Goal: Task Accomplishment & Management: Manage account settings

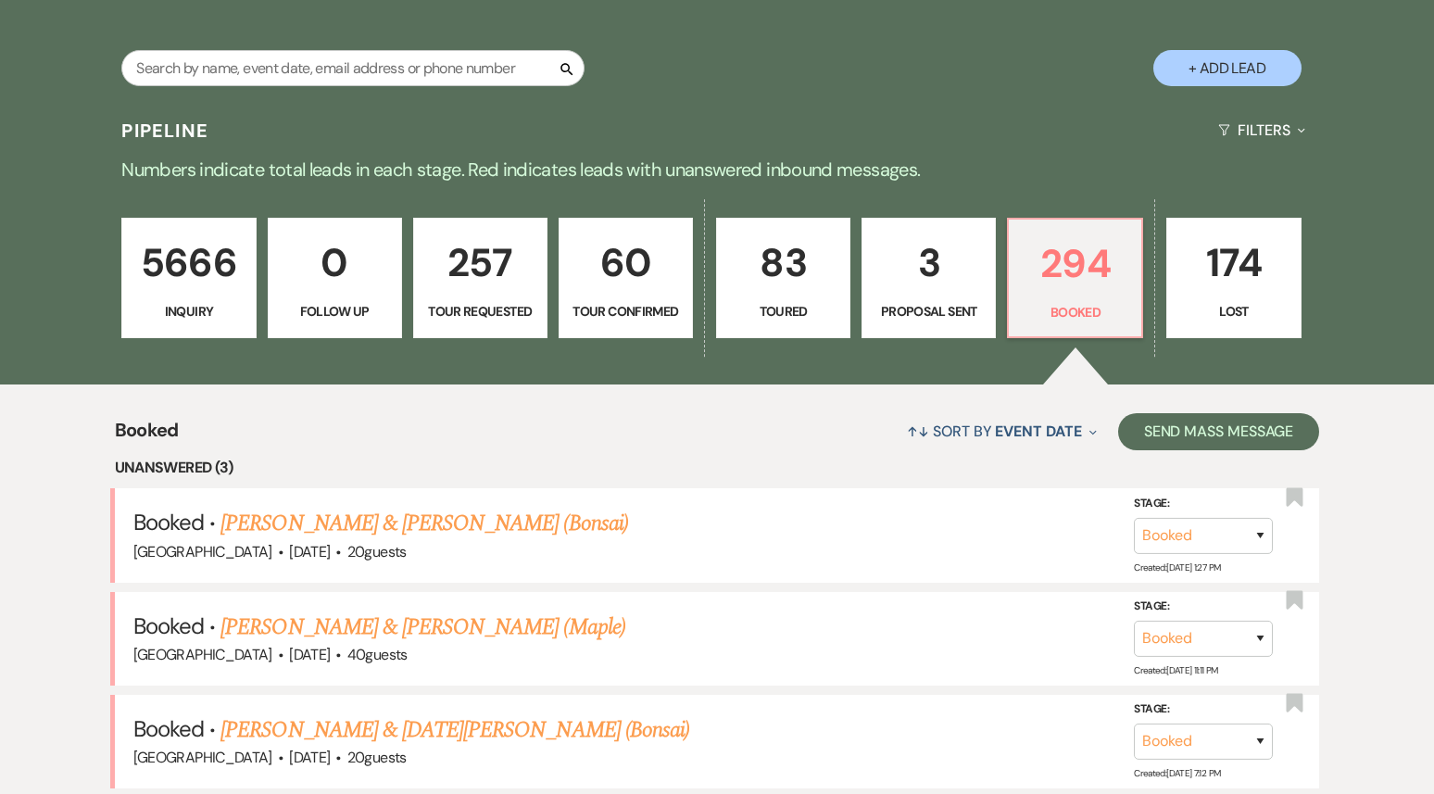
scroll to position [500, 0]
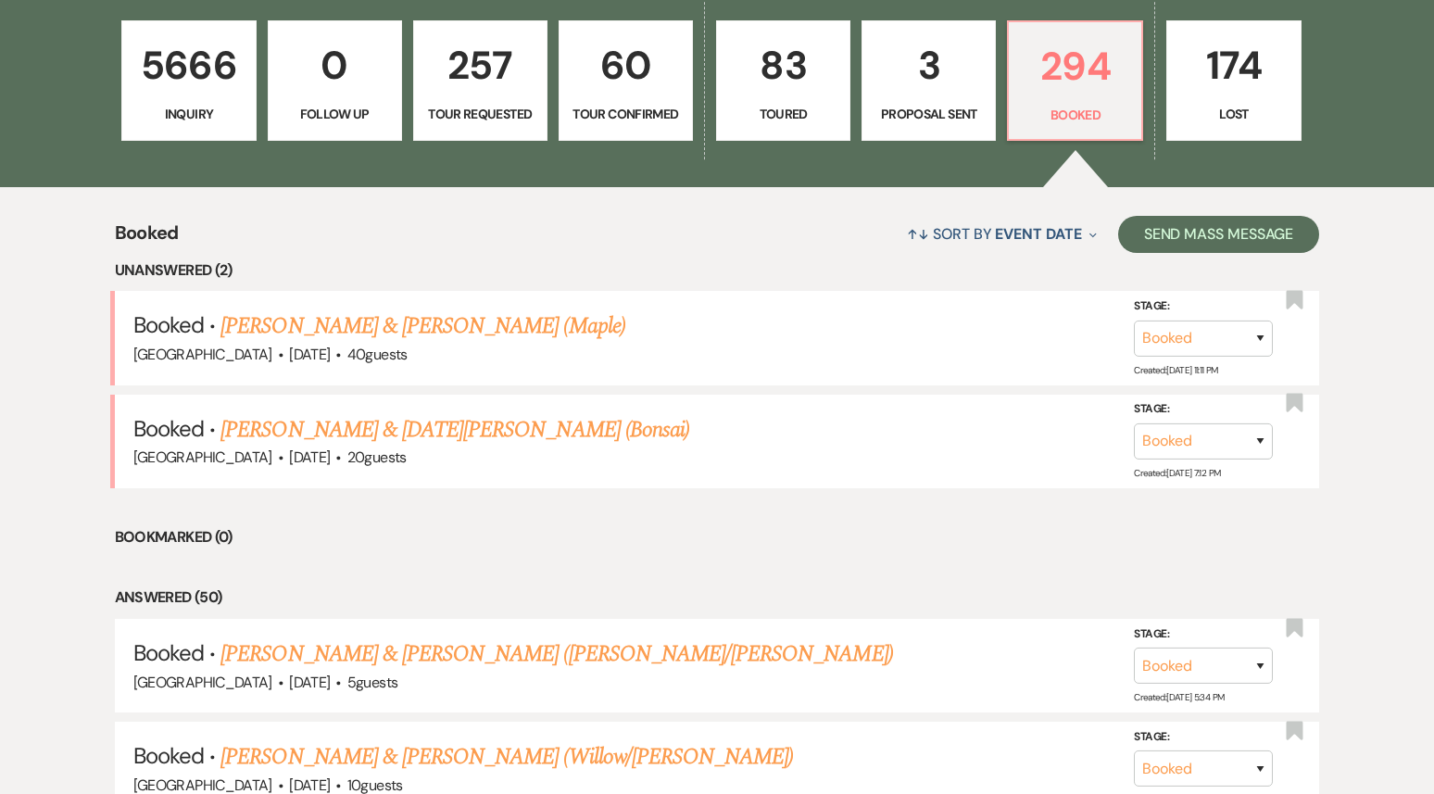
scroll to position [542, 0]
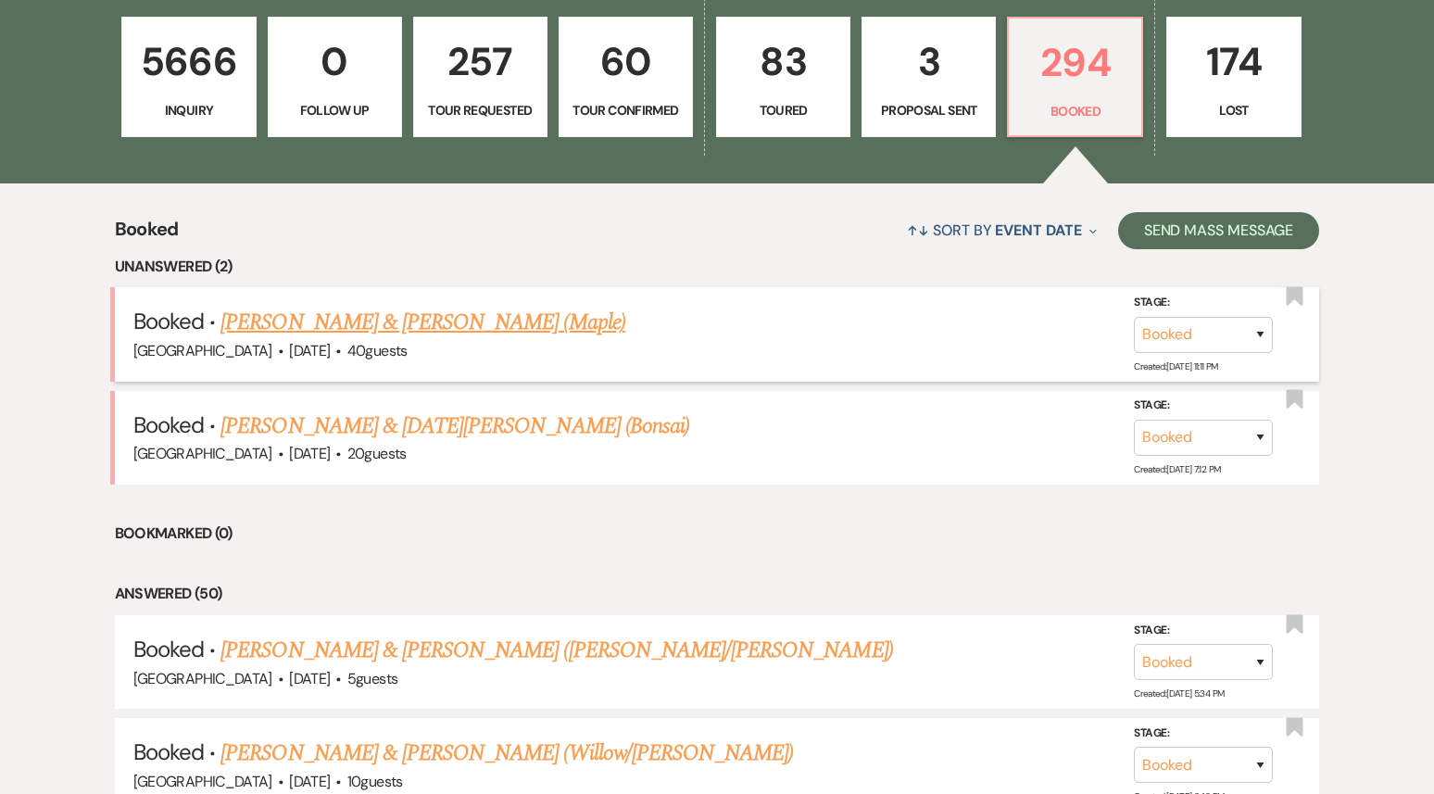
click at [325, 329] on link "Garrett Holmes & Lauren Johnson (Maple)" at bounding box center [422, 322] width 404 height 33
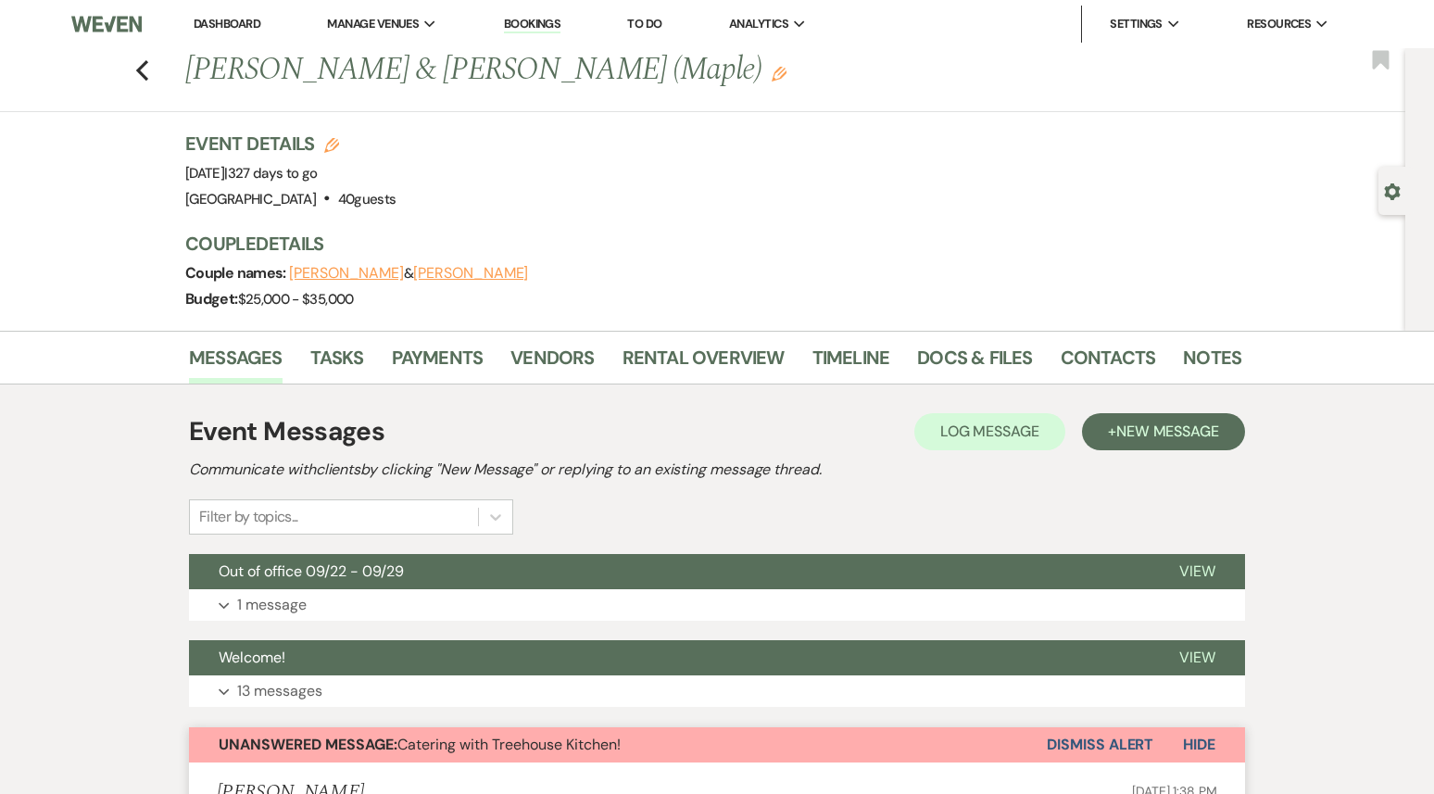
click at [244, 26] on link "Dashboard" at bounding box center [227, 24] width 67 height 16
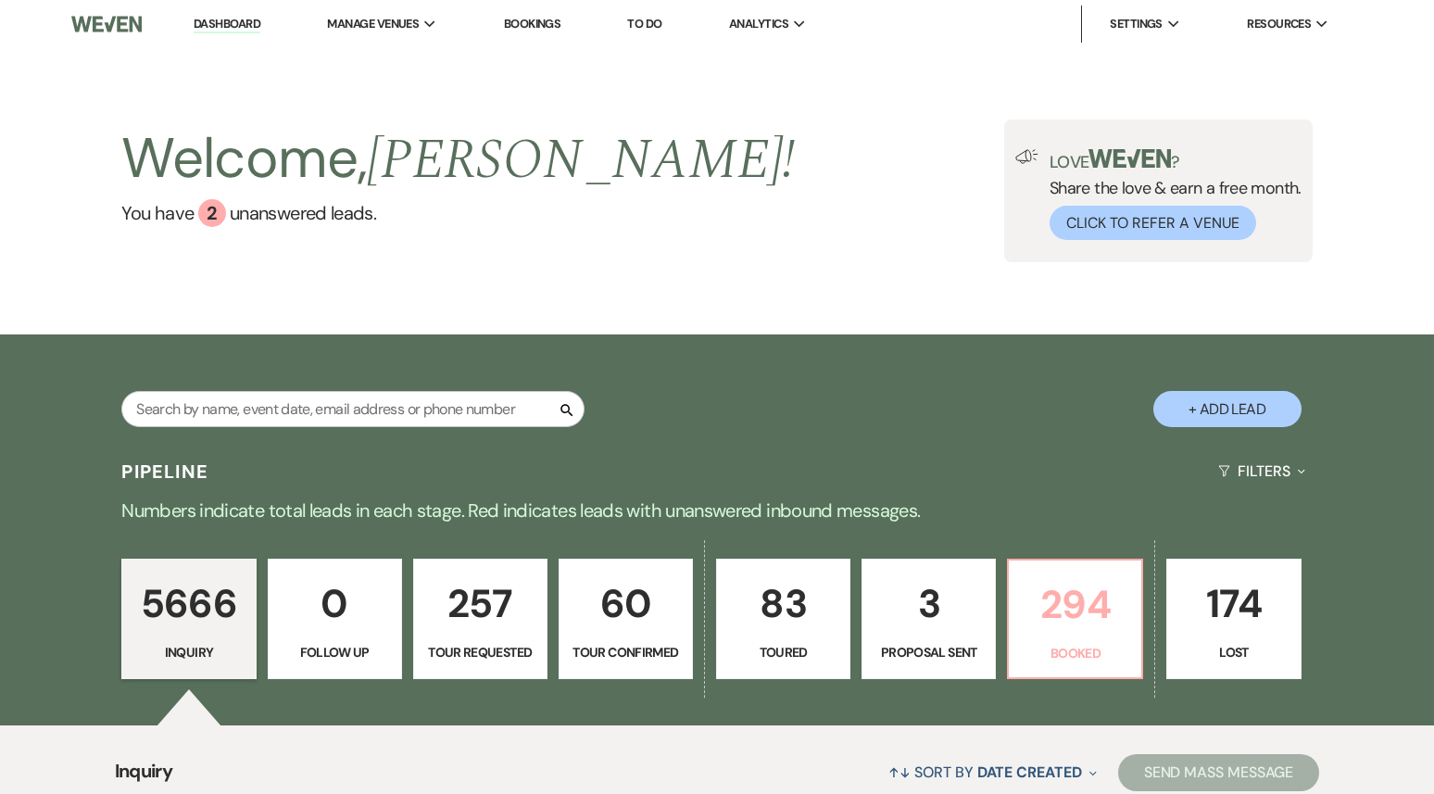
click at [1085, 627] on p "294" at bounding box center [1075, 604] width 110 height 62
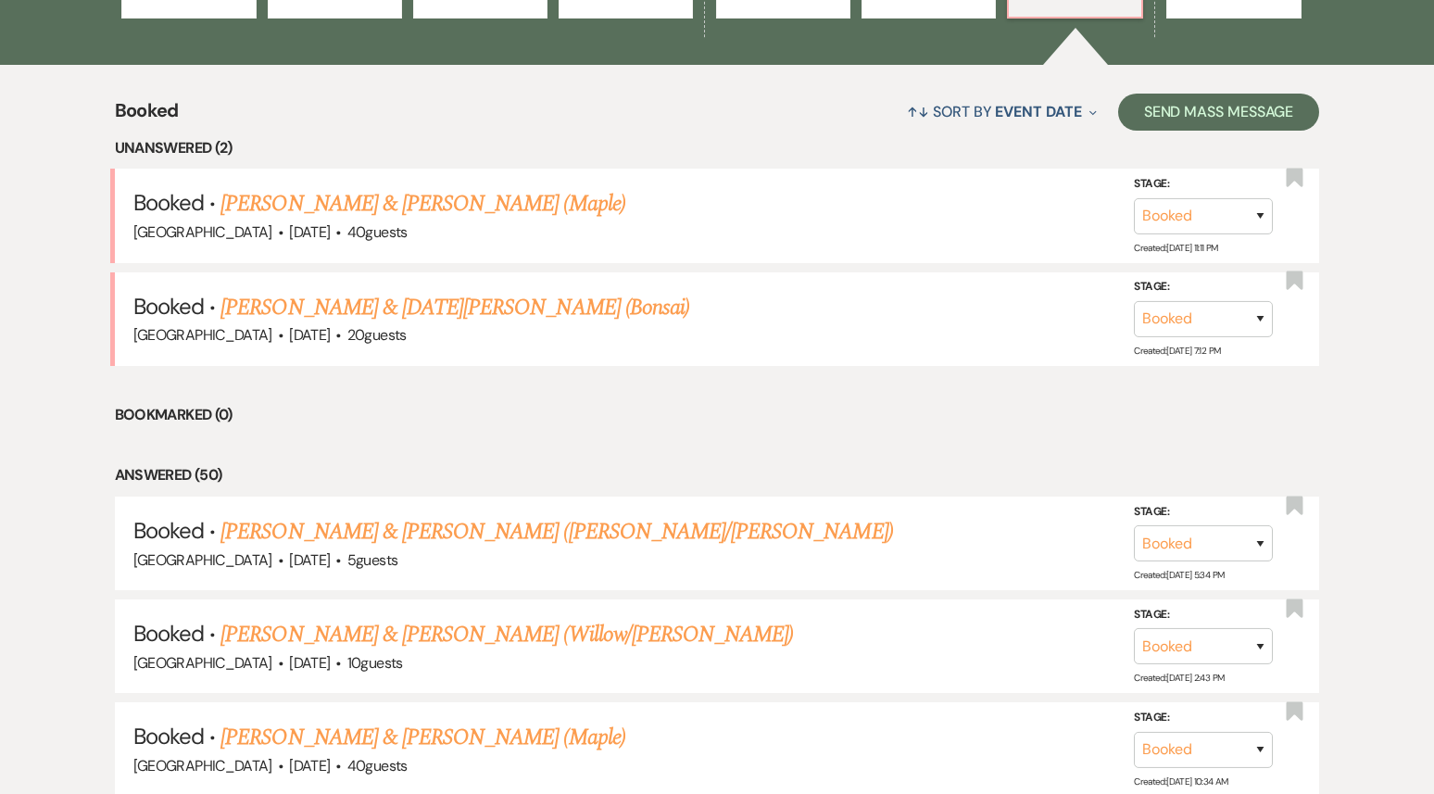
scroll to position [656, 0]
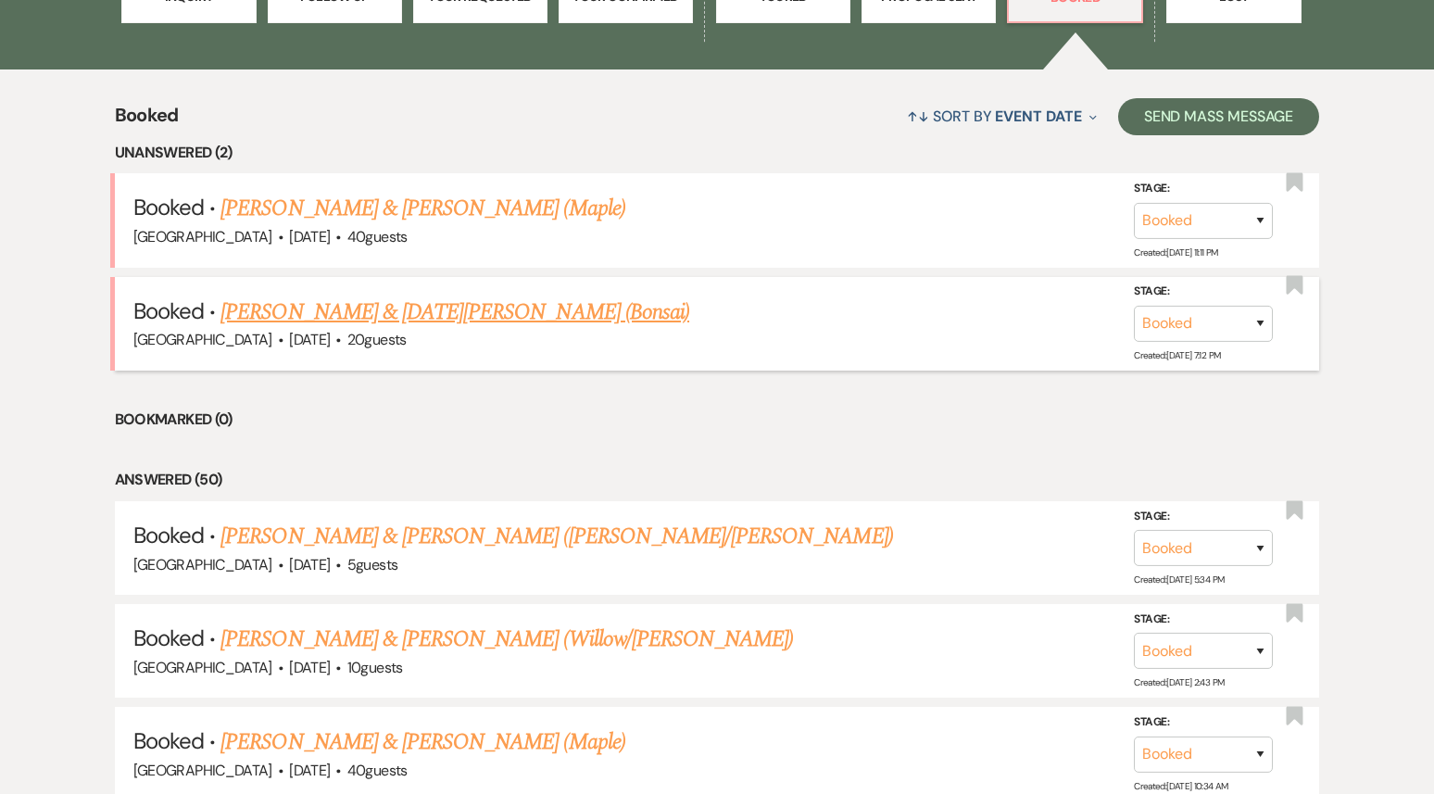
click at [449, 305] on link "Richard Ra & Noel Than (Bonsai)" at bounding box center [454, 311] width 469 height 33
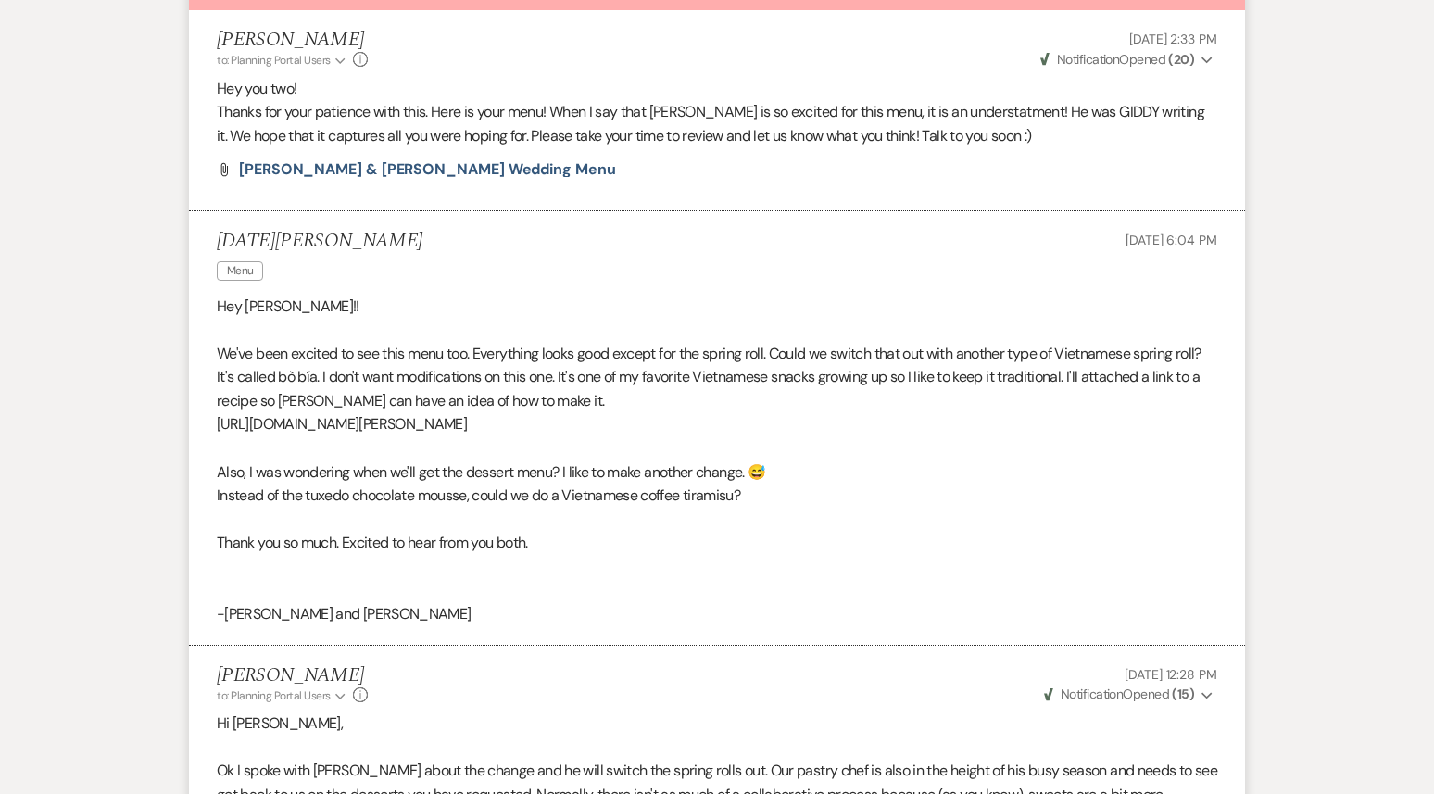
scroll to position [580, 0]
click at [403, 173] on span "Noel & Richard Wedding Menu" at bounding box center [427, 167] width 377 height 19
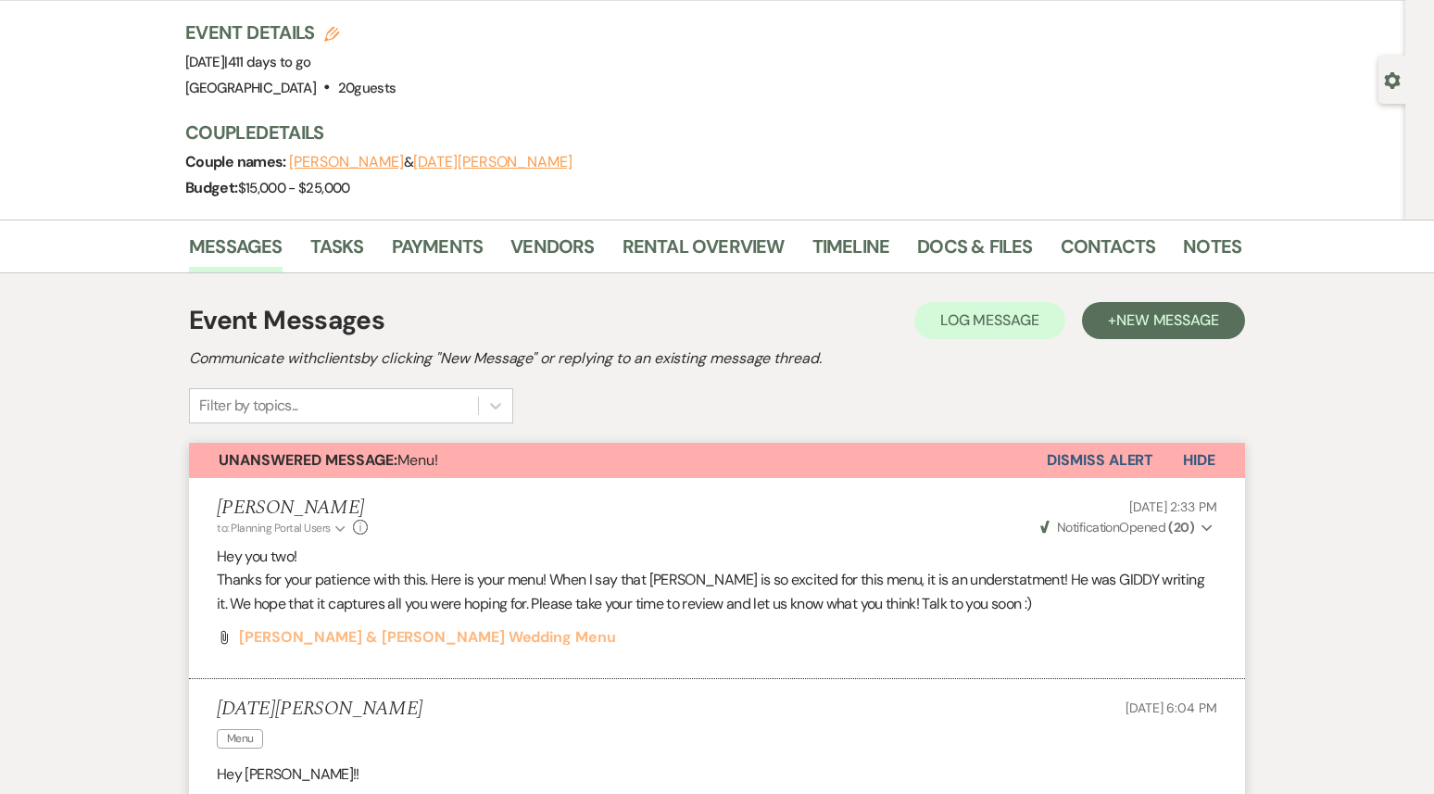
scroll to position [0, 0]
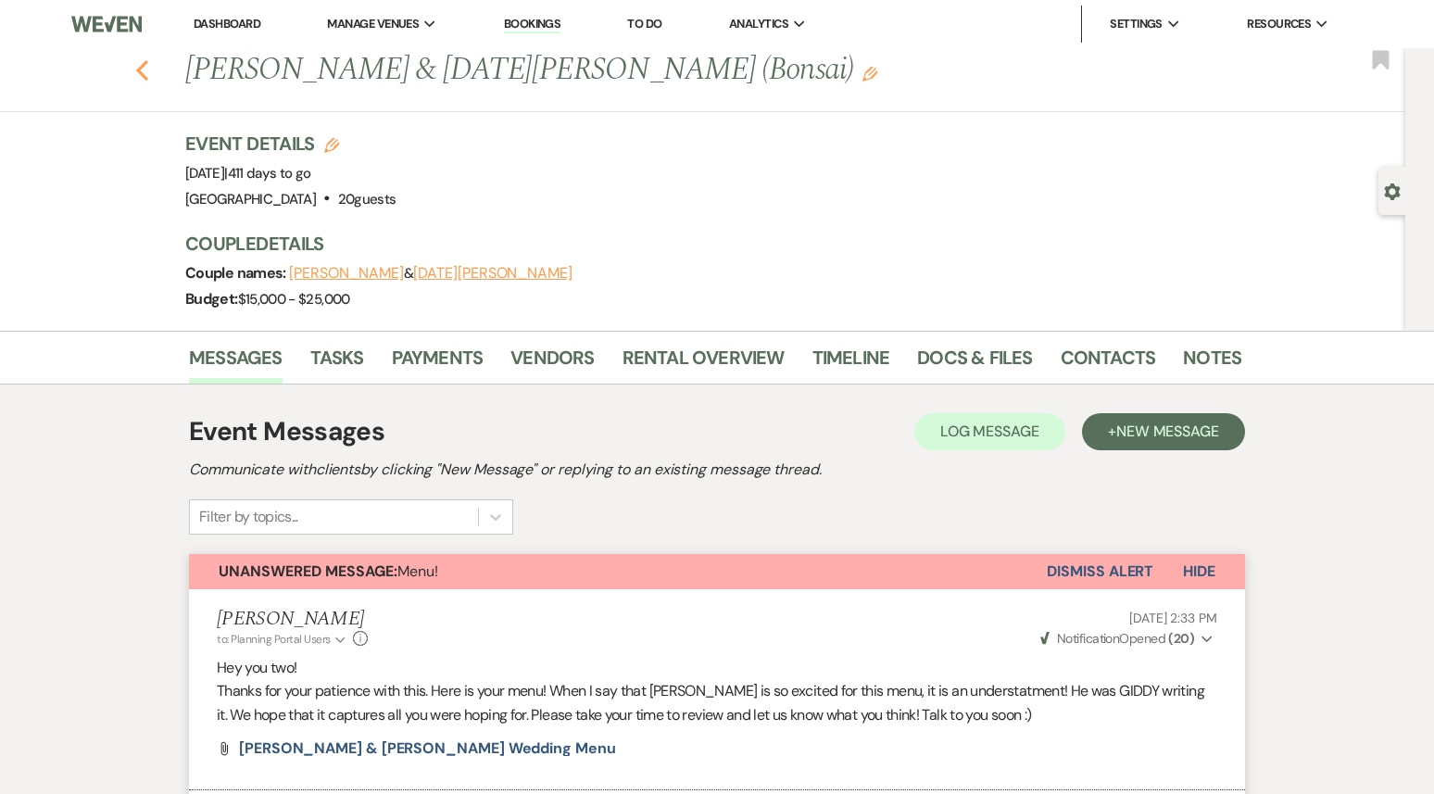
click at [140, 63] on icon "Previous" at bounding box center [142, 70] width 14 height 22
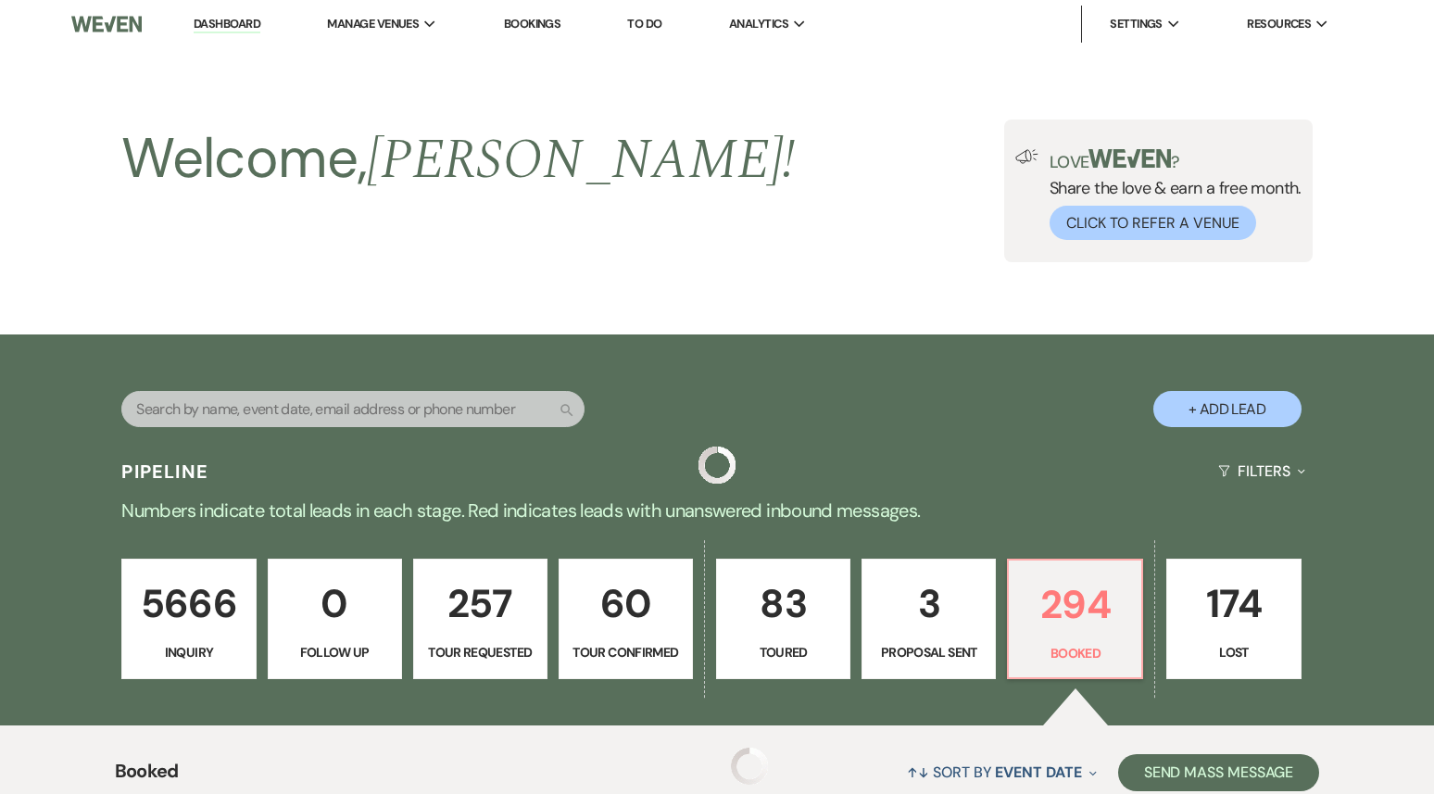
scroll to position [656, 0]
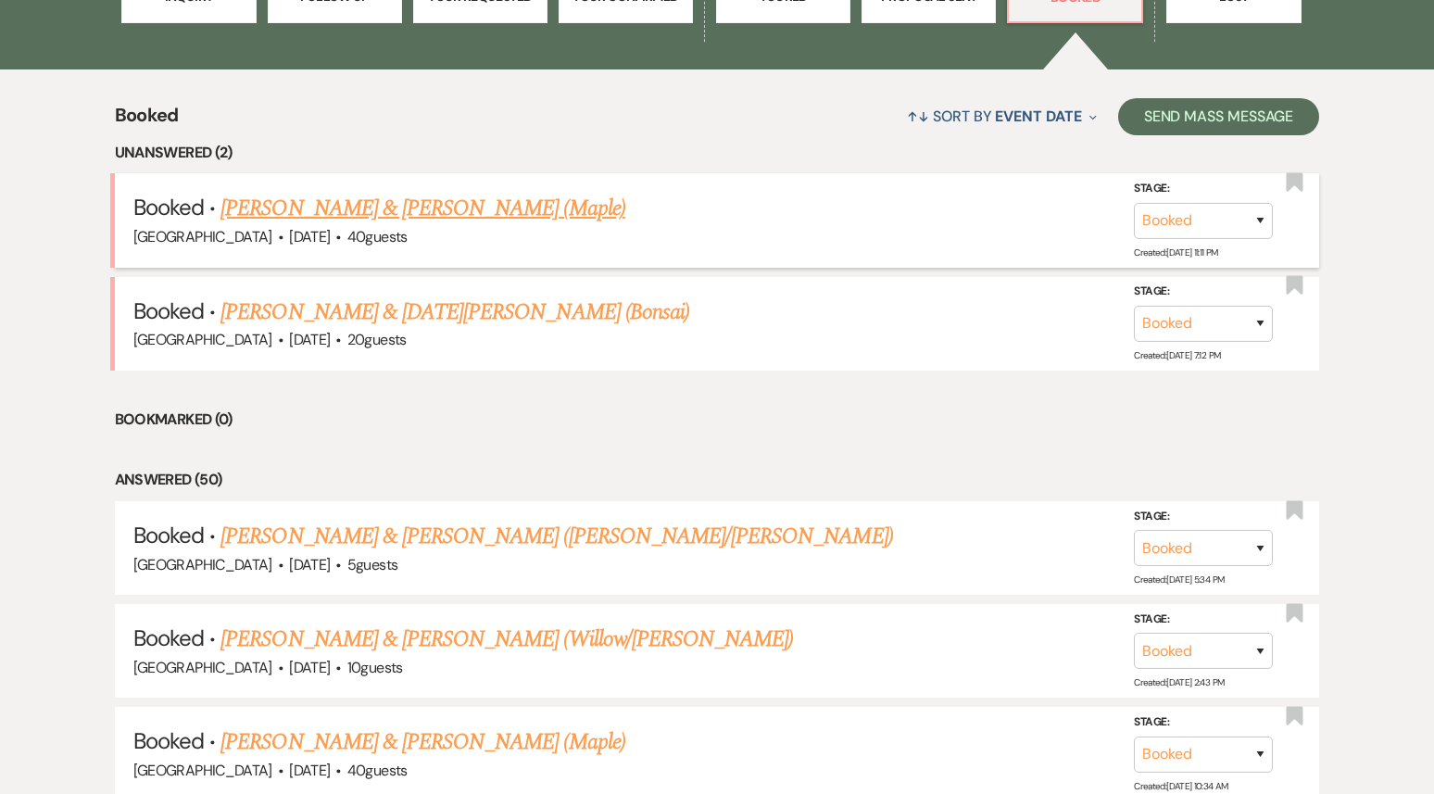
click at [445, 212] on link "Garrett Holmes & Lauren Johnson (Maple)" at bounding box center [422, 208] width 404 height 33
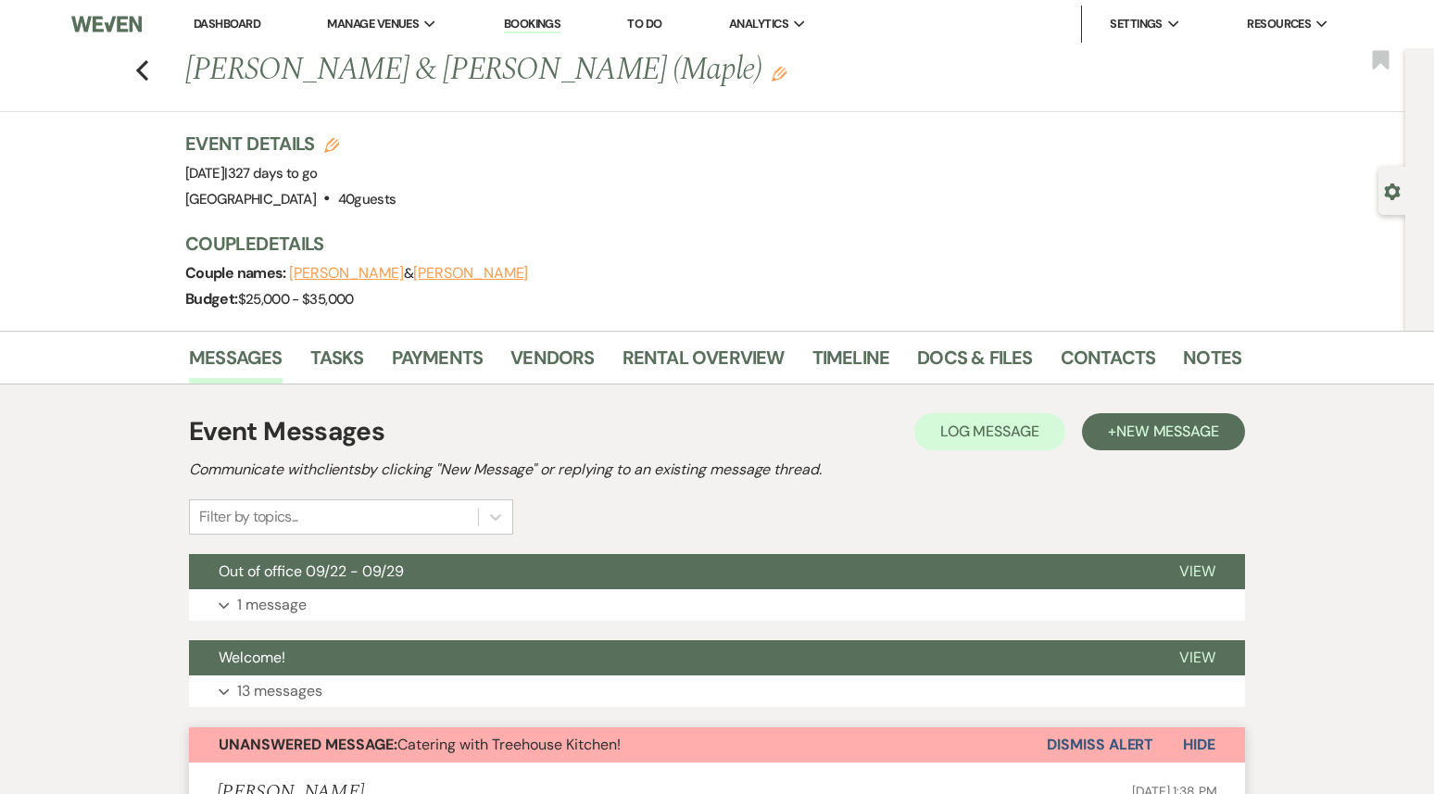
click at [227, 23] on link "Dashboard" at bounding box center [227, 24] width 67 height 16
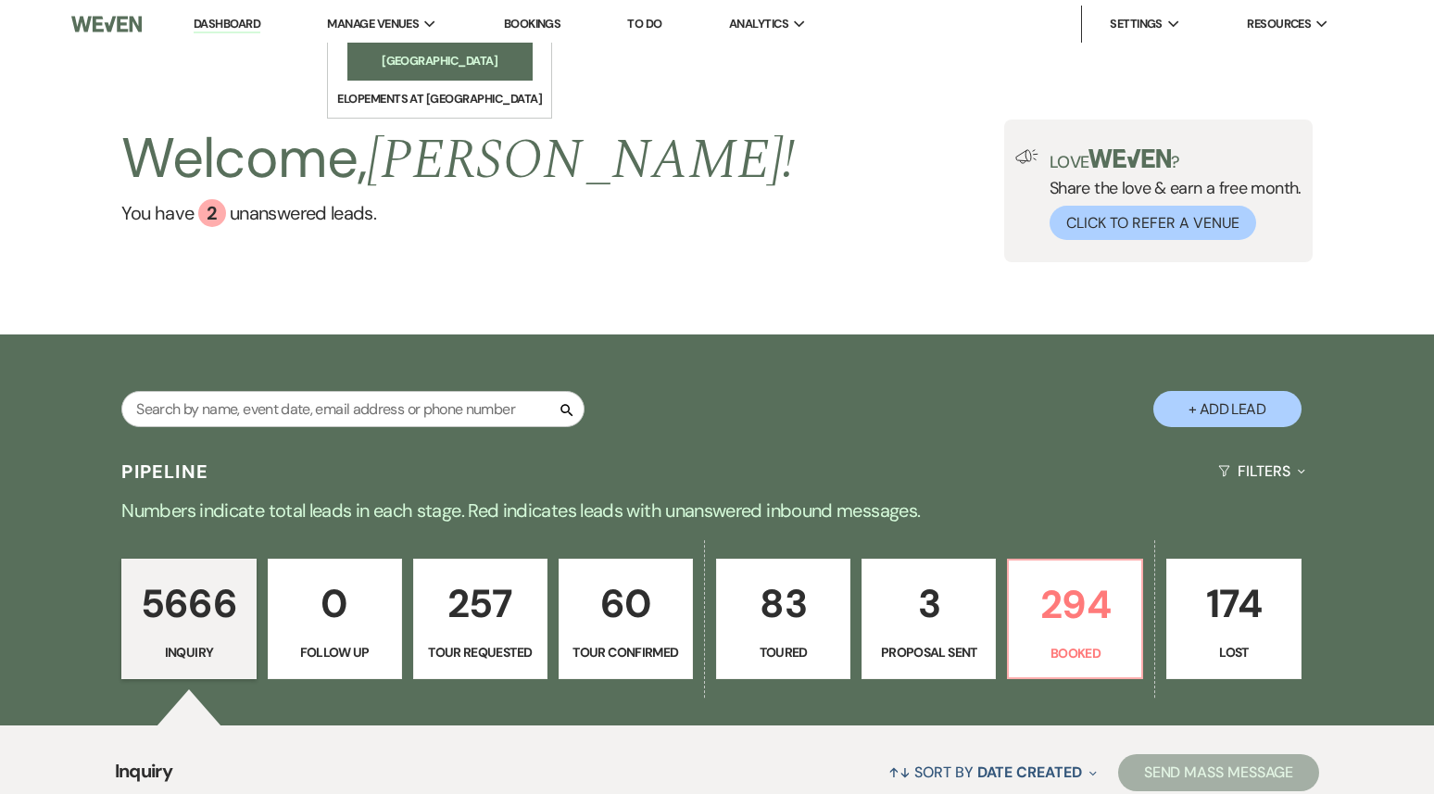
click at [416, 78] on link "[GEOGRAPHIC_DATA]" at bounding box center [439, 61] width 185 height 37
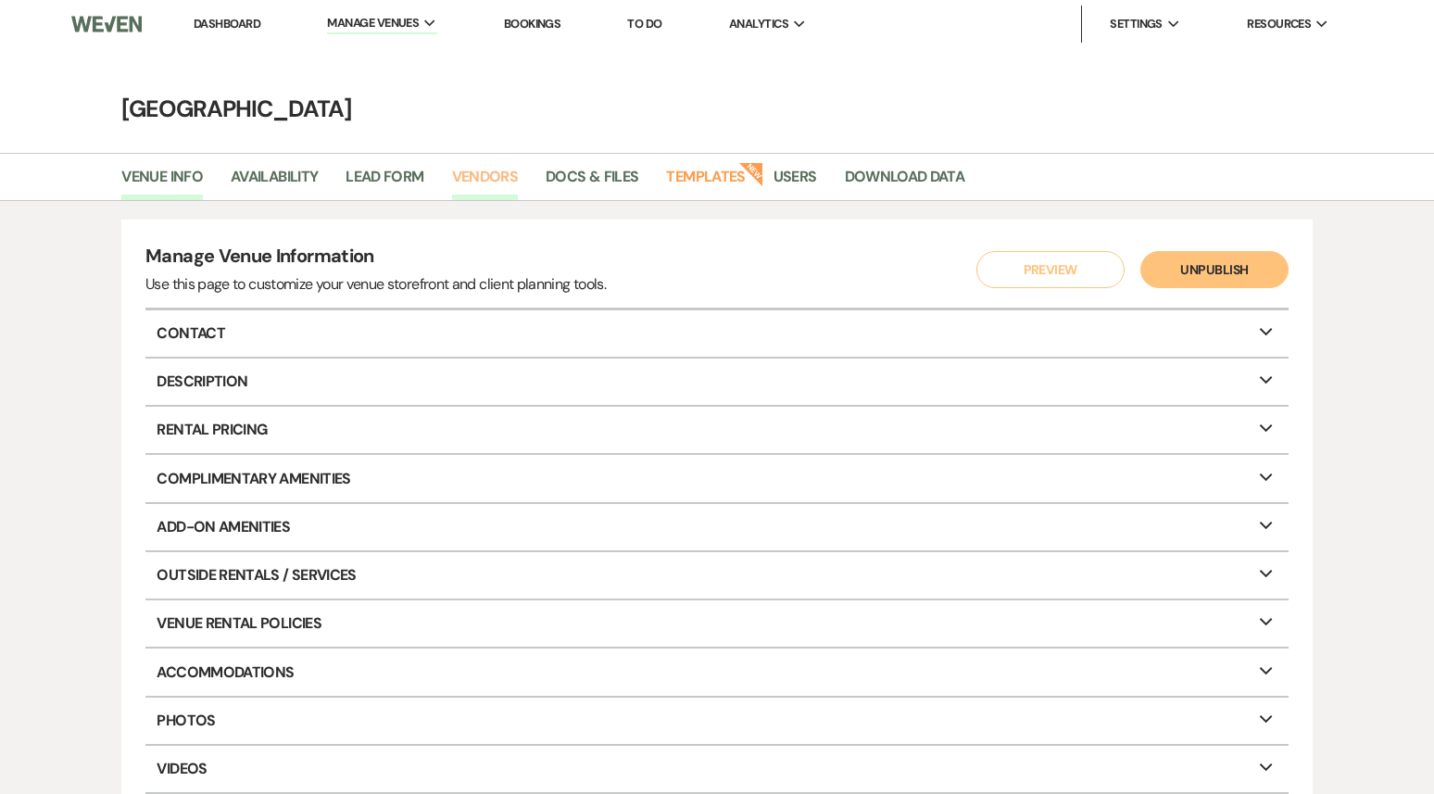
click at [486, 182] on link "Vendors" at bounding box center [485, 182] width 67 height 35
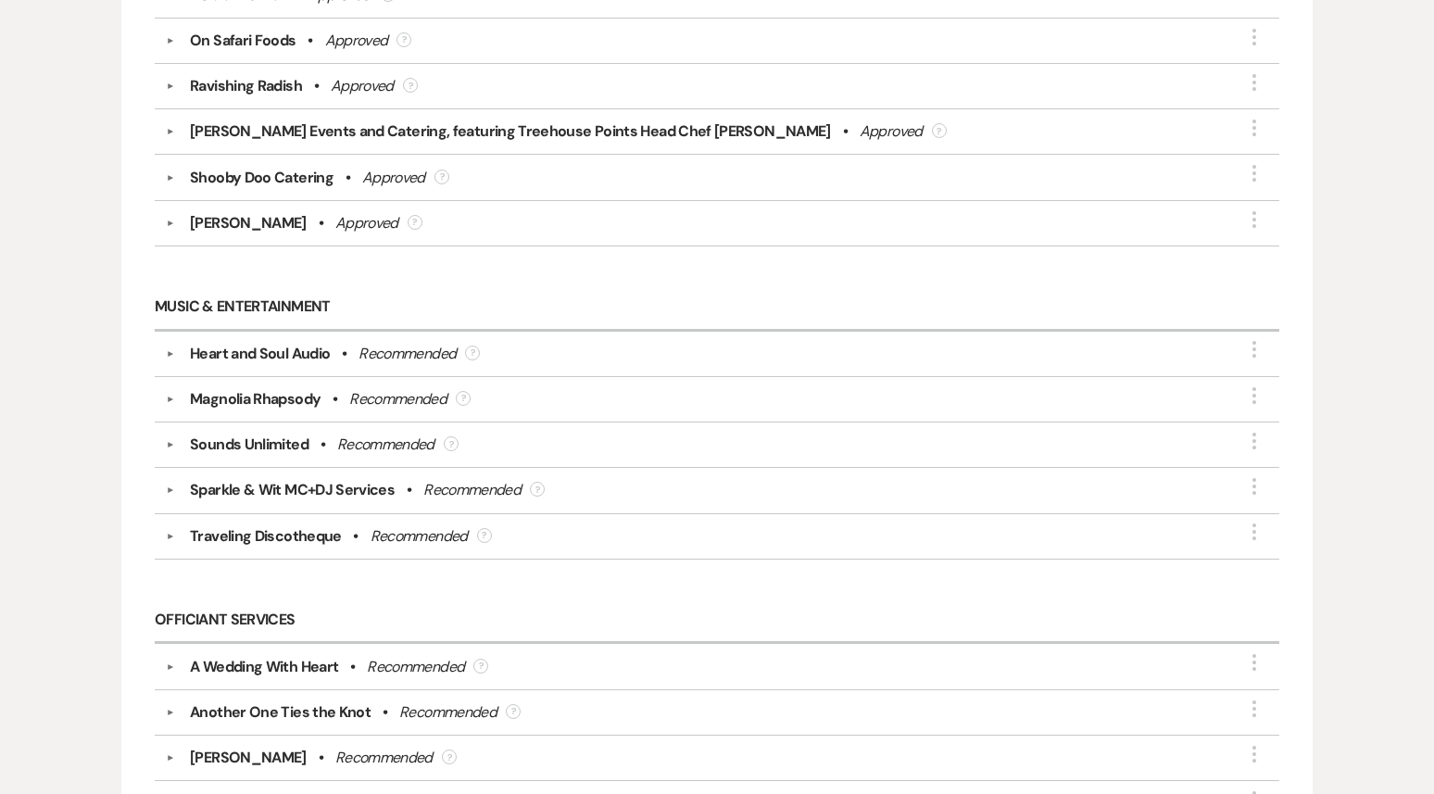
scroll to position [1901, 0]
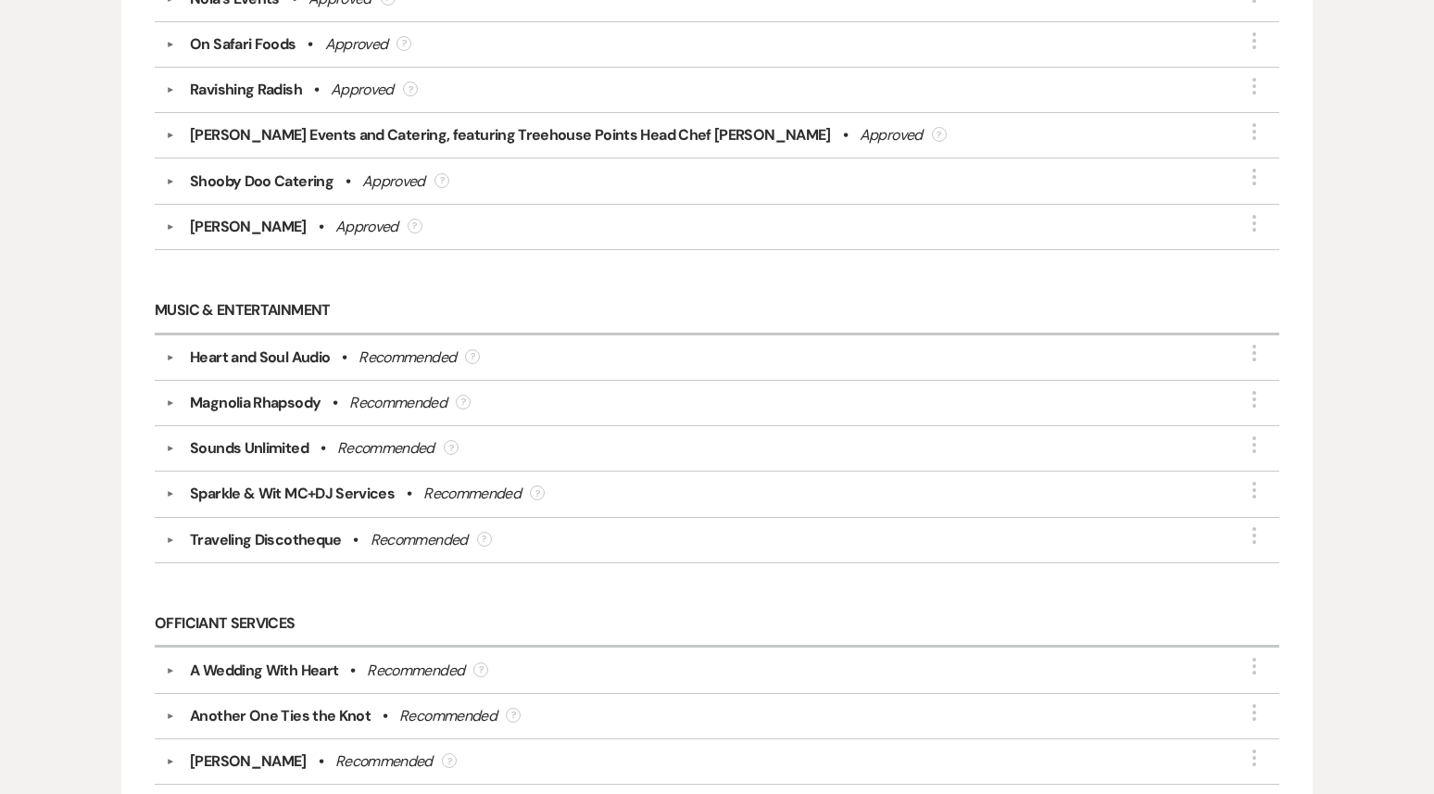
click at [169, 398] on button "▼" at bounding box center [170, 402] width 22 height 9
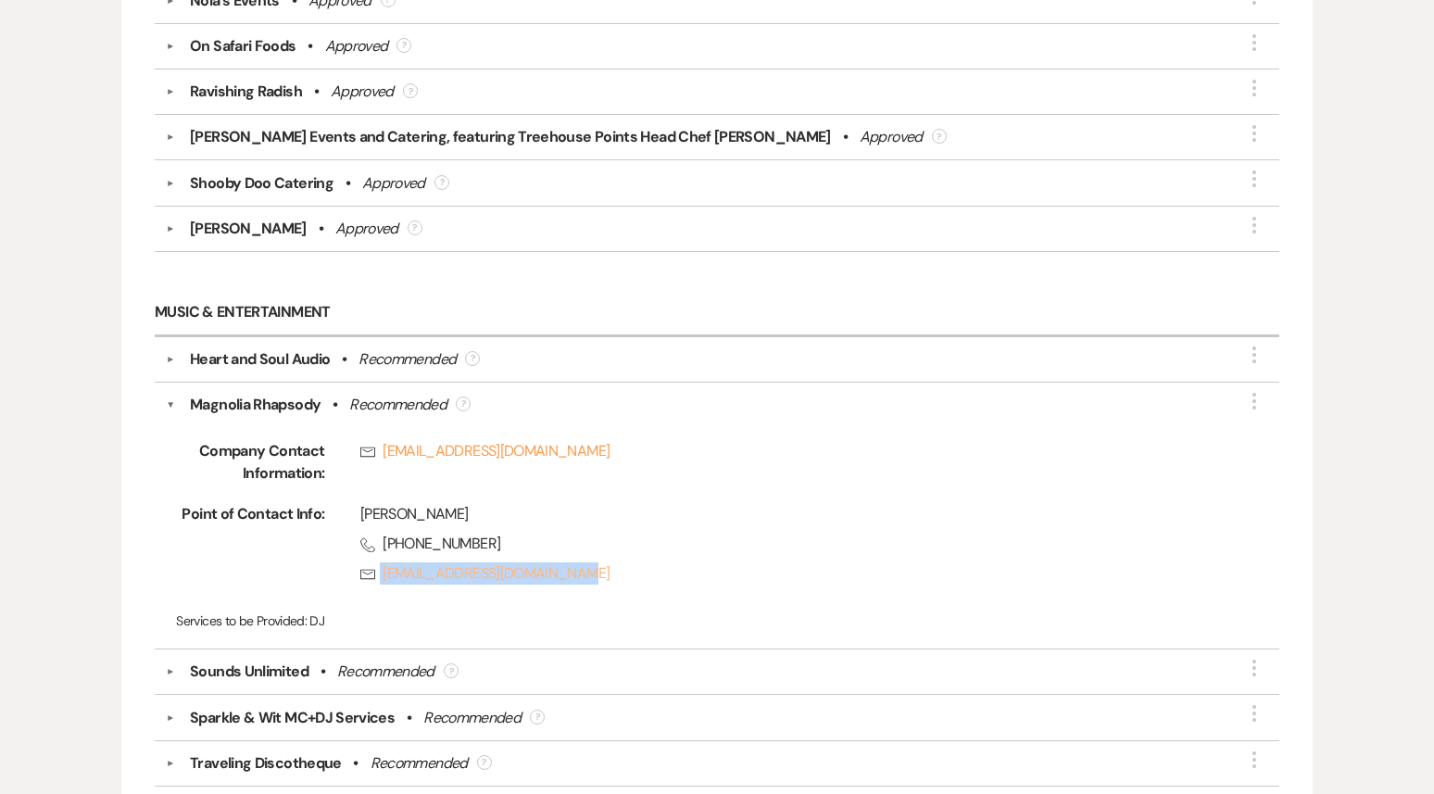
scroll to position [1900, 0]
click at [521, 476] on div "Company Contact Information: Rsvp beaux@magnoliarhapsody.com Point of Contact I…" at bounding box center [717, 525] width 1102 height 221
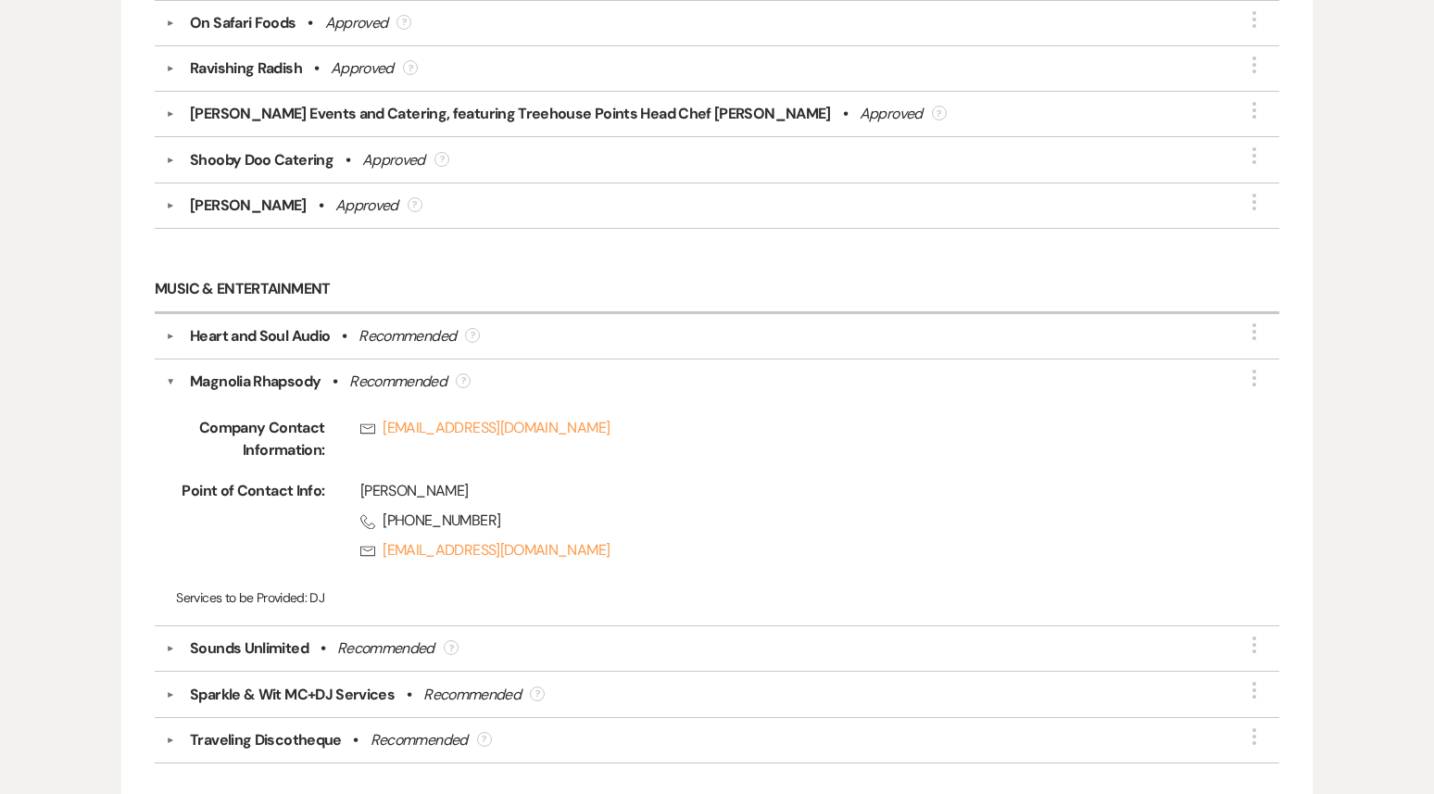
scroll to position [1927, 0]
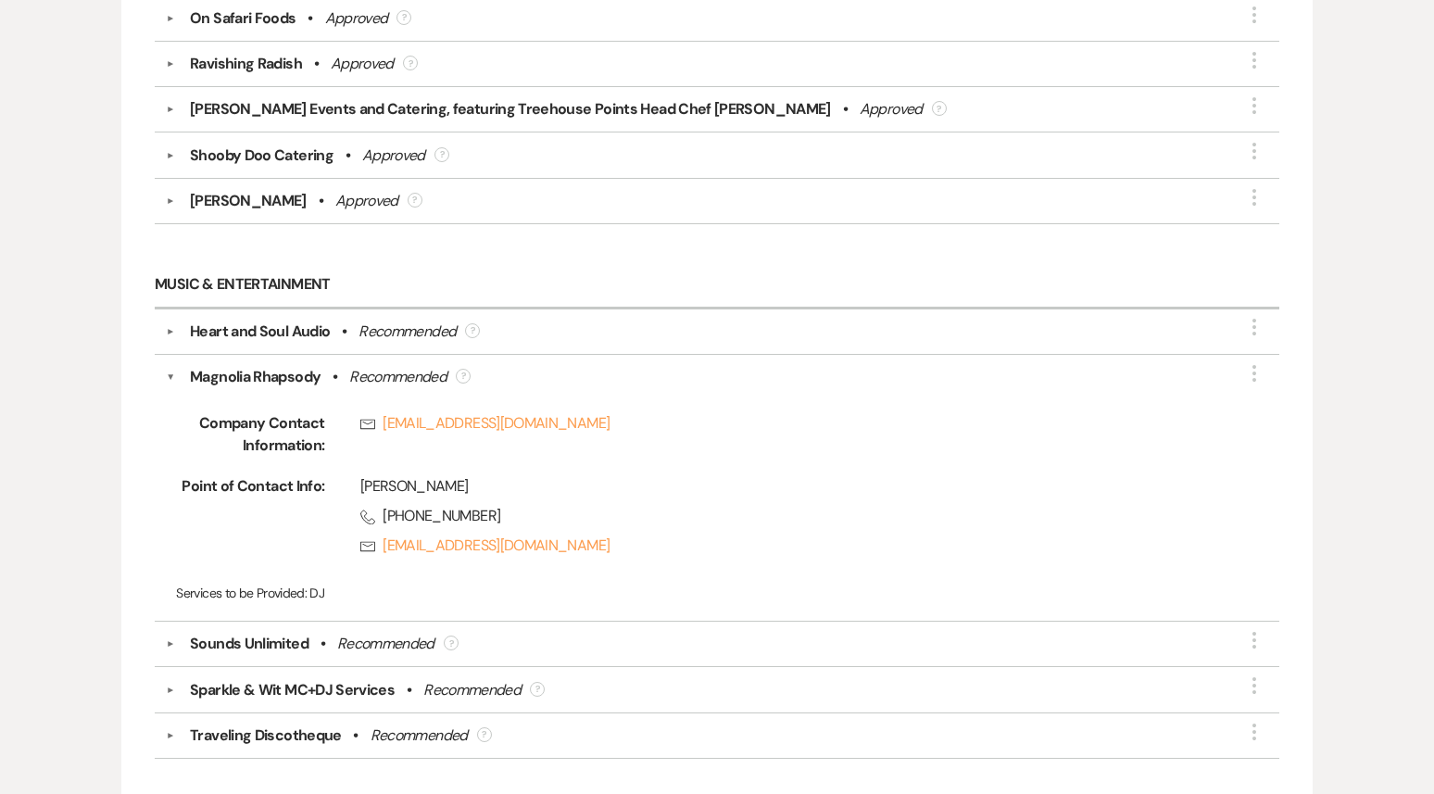
click at [169, 366] on button "▼" at bounding box center [170, 377] width 9 height 22
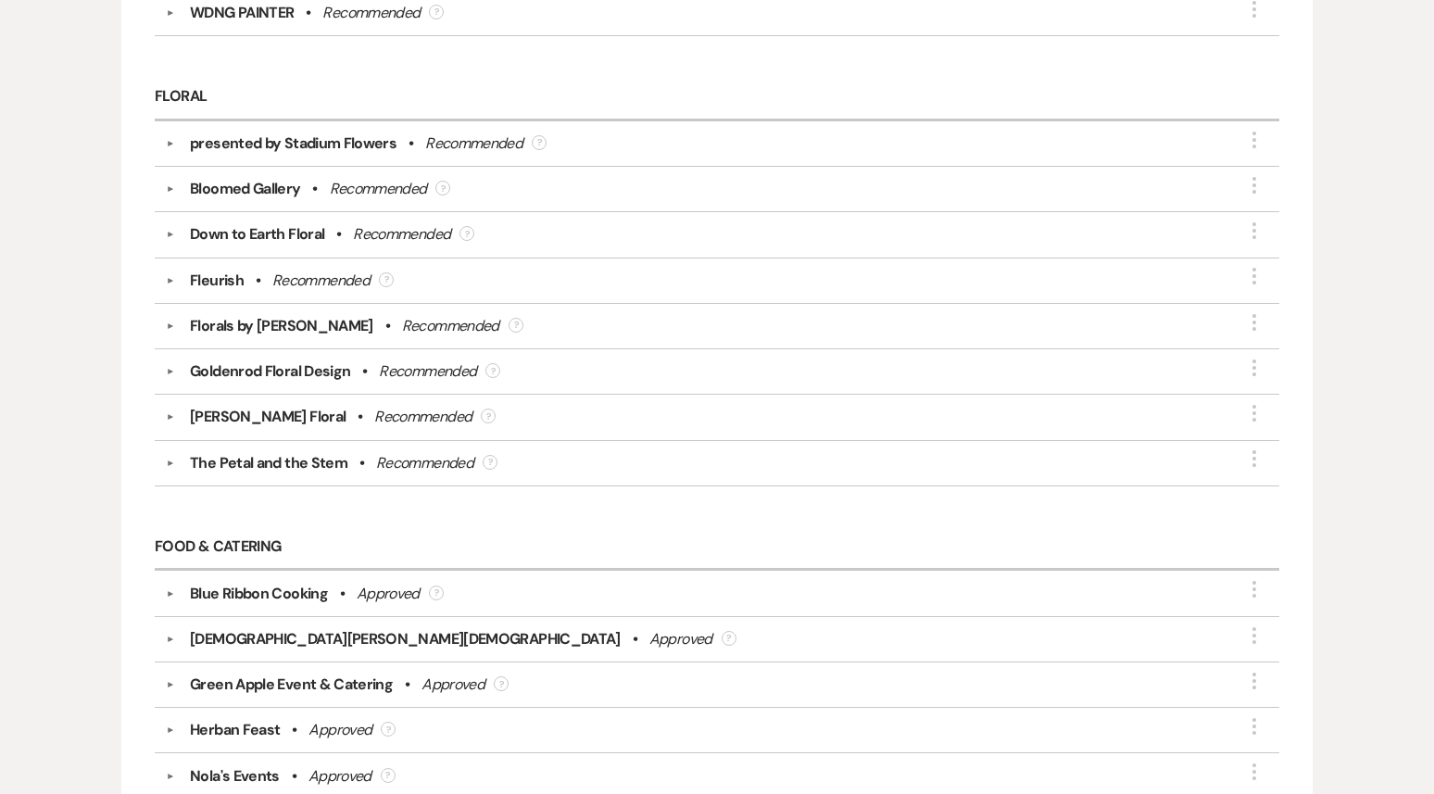
scroll to position [1128, 0]
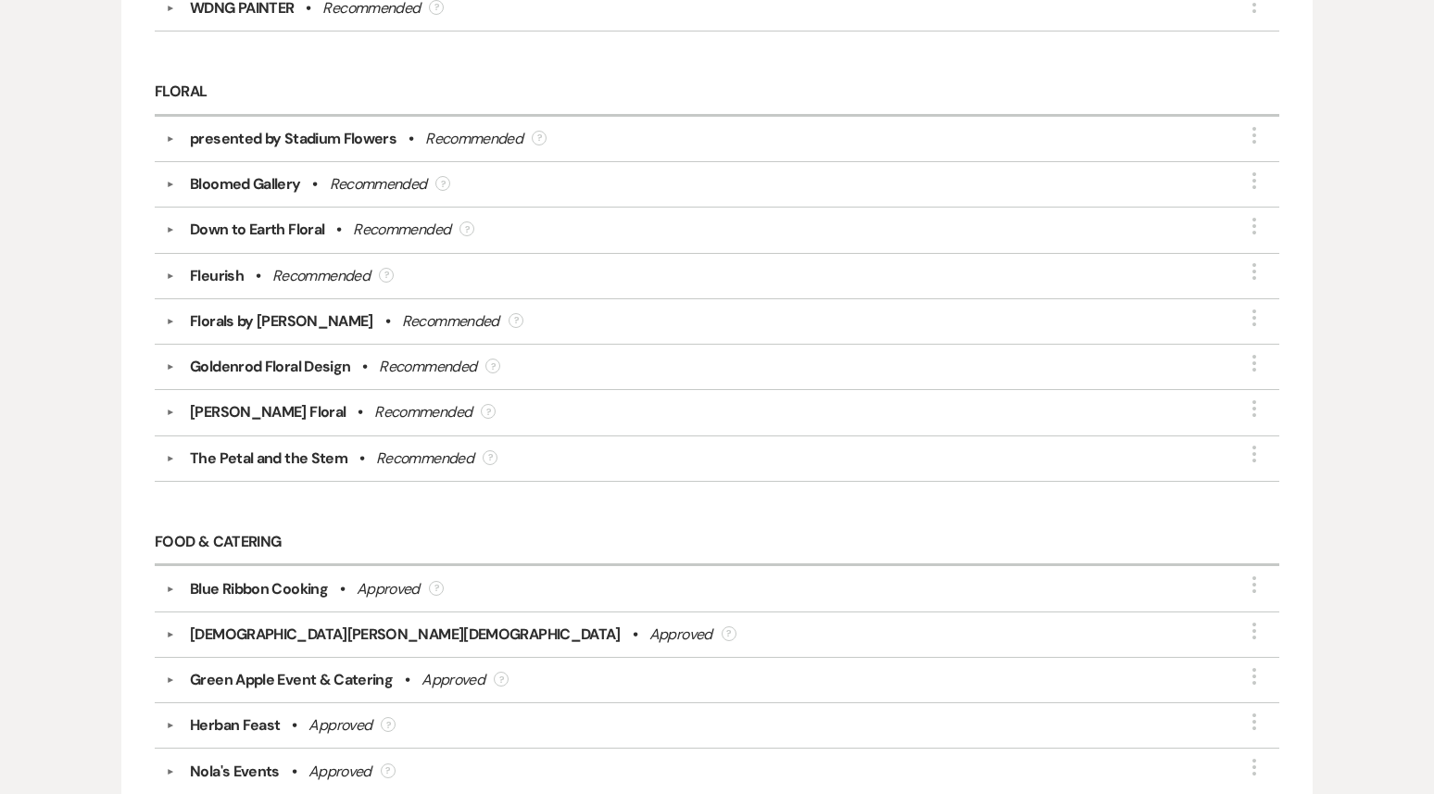
click at [171, 225] on button "▼" at bounding box center [170, 229] width 22 height 9
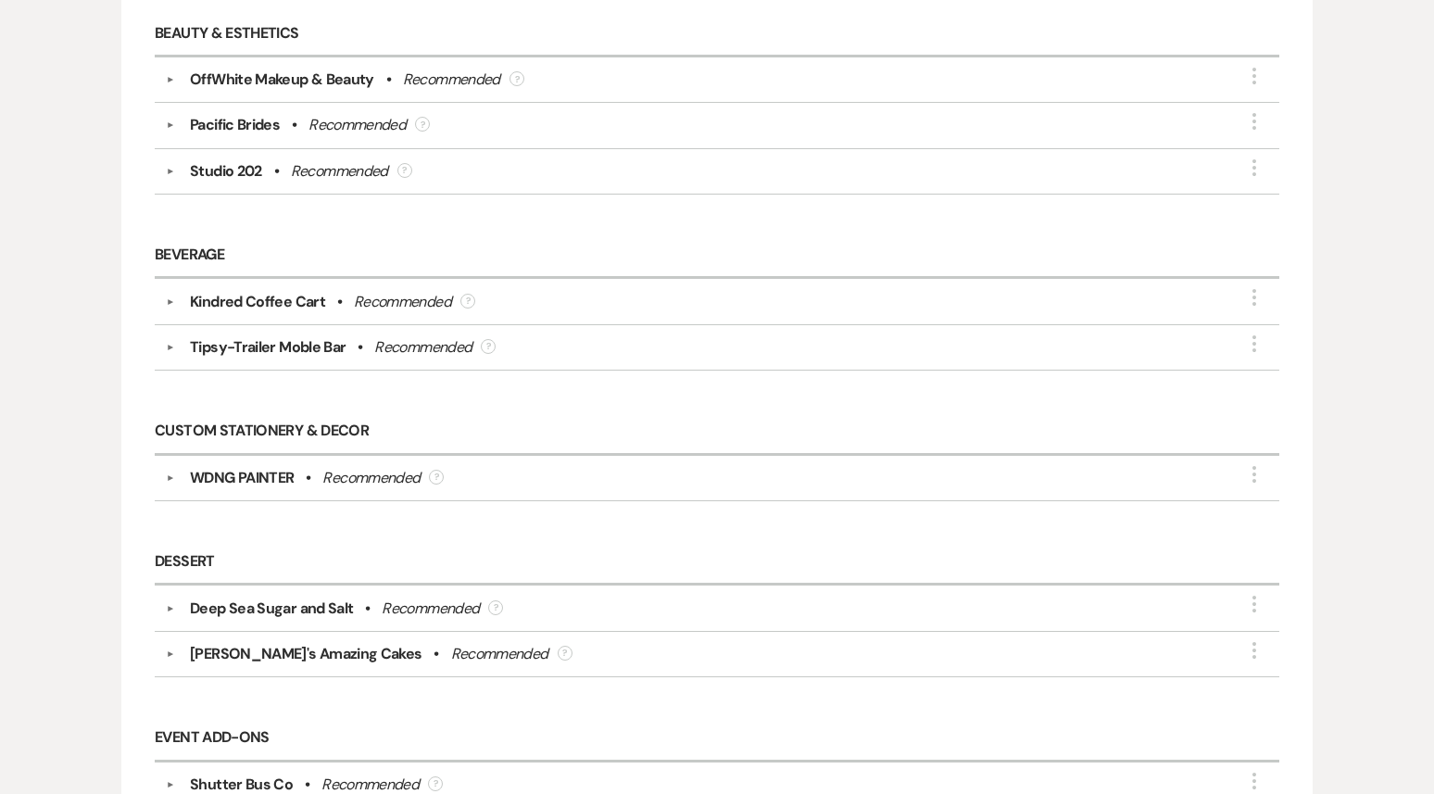
scroll to position [295, 0]
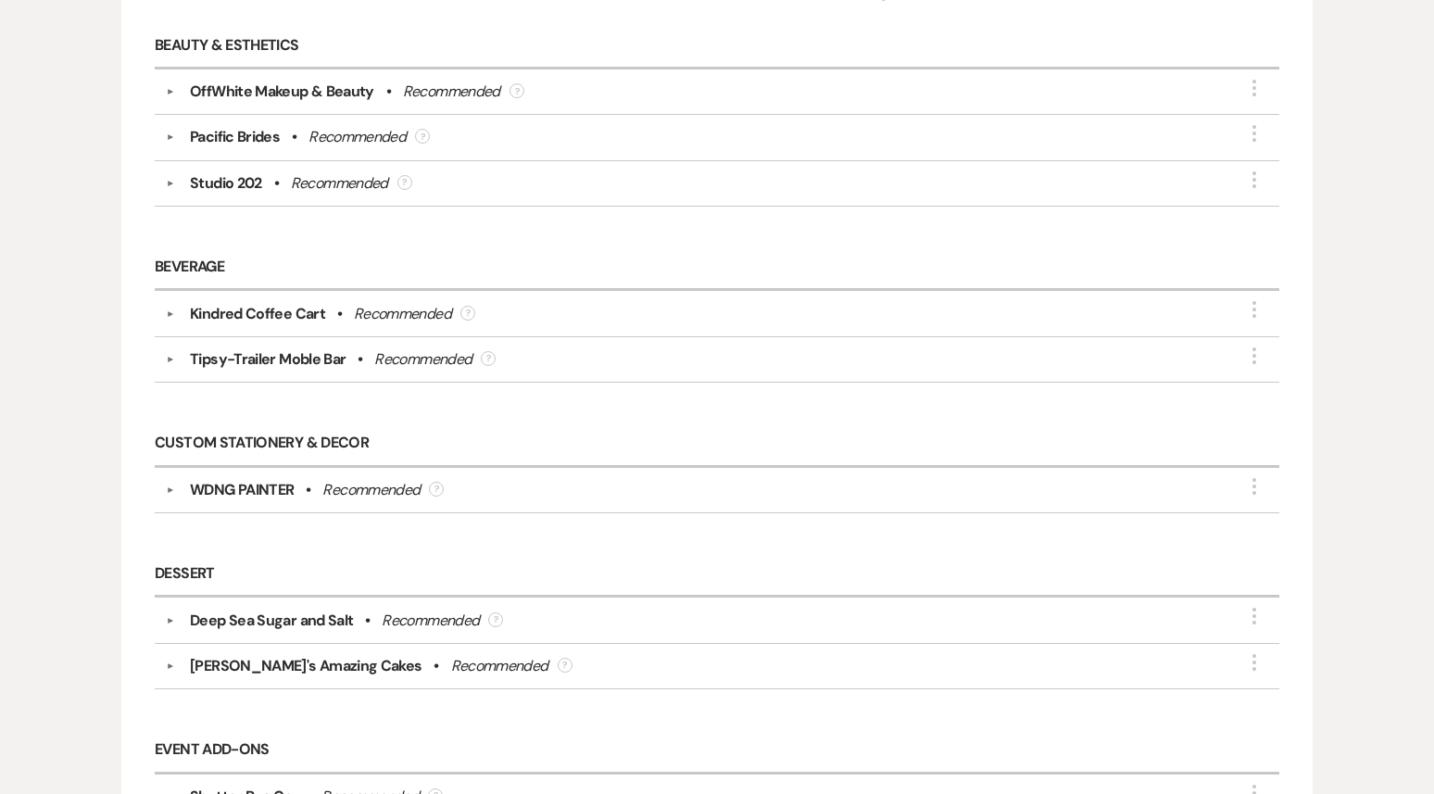
click at [172, 309] on button "▼" at bounding box center [170, 313] width 22 height 9
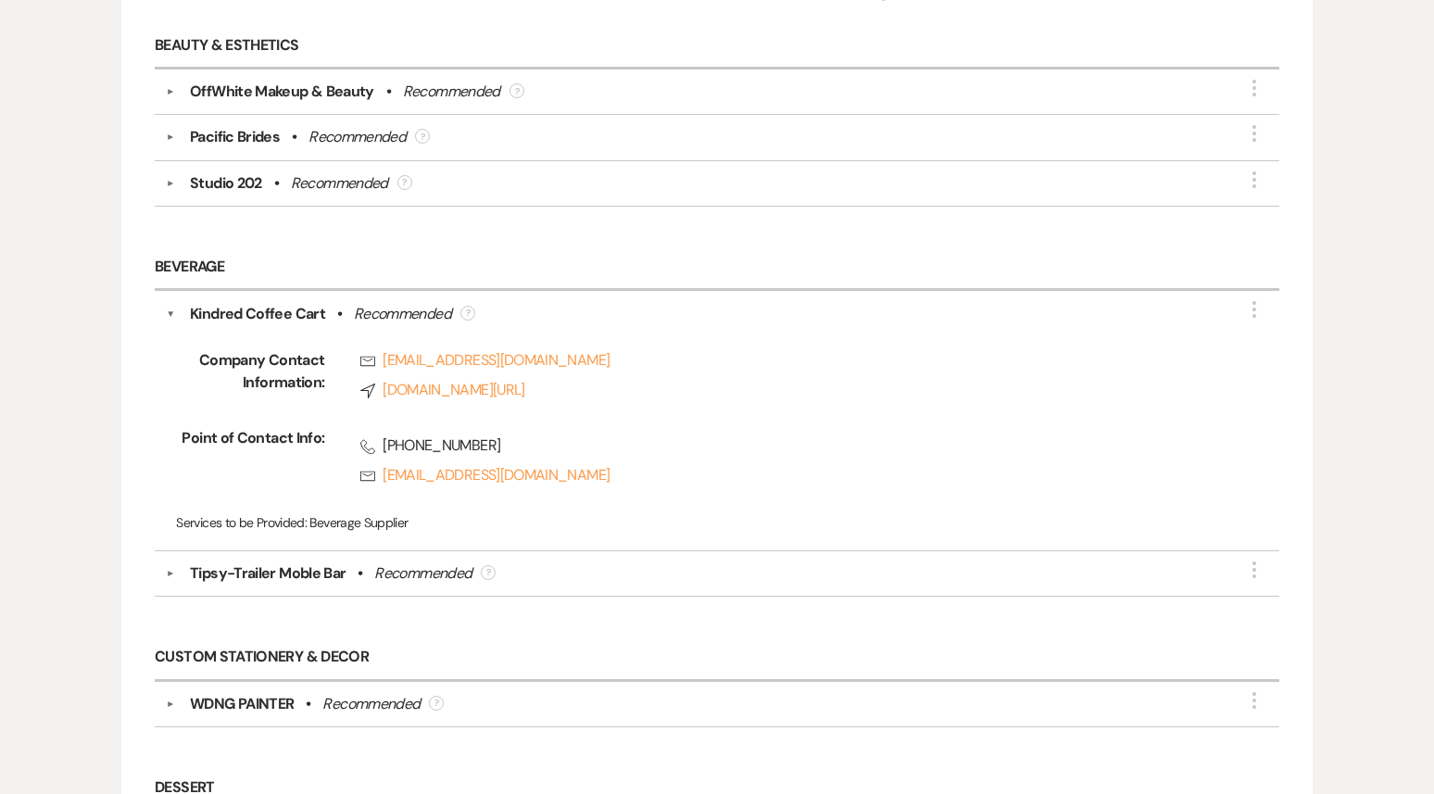
click at [759, 453] on div "Phone (206) 915-1709 Rsvp kinderedcoffeecart@gmail.com" at bounding box center [769, 460] width 890 height 67
click at [435, 386] on link "Compass kindredcoffeecart.com/" at bounding box center [787, 390] width 854 height 22
click at [172, 308] on button "▼" at bounding box center [170, 314] width 9 height 22
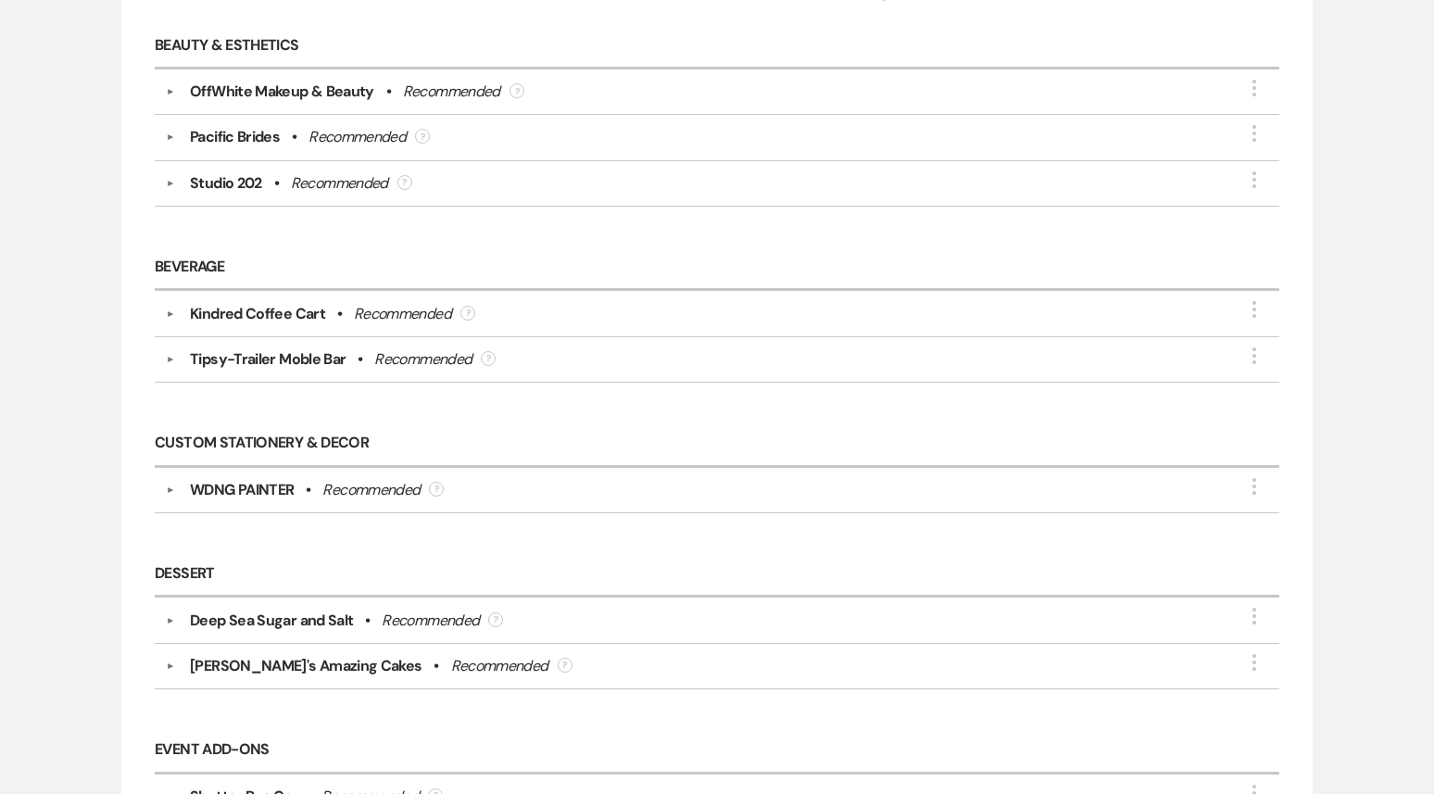
click at [173, 350] on div "▼ Tipsy-Trailer Moble Bar • Recommended ? More" at bounding box center [717, 359] width 1102 height 22
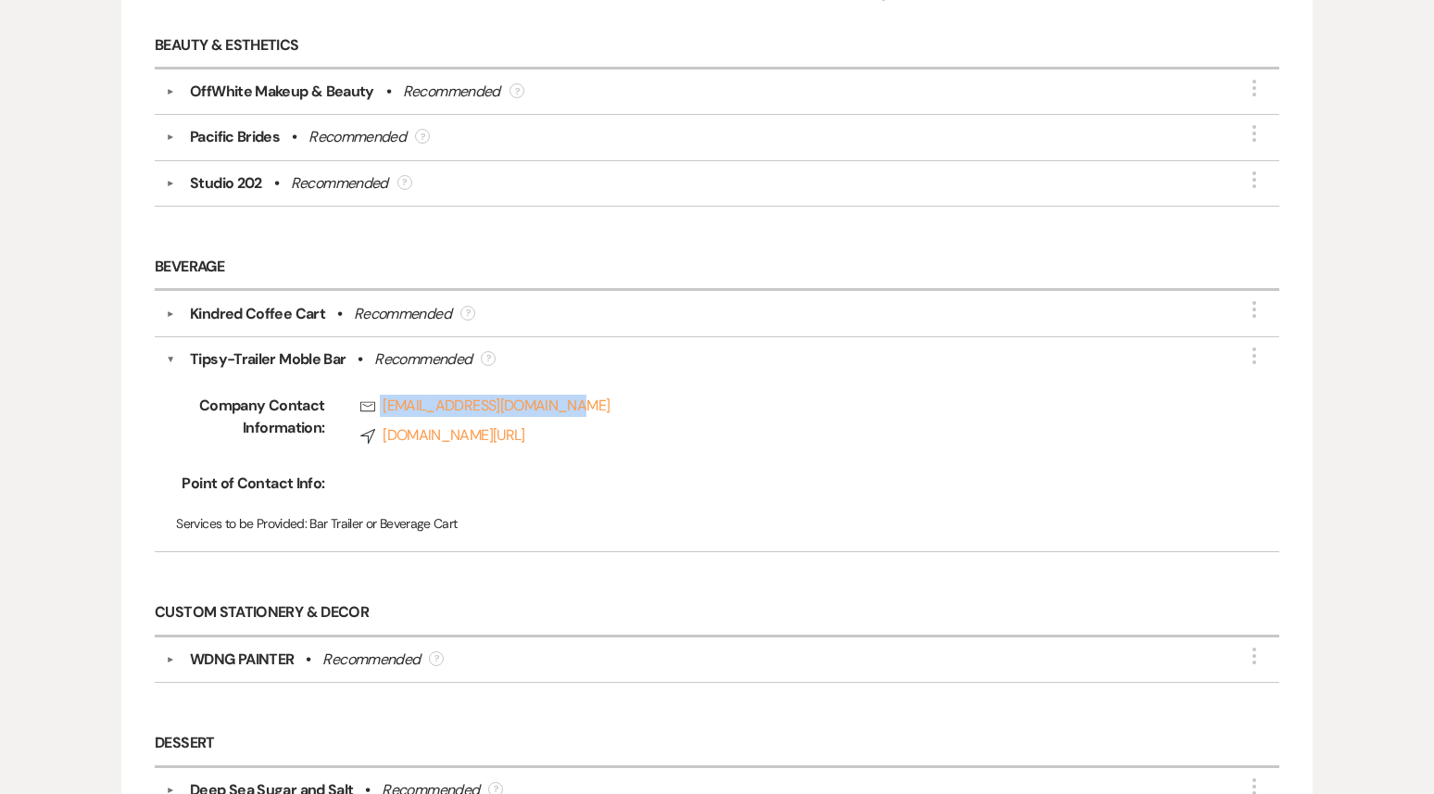
click at [169, 309] on button "▼" at bounding box center [170, 313] width 22 height 9
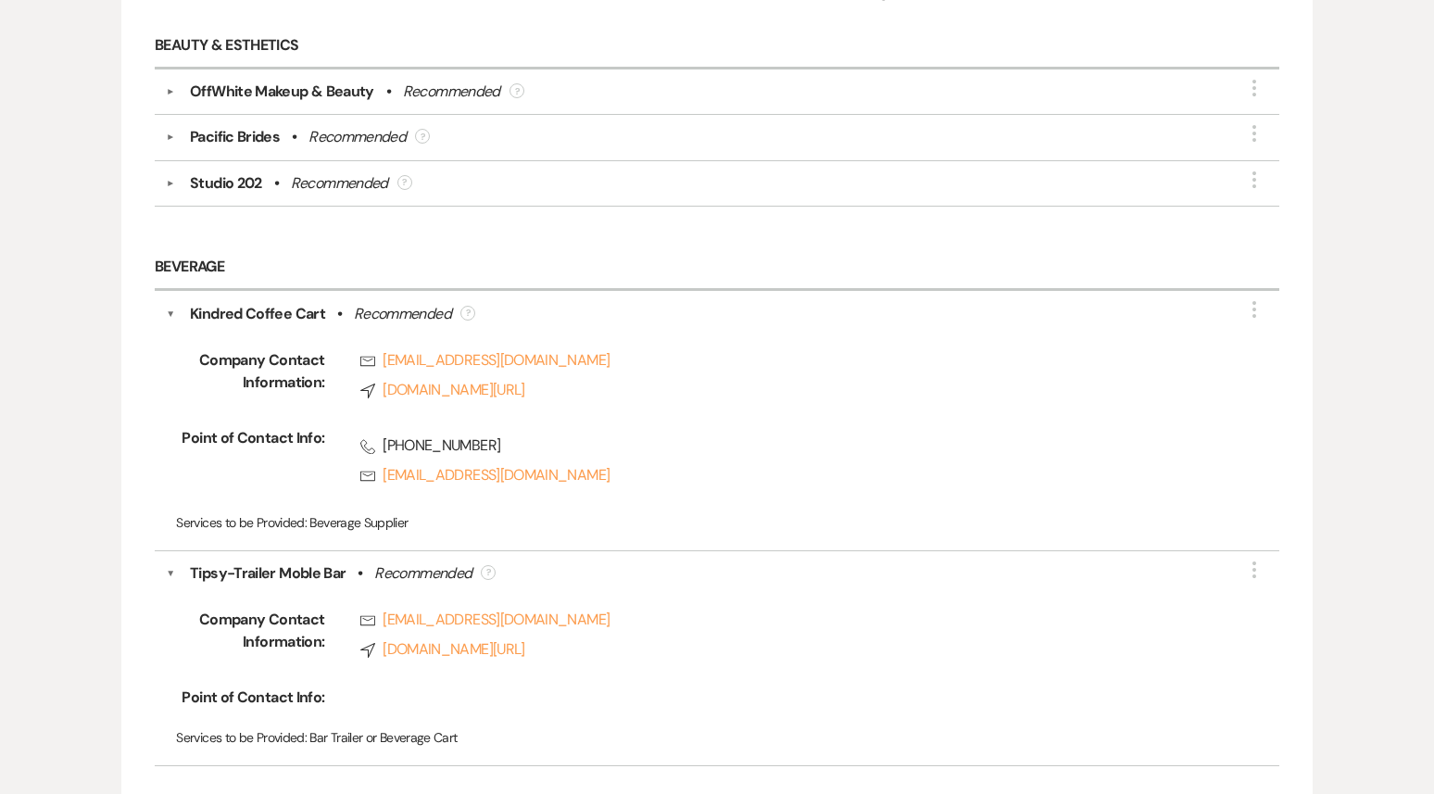
click at [175, 305] on div "Kindred Coffee Cart • Recommended ?" at bounding box center [721, 314] width 1093 height 22
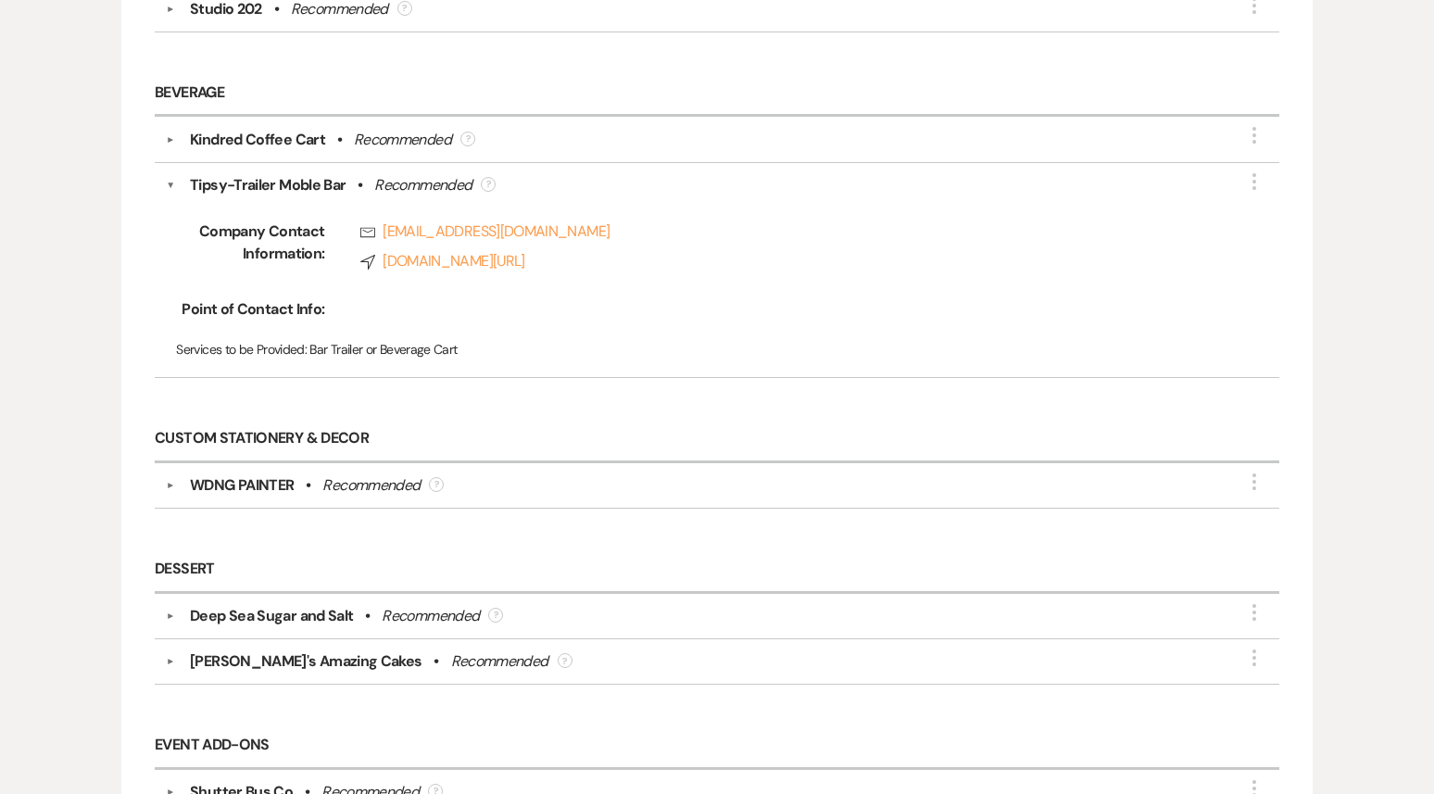
scroll to position [571, 0]
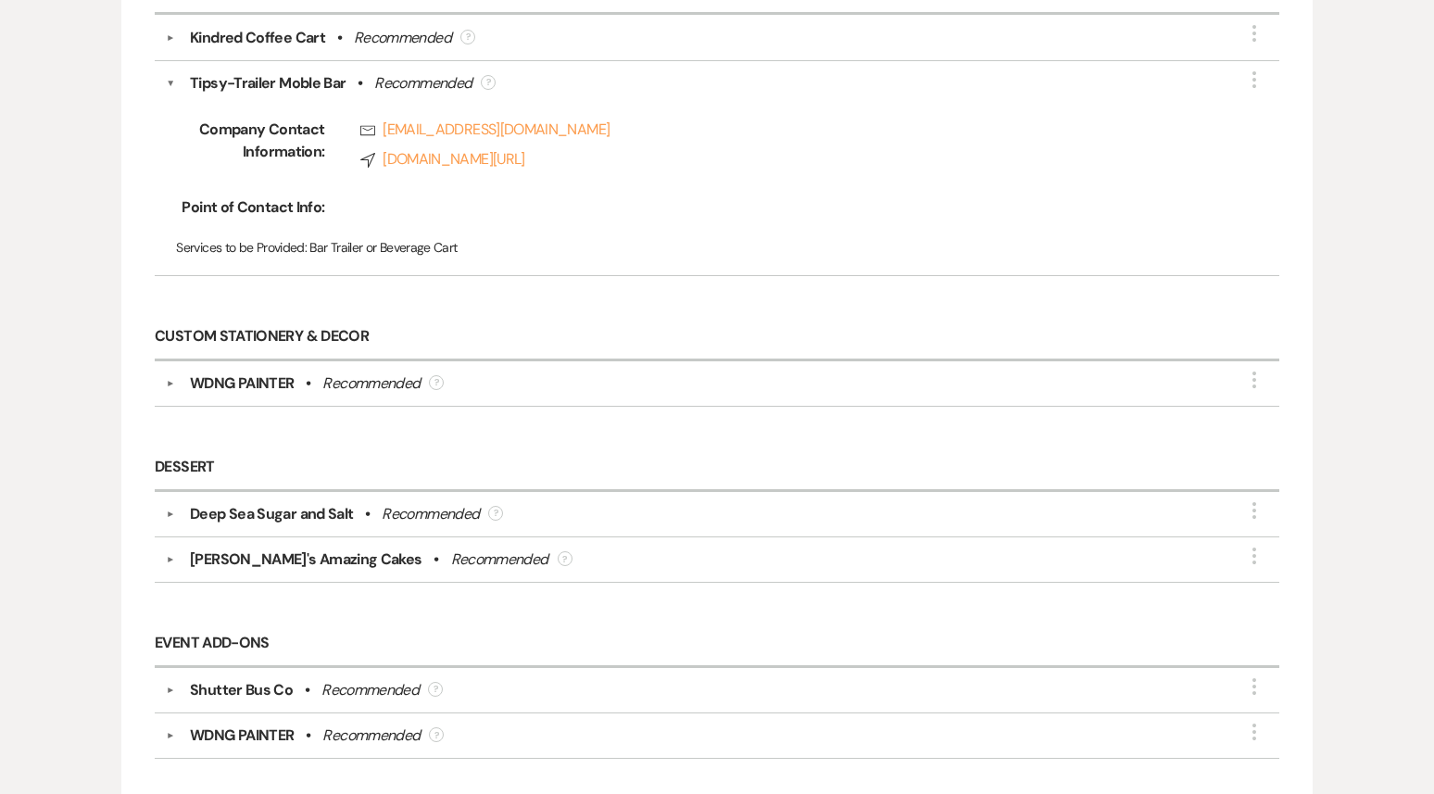
click at [174, 72] on button "▼" at bounding box center [170, 83] width 9 height 22
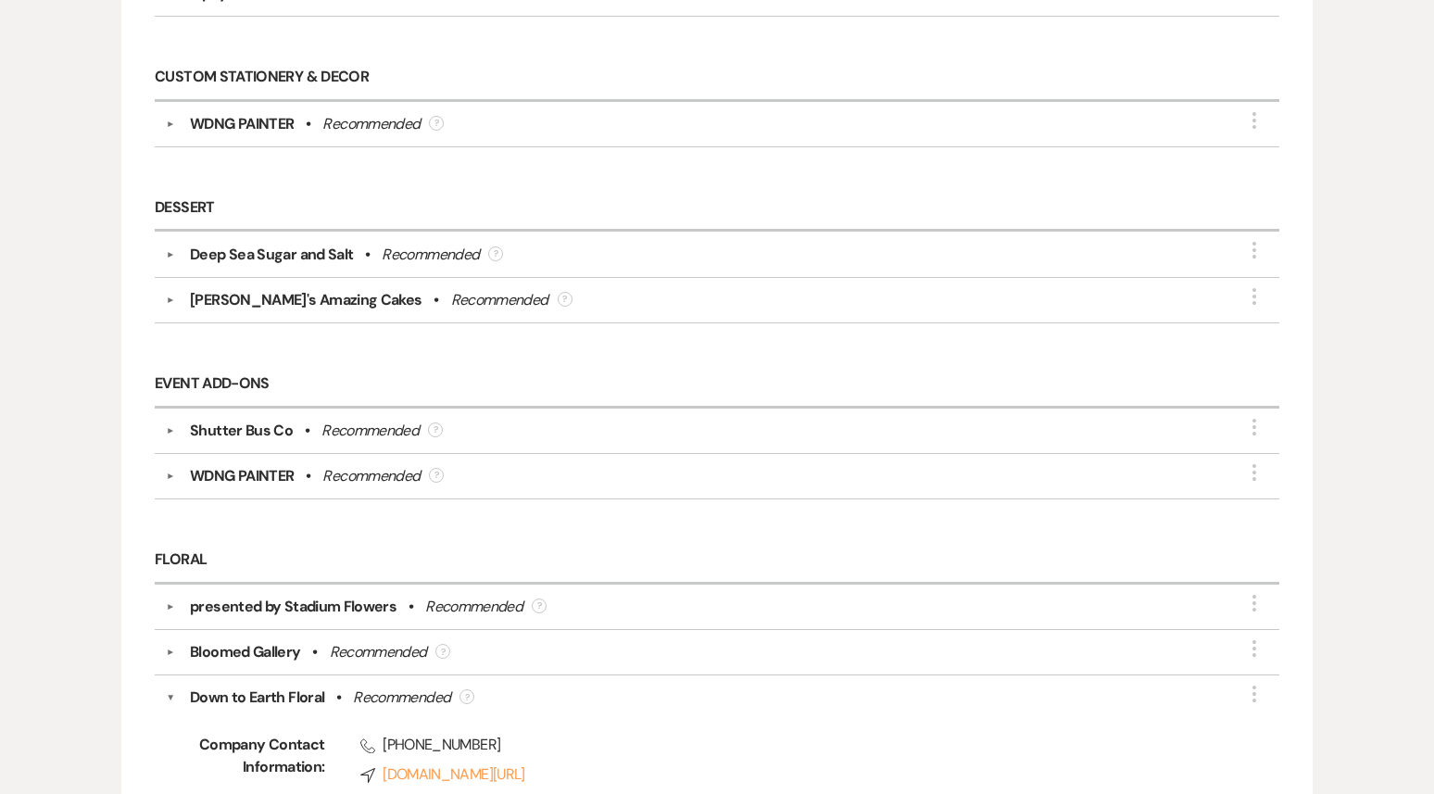
scroll to position [696, 0]
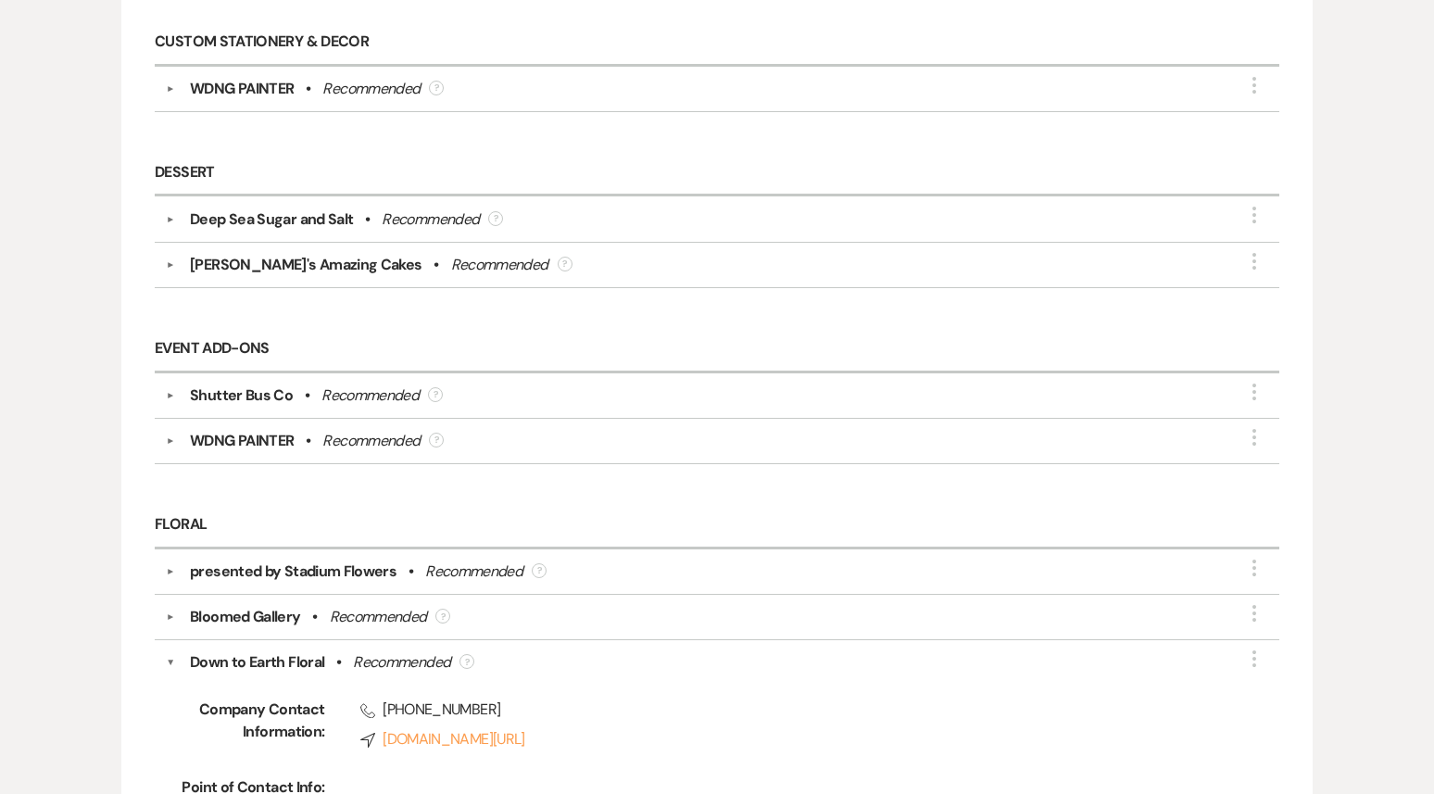
click at [175, 84] on button "▼" at bounding box center [170, 88] width 22 height 9
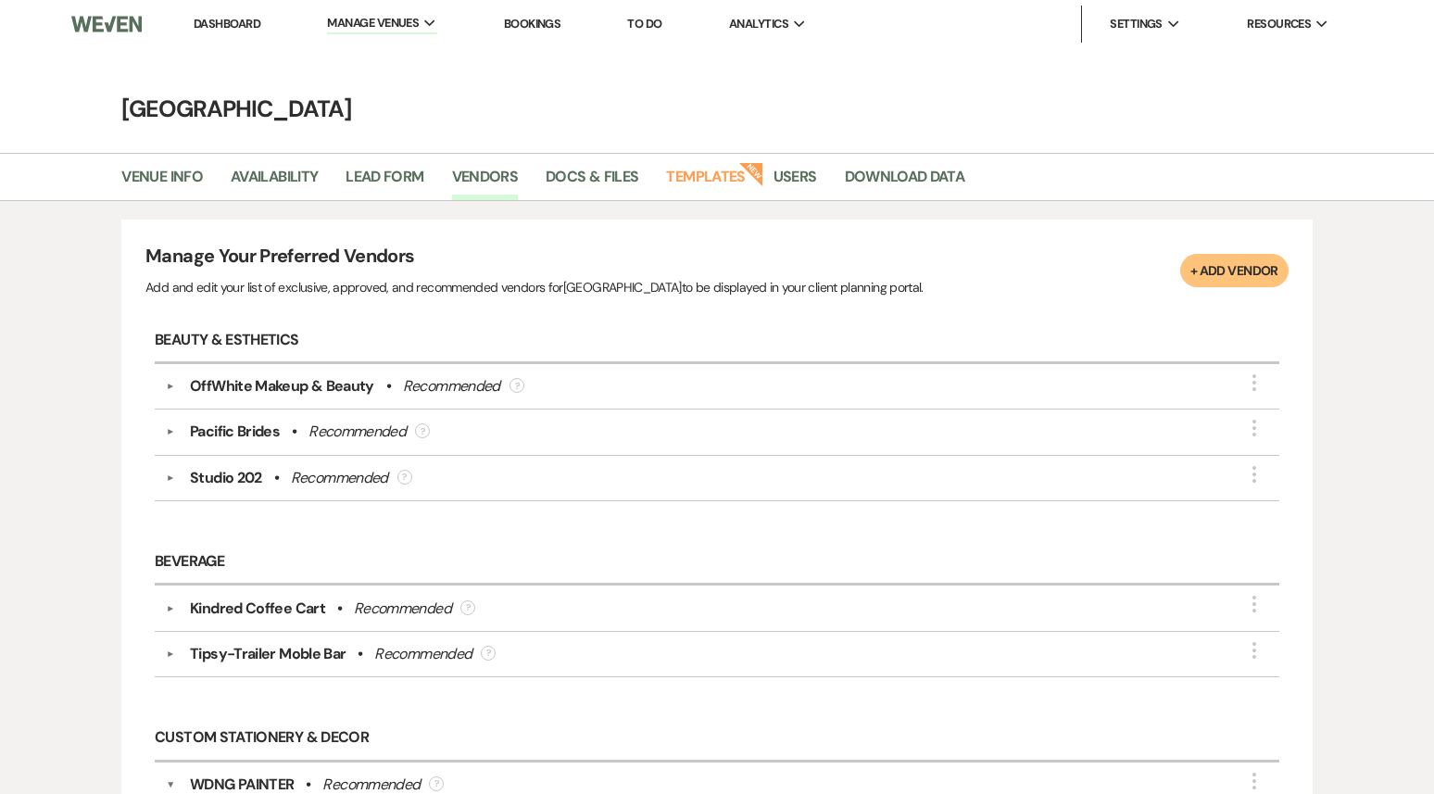
scroll to position [4, 0]
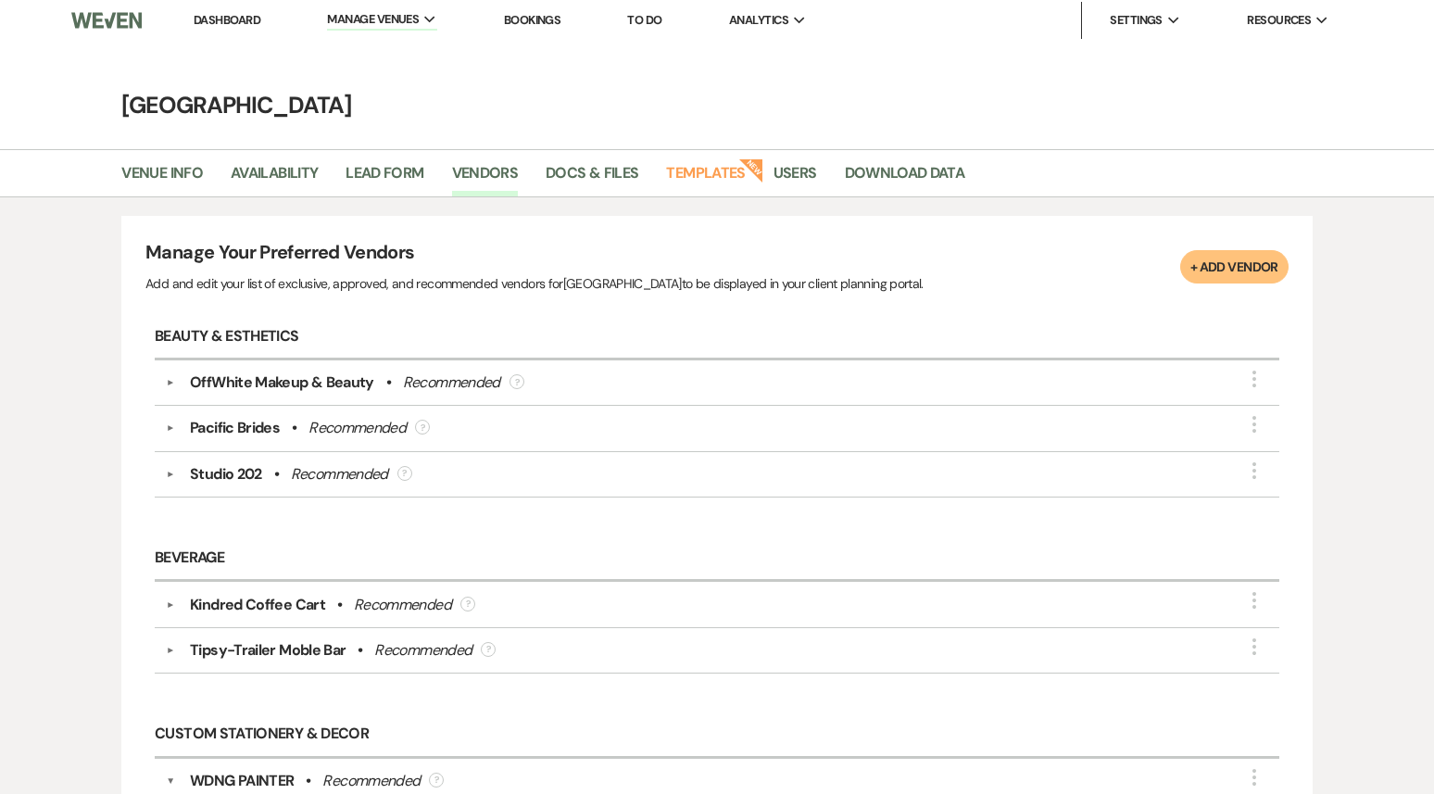
click at [174, 774] on button "▼" at bounding box center [170, 781] width 9 height 22
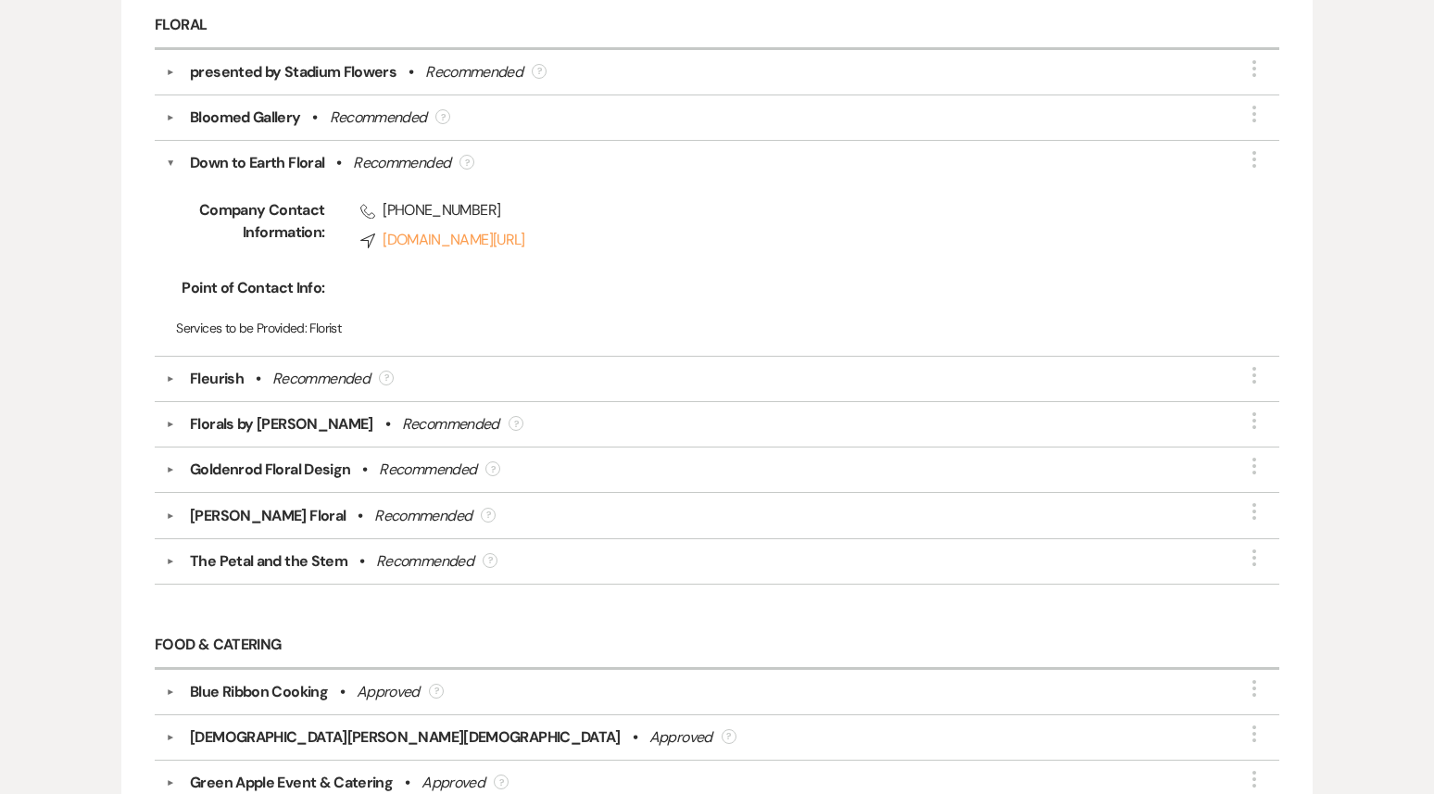
scroll to position [1196, 0]
click at [171, 156] on button "▼" at bounding box center [170, 162] width 9 height 22
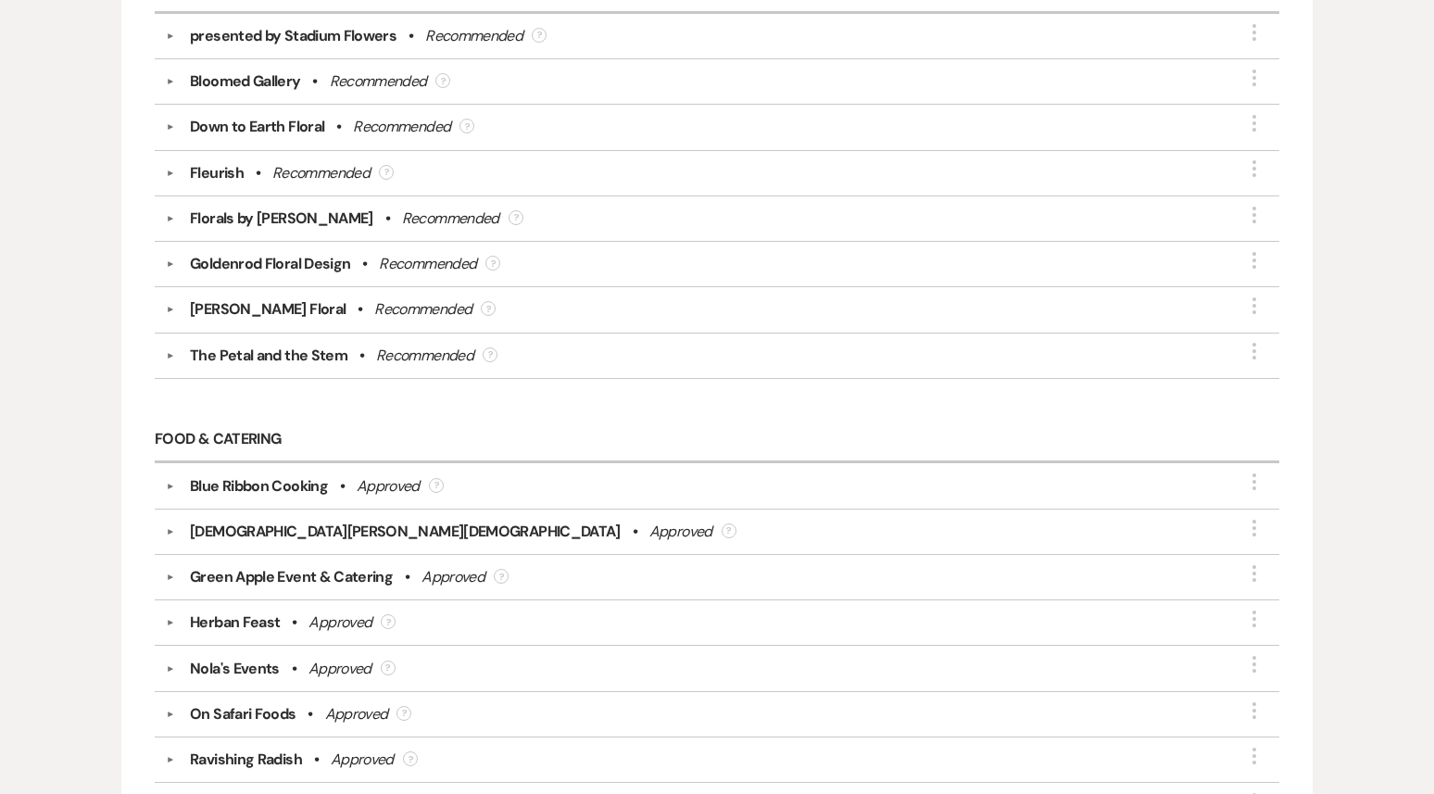
scroll to position [1234, 0]
click at [164, 248] on div "▼ Goldenrod Floral Design • Recommended ? More" at bounding box center [717, 261] width 1124 height 45
click at [167, 257] on button "▼" at bounding box center [170, 261] width 22 height 9
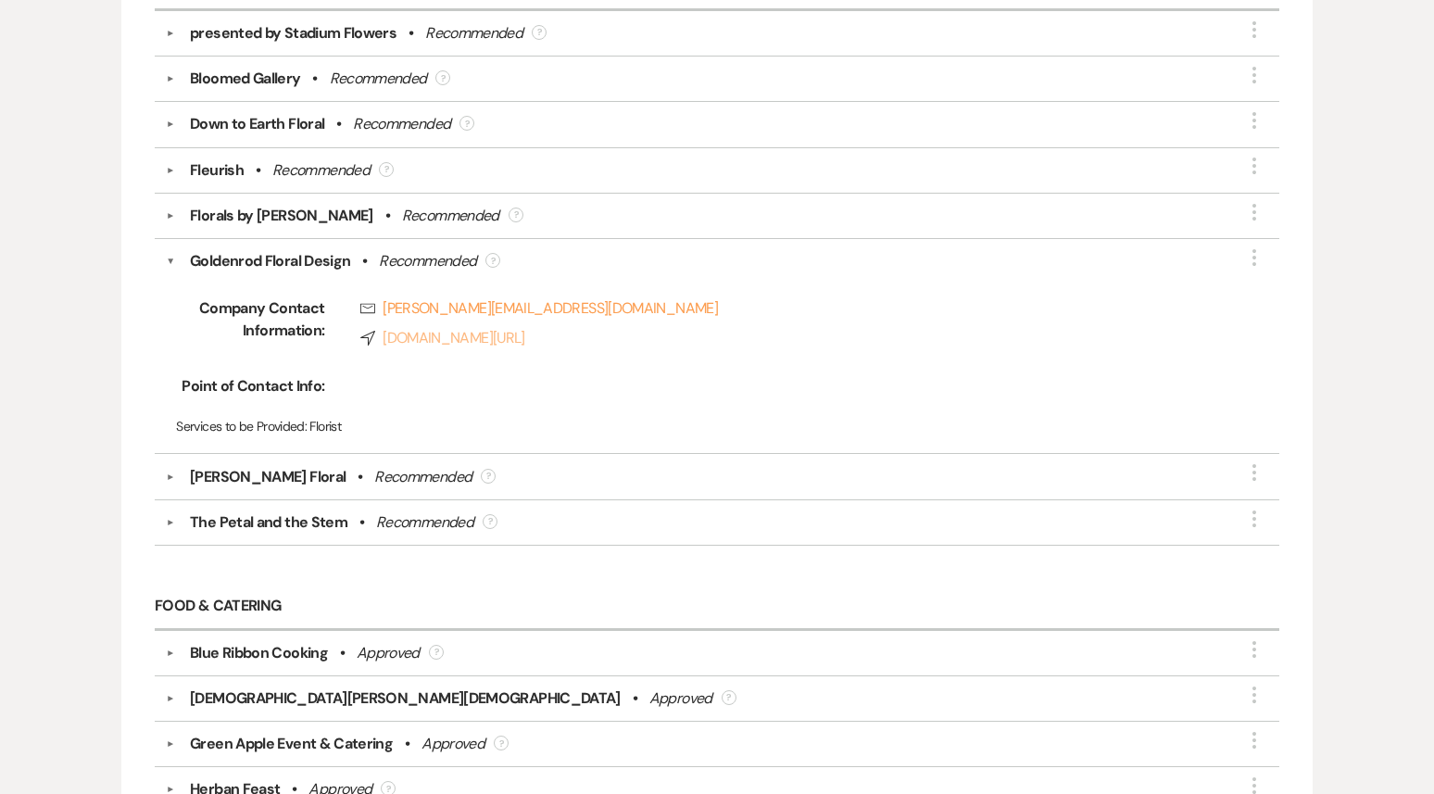
click at [483, 334] on link "Compass goldenrodfloraldesign.com/" at bounding box center [787, 338] width 854 height 22
click at [174, 472] on button "▼" at bounding box center [170, 476] width 22 height 9
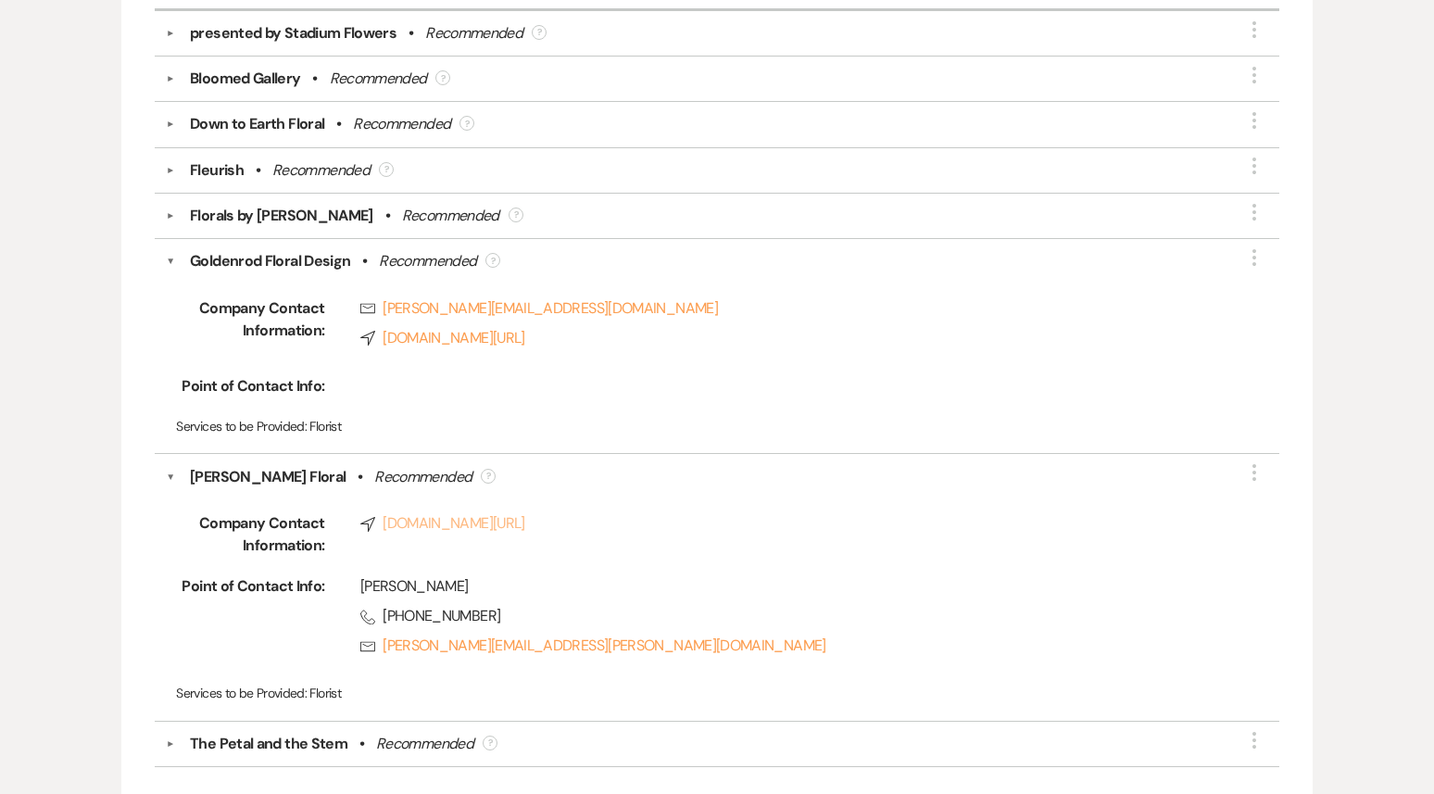
click at [471, 522] on link "Compass www.sharletfloral.com/" at bounding box center [787, 523] width 854 height 22
click at [170, 473] on button "▼" at bounding box center [170, 477] width 9 height 22
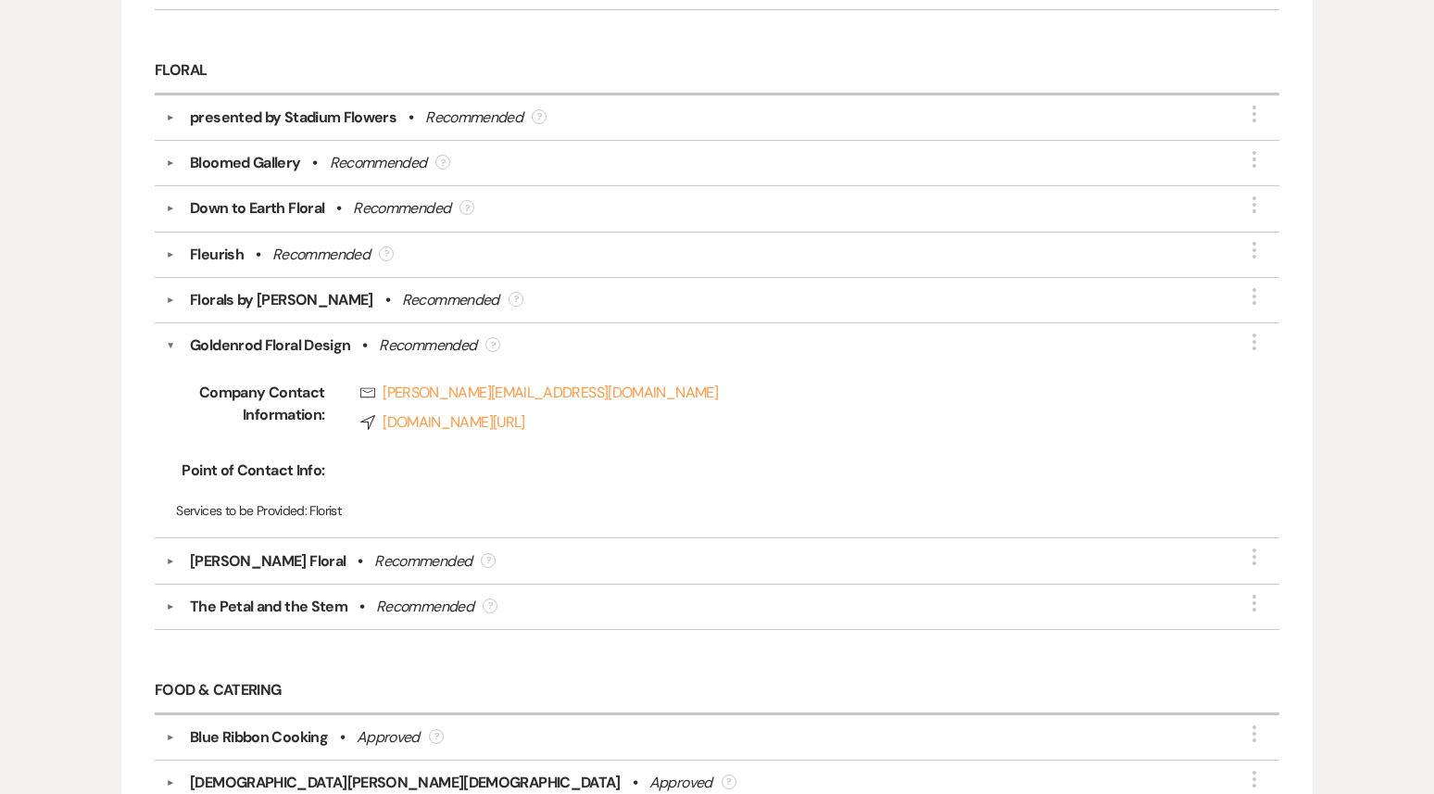
scroll to position [1148, 0]
click at [170, 206] on button "▼" at bounding box center [170, 210] width 22 height 9
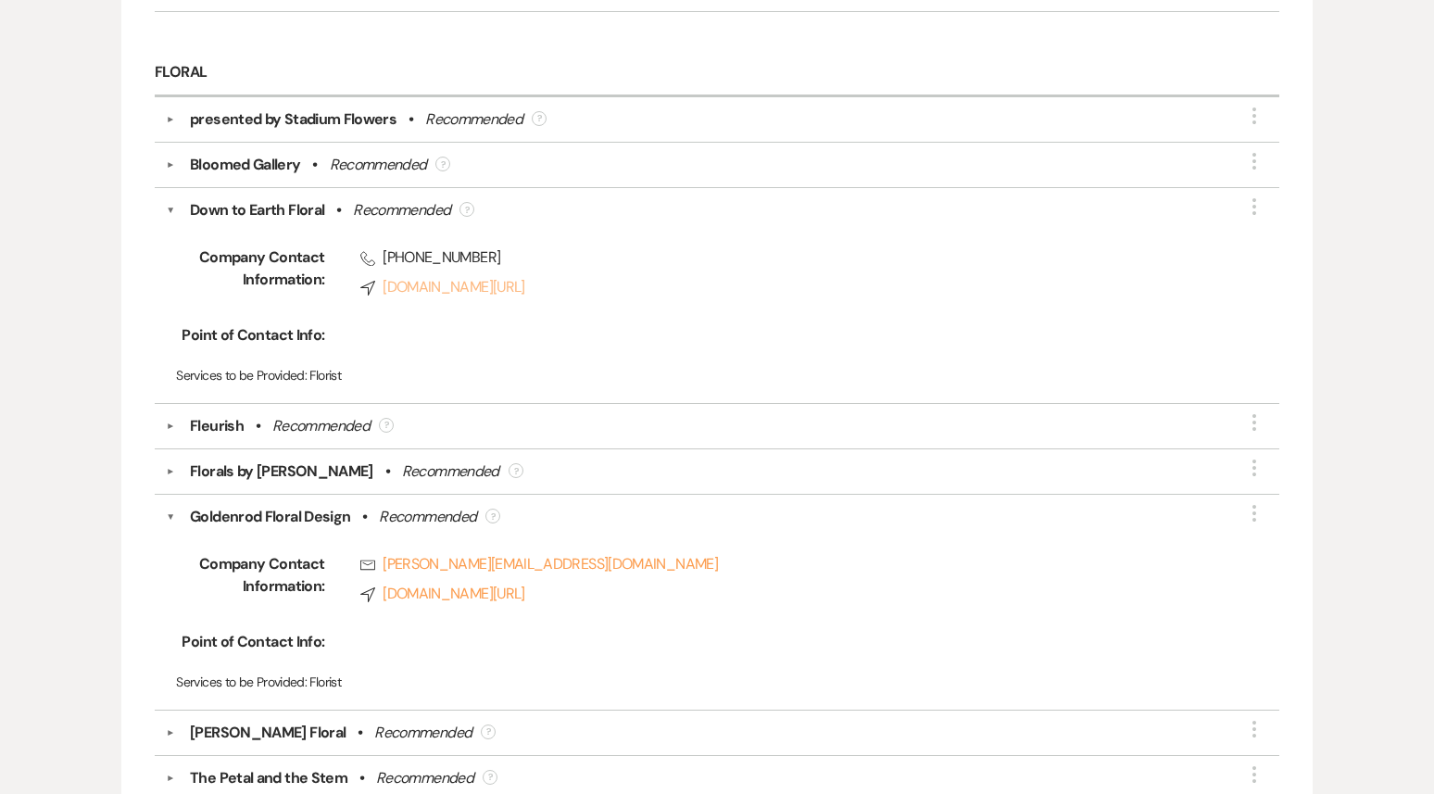
click at [419, 276] on link "Compass snoqualmieflowers.com/" at bounding box center [787, 287] width 854 height 22
click at [176, 508] on div "Goldenrod Floral Design • Recommended ?" at bounding box center [721, 517] width 1093 height 22
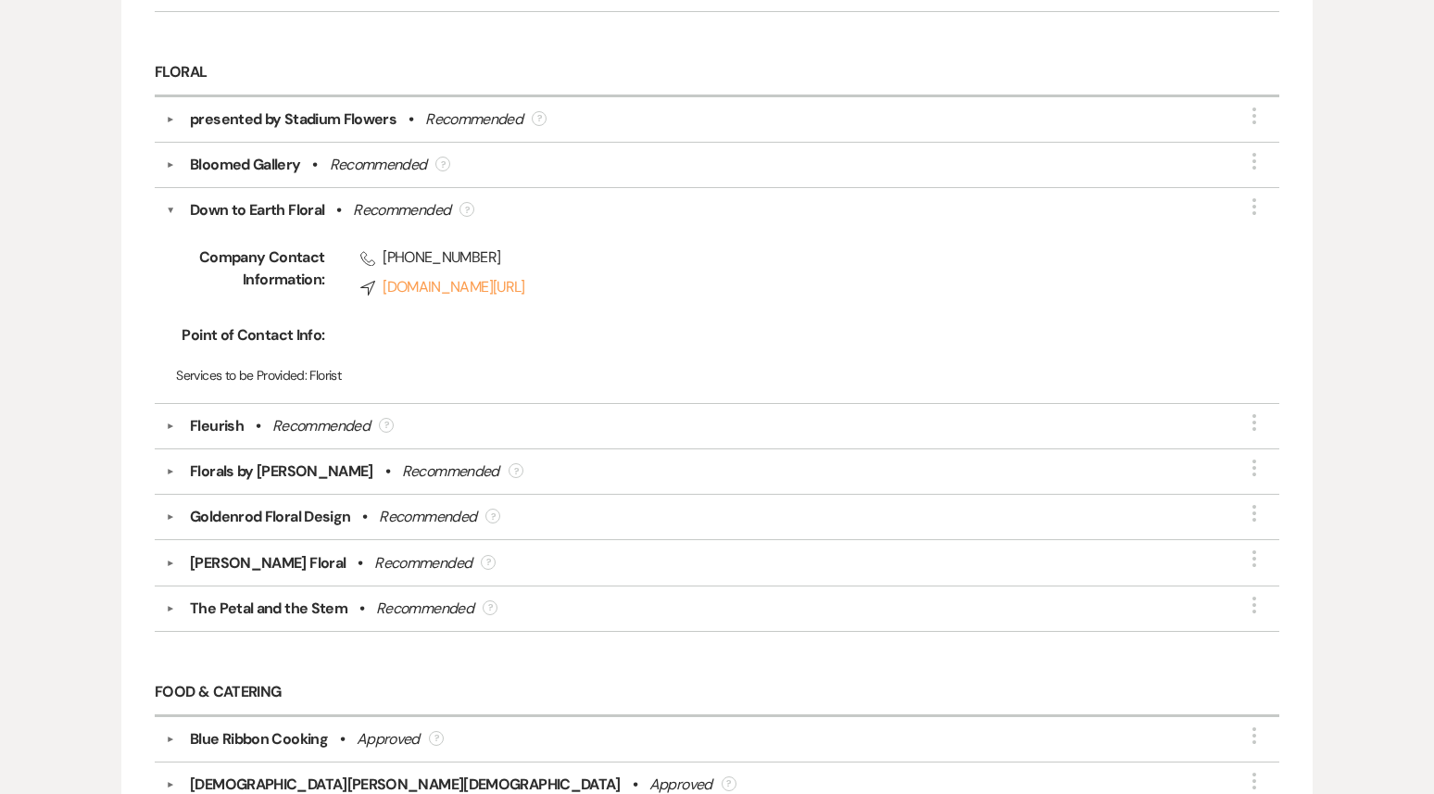
drag, startPoint x: 169, startPoint y: 597, endPoint x: 186, endPoint y: 595, distance: 17.8
click at [170, 604] on button "▼" at bounding box center [170, 608] width 22 height 9
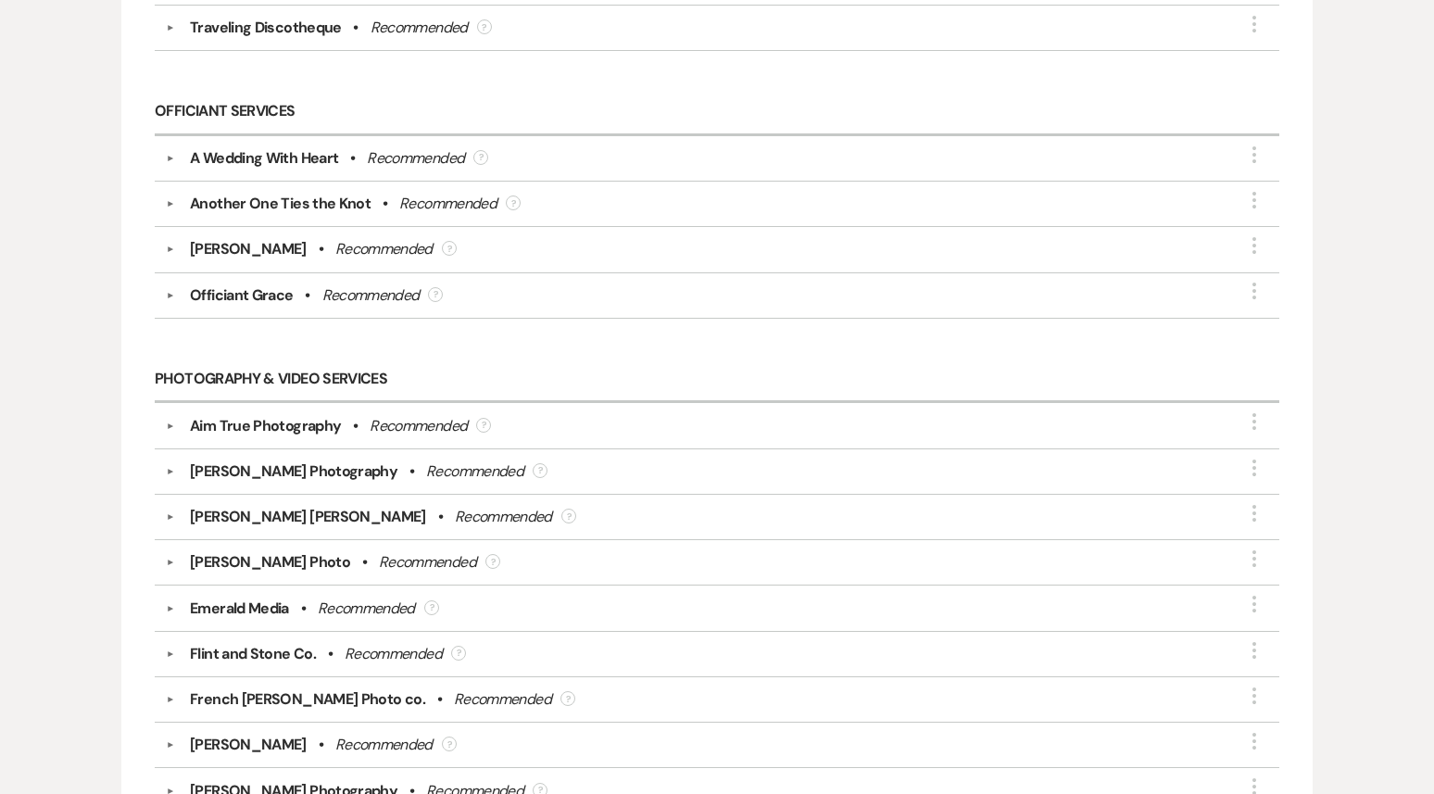
scroll to position [2784, 0]
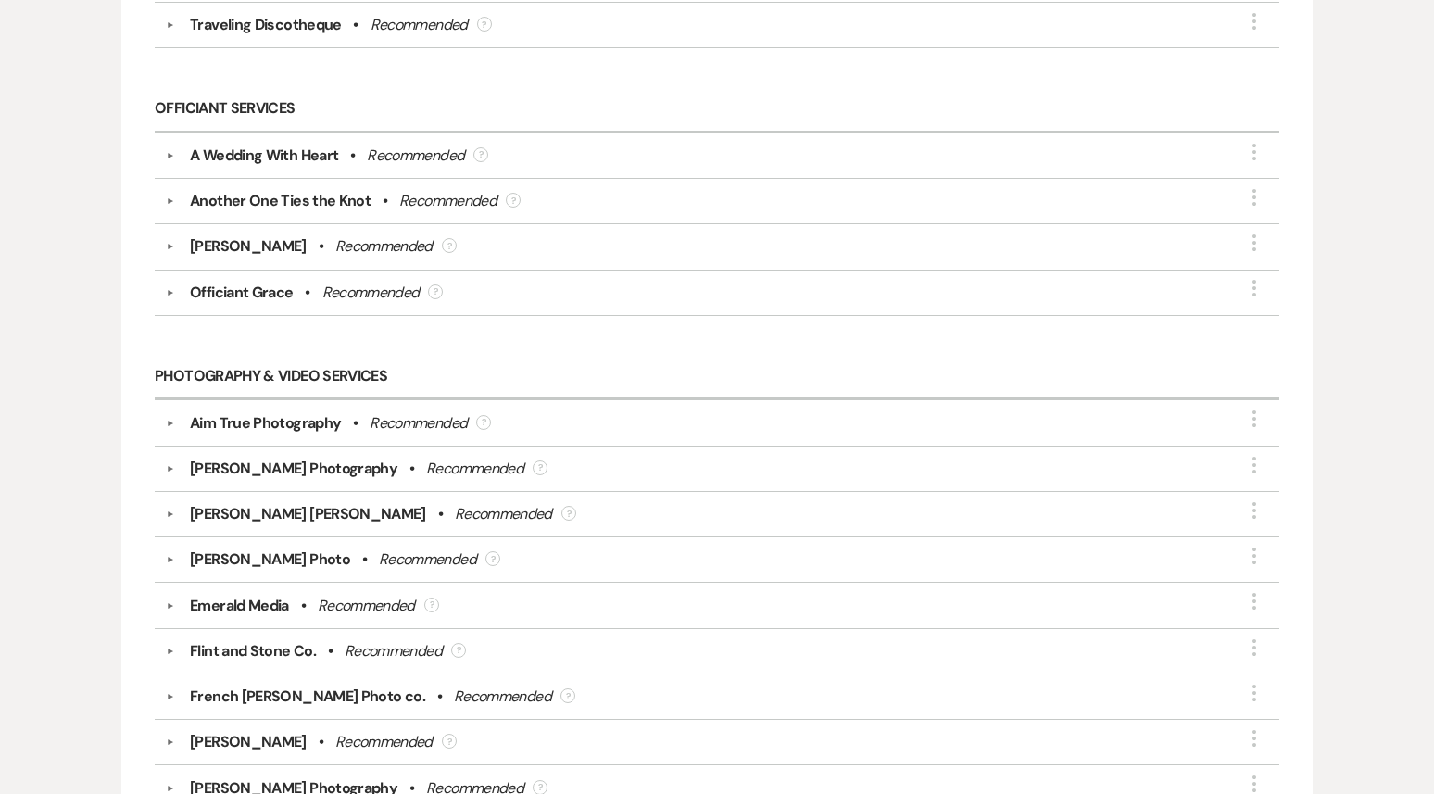
click at [162, 288] on button "▼" at bounding box center [170, 292] width 22 height 9
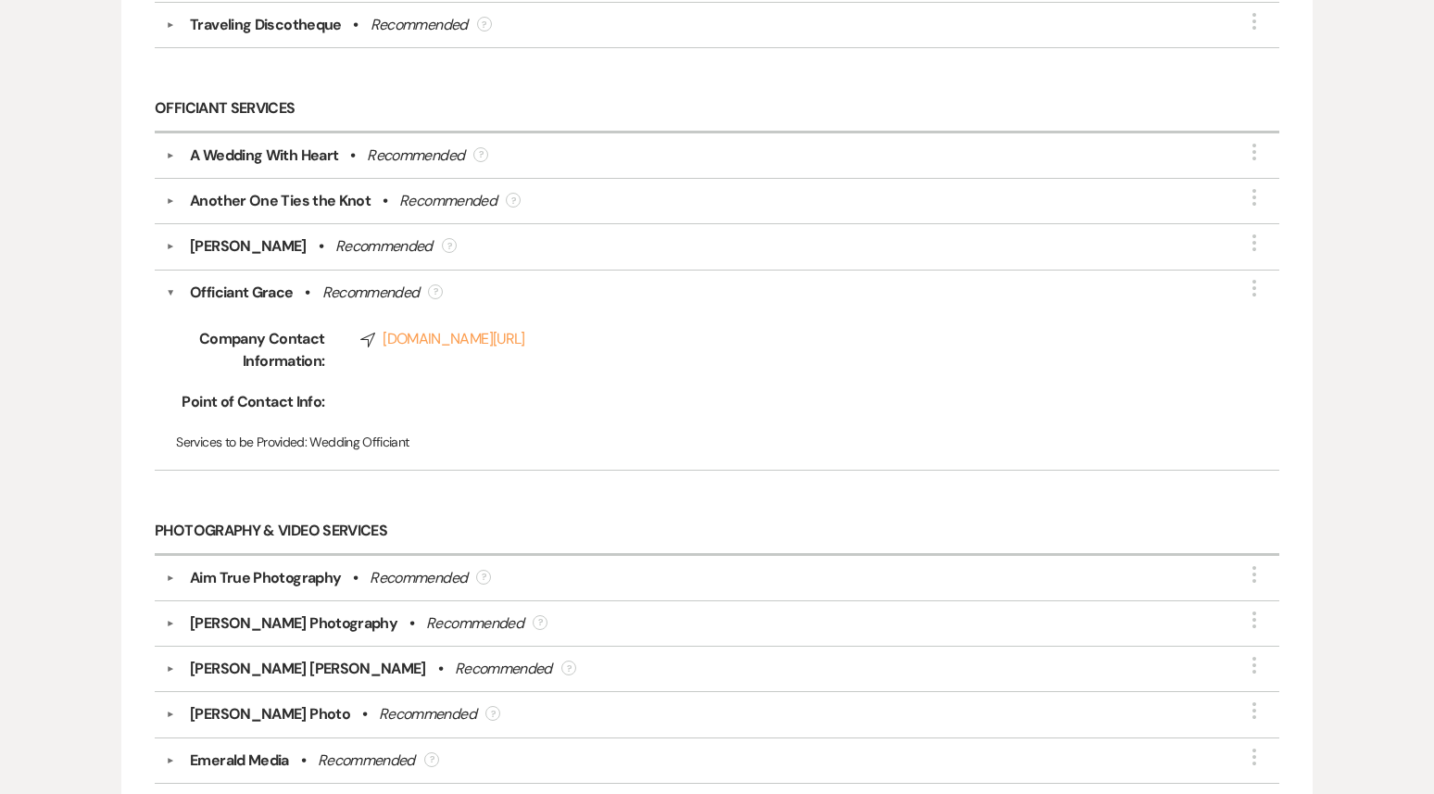
scroll to position [2792, 0]
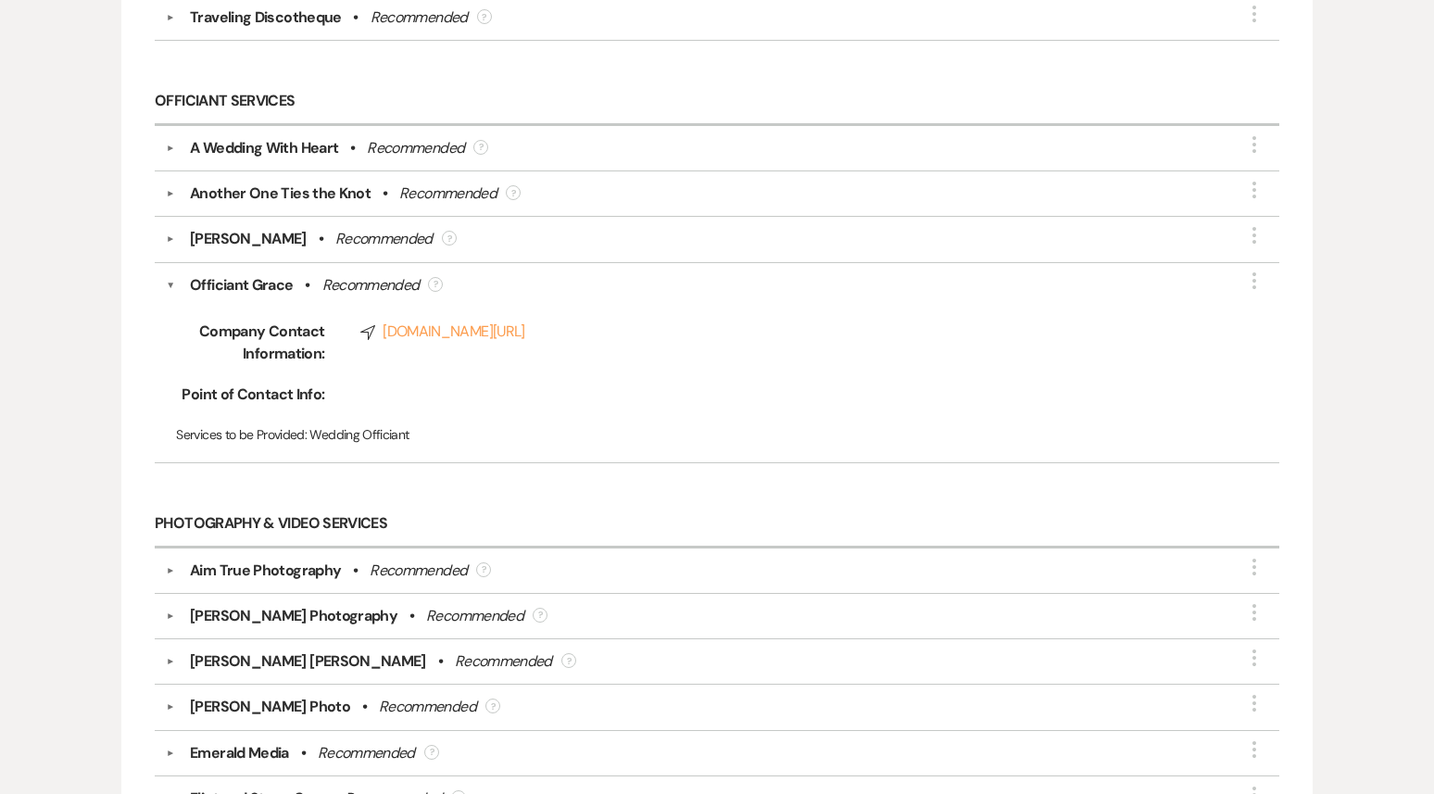
click at [170, 144] on button "▼" at bounding box center [170, 148] width 22 height 9
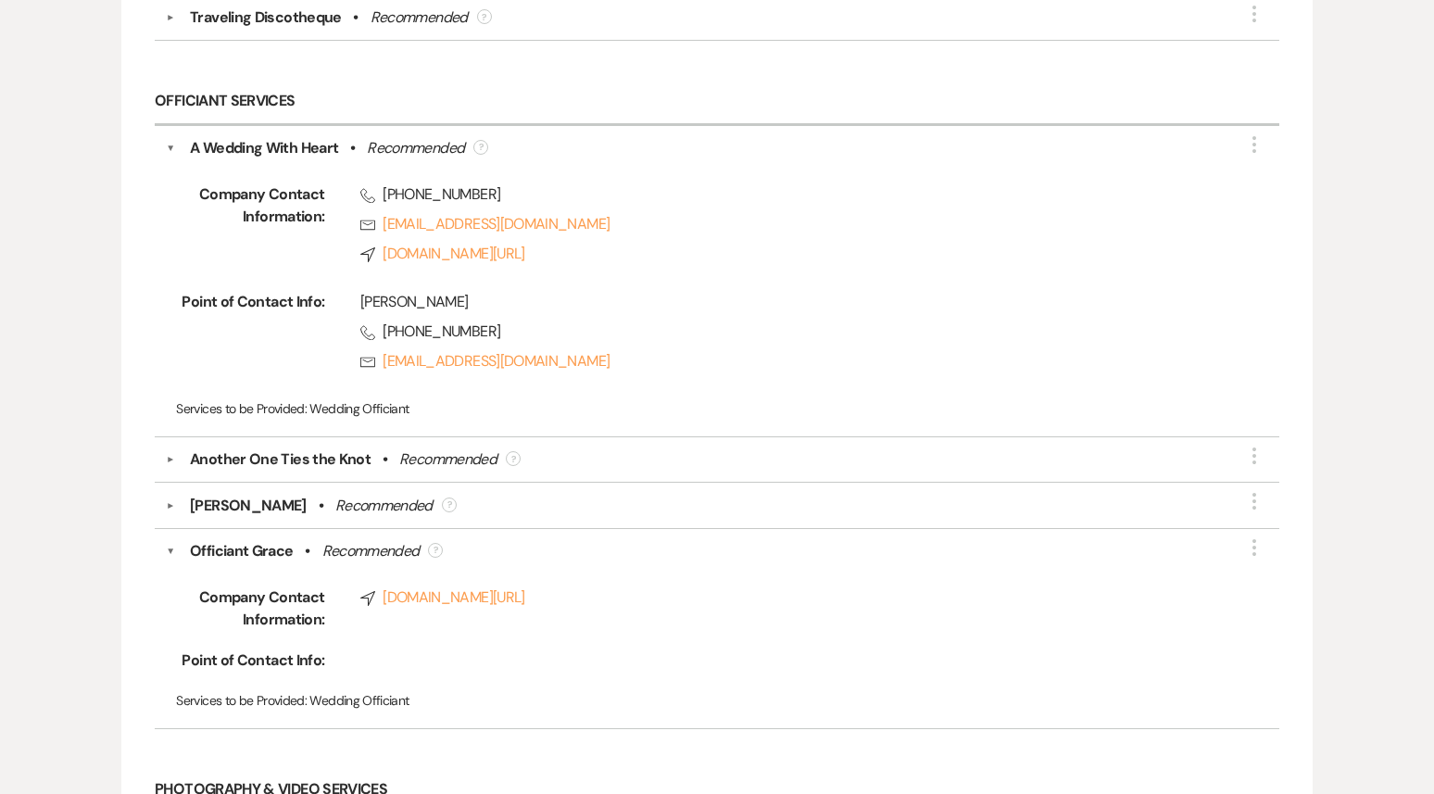
click at [174, 455] on button "▼" at bounding box center [170, 459] width 22 height 9
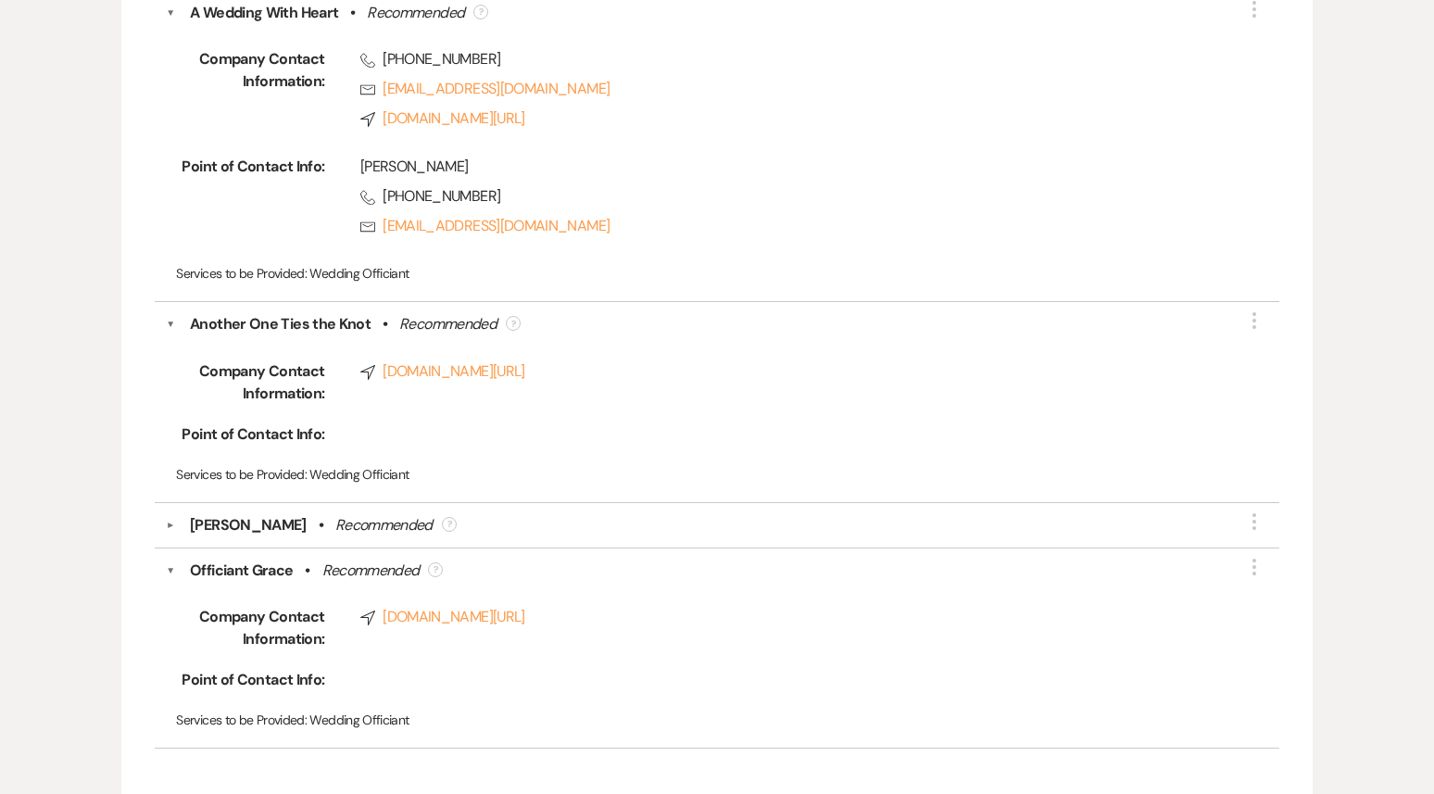
scroll to position [2925, 0]
click at [483, 362] on link "Compass www.anotheronetiestheknot.com/" at bounding box center [787, 373] width 854 height 22
click at [164, 315] on div "▼ Another One Ties the Knot • Recommended ? More Company Contact Information: C…" at bounding box center [717, 404] width 1124 height 200
click at [167, 315] on button "▼" at bounding box center [170, 326] width 9 height 22
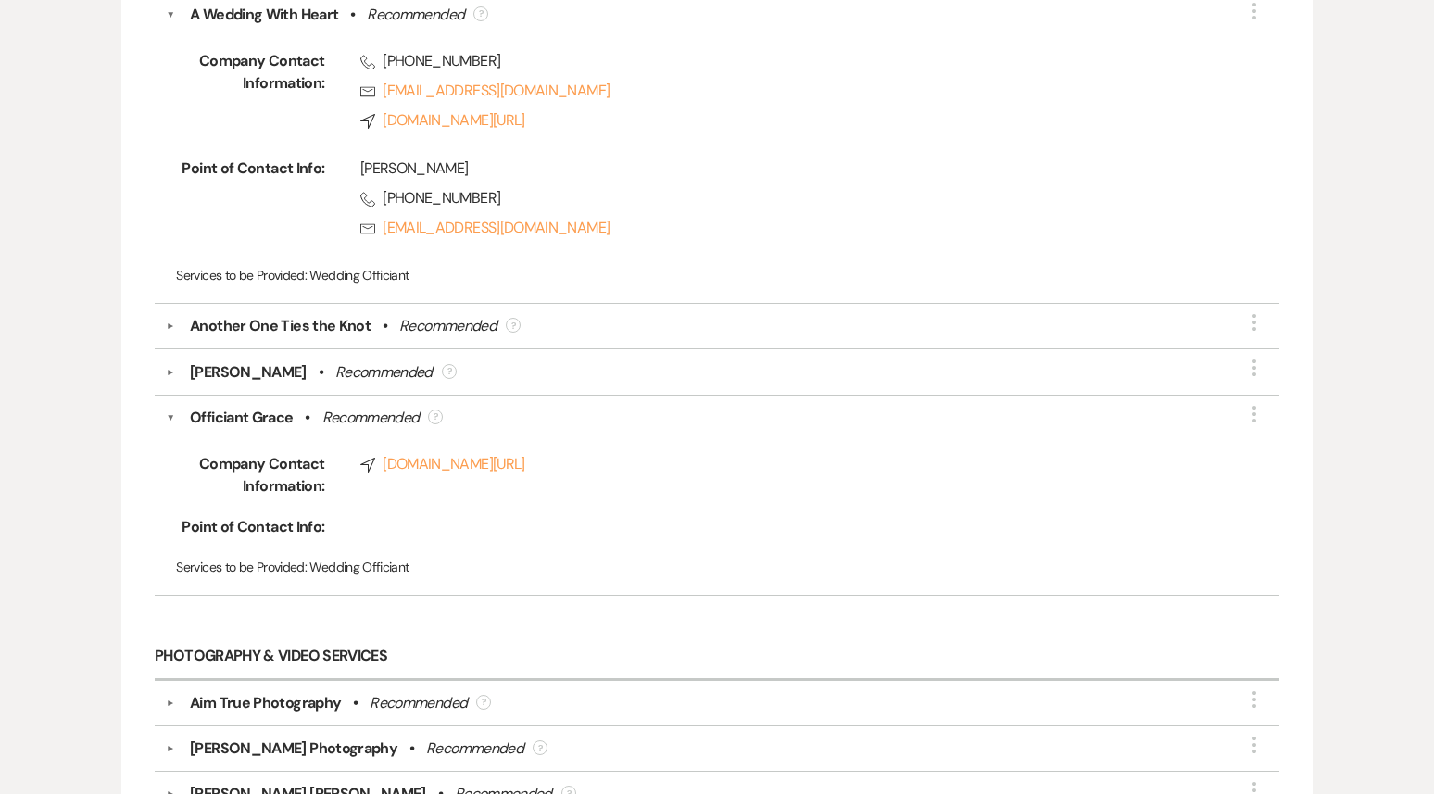
click at [170, 321] on button "▼" at bounding box center [170, 325] width 22 height 9
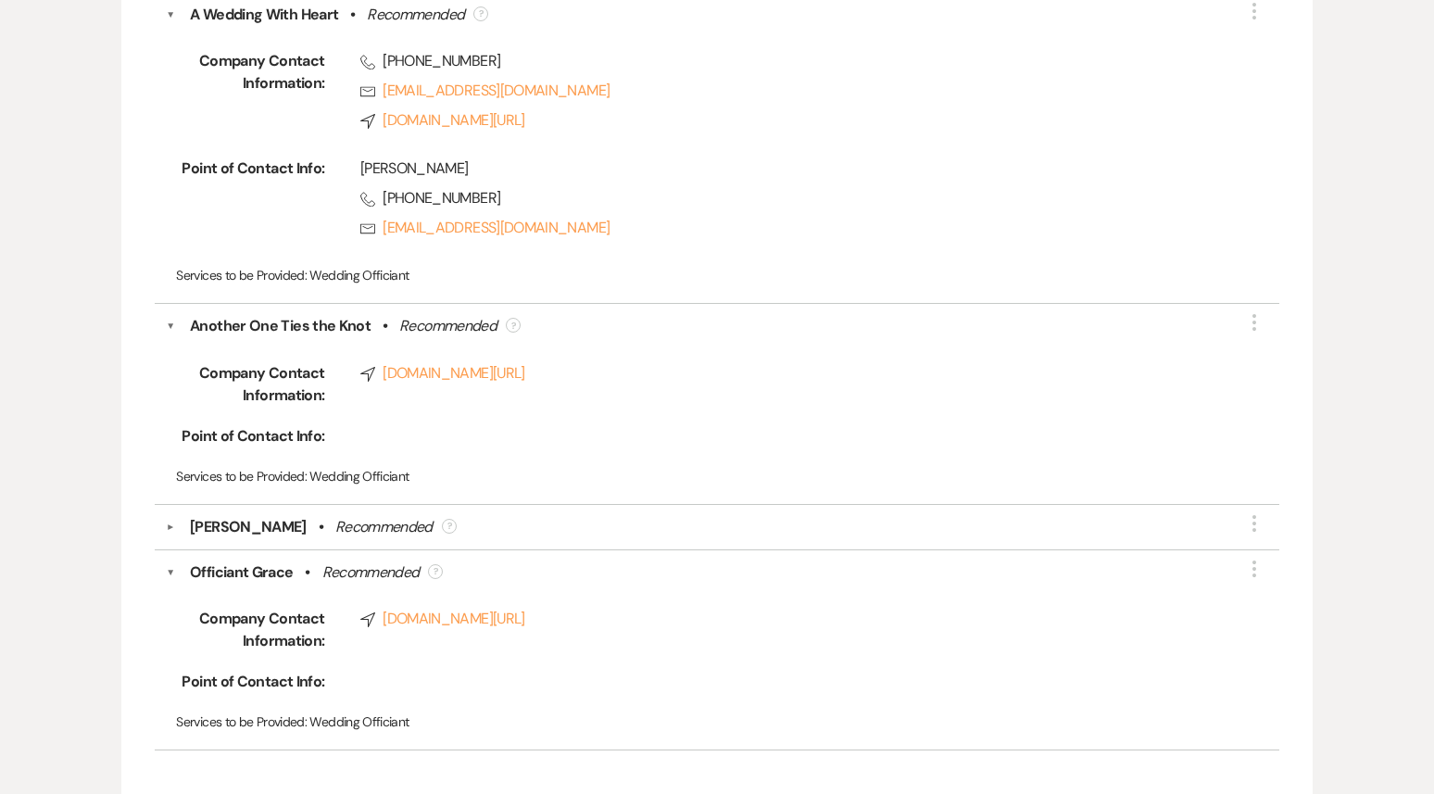
click at [174, 315] on button "▼" at bounding box center [170, 326] width 9 height 22
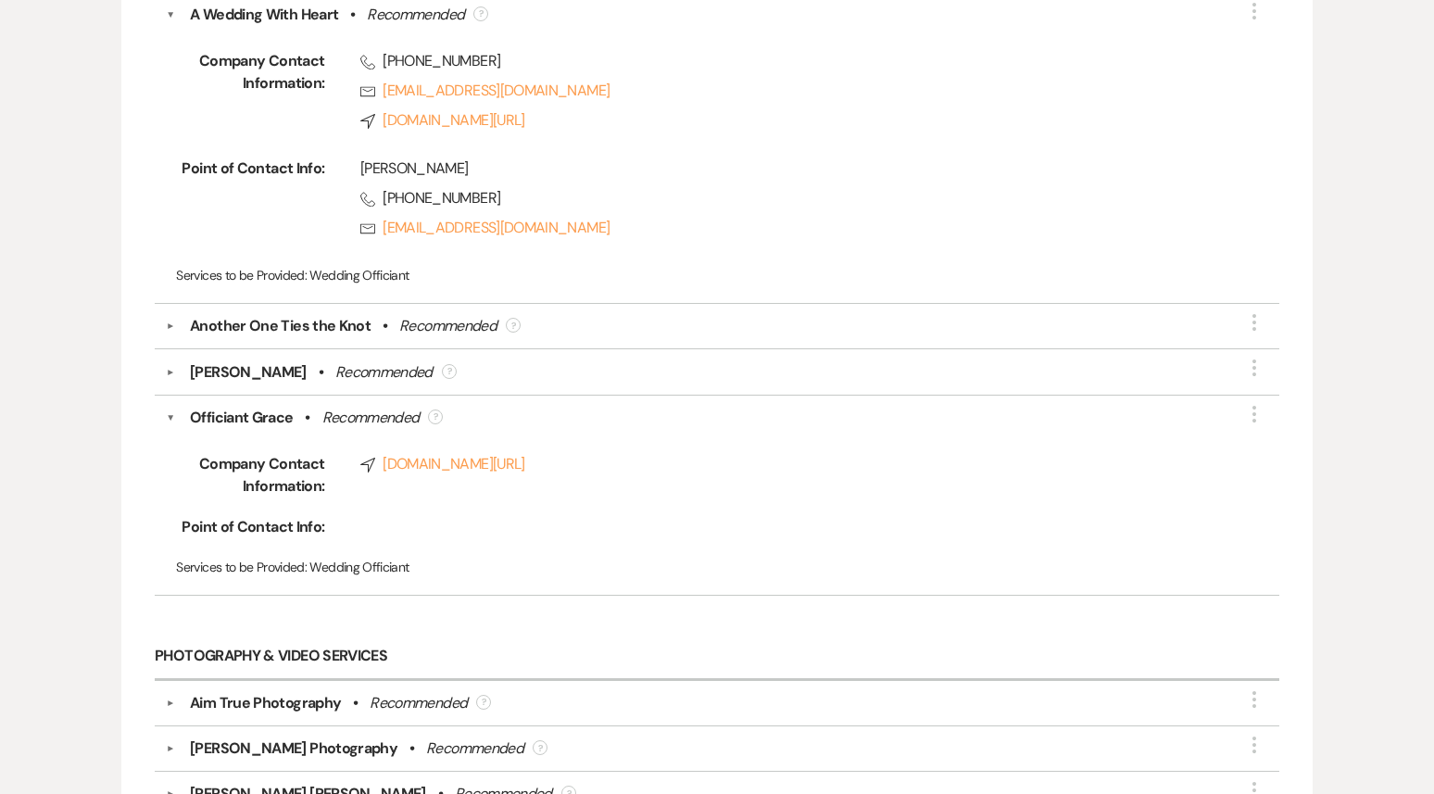
click at [167, 368] on button "▼" at bounding box center [170, 372] width 22 height 9
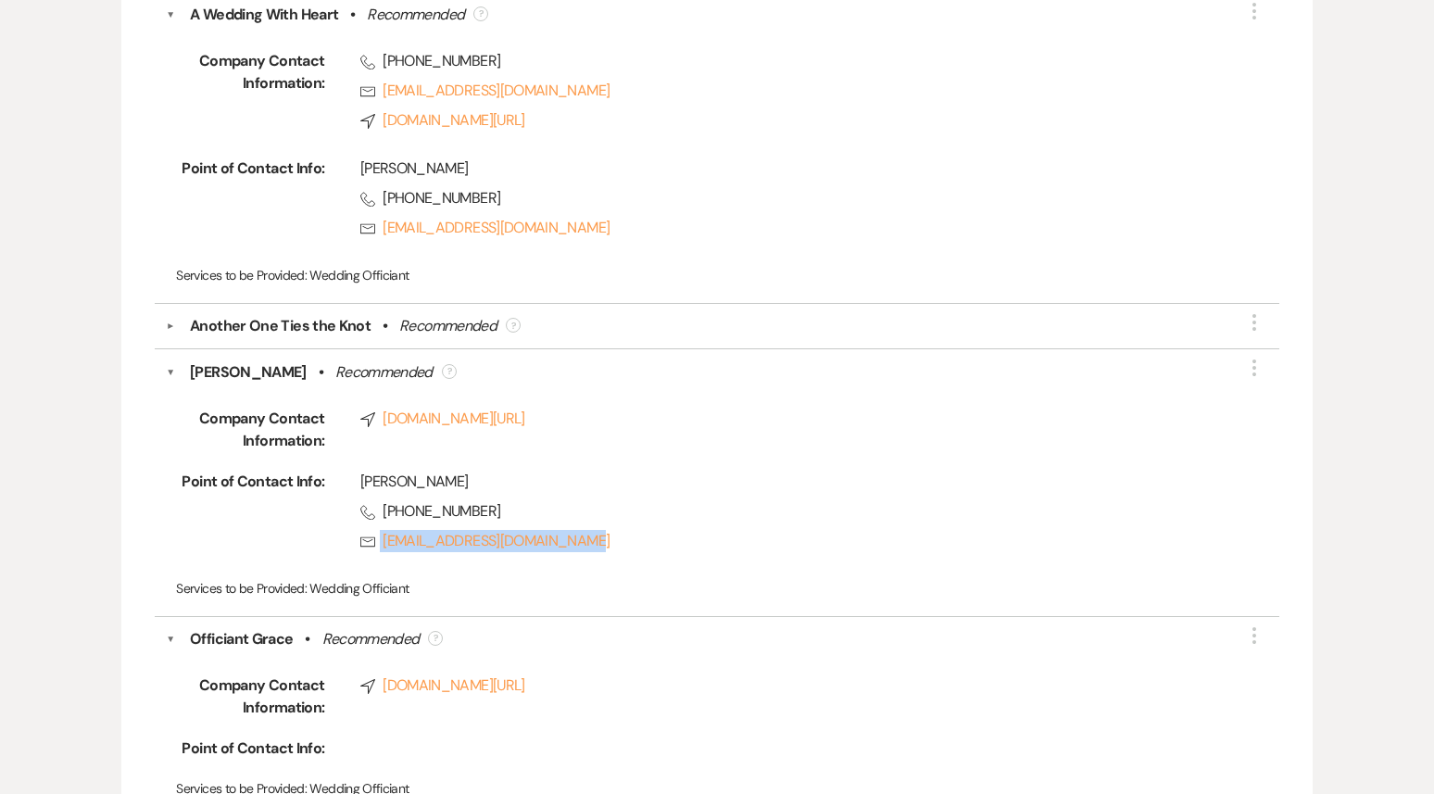
click at [170, 361] on button "▼" at bounding box center [170, 372] width 9 height 22
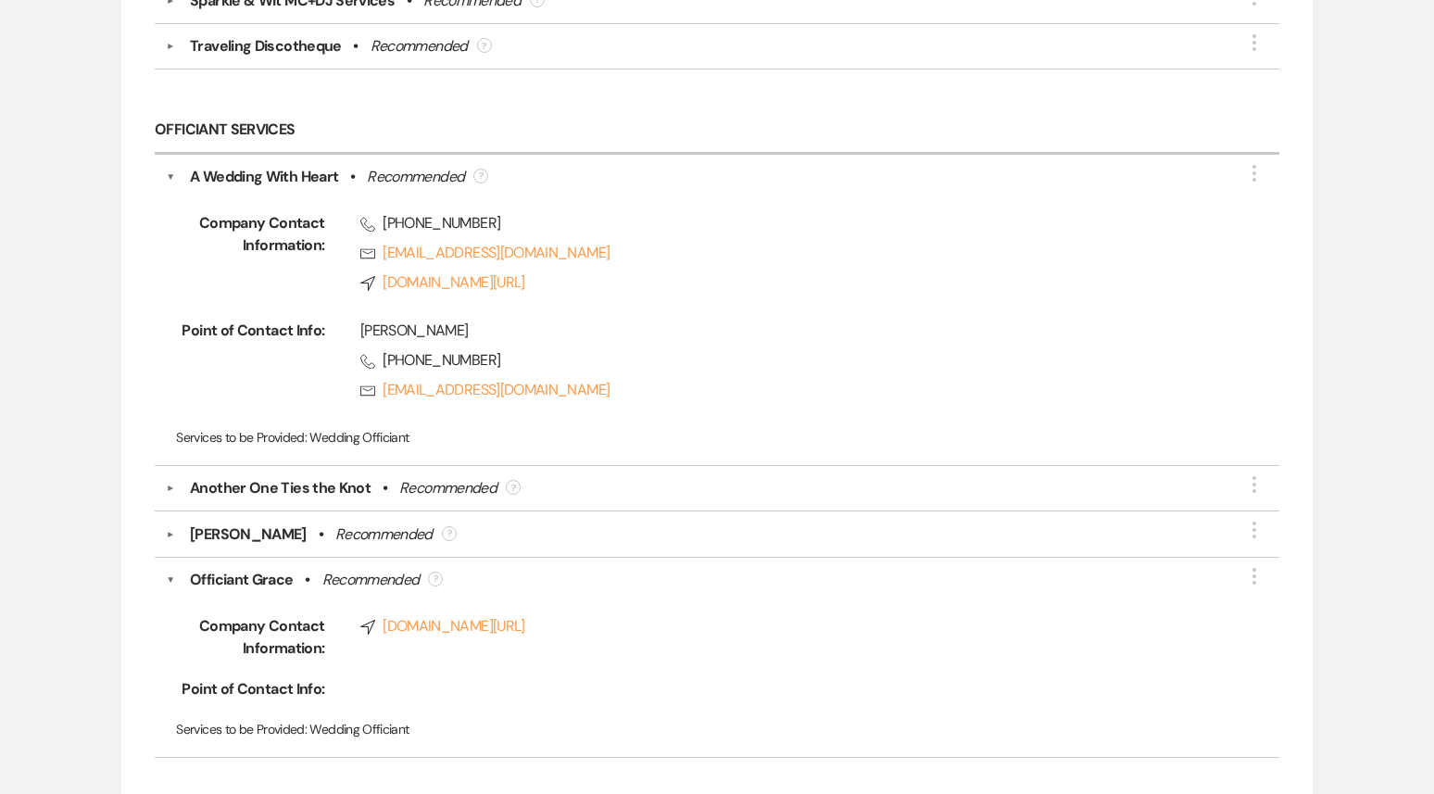
scroll to position [2705, 0]
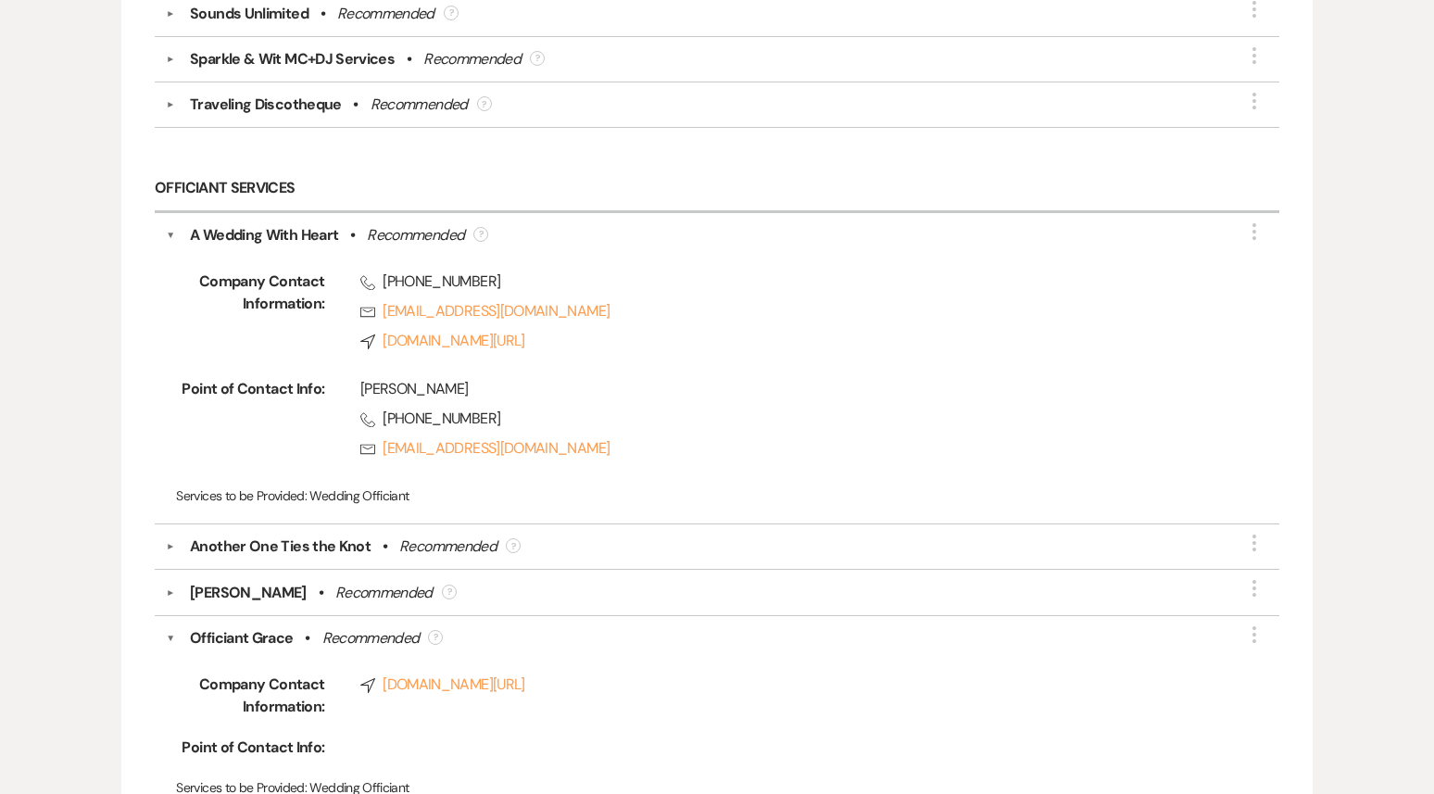
click at [172, 224] on button "▼" at bounding box center [170, 235] width 9 height 22
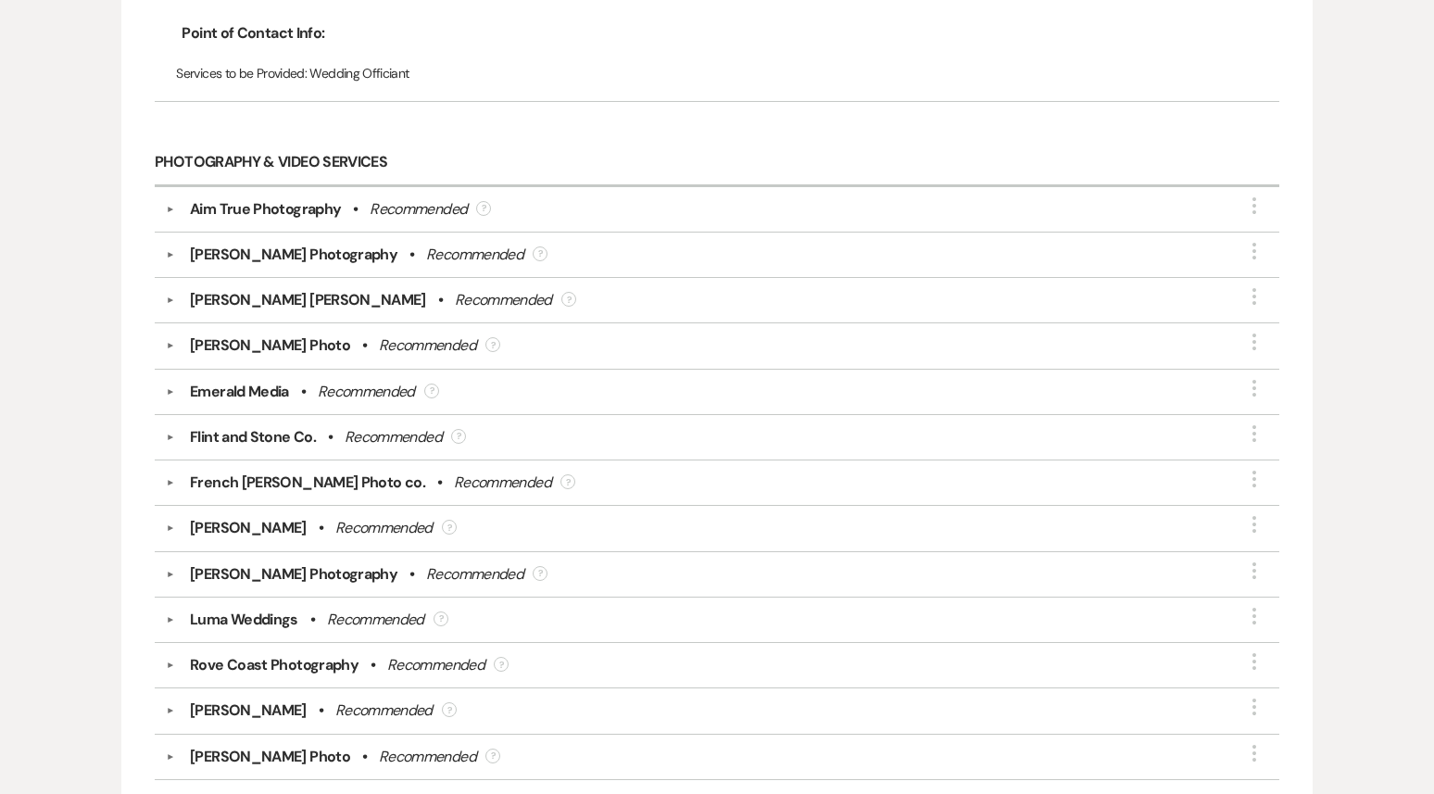
scroll to position [3206, 0]
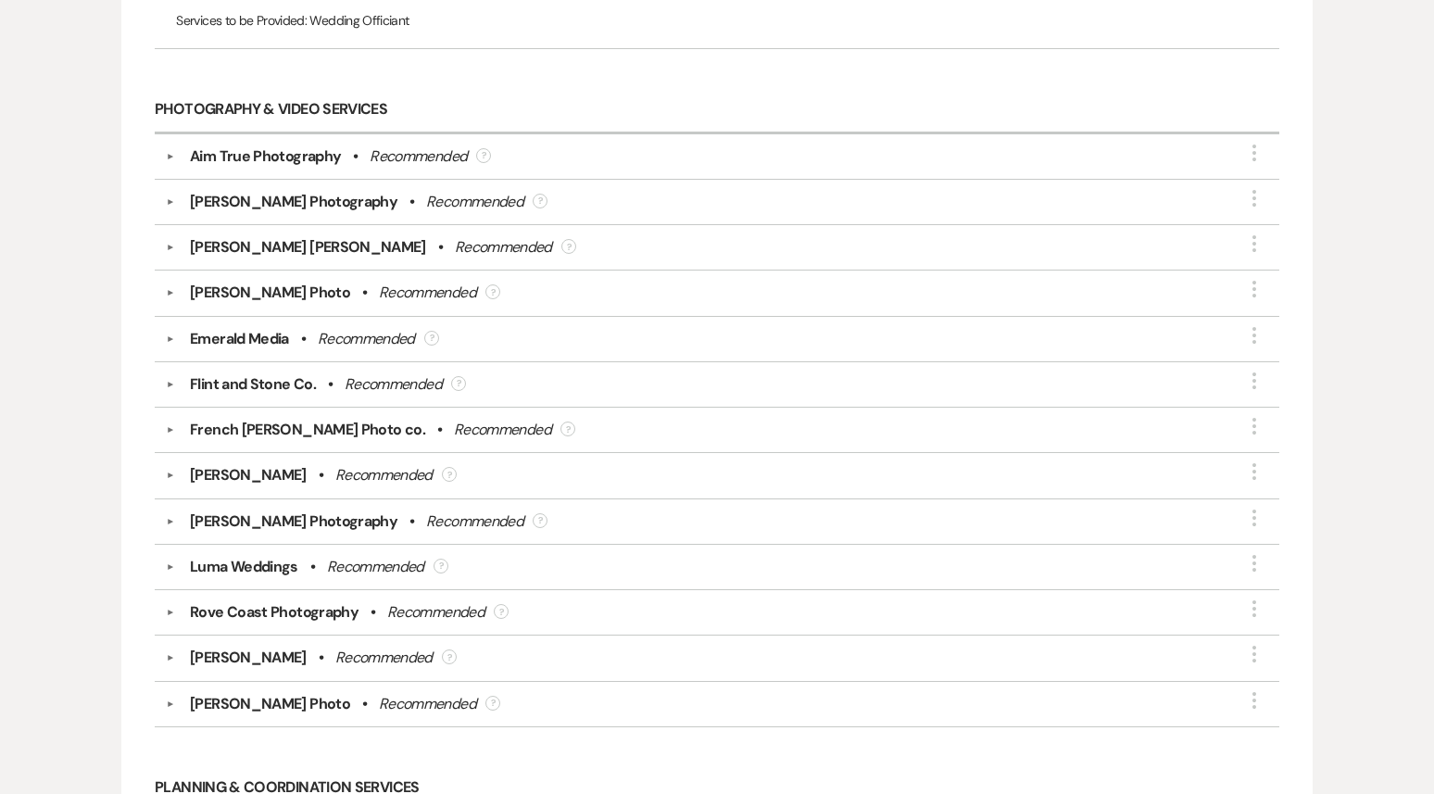
click at [170, 197] on button "▼" at bounding box center [170, 201] width 22 height 9
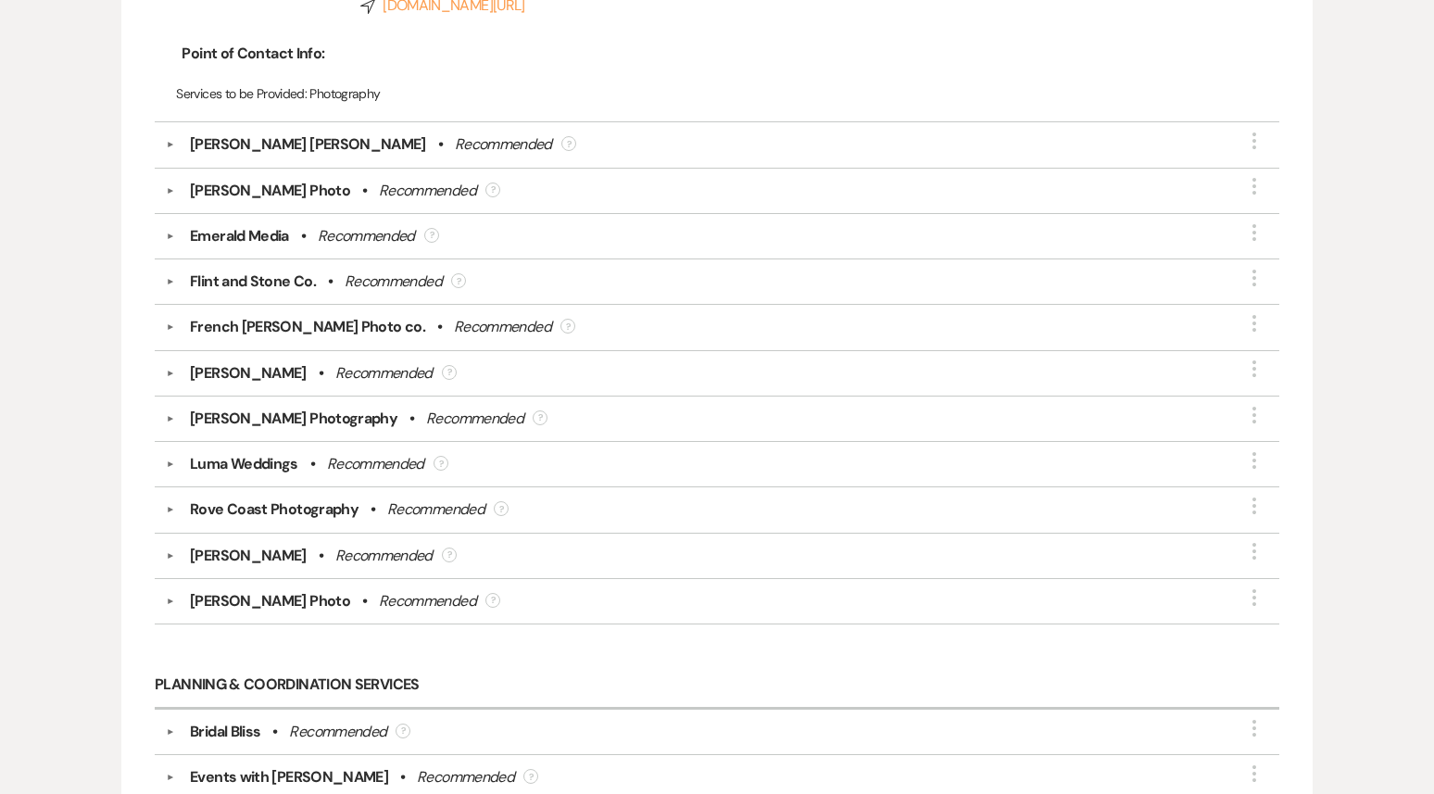
scroll to position [3521, 0]
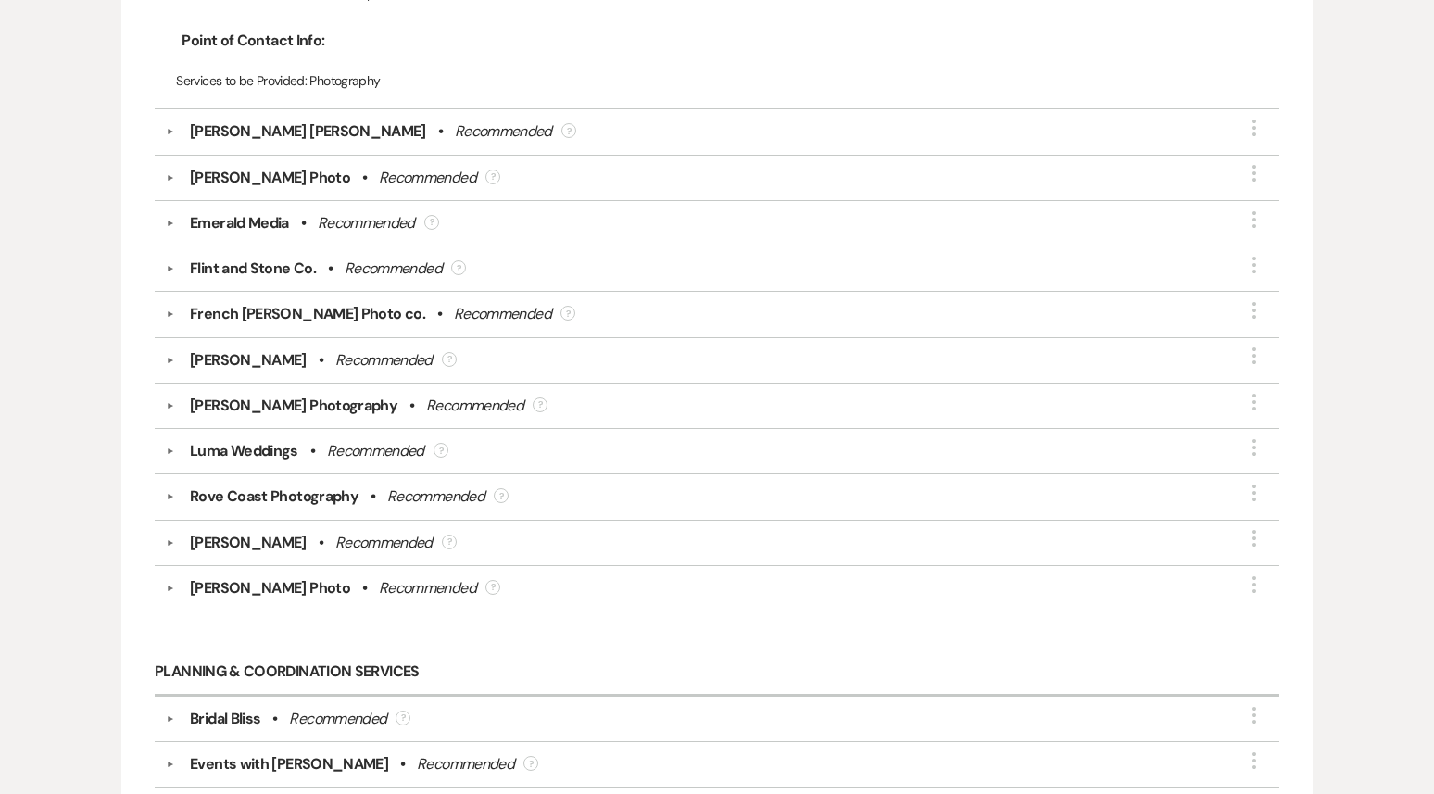
click at [169, 264] on button "▼" at bounding box center [170, 268] width 22 height 9
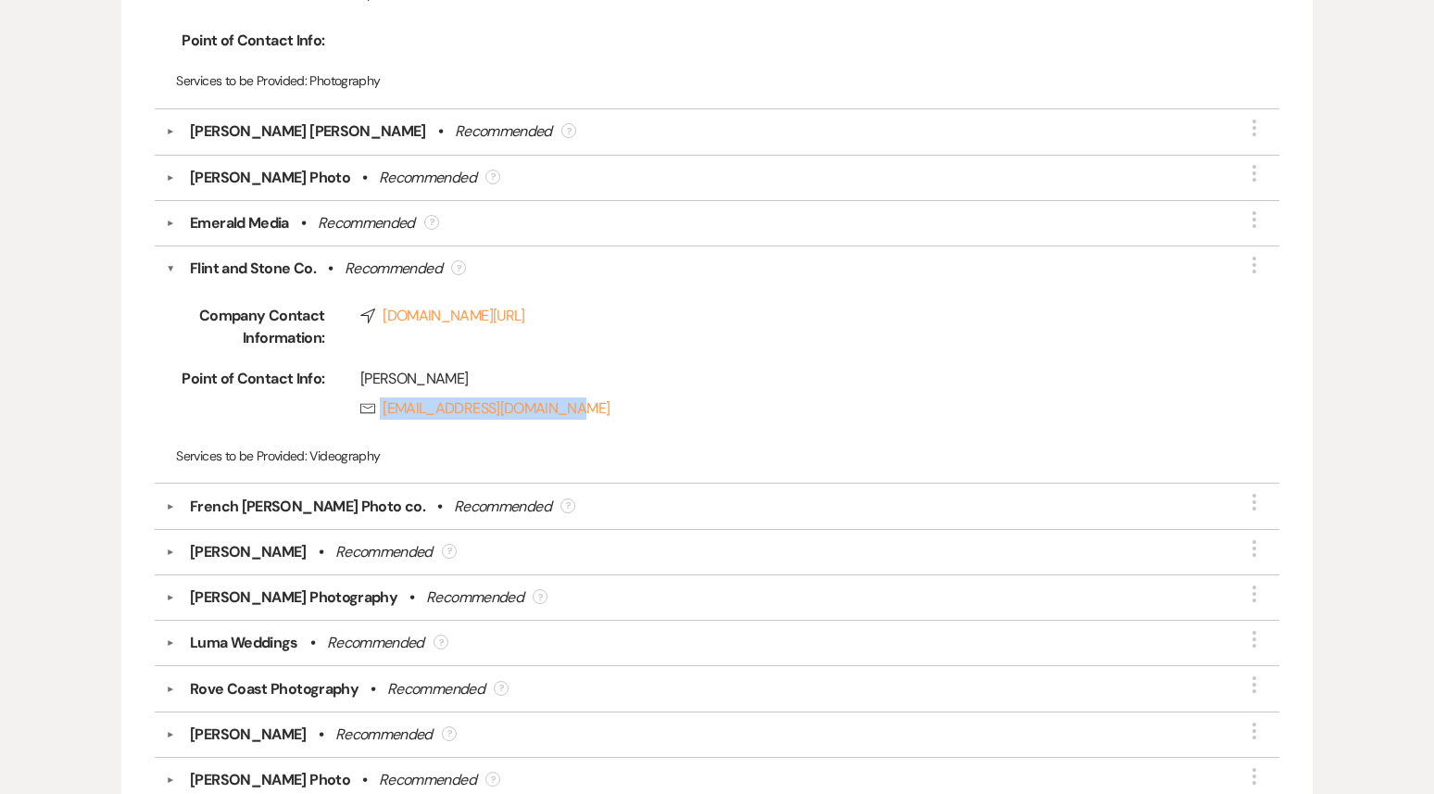
click at [167, 258] on button "▼" at bounding box center [170, 269] width 9 height 22
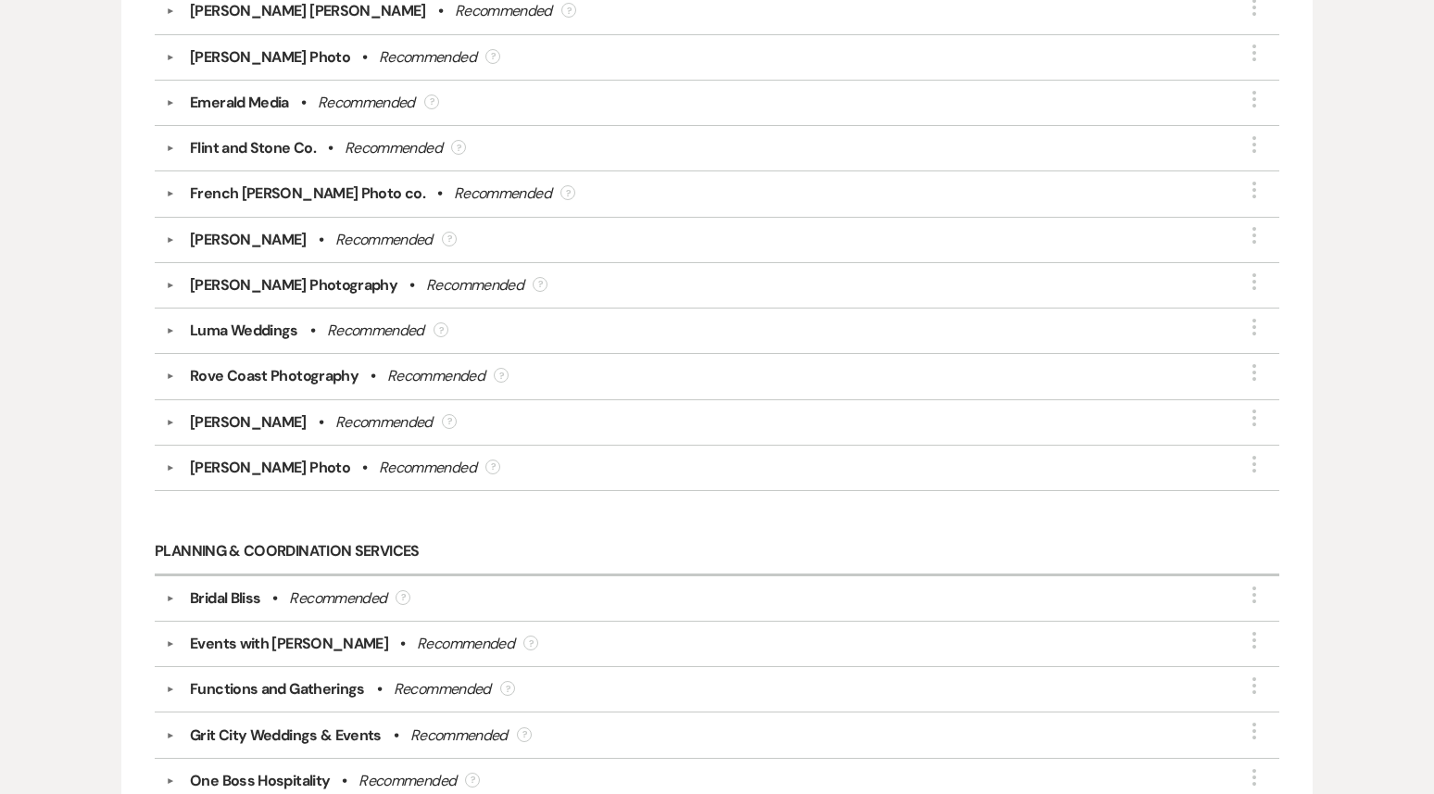
scroll to position [3643, 0]
click at [175, 416] on button "▼" at bounding box center [170, 420] width 22 height 9
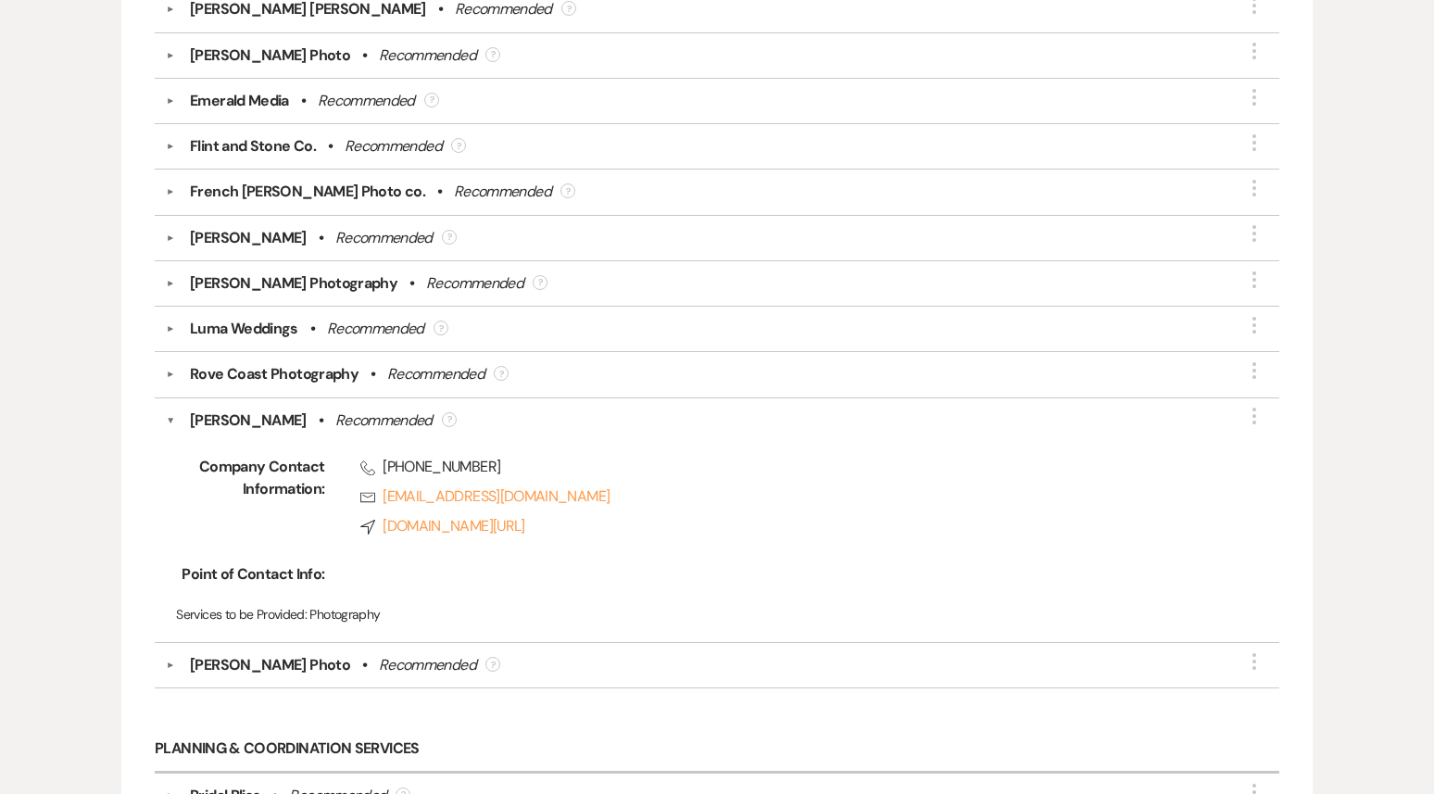
click at [543, 534] on div "Company Contact Information: Phone (253) 358-6585 Rsvp hello@toriosteraa.com Co…" at bounding box center [717, 531] width 1102 height 199
click at [175, 409] on div "Tori Ostraa • Recommended ?" at bounding box center [721, 420] width 1093 height 22
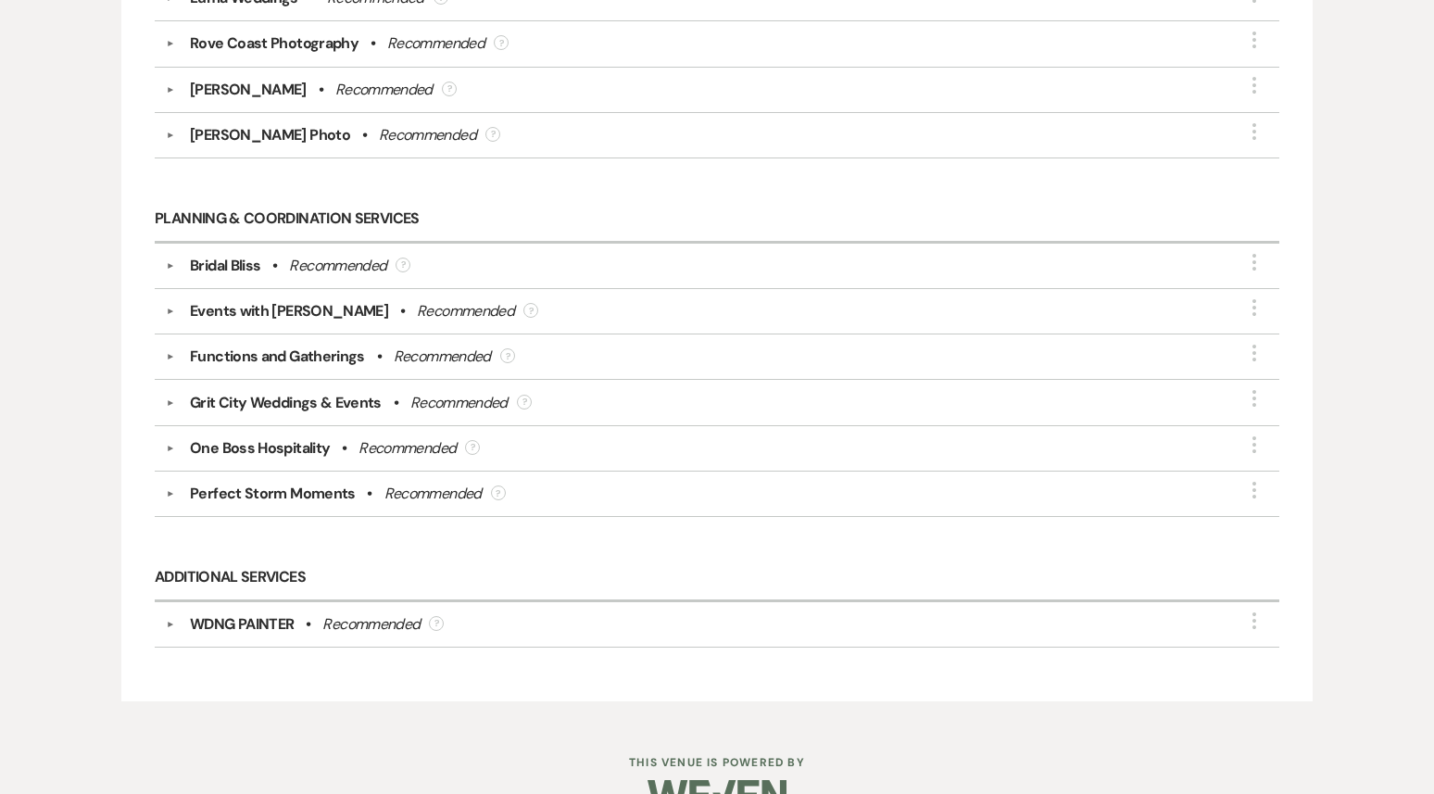
scroll to position [3976, 0]
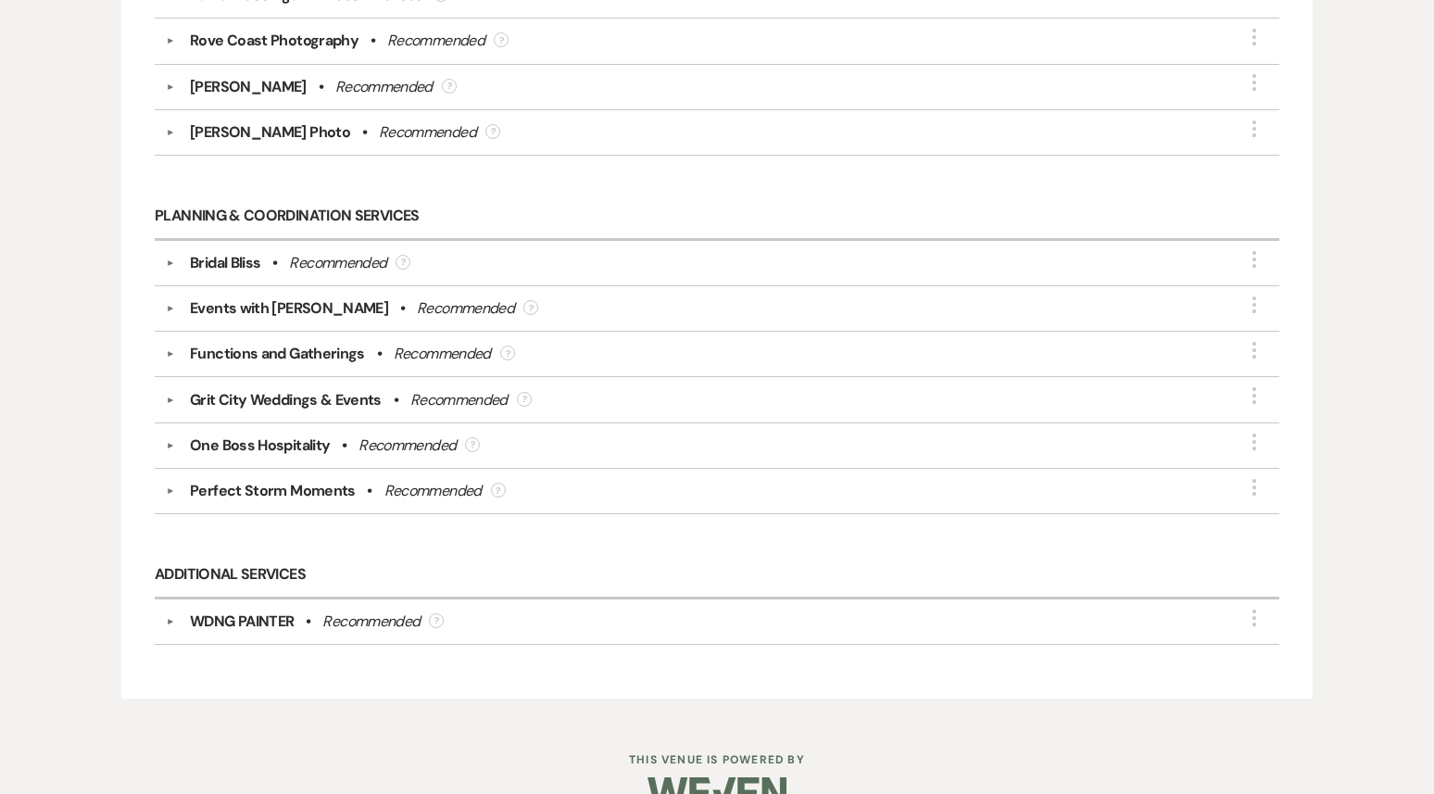
click at [169, 349] on button "▼" at bounding box center [170, 353] width 22 height 9
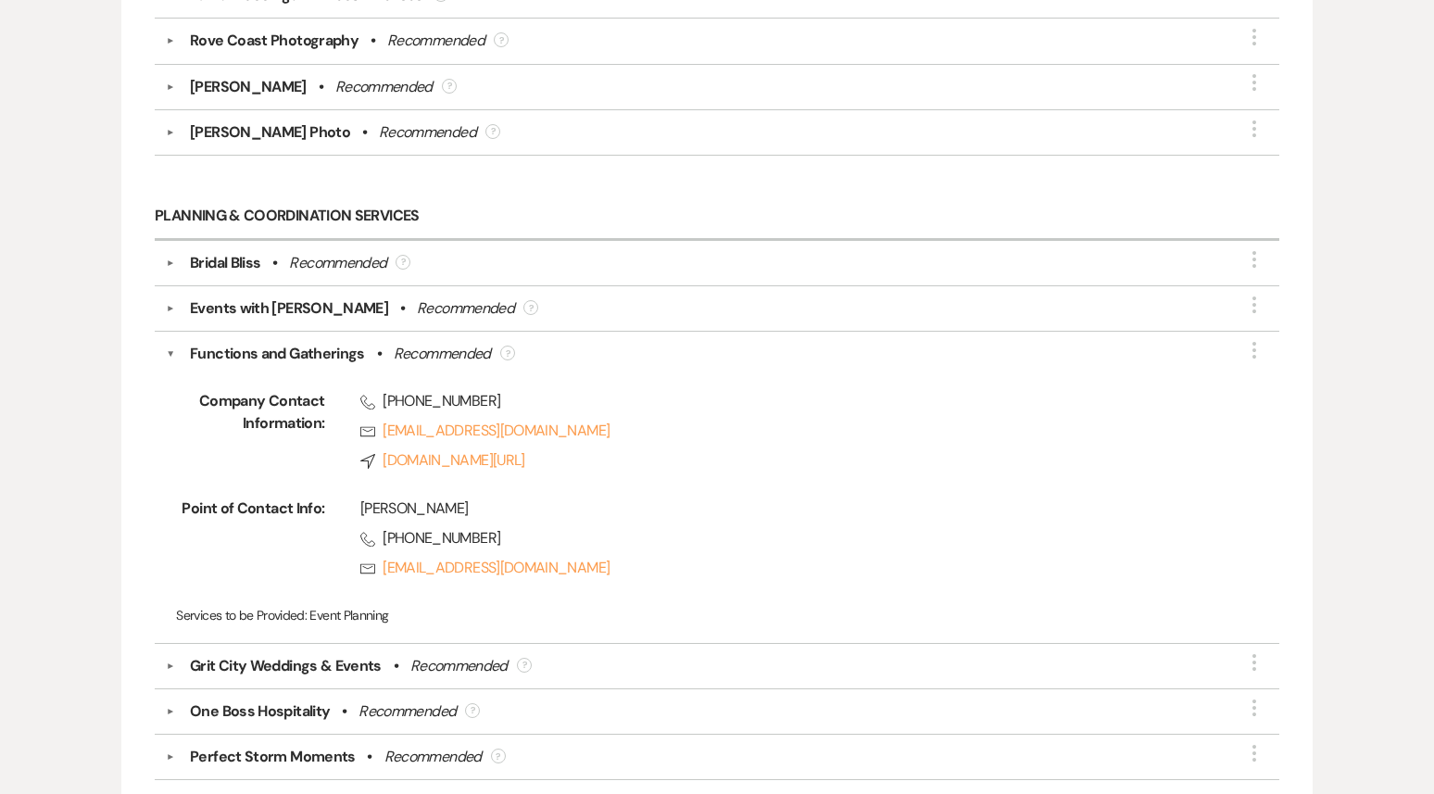
click at [291, 655] on div "Grit City Weddings & Events" at bounding box center [286, 666] width 192 height 22
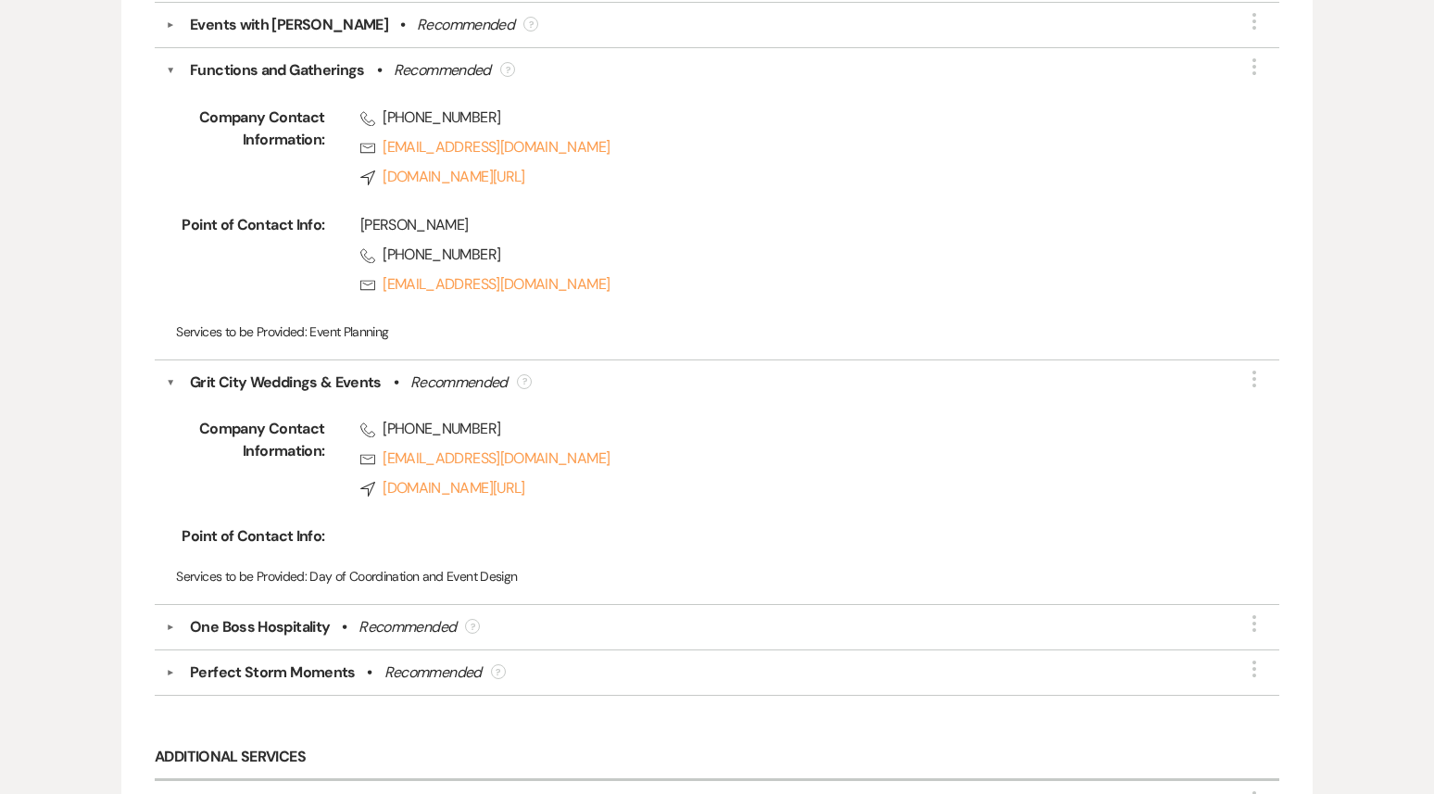
scroll to position [4307, 0]
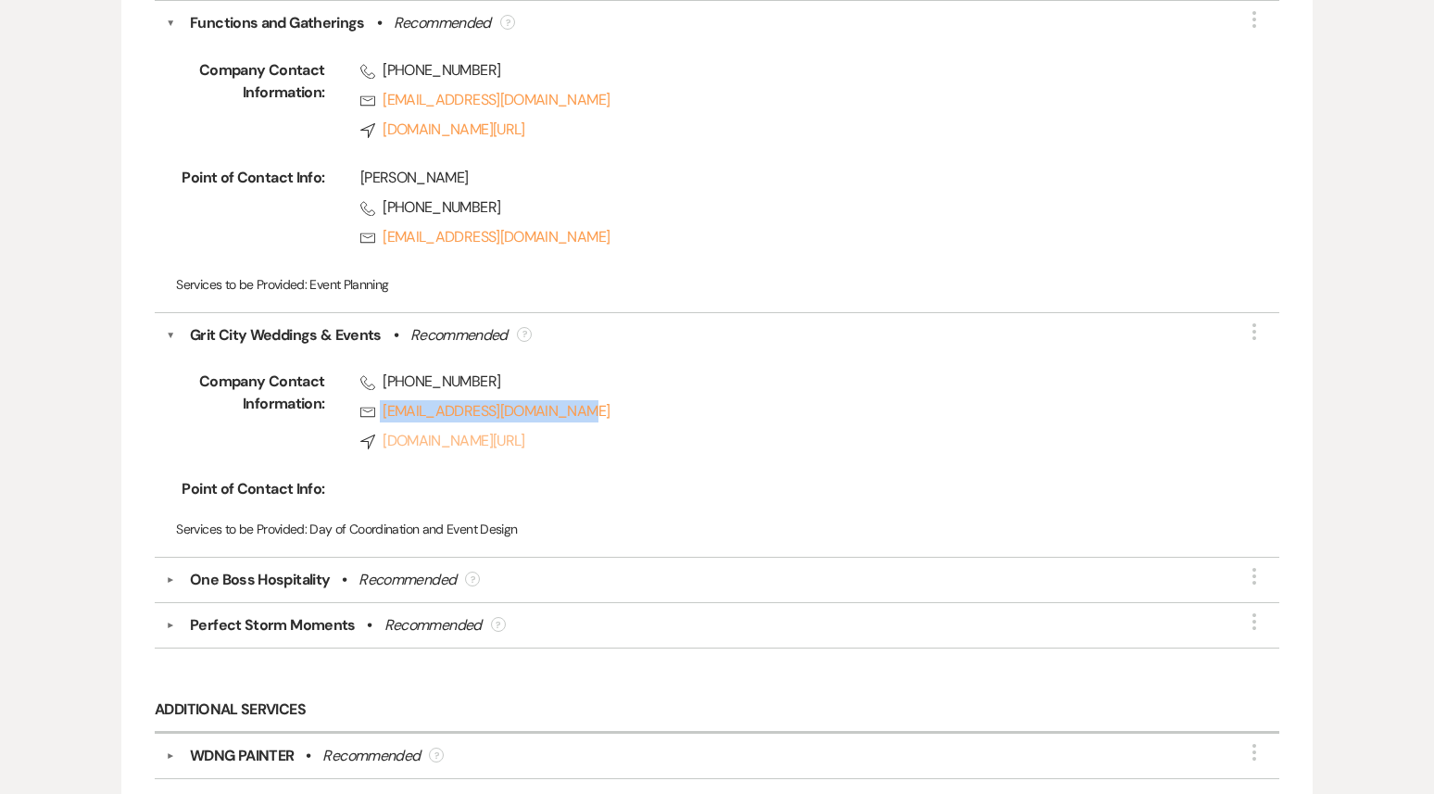
click at [481, 430] on link "Compass www.gritcityweddings.com/weddings" at bounding box center [787, 441] width 854 height 22
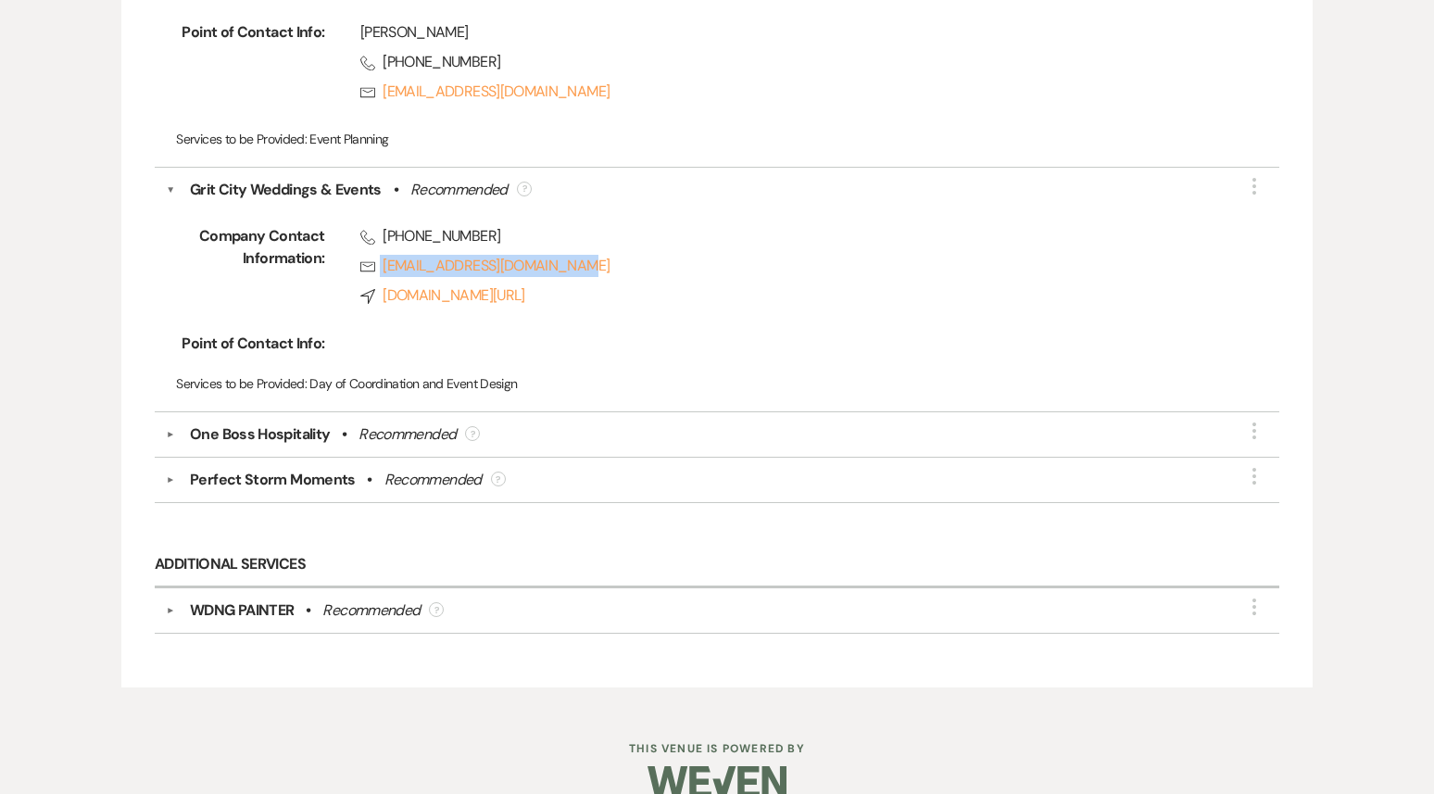
click at [172, 475] on button "▼" at bounding box center [170, 479] width 22 height 9
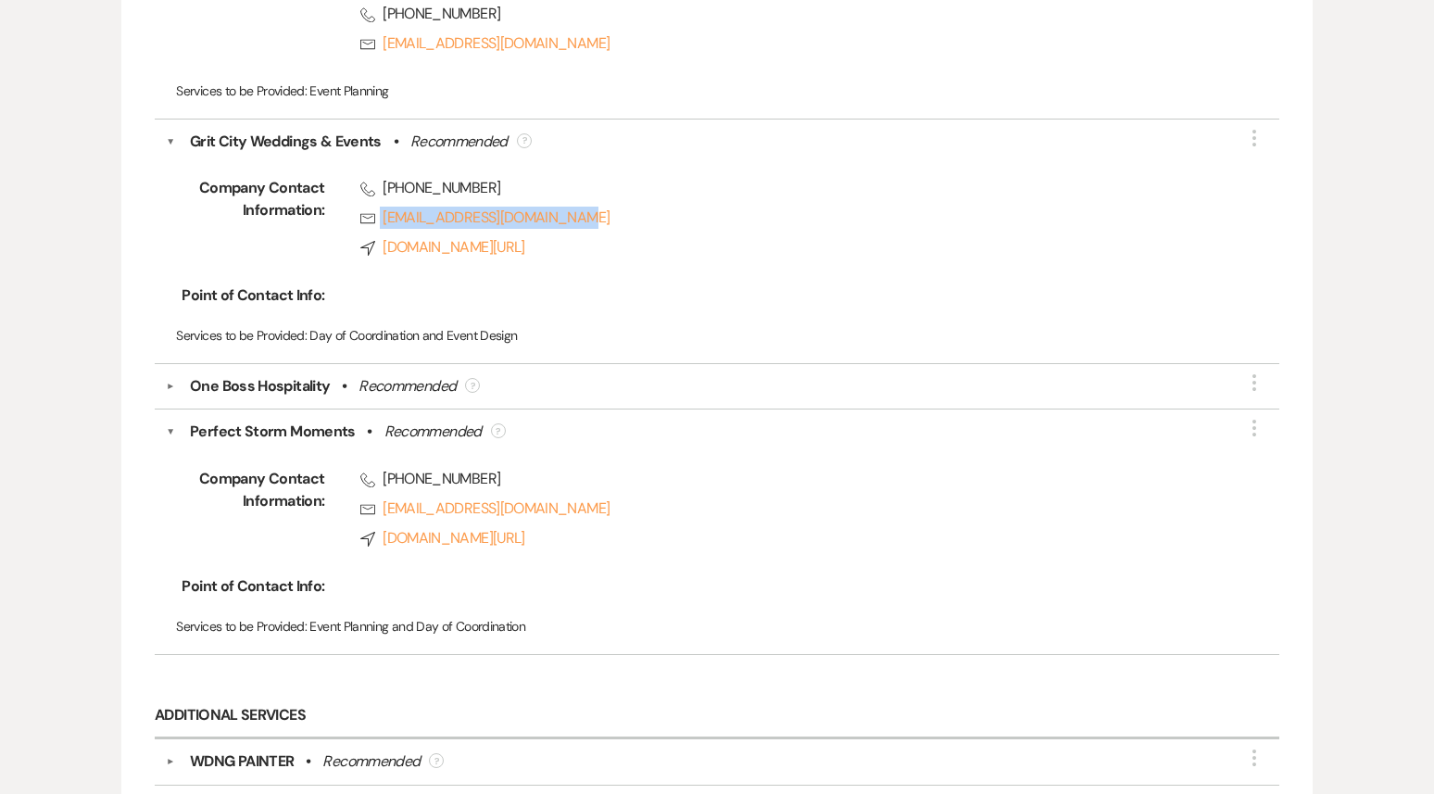
scroll to position [4503, 0]
click at [521, 525] on link "Compass www.perfectstormmoments.com/" at bounding box center [787, 536] width 854 height 22
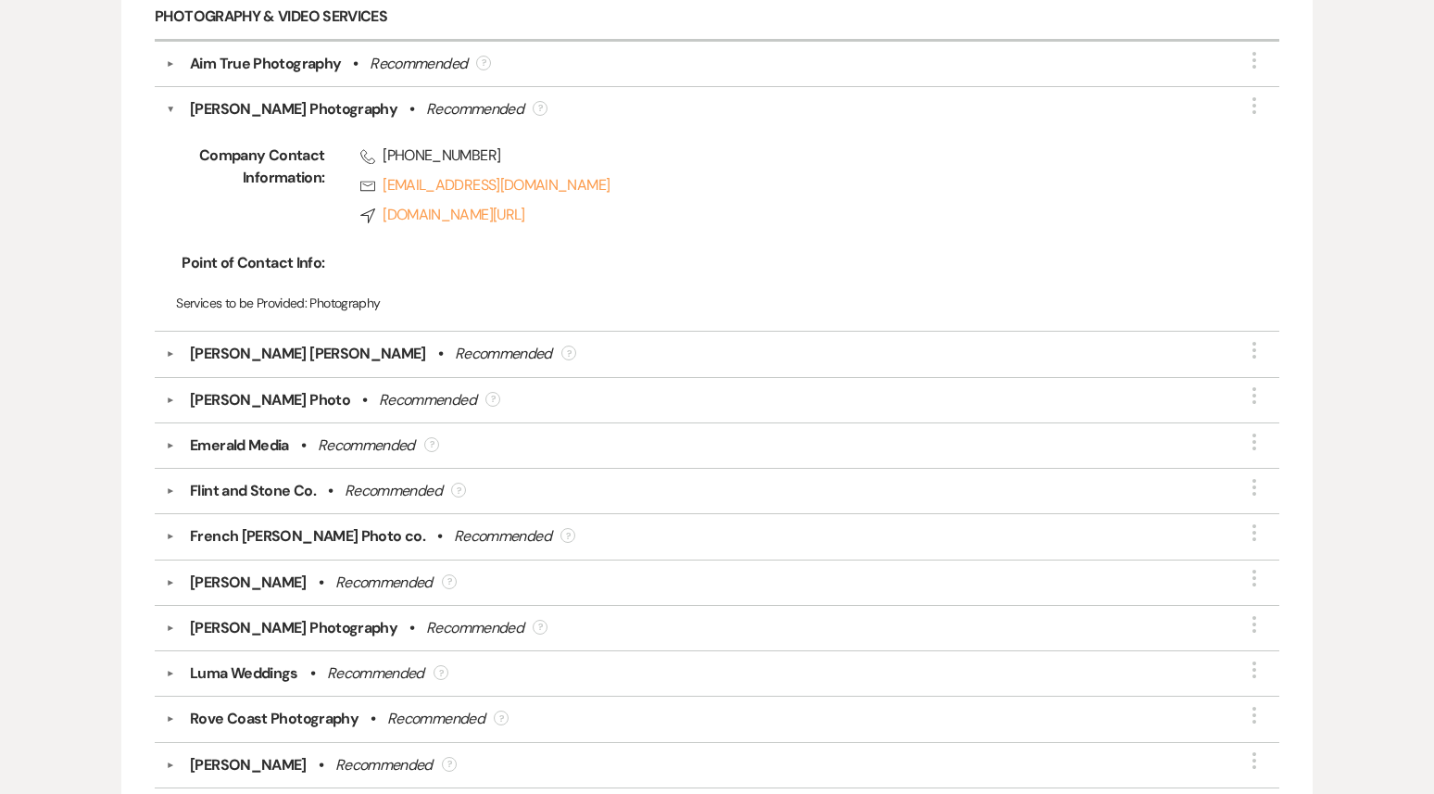
scroll to position [3302, 0]
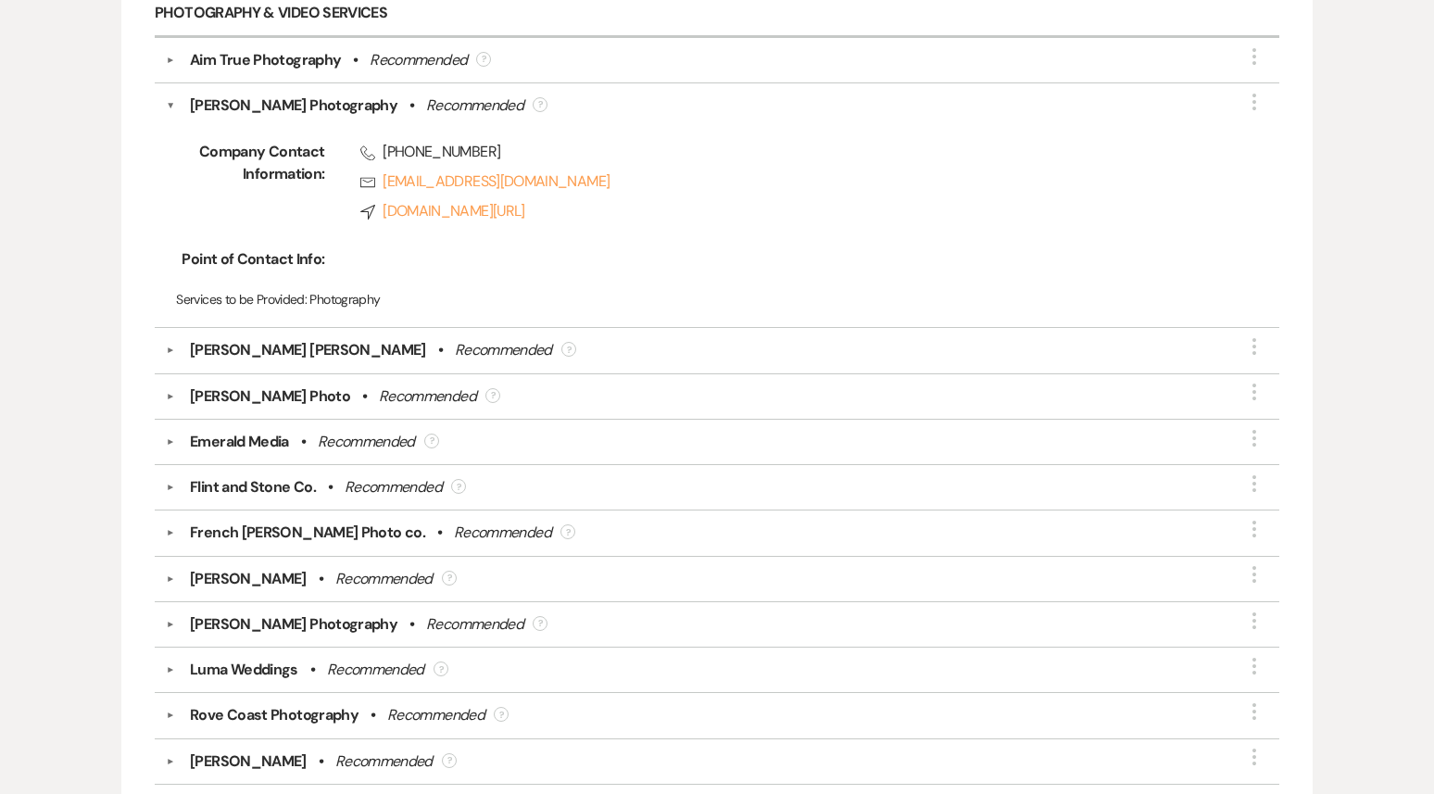
click at [169, 51] on div "▼ Aim True Photography • Recommended ? More" at bounding box center [717, 60] width 1102 height 22
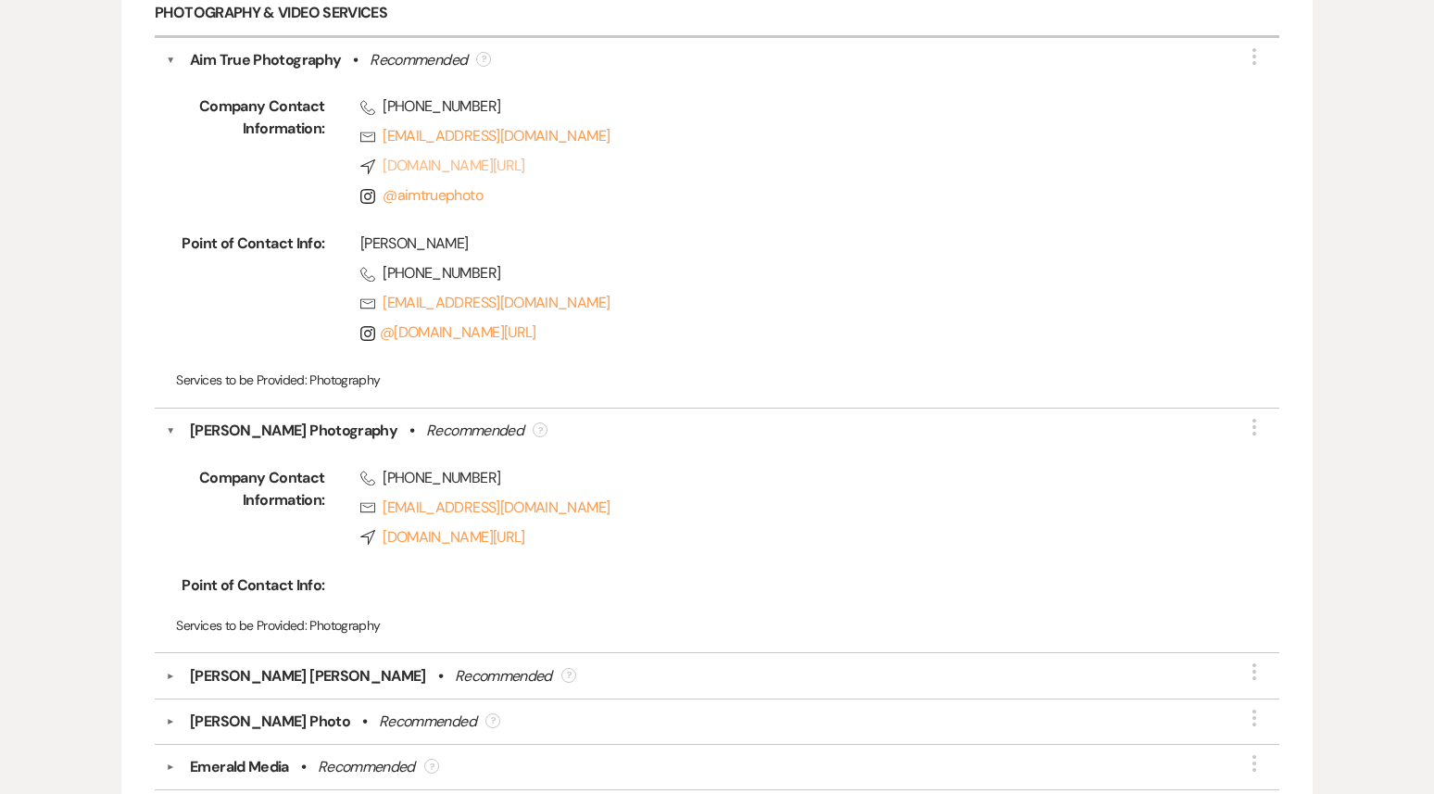
click at [444, 157] on link "Compass aimtruephotography.com/" at bounding box center [787, 166] width 854 height 22
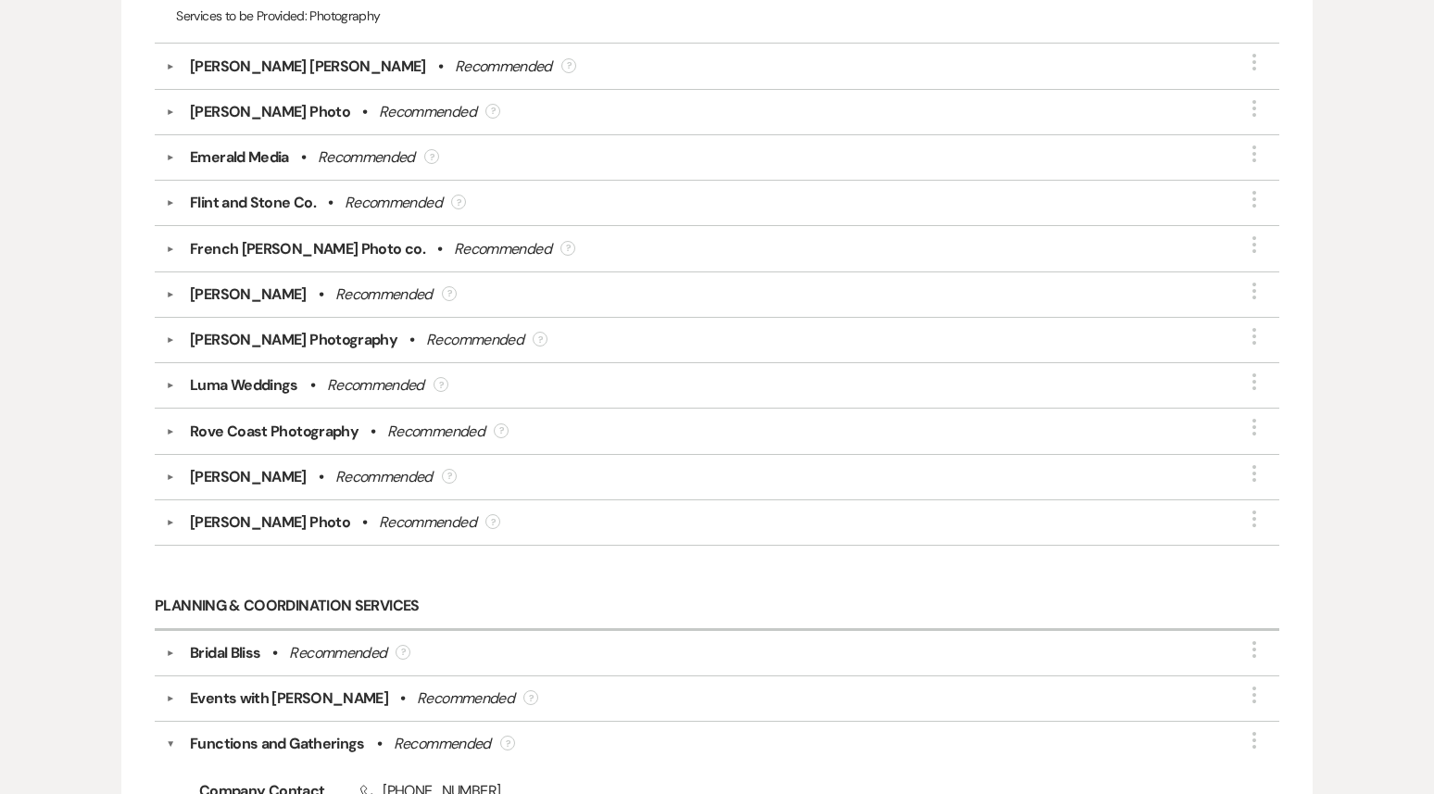
scroll to position [3914, 0]
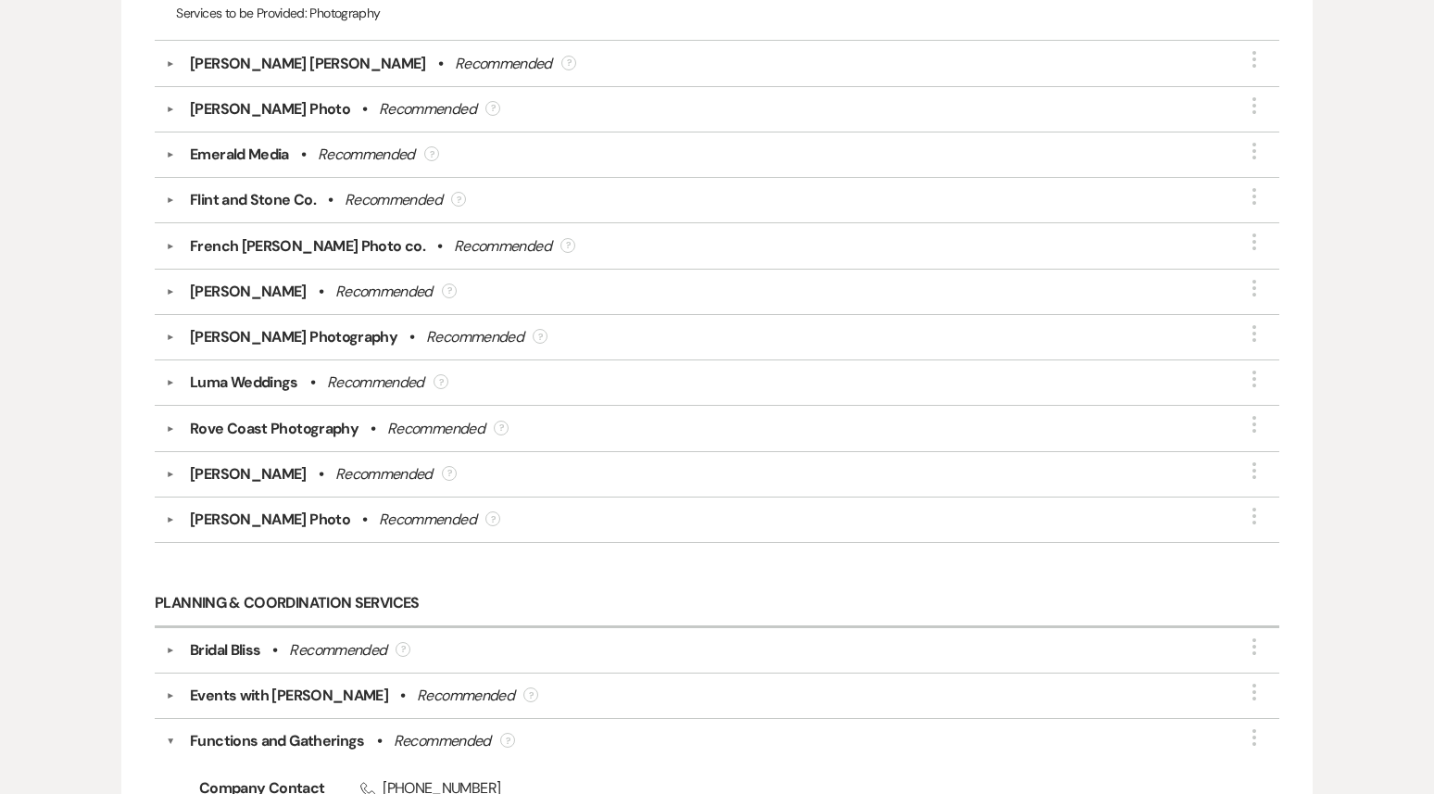
click at [167, 105] on button "▼" at bounding box center [170, 109] width 22 height 9
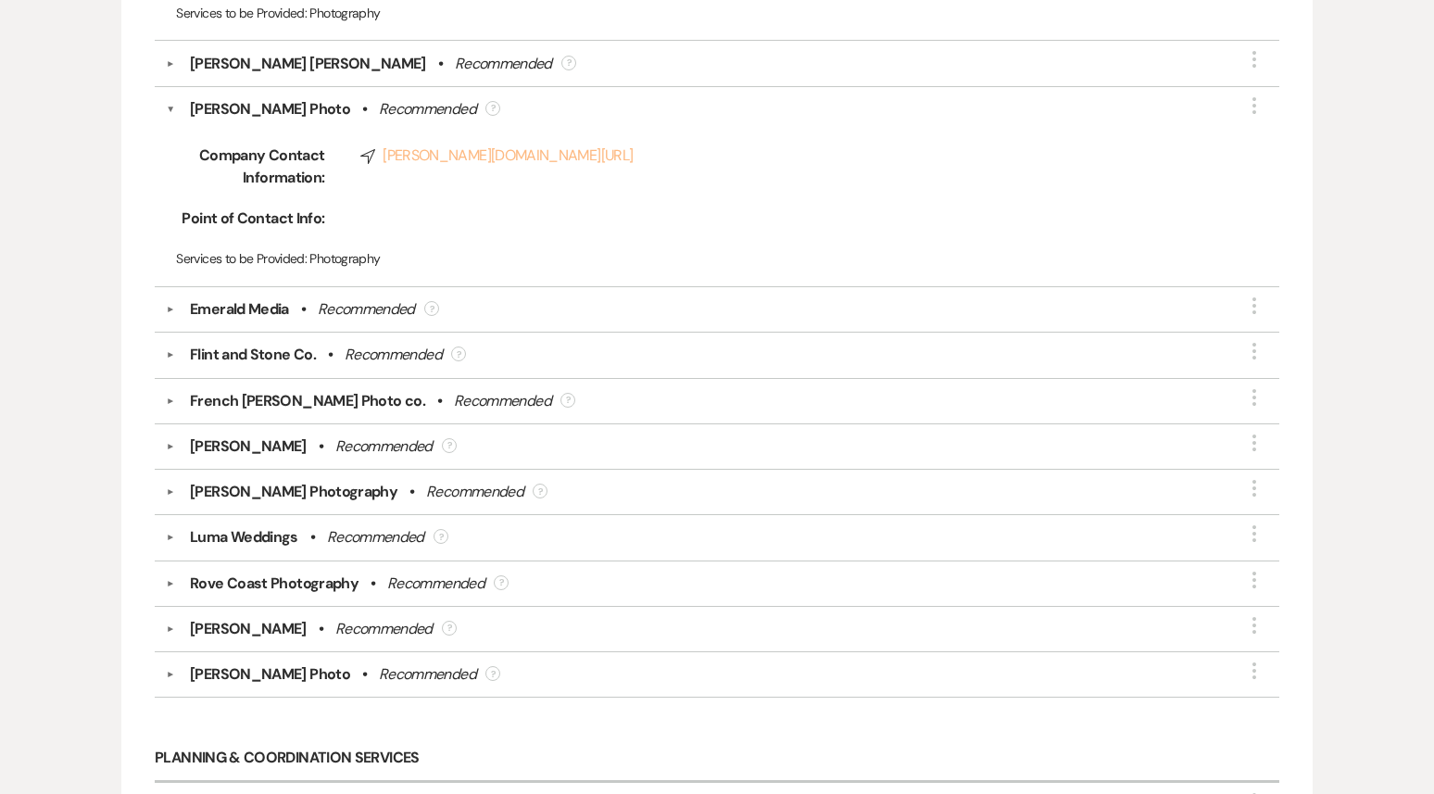
click at [466, 145] on link "Compass dawn-photo.com/" at bounding box center [787, 155] width 854 height 22
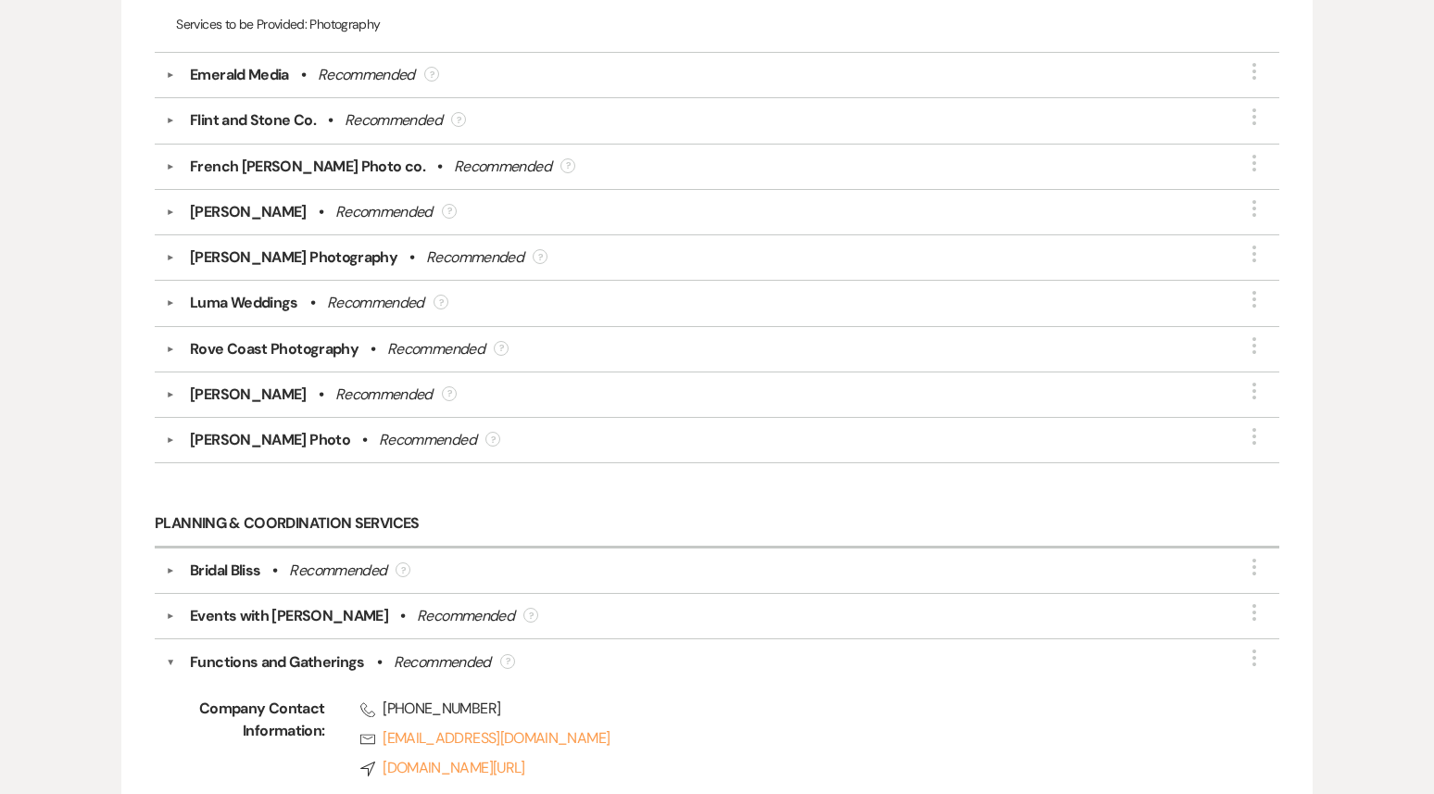
scroll to position [4169, 0]
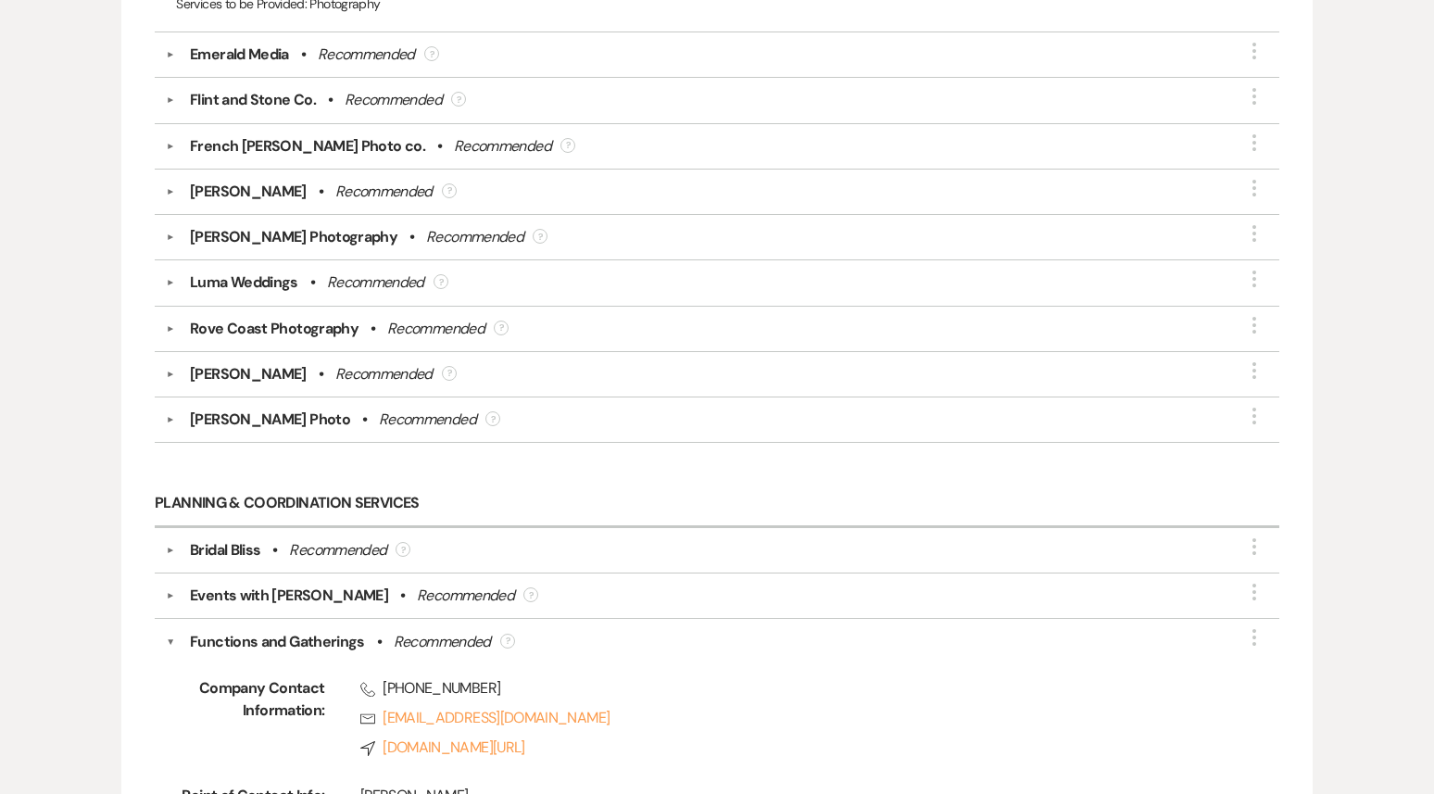
click at [263, 226] on div "Katelynn Kay Photography" at bounding box center [293, 237] width 207 height 22
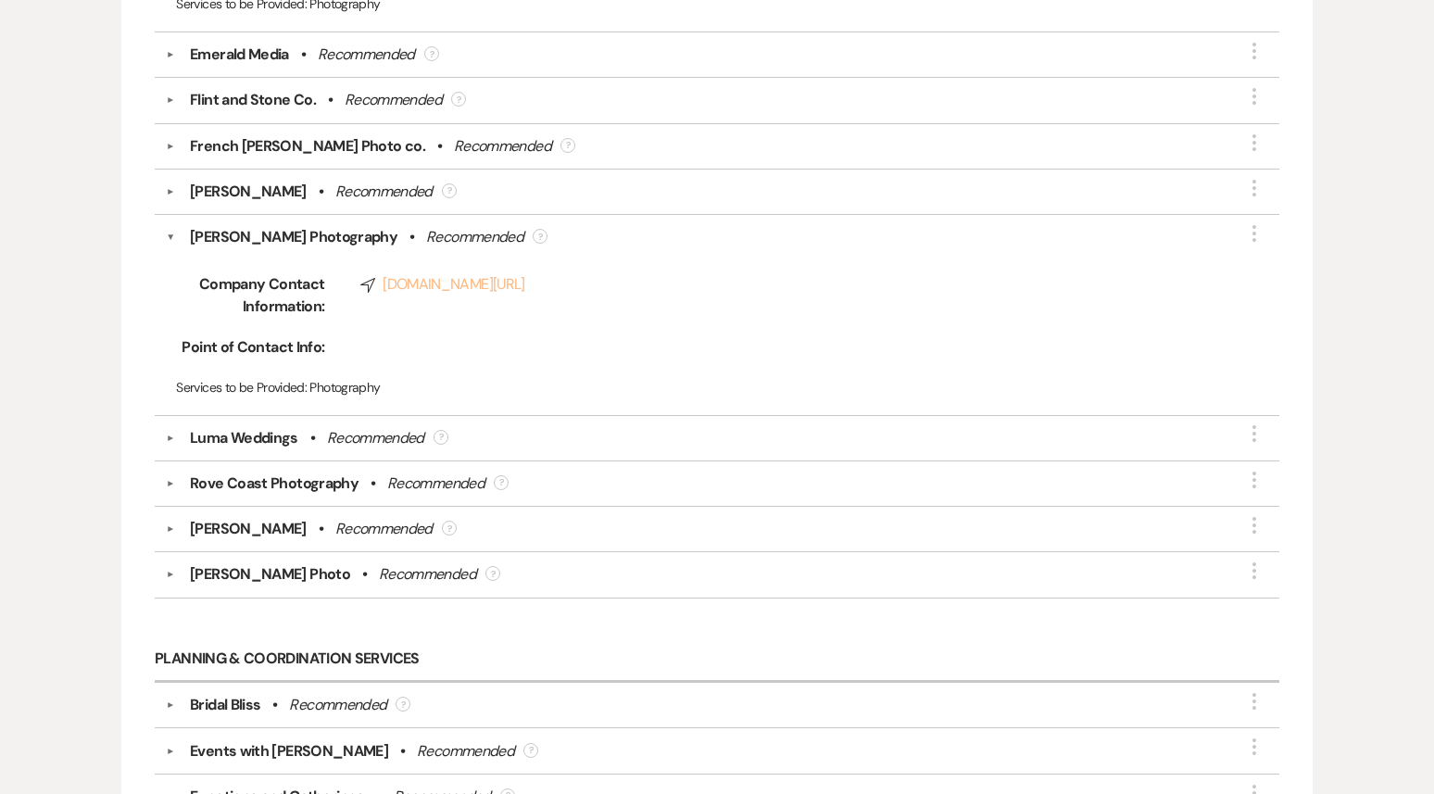
click at [528, 273] on link "Compass katelynnkayphotography97.mypixieset.com/" at bounding box center [787, 284] width 854 height 22
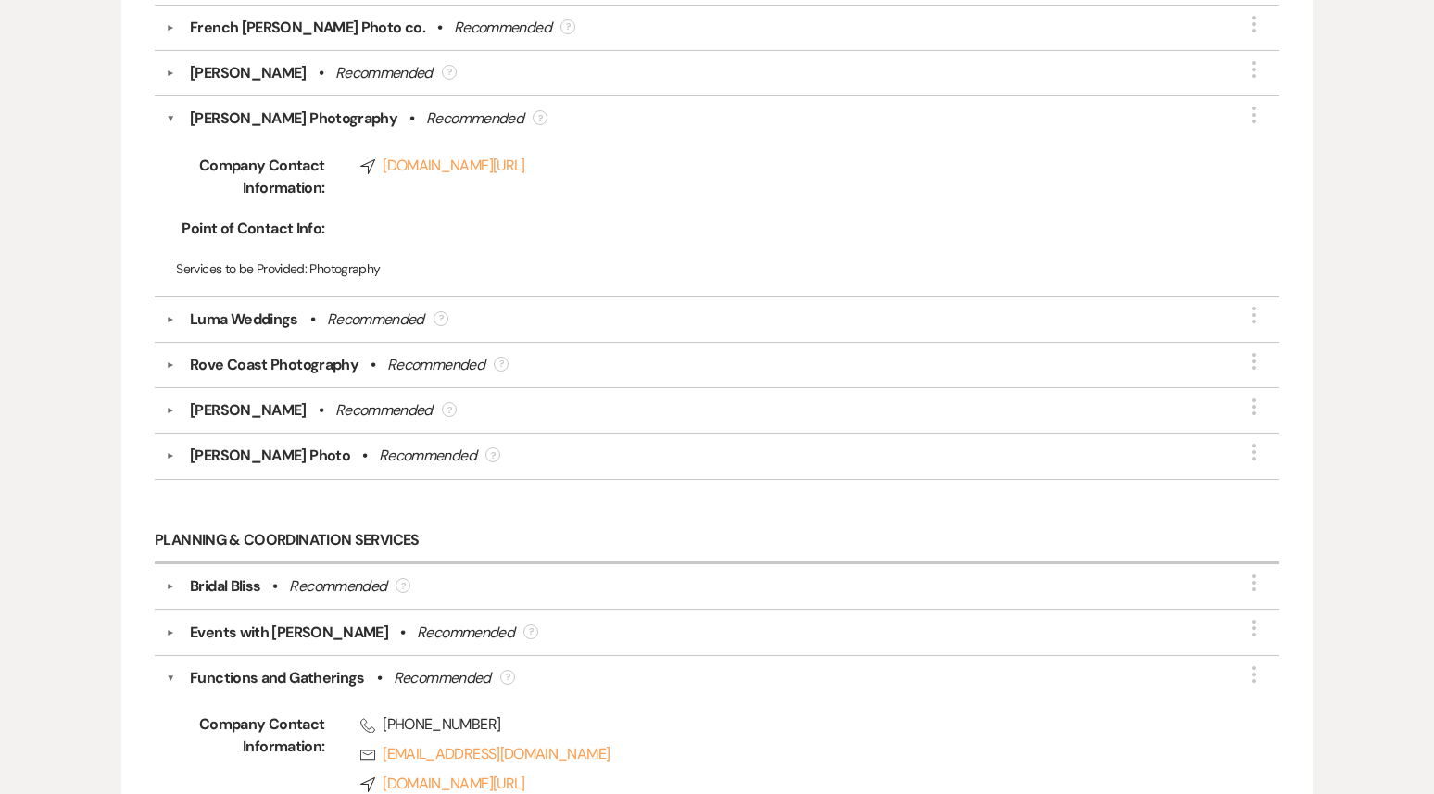
click at [320, 355] on div "Rove Coast Photography" at bounding box center [274, 365] width 169 height 22
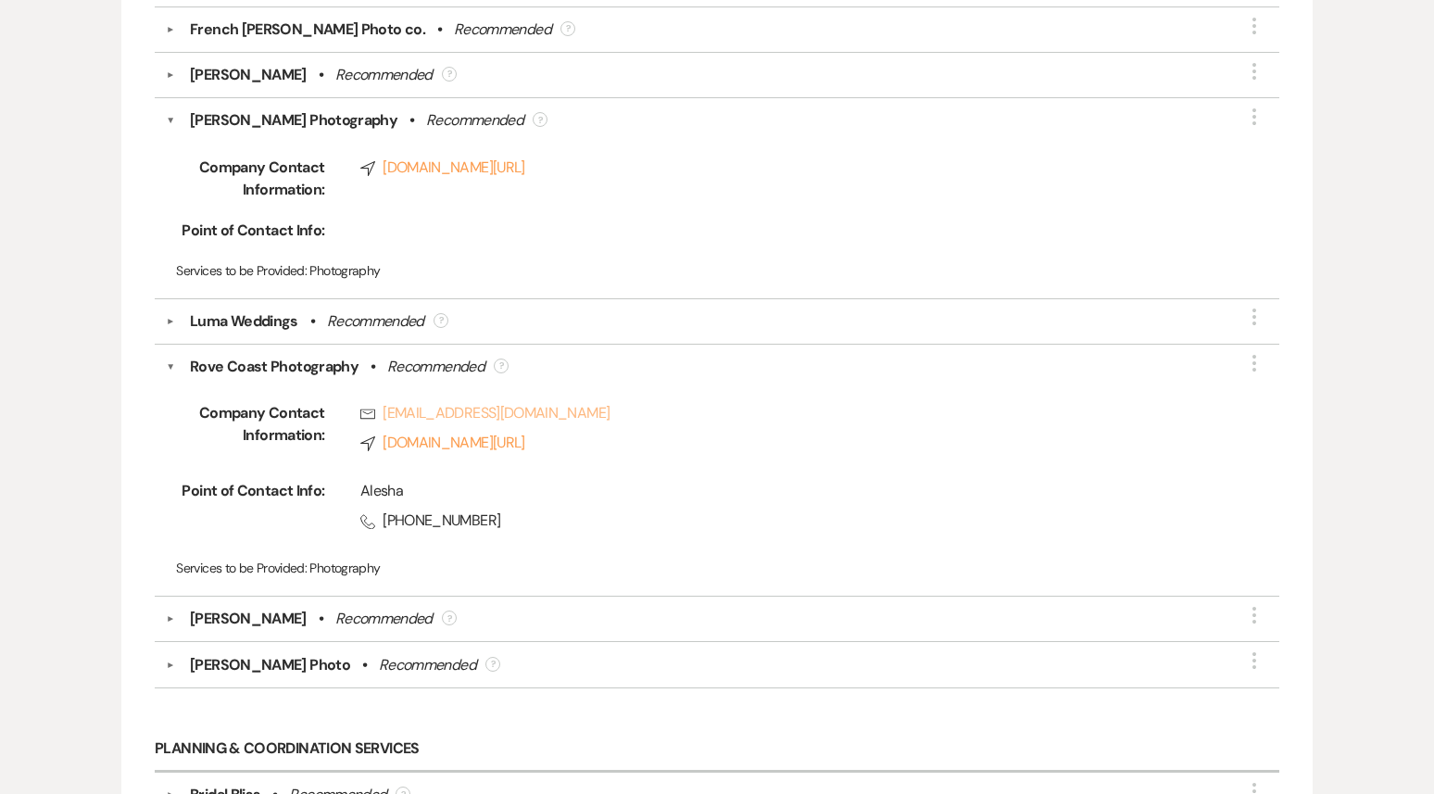
click at [459, 402] on link "Rsvp alesha@rovecoast.com" at bounding box center [787, 413] width 854 height 22
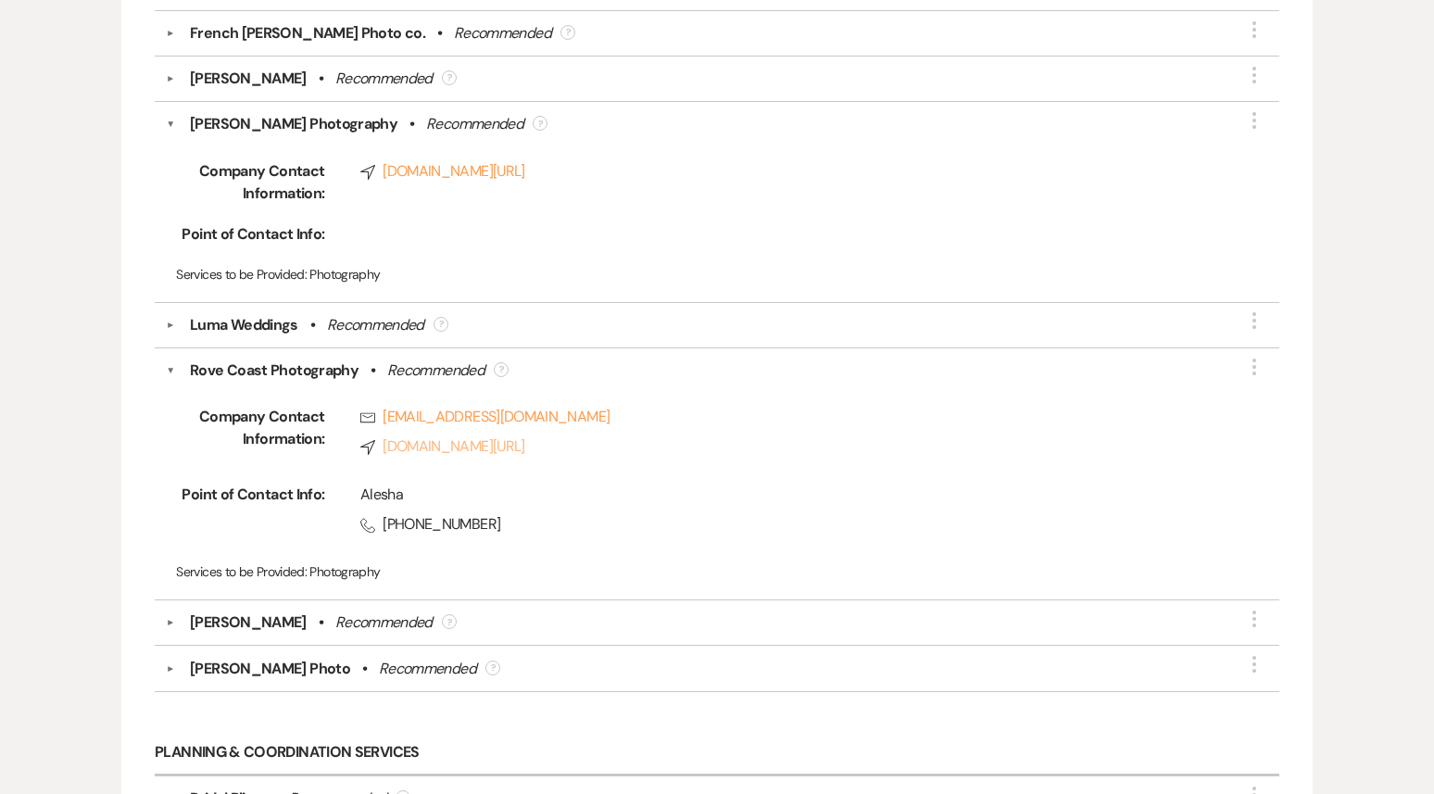
click at [453, 435] on link "Compass www.rovecoast.com/" at bounding box center [787, 446] width 854 height 22
click at [172, 359] on button "▼" at bounding box center [170, 370] width 9 height 22
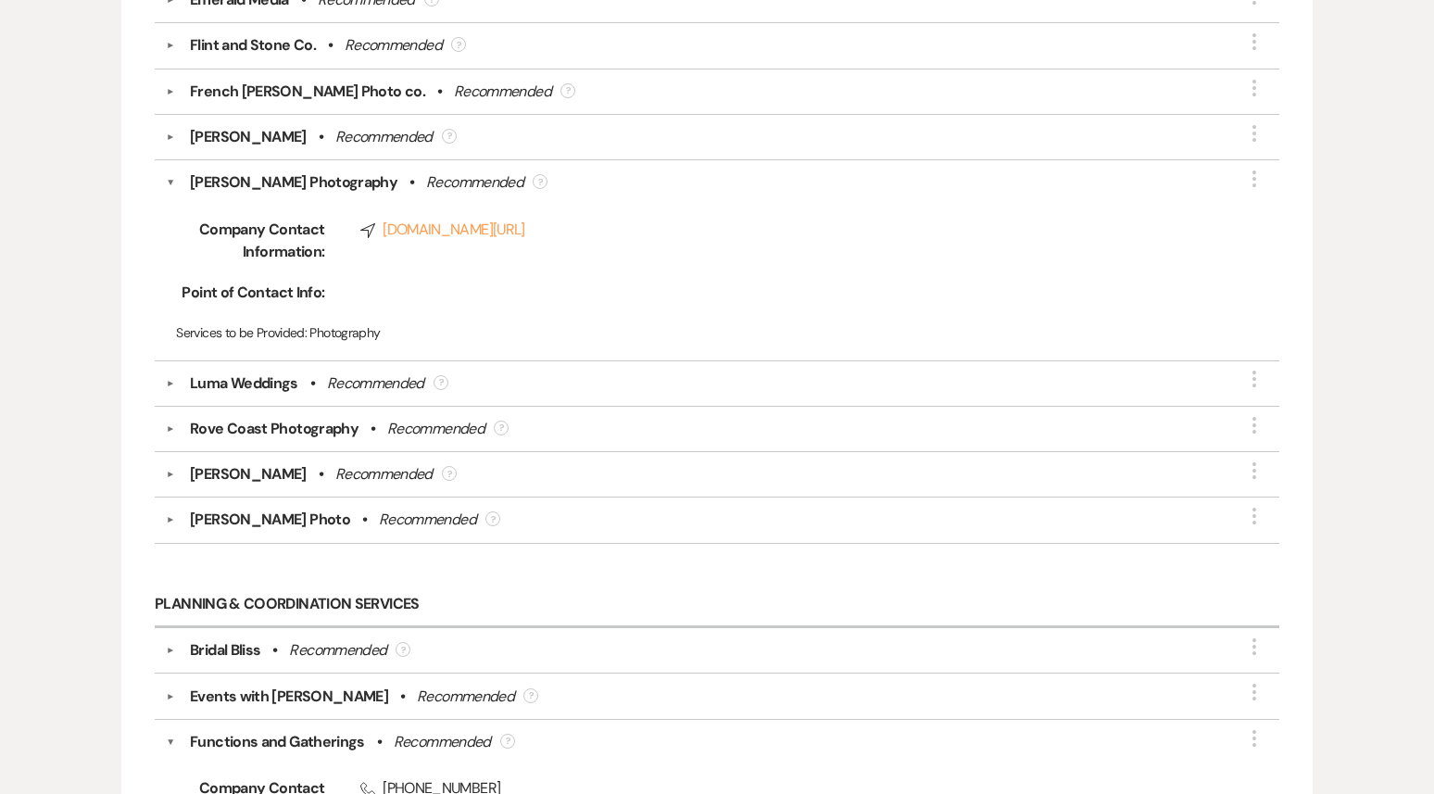
scroll to position [4220, 0]
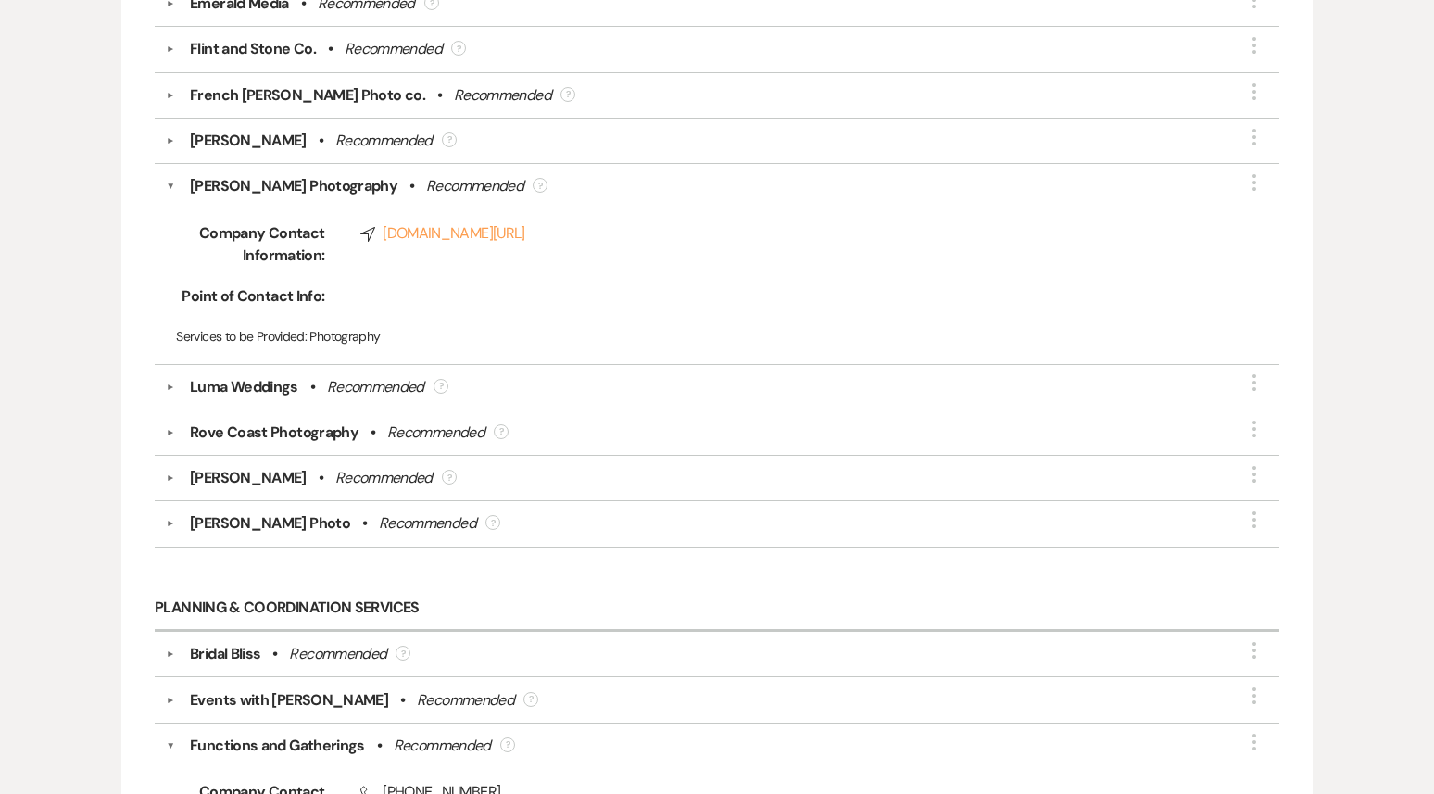
click at [173, 175] on button "▼" at bounding box center [170, 186] width 9 height 22
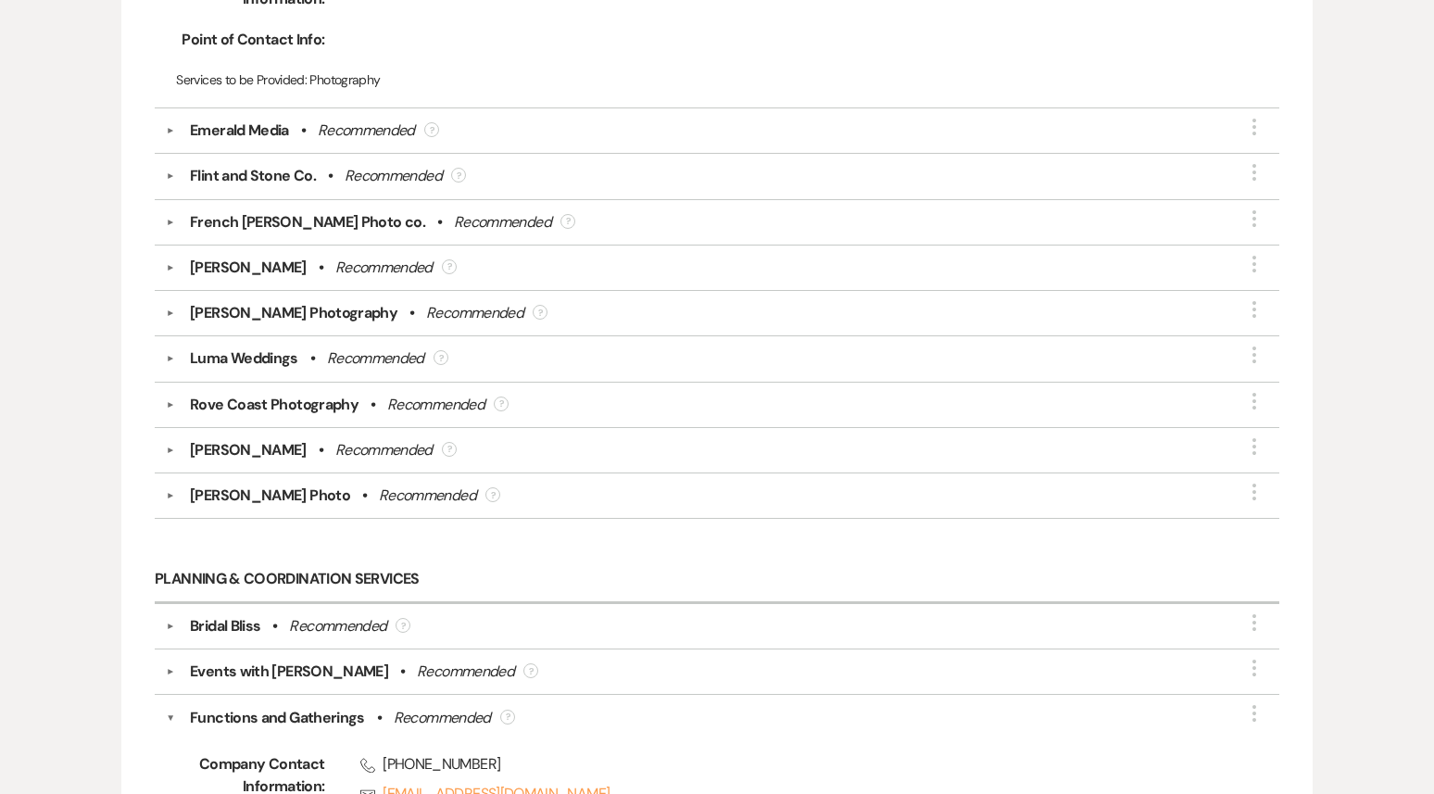
scroll to position [4085, 0]
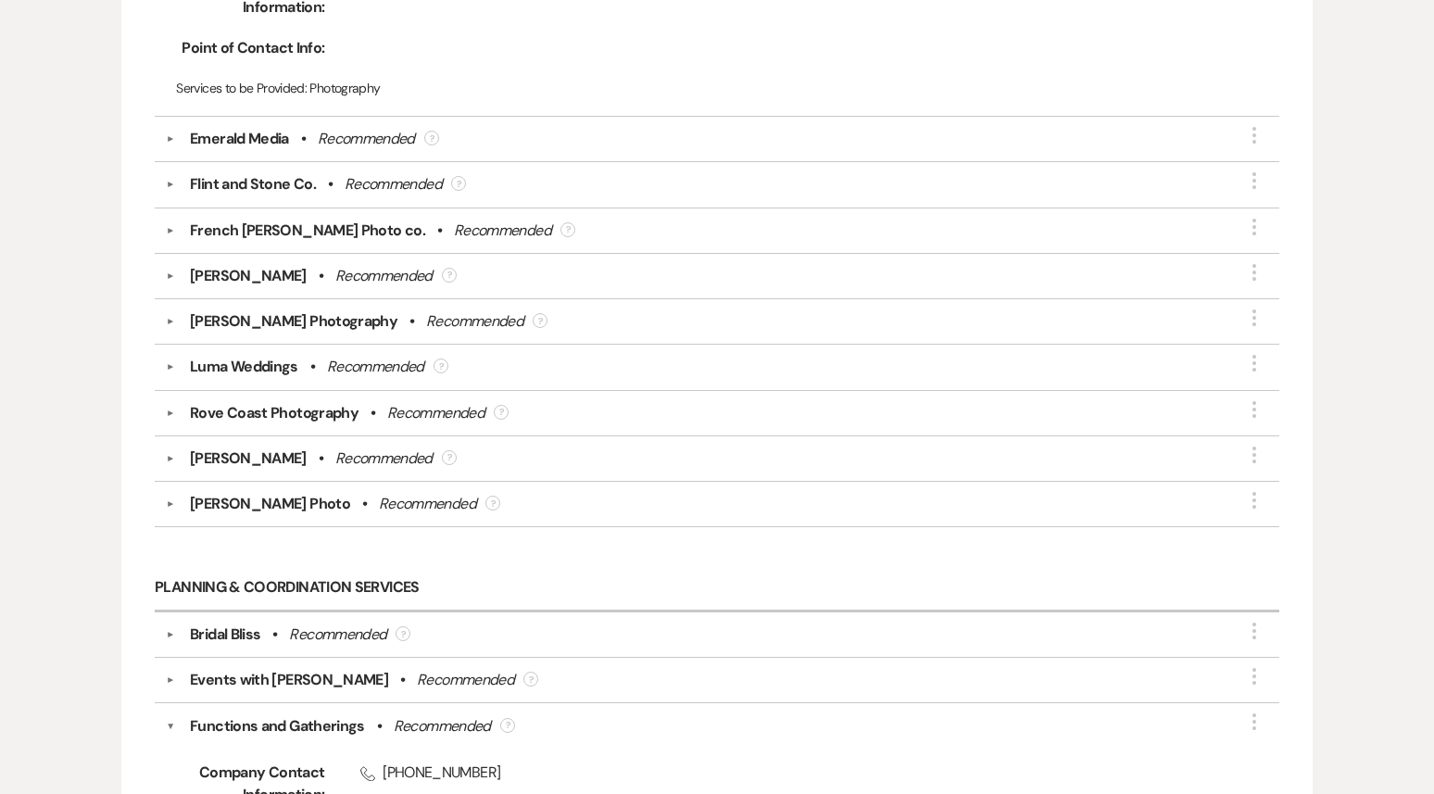
click at [167, 226] on button "▼" at bounding box center [170, 230] width 22 height 9
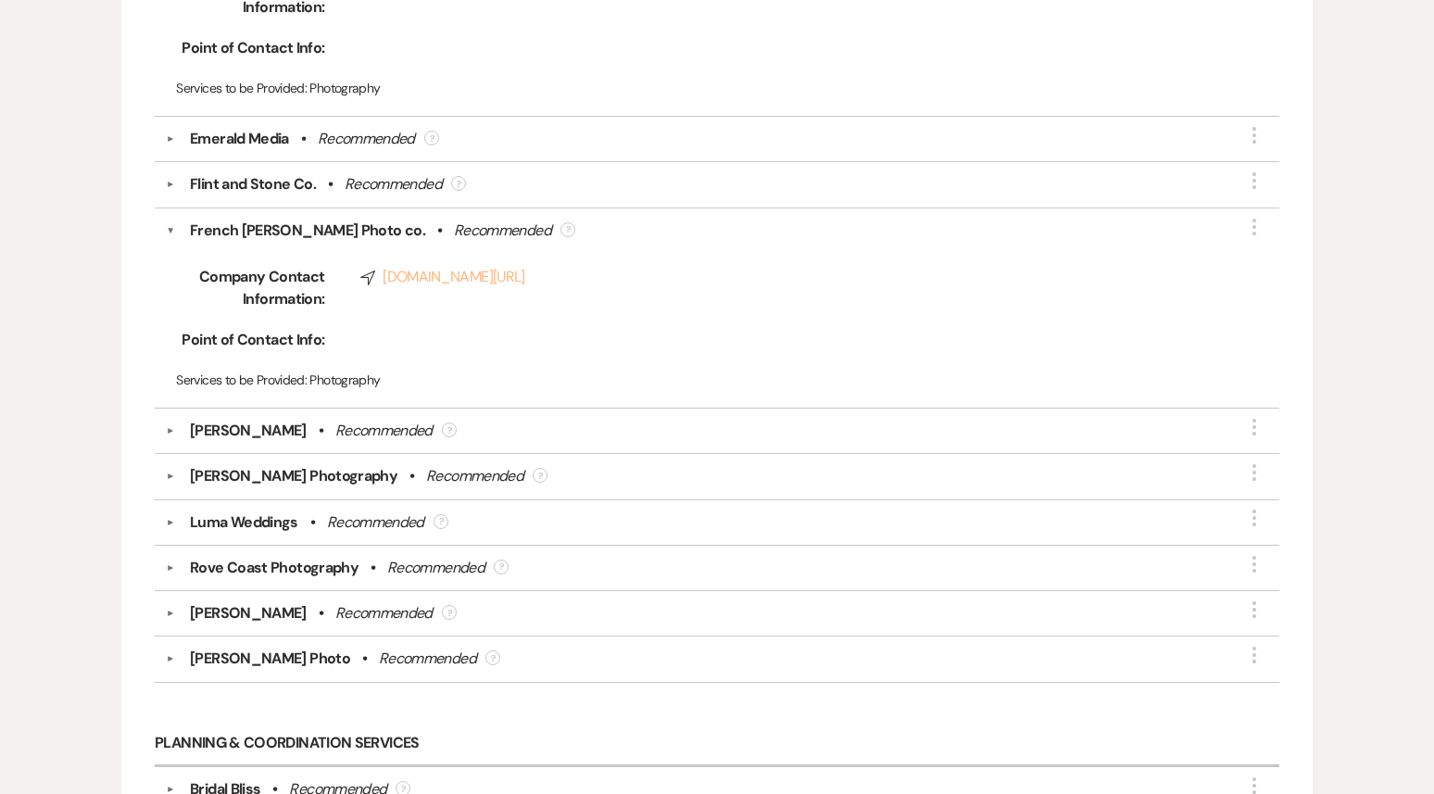
click at [482, 266] on link "Compass frenchsessaphotoco.com/" at bounding box center [787, 277] width 854 height 22
drag, startPoint x: 172, startPoint y: 213, endPoint x: 182, endPoint y: 211, distance: 10.4
click at [172, 220] on button "▼" at bounding box center [170, 231] width 9 height 22
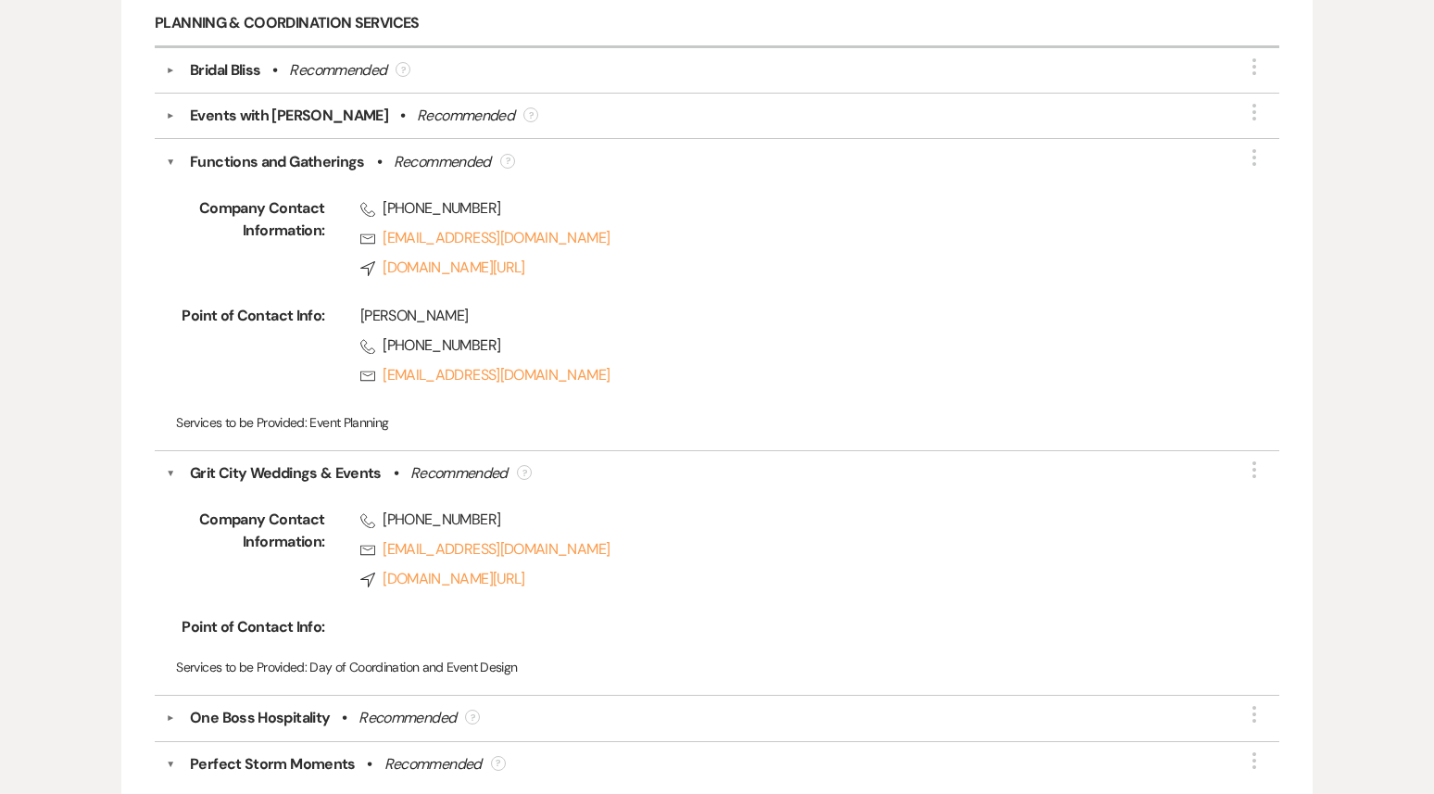
scroll to position [4669, 0]
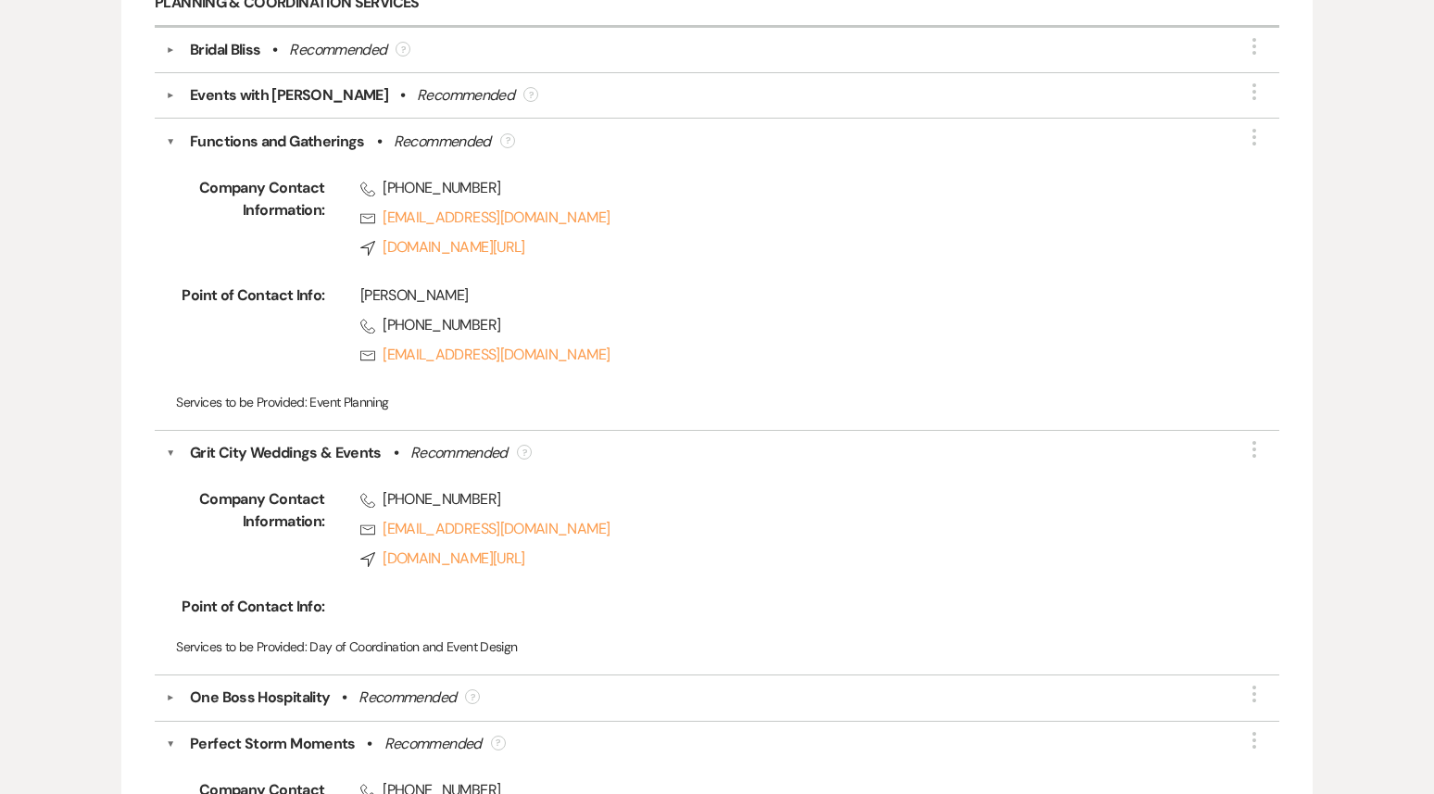
click at [168, 131] on button "▼" at bounding box center [170, 142] width 9 height 22
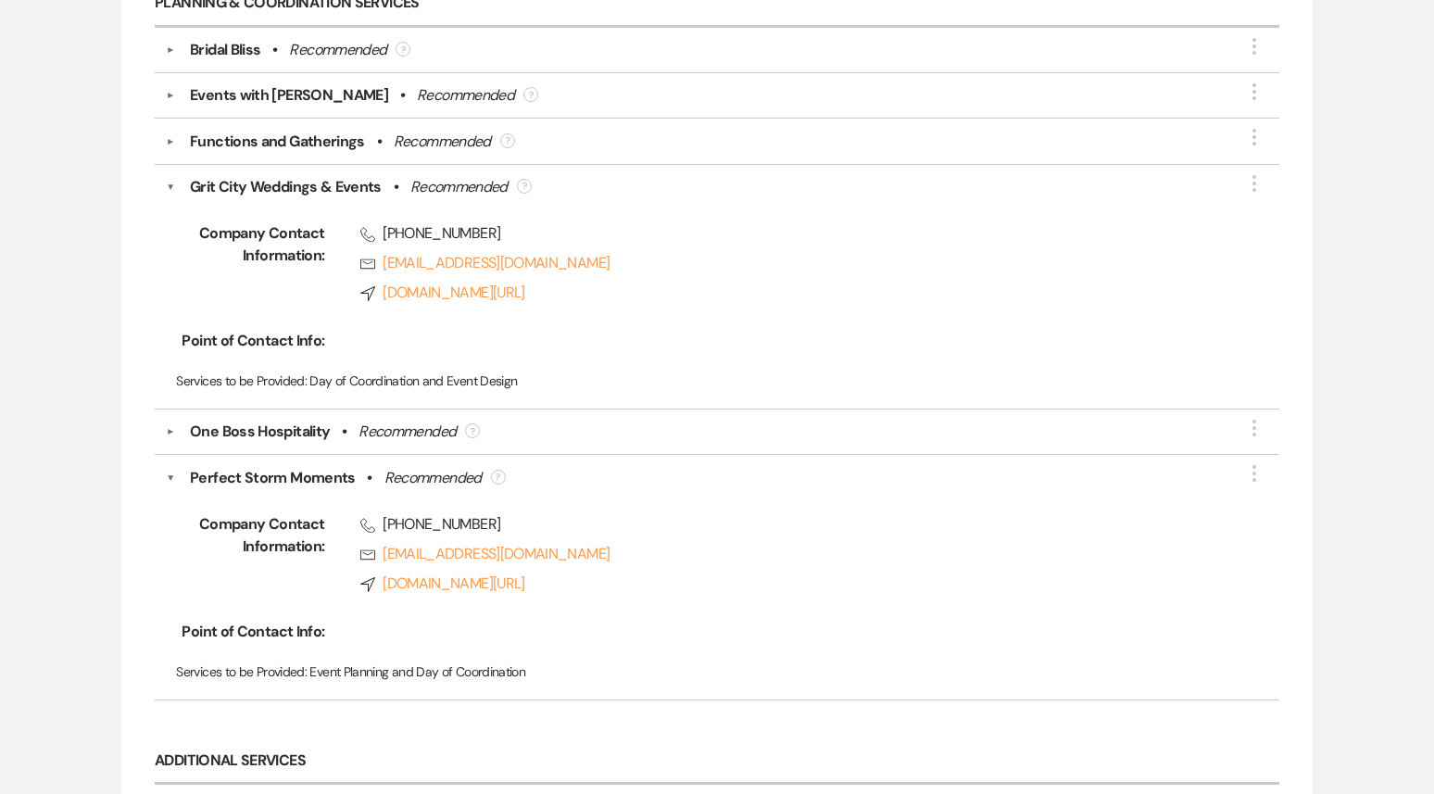
click at [170, 467] on button "▼" at bounding box center [170, 478] width 9 height 22
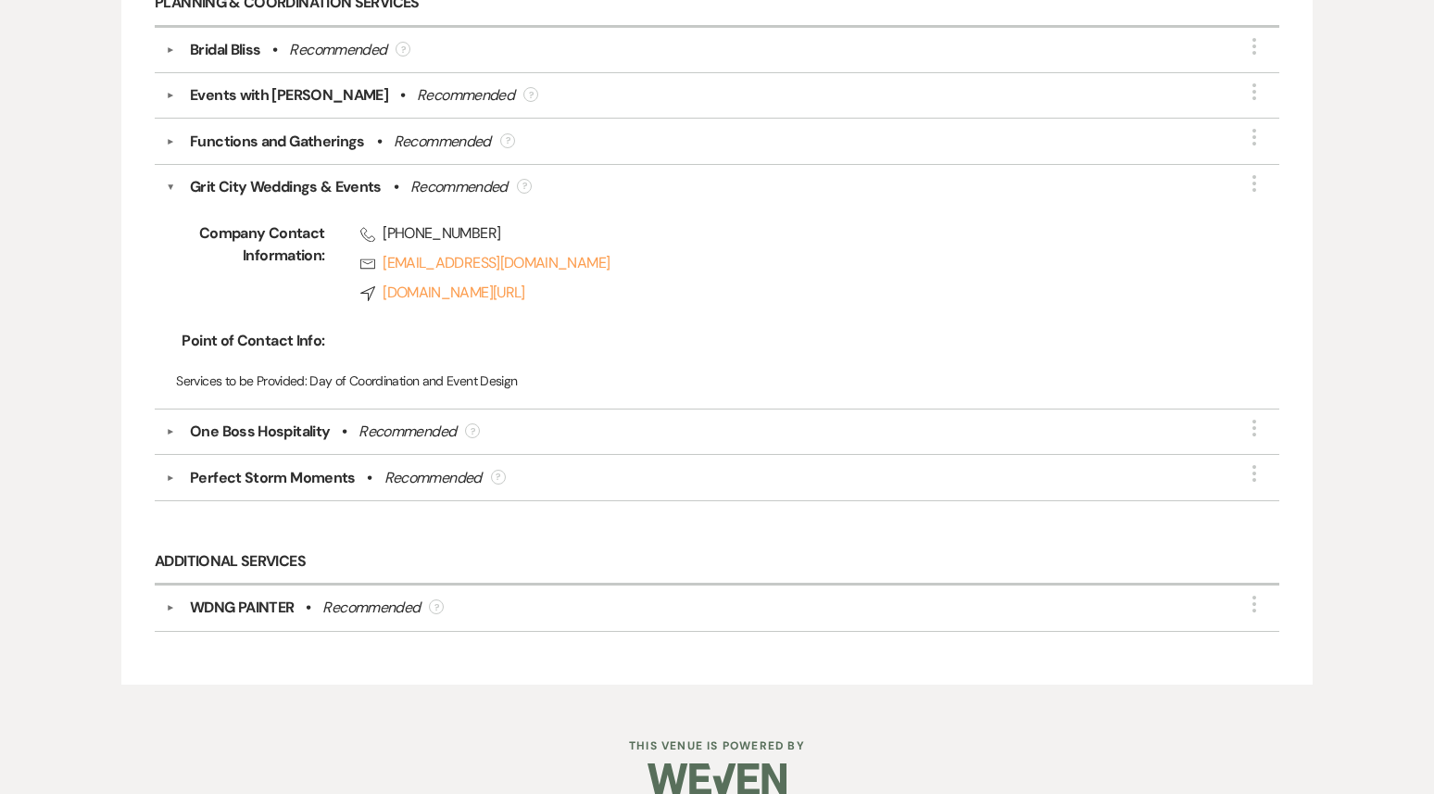
click at [166, 176] on button "▼" at bounding box center [170, 187] width 9 height 22
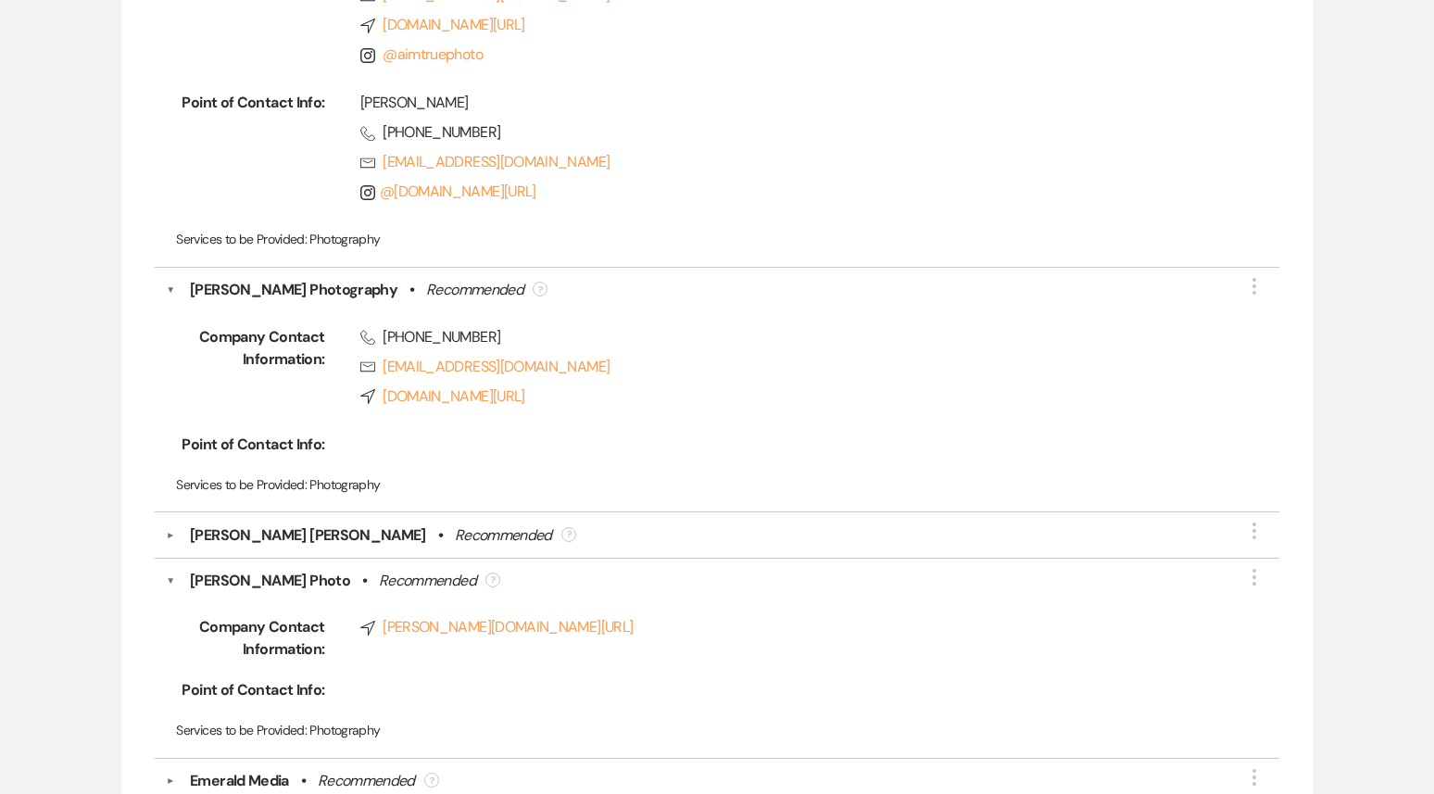
scroll to position [3426, 0]
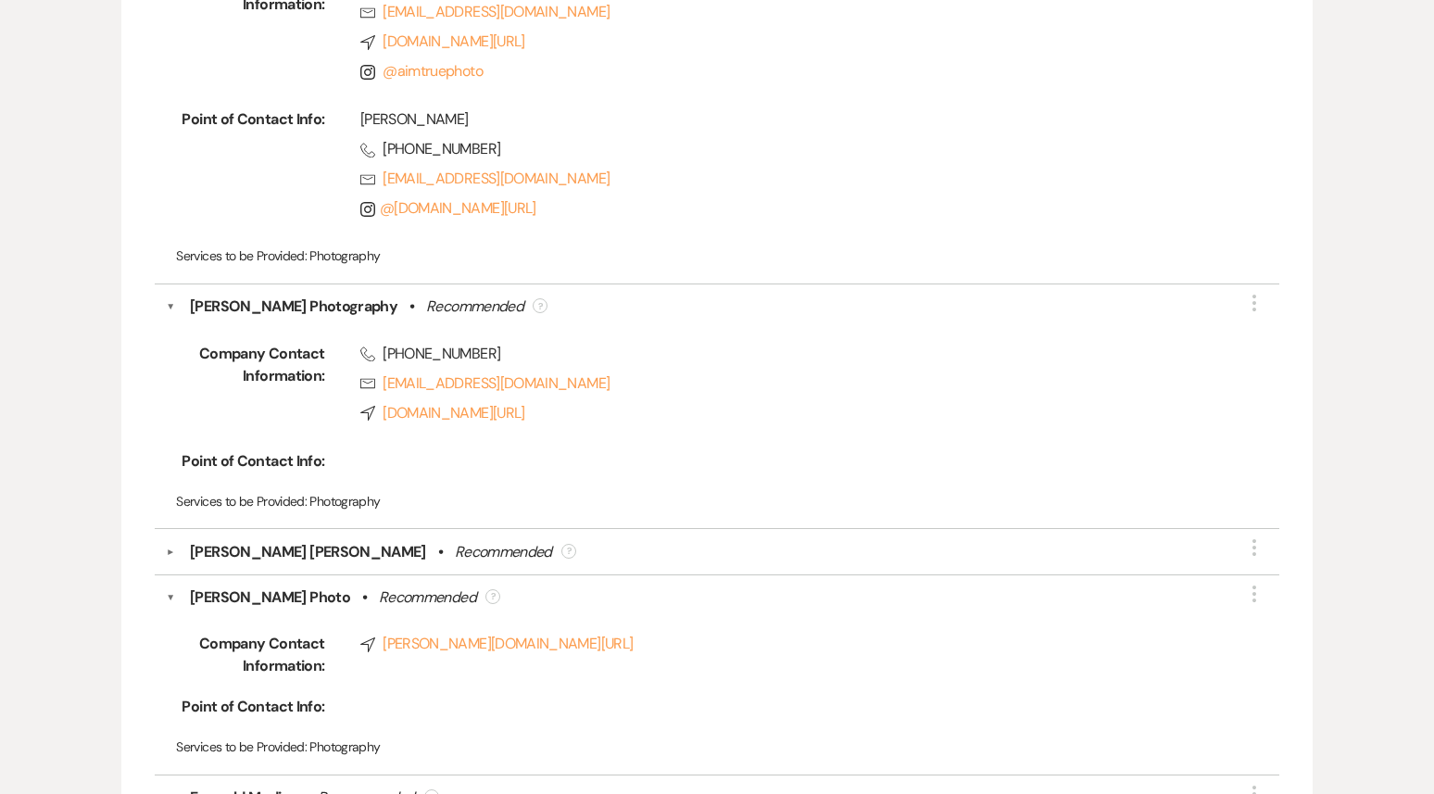
click at [173, 586] on button "▼" at bounding box center [170, 597] width 9 height 22
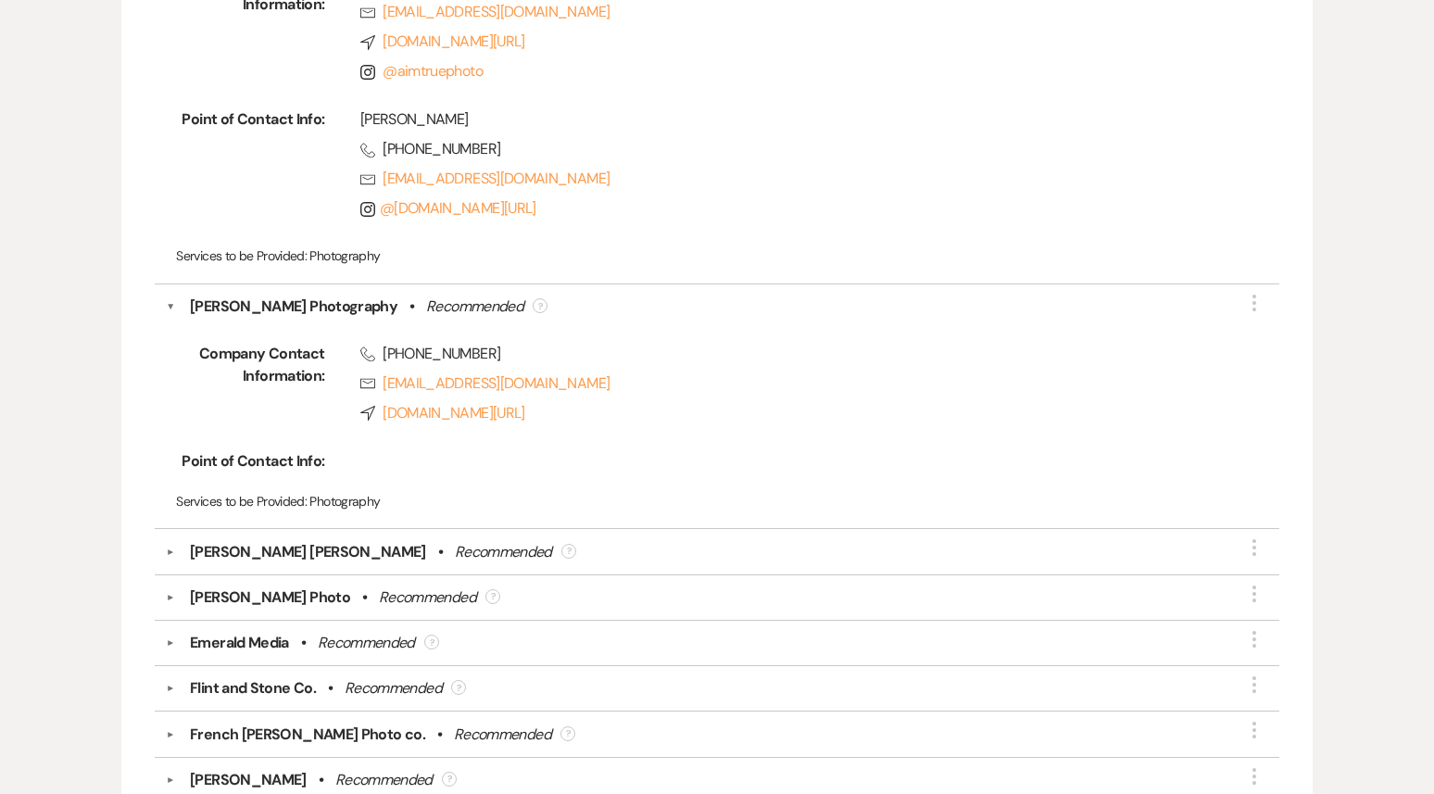
click at [167, 295] on button "▼" at bounding box center [170, 306] width 9 height 22
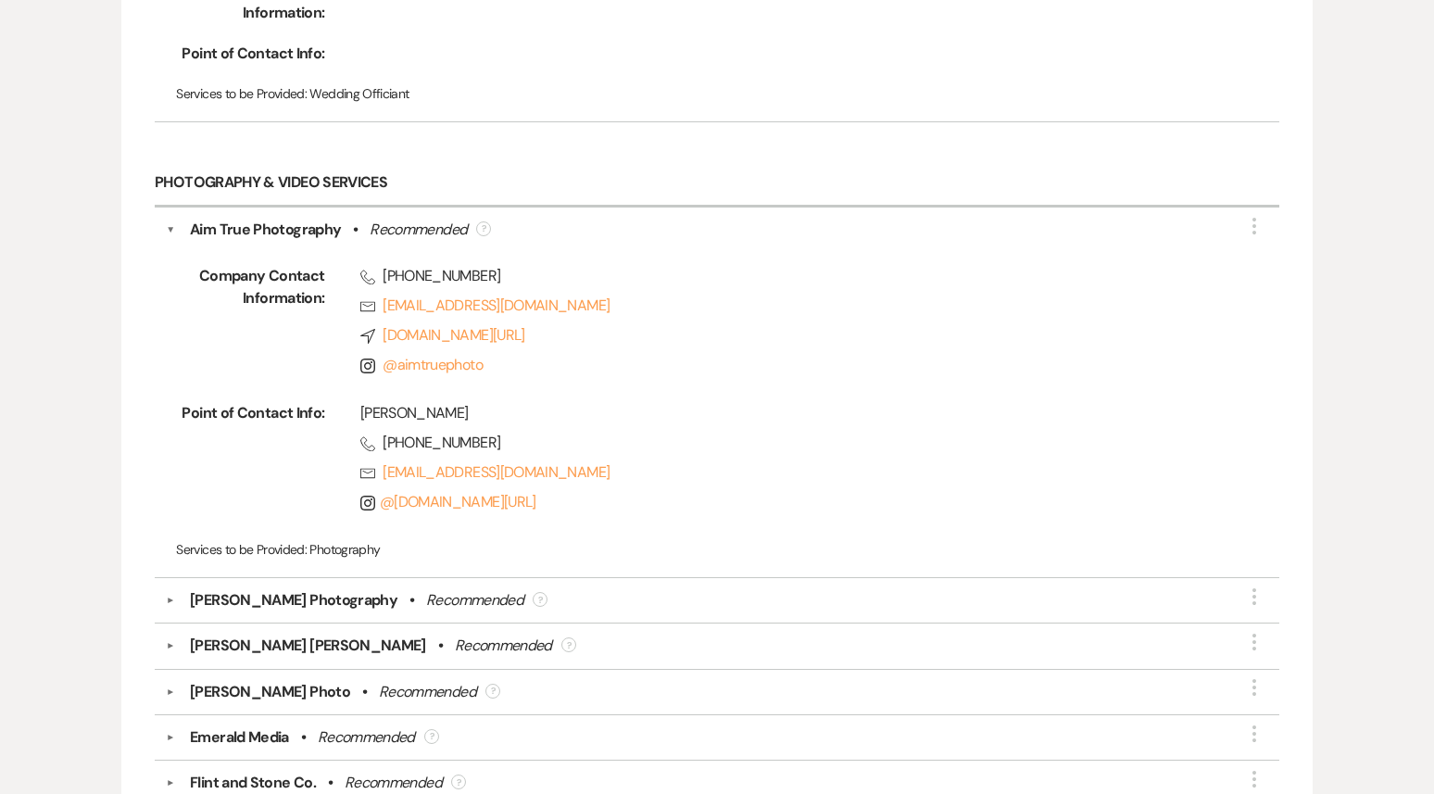
scroll to position [2896, 0]
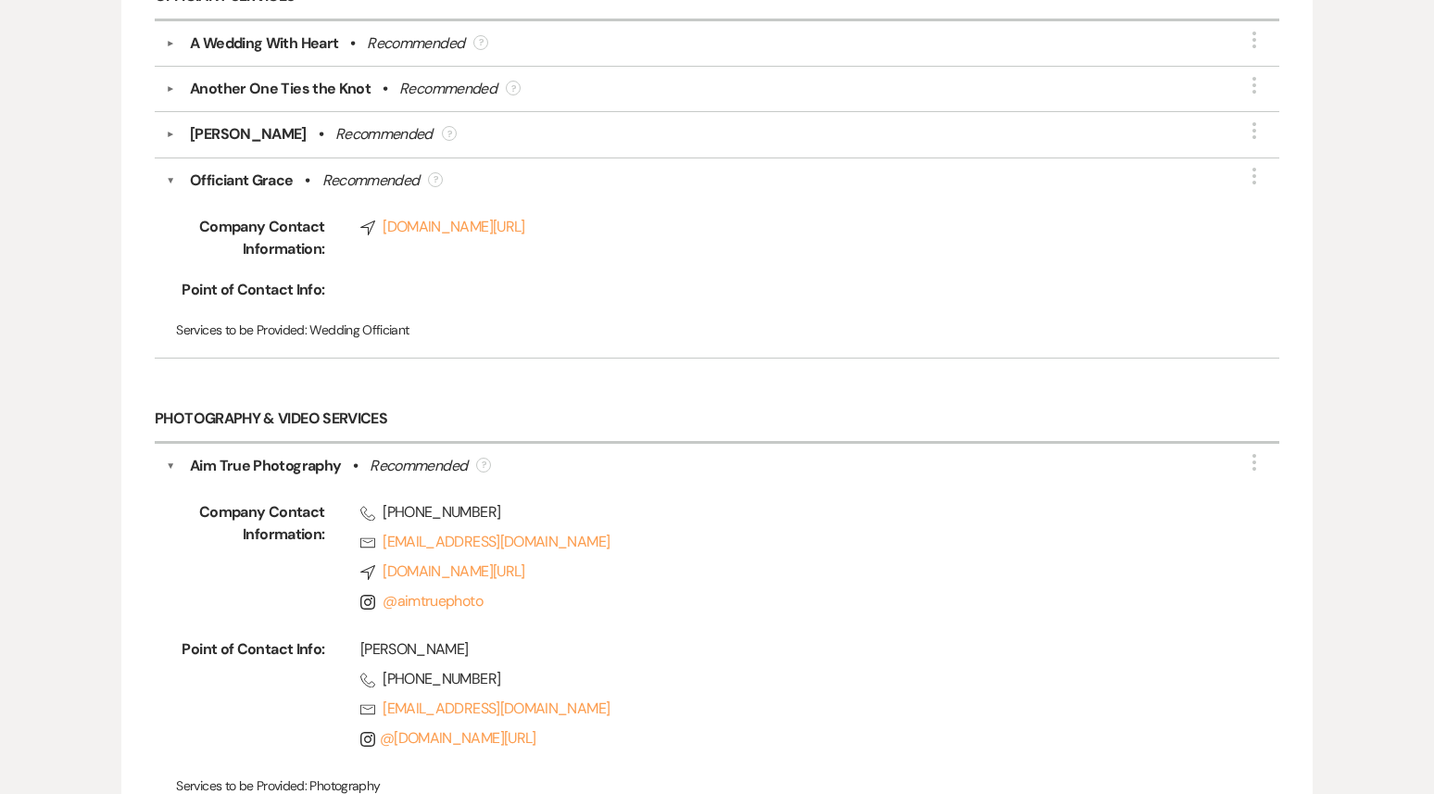
click at [177, 455] on div "Aim True Photography • Recommended ?" at bounding box center [721, 466] width 1093 height 22
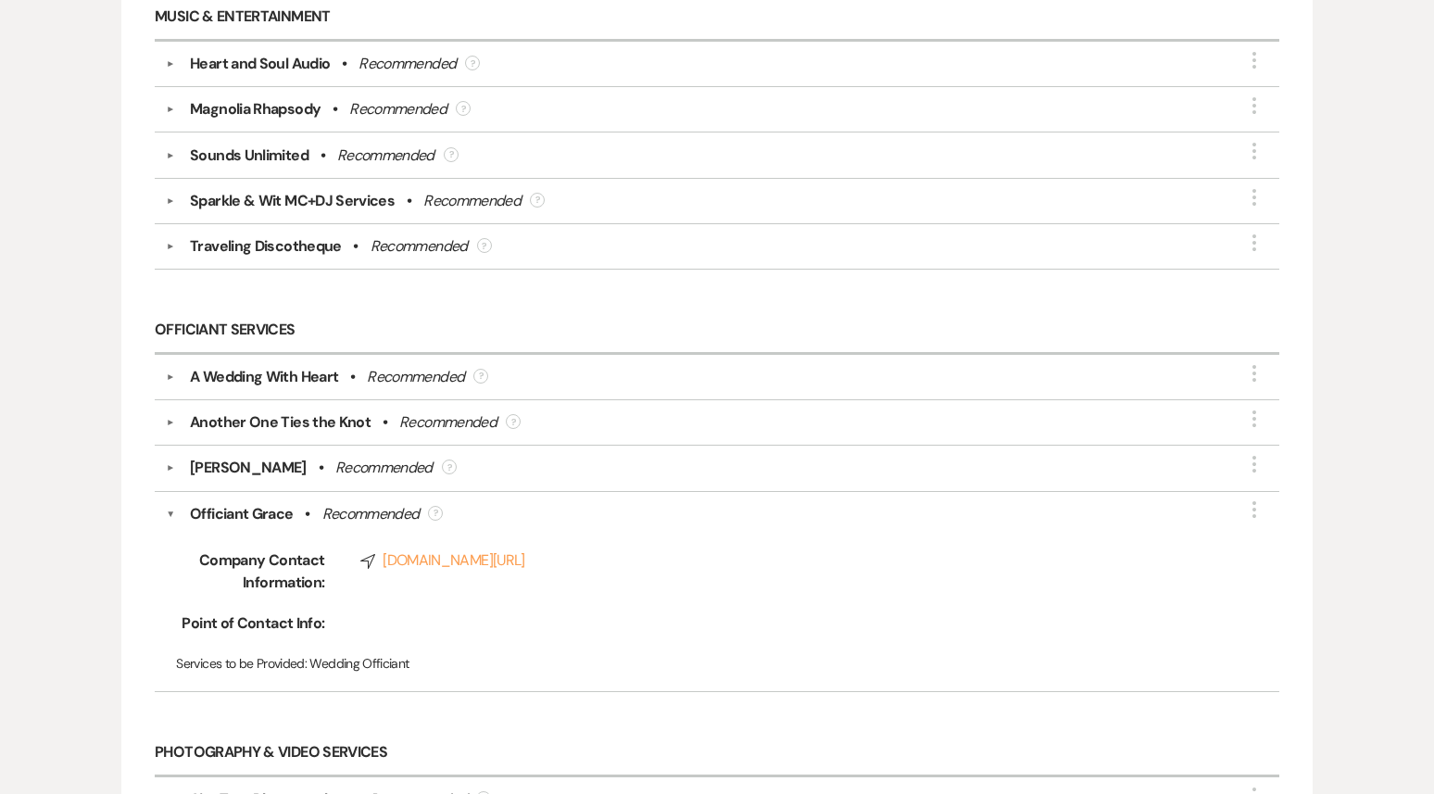
scroll to position [2567, 0]
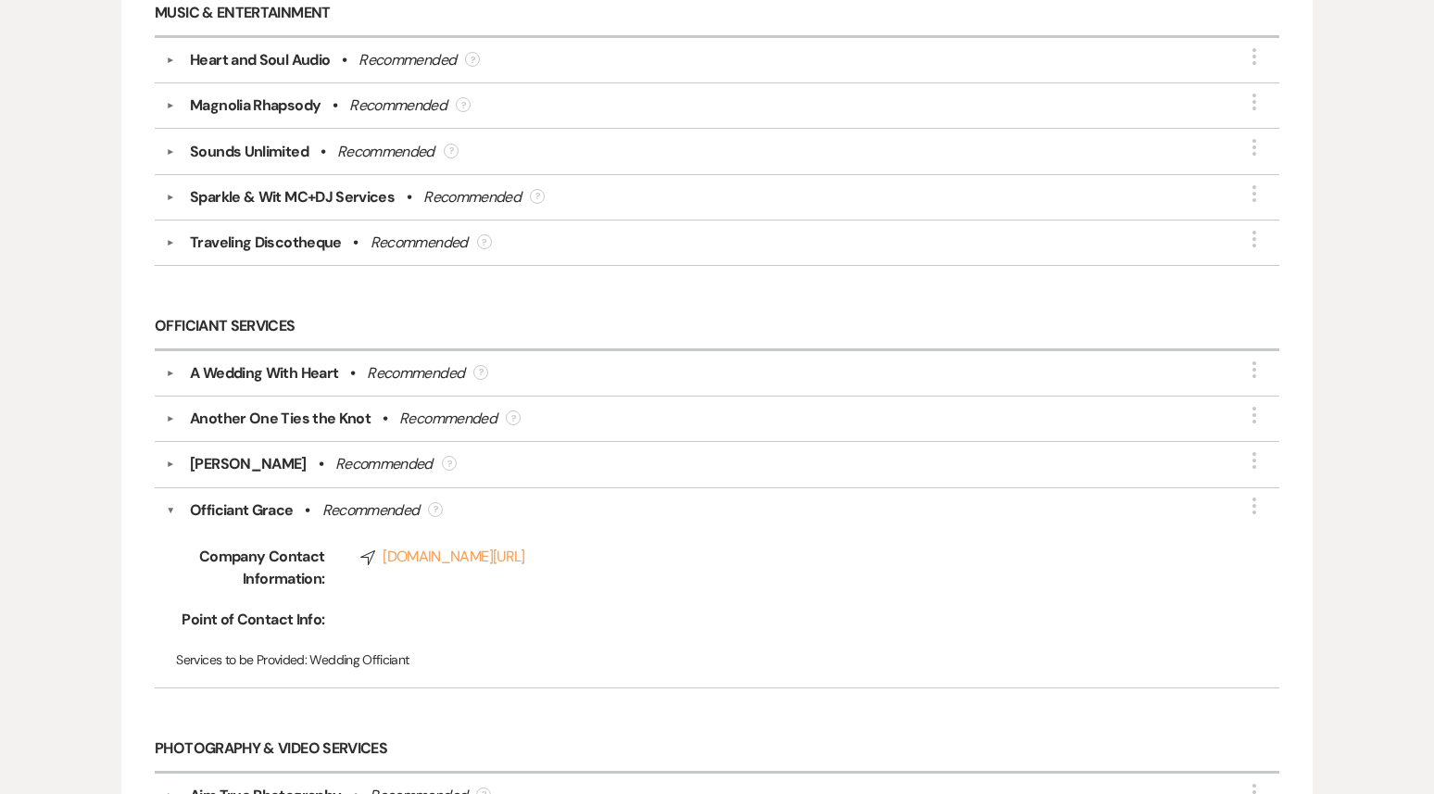
click at [182, 504] on div "Officiant Grace • Recommended ?" at bounding box center [721, 510] width 1093 height 22
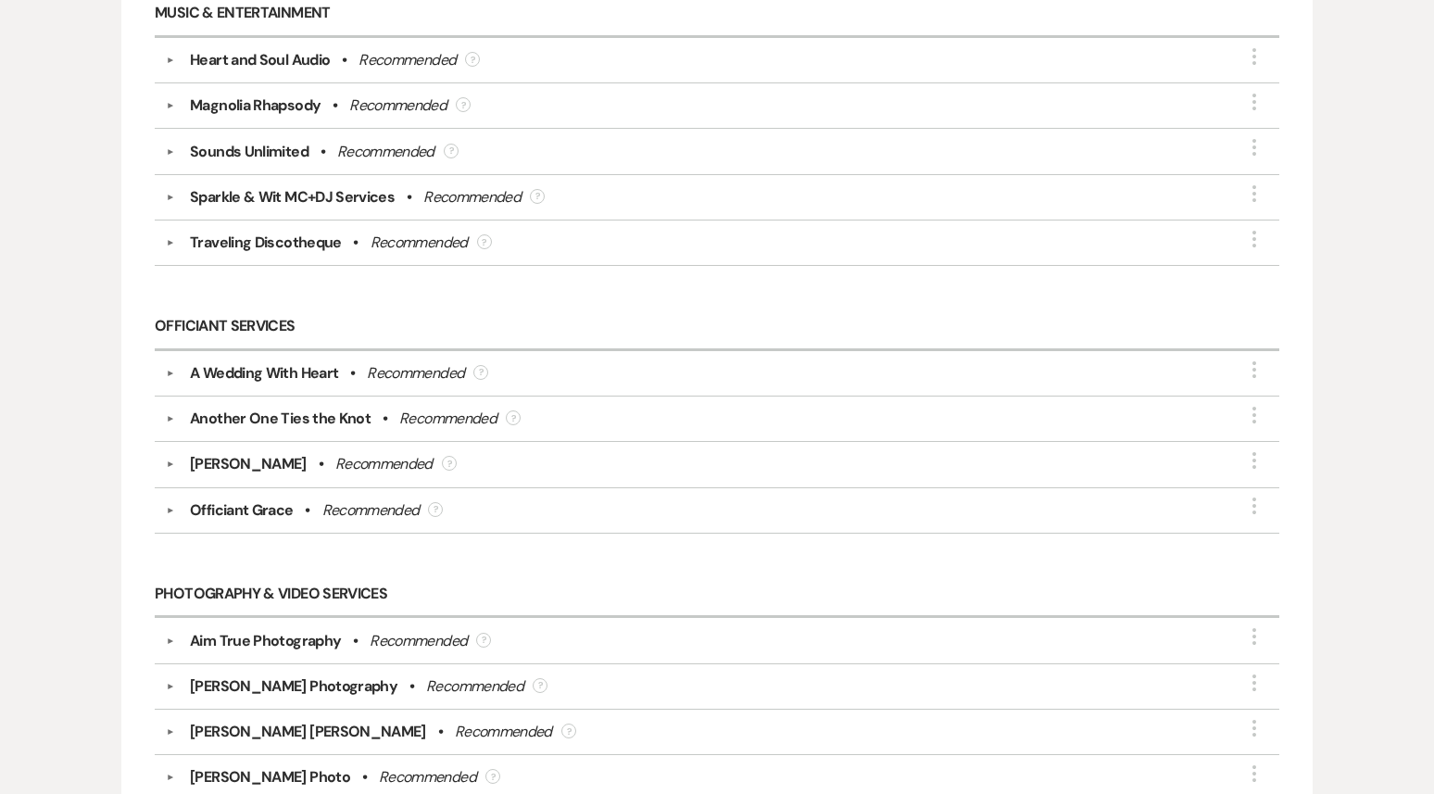
click at [258, 499] on div "Officiant Grace" at bounding box center [241, 510] width 103 height 22
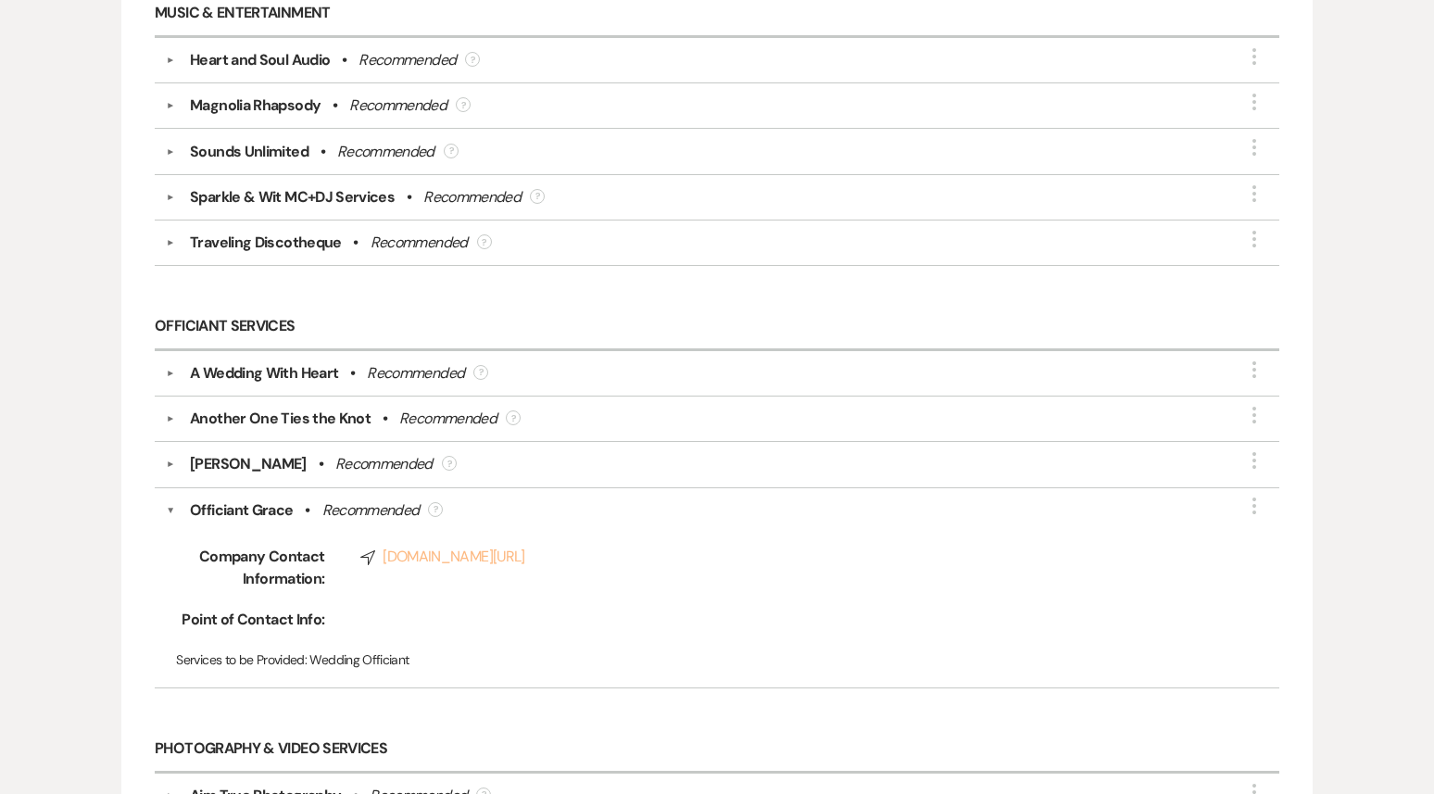
click at [452, 547] on link "Compass www.officiantgrace.com/" at bounding box center [787, 557] width 854 height 22
click at [166, 494] on div "▼ Officiant Grace • Recommended ? More Company Contact Information: Compass www…" at bounding box center [717, 588] width 1124 height 200
click at [168, 499] on button "▼" at bounding box center [170, 510] width 9 height 22
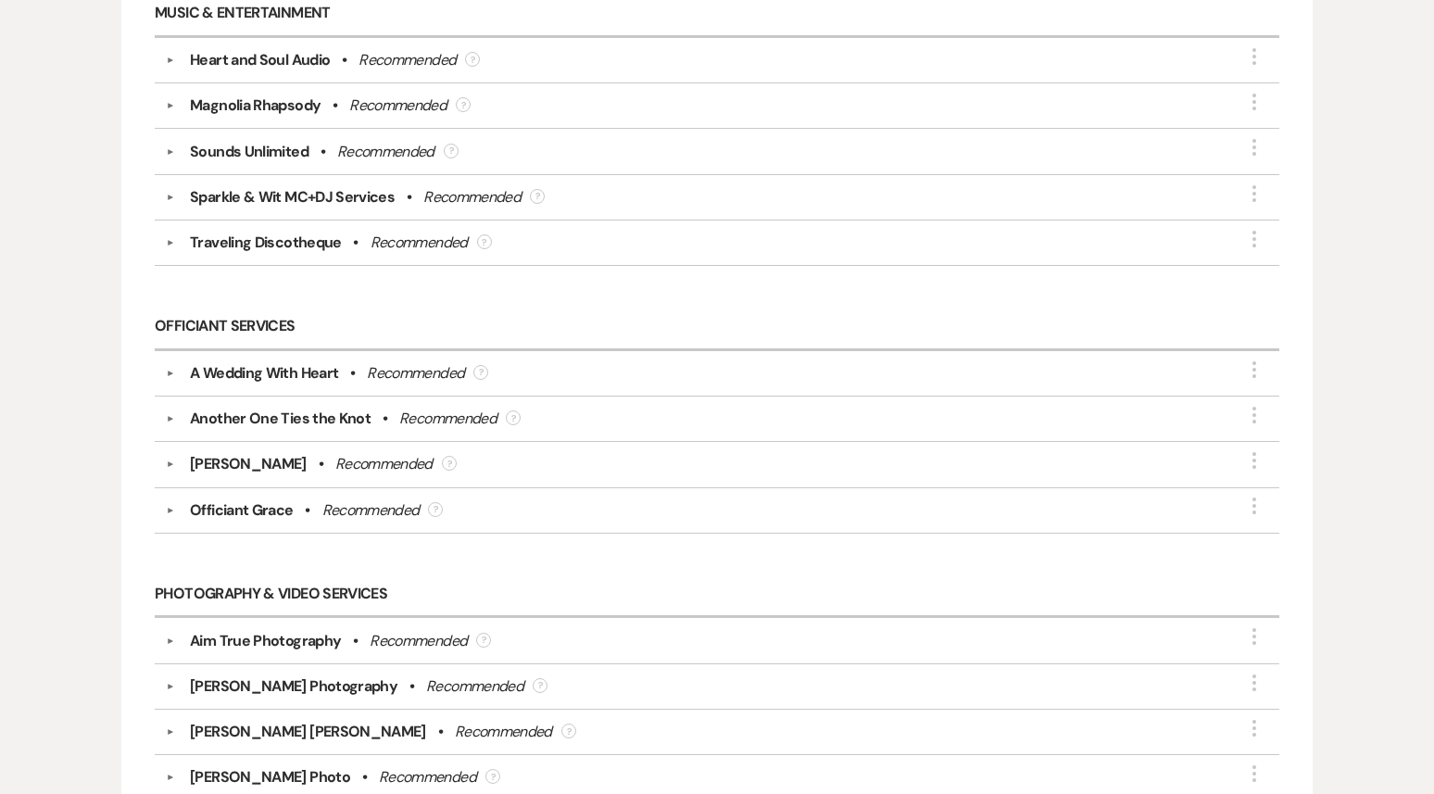
click at [244, 362] on div "A Wedding With Heart" at bounding box center [264, 373] width 148 height 22
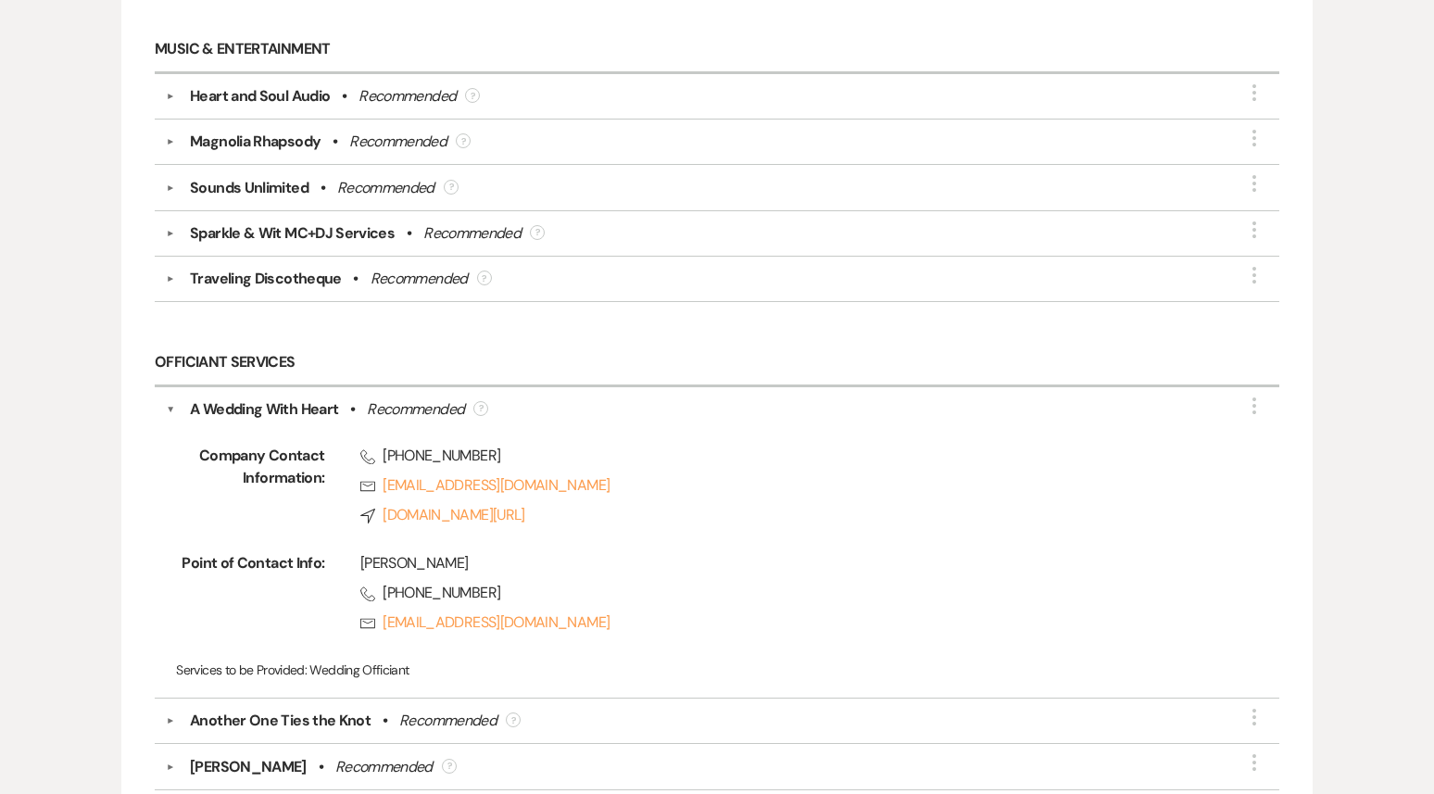
scroll to position [2530, 0]
click at [175, 399] on div "A Wedding With Heart • Recommended ?" at bounding box center [721, 410] width 1093 height 22
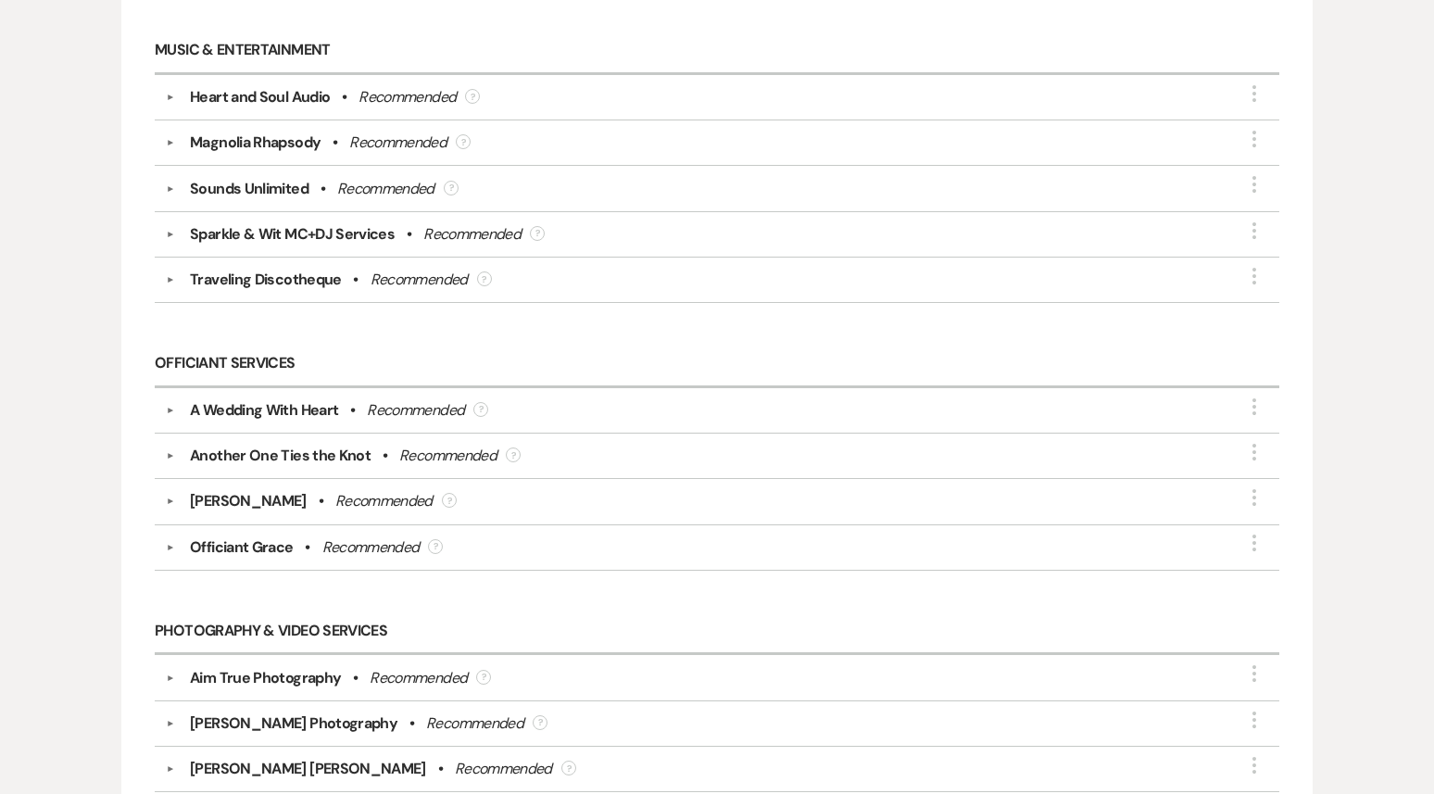
click at [263, 446] on div "Another One Ties the Knot" at bounding box center [280, 456] width 181 height 22
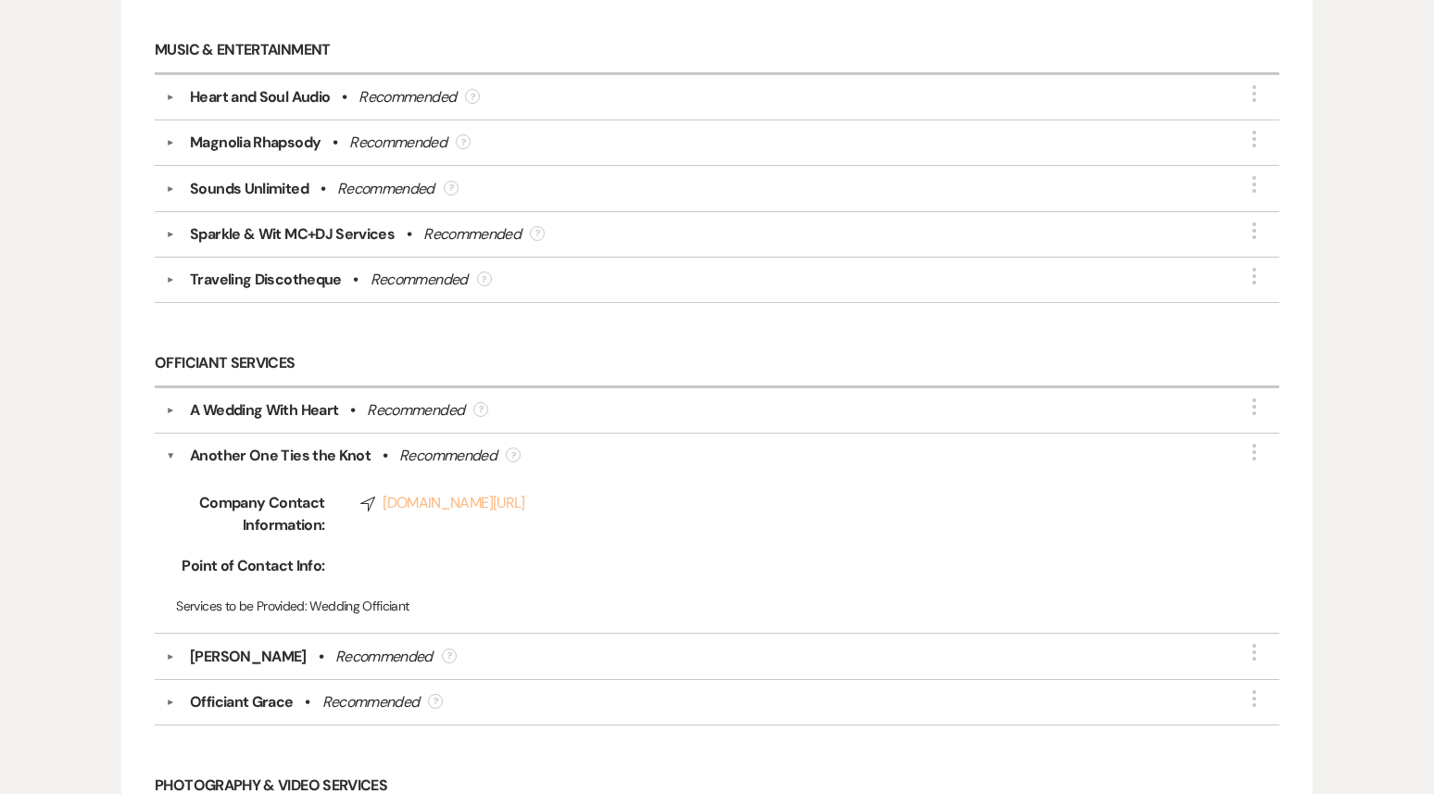
click at [480, 492] on link "Compass www.anotheronetiestheknot.com/" at bounding box center [787, 503] width 854 height 22
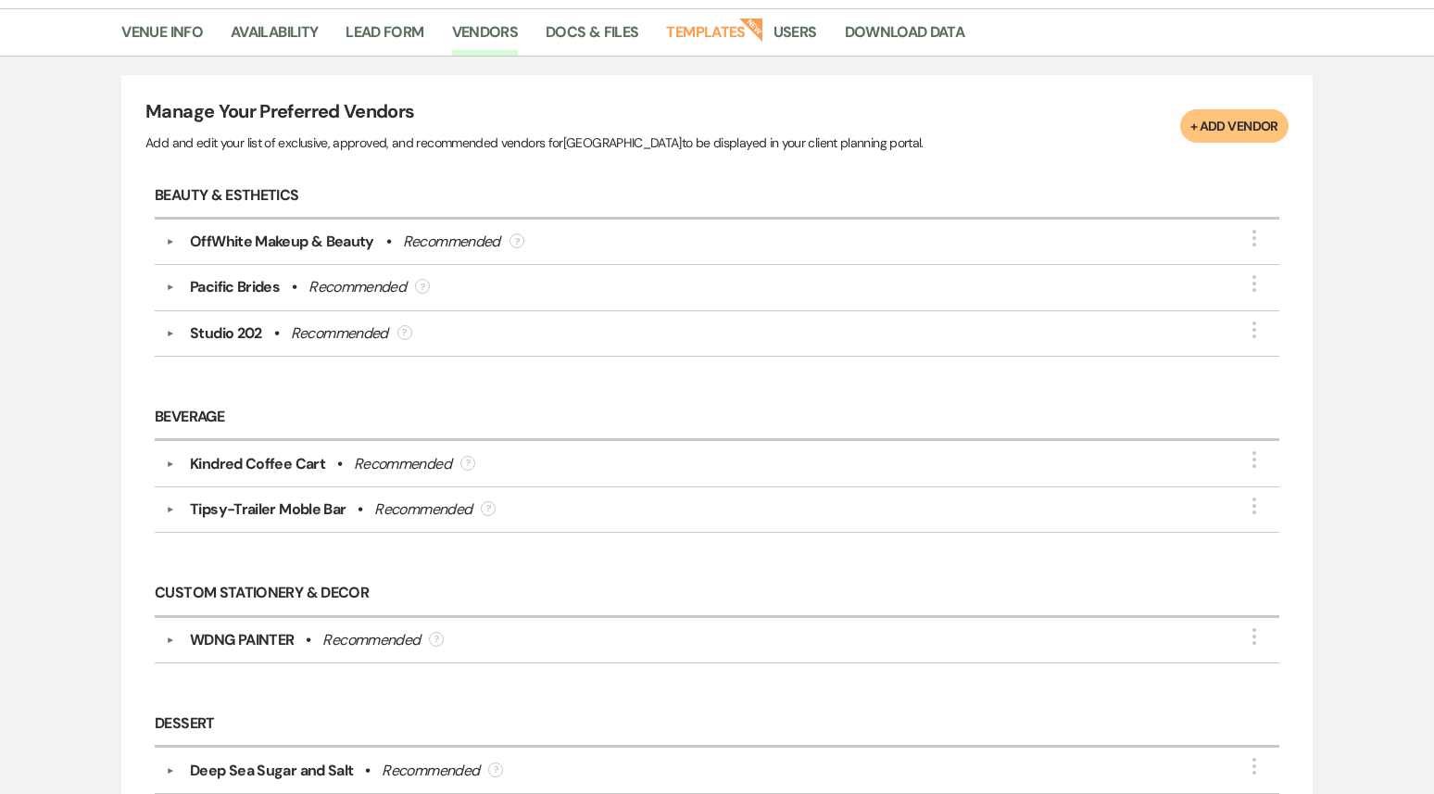
scroll to position [0, 0]
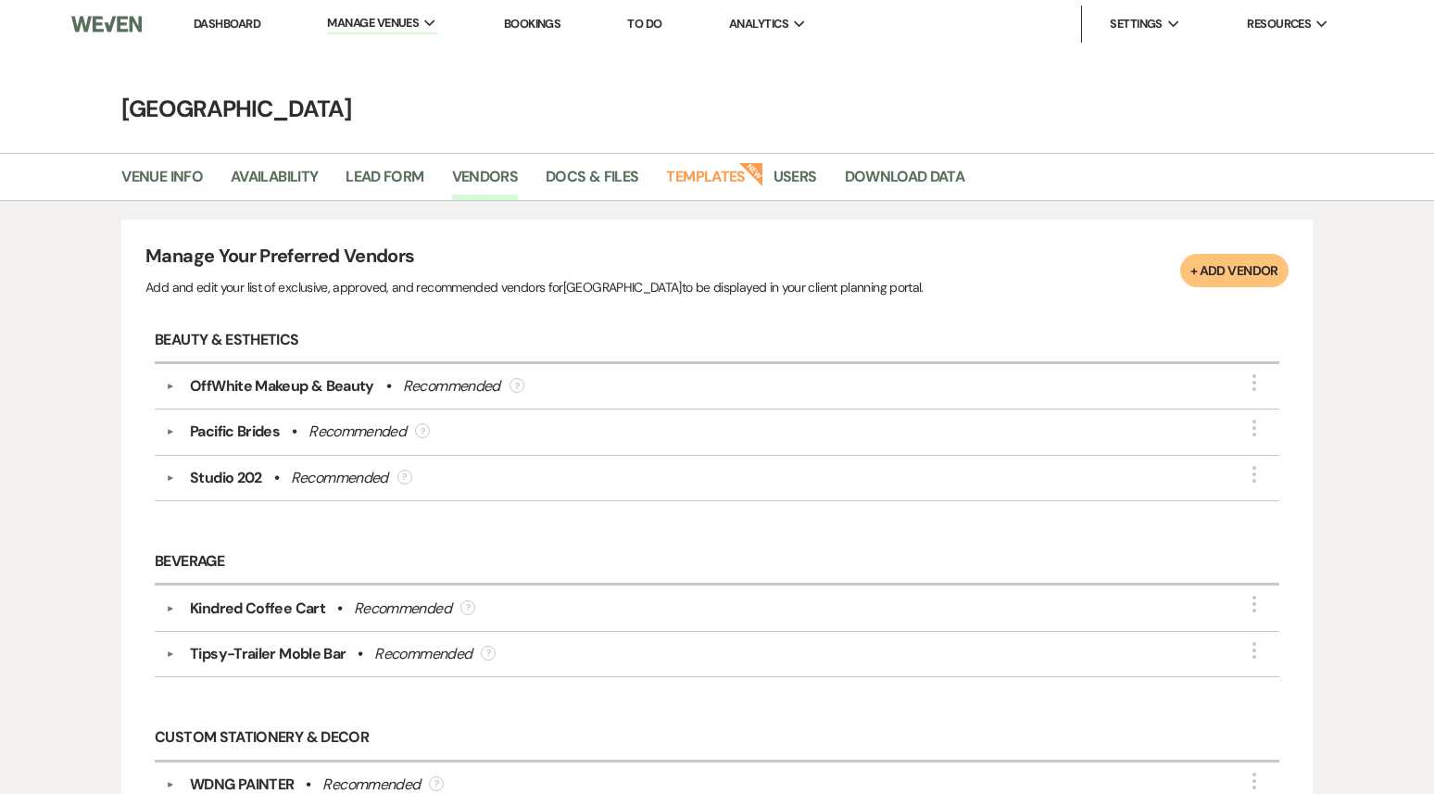
click at [231, 30] on link "Dashboard" at bounding box center [227, 24] width 67 height 16
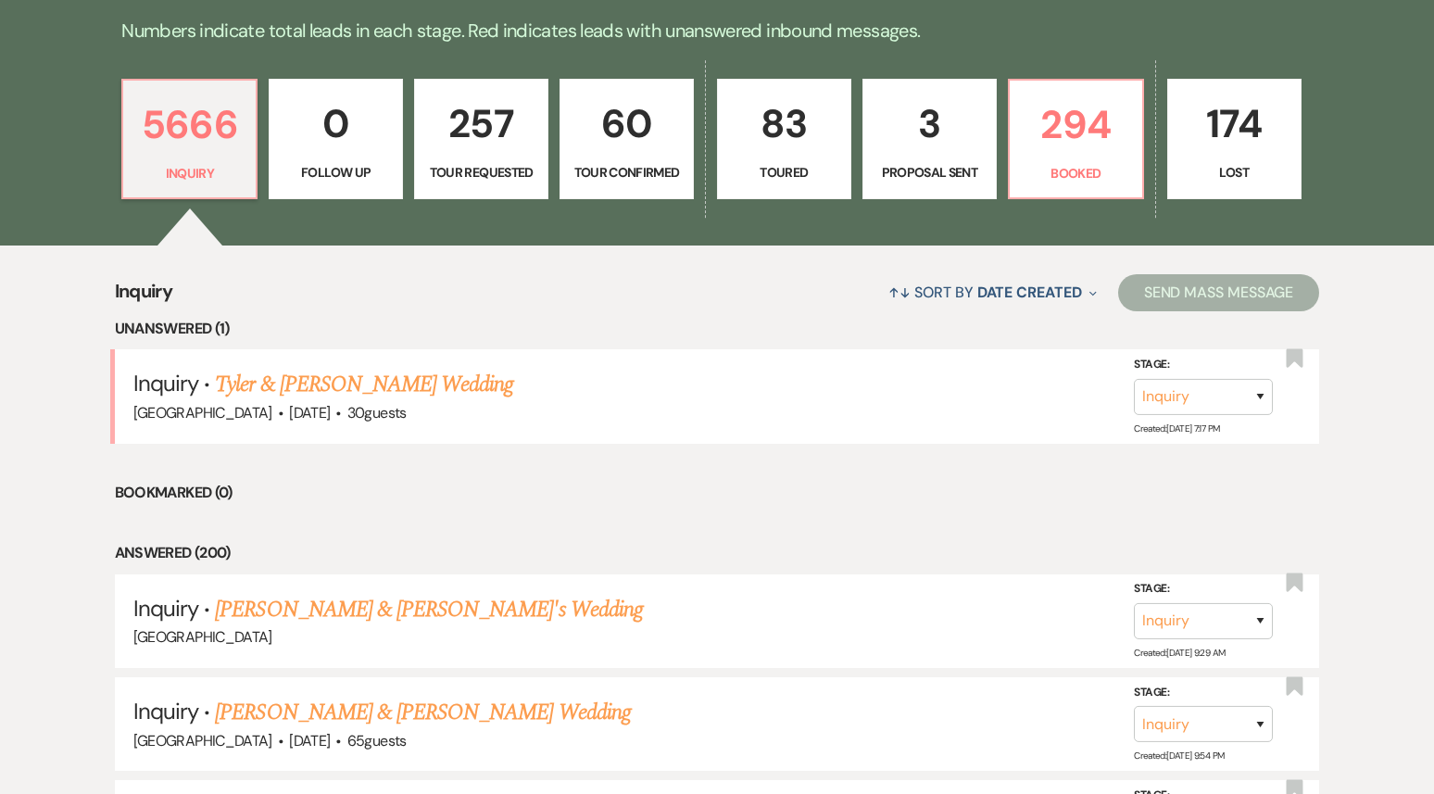
scroll to position [569, 0]
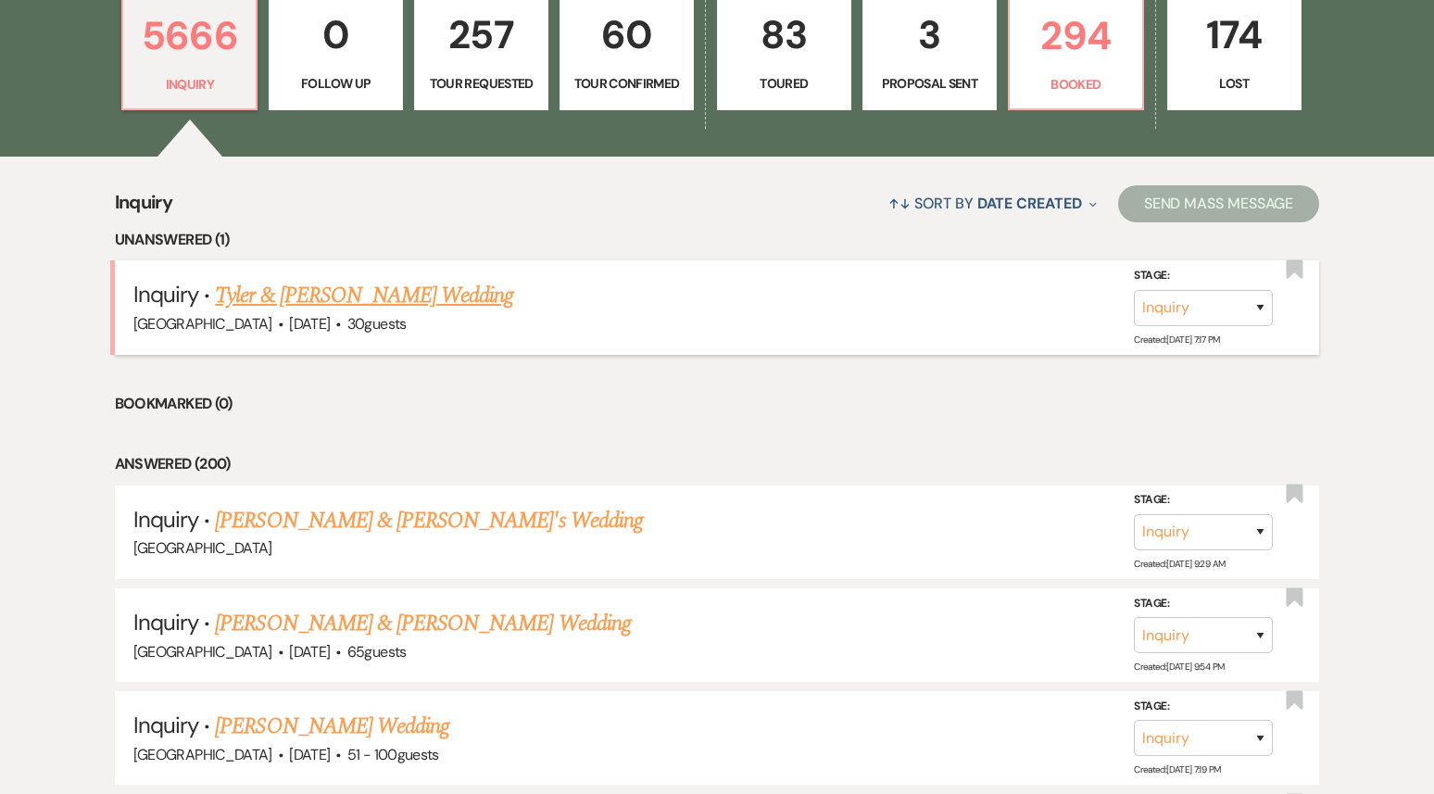
click at [337, 296] on link "Tyler & [PERSON_NAME] Wedding" at bounding box center [364, 295] width 298 height 33
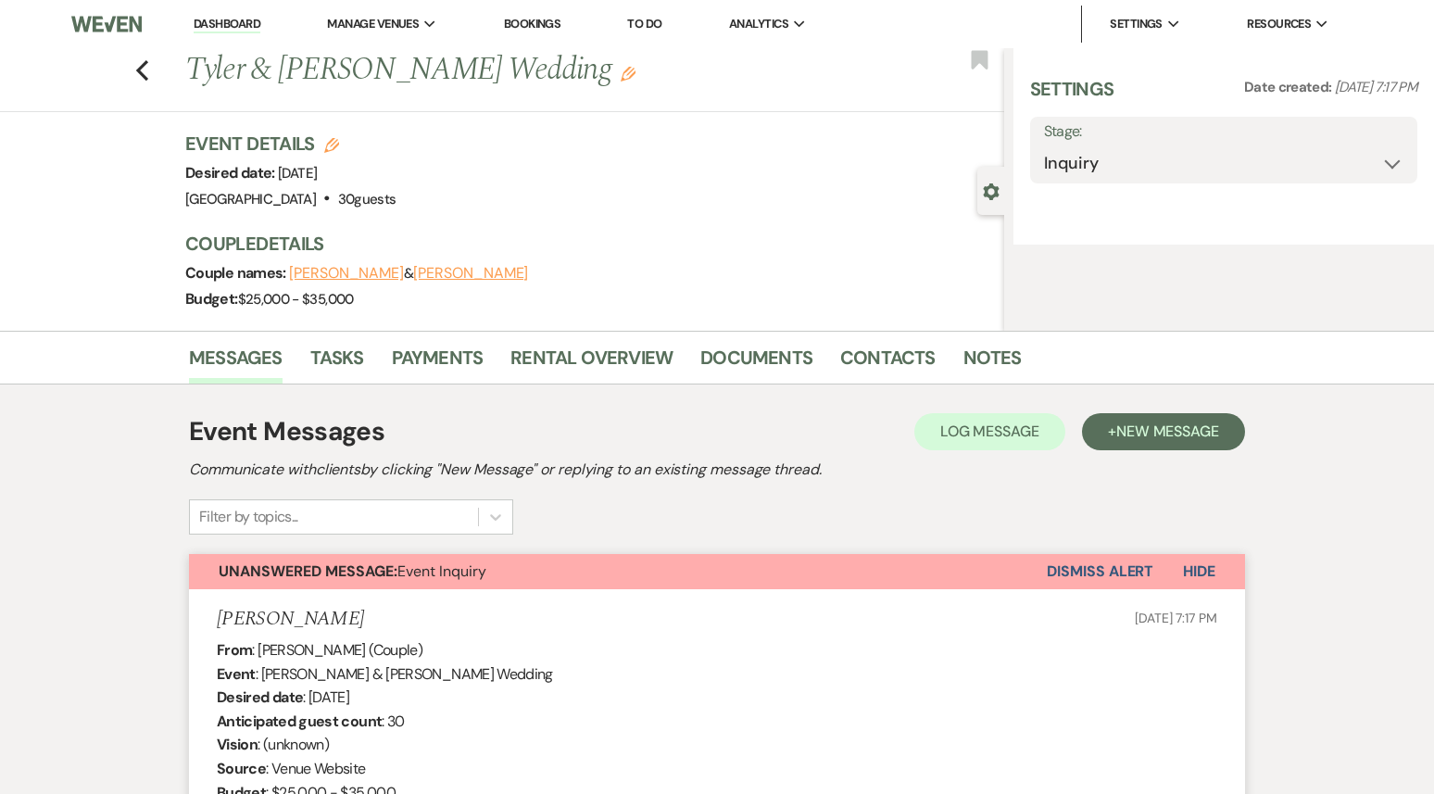
select select "5"
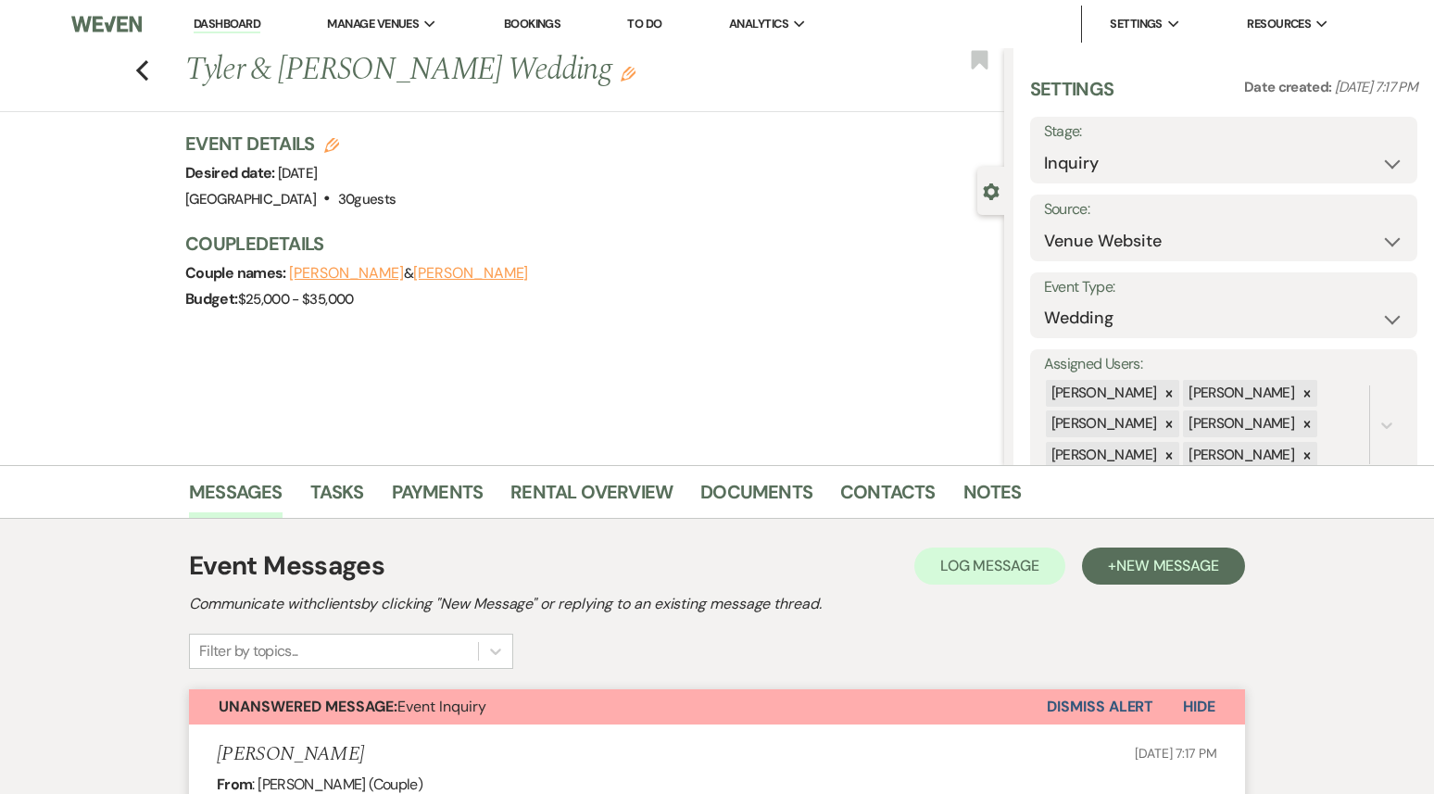
click at [1113, 715] on button "Dismiss Alert" at bounding box center [1100, 706] width 107 height 35
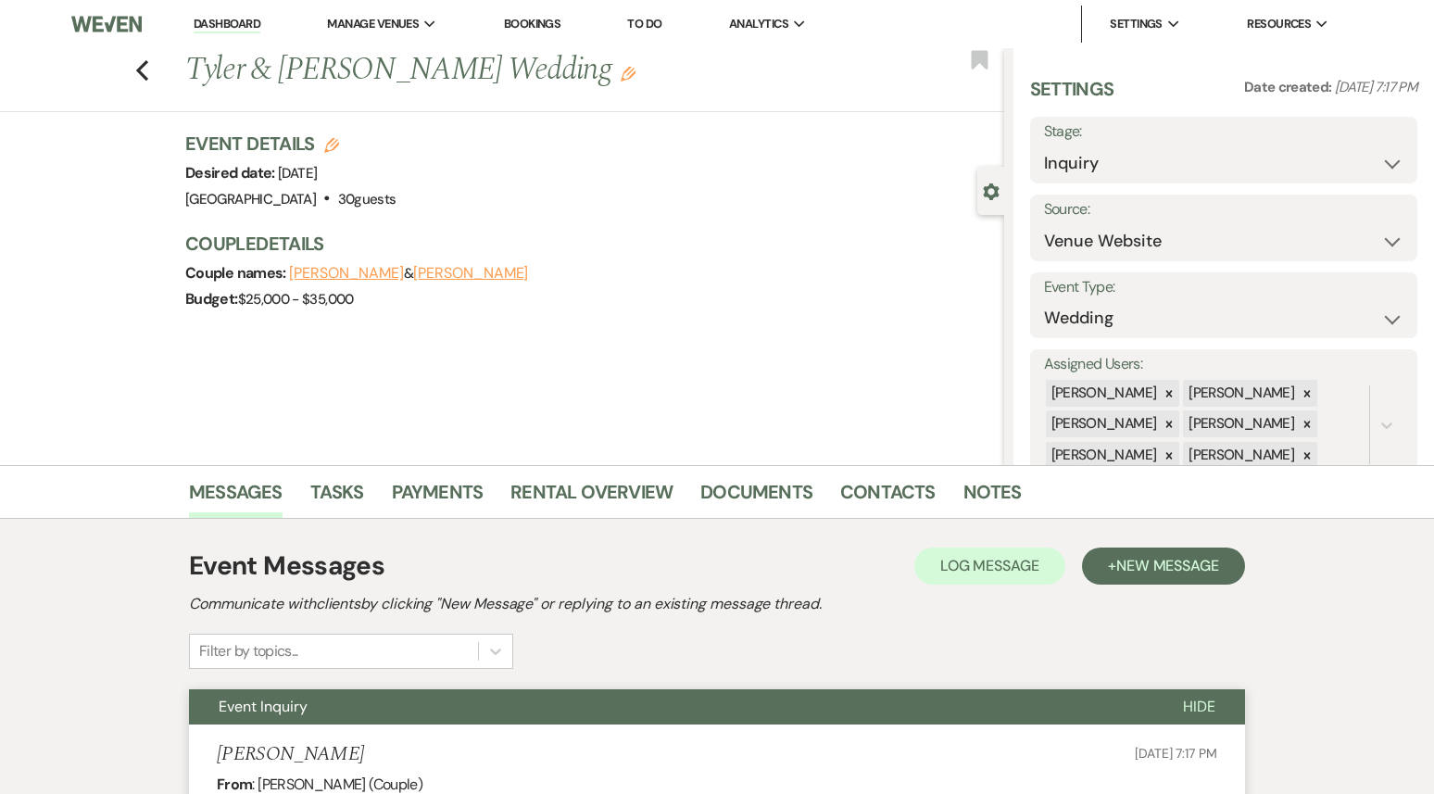
click at [218, 39] on li "Dashboard" at bounding box center [226, 24] width 85 height 37
click at [218, 35] on li "Dashboard" at bounding box center [226, 24] width 85 height 37
click at [220, 27] on link "Dashboard" at bounding box center [227, 25] width 67 height 18
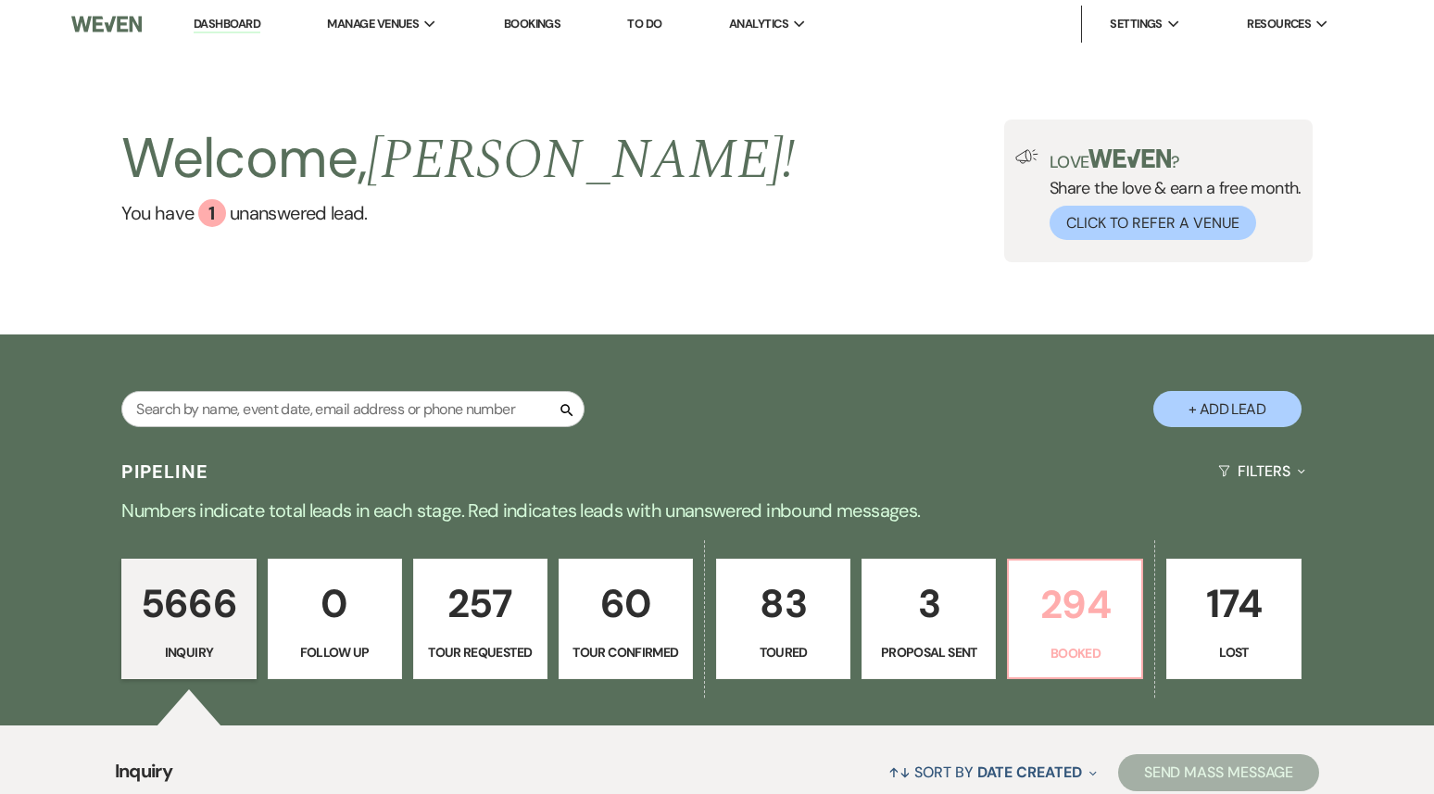
click at [1077, 609] on p "294" at bounding box center [1075, 604] width 110 height 62
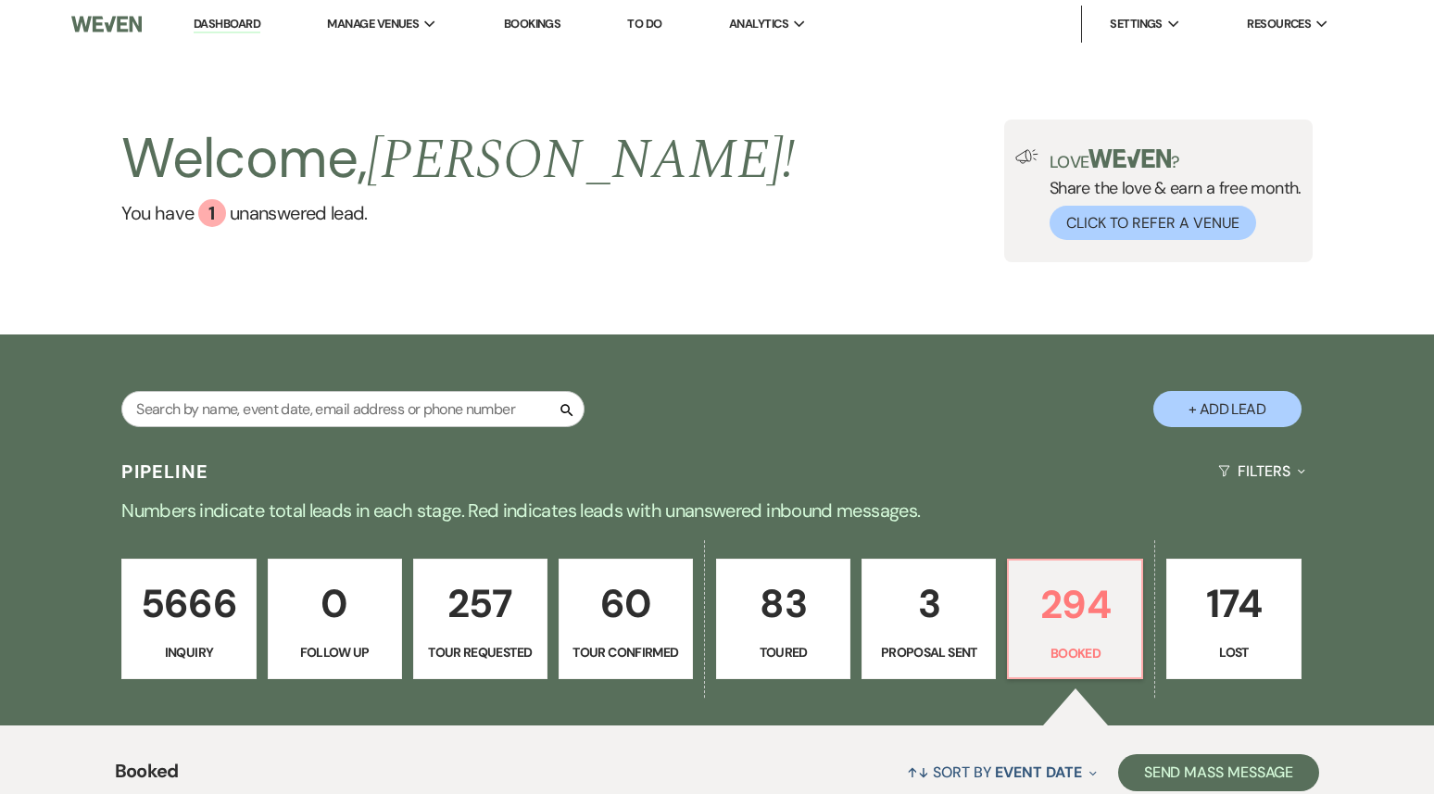
scroll to position [408, 0]
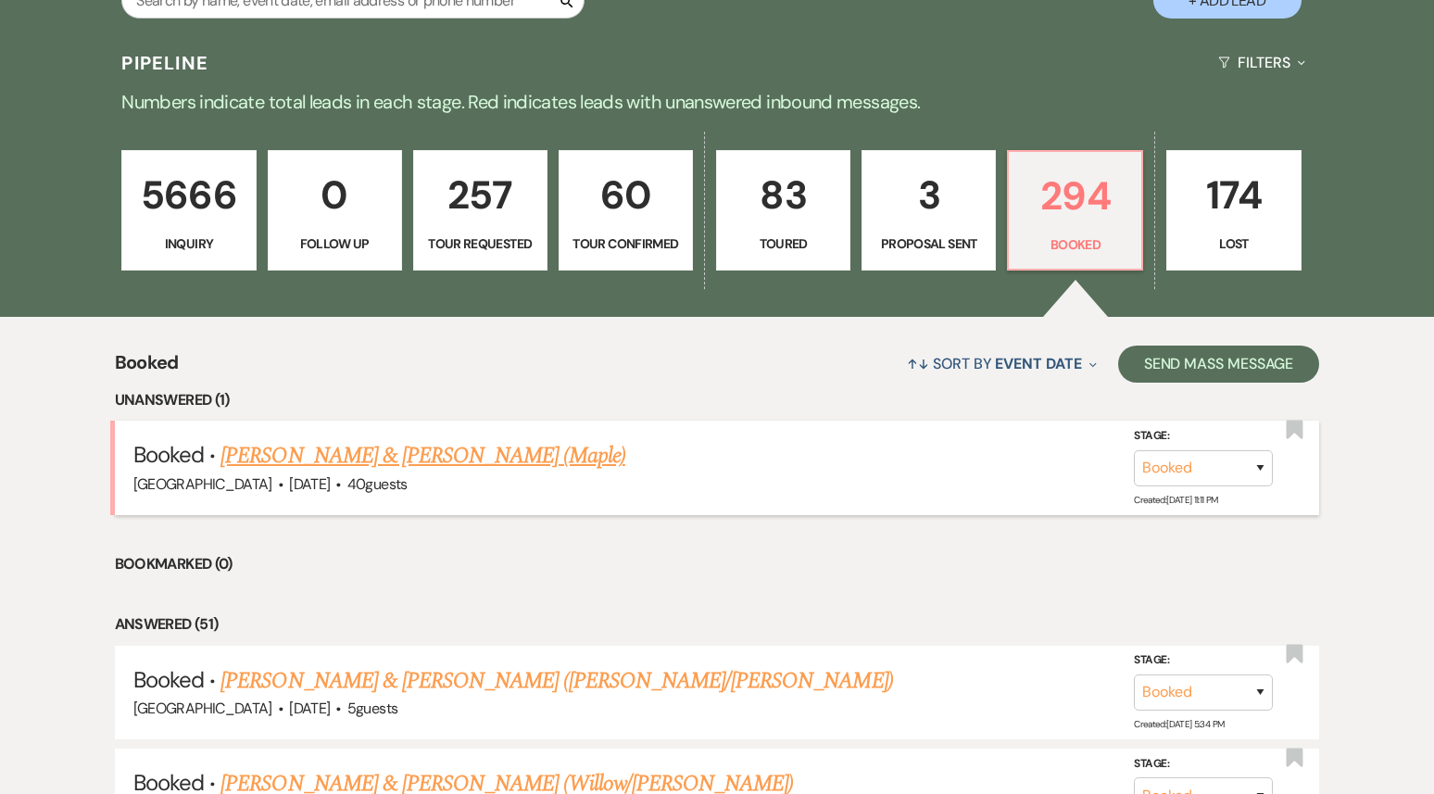
click at [527, 460] on link "Garrett Holmes & Lauren Johnson (Maple)" at bounding box center [422, 455] width 404 height 33
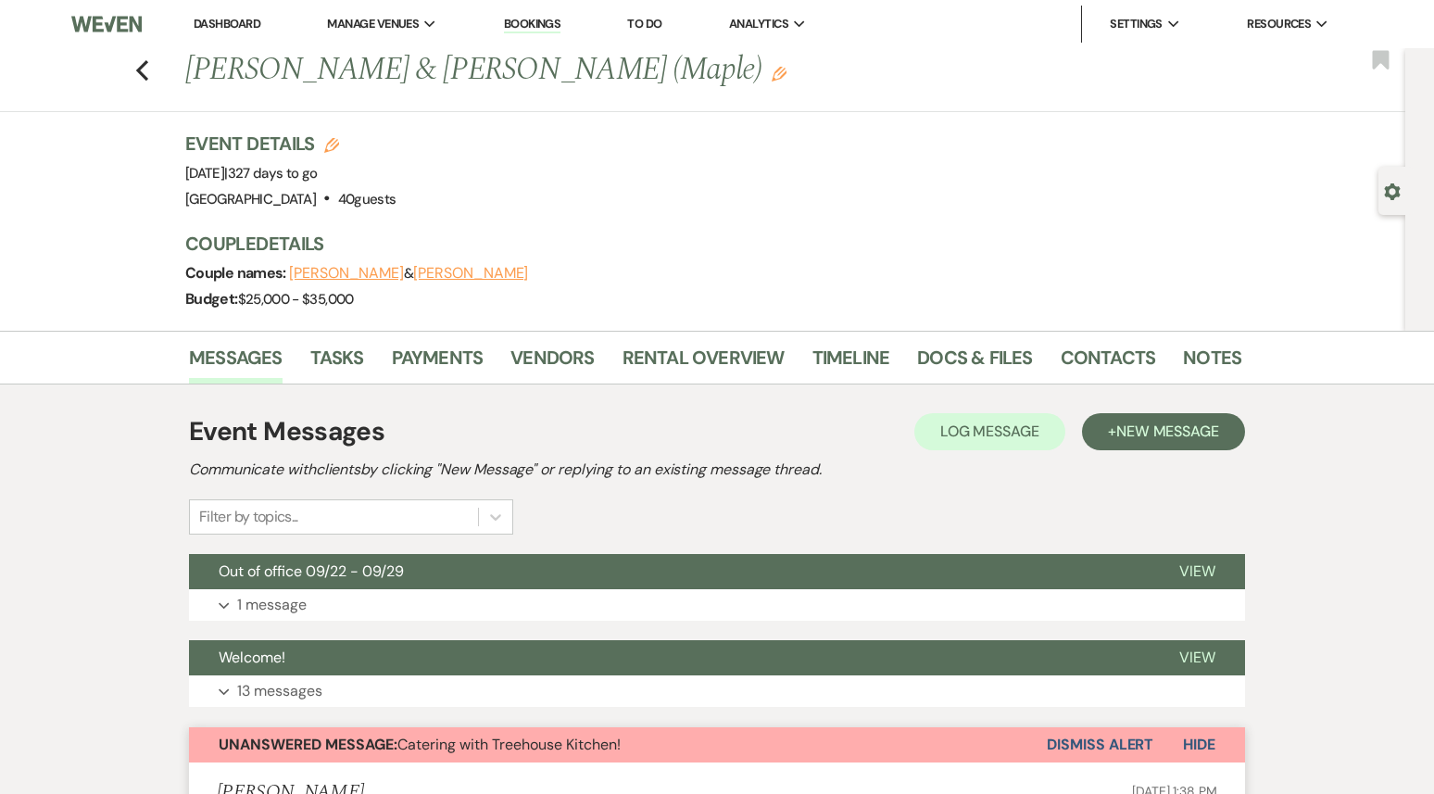
click at [215, 21] on link "Dashboard" at bounding box center [227, 24] width 67 height 16
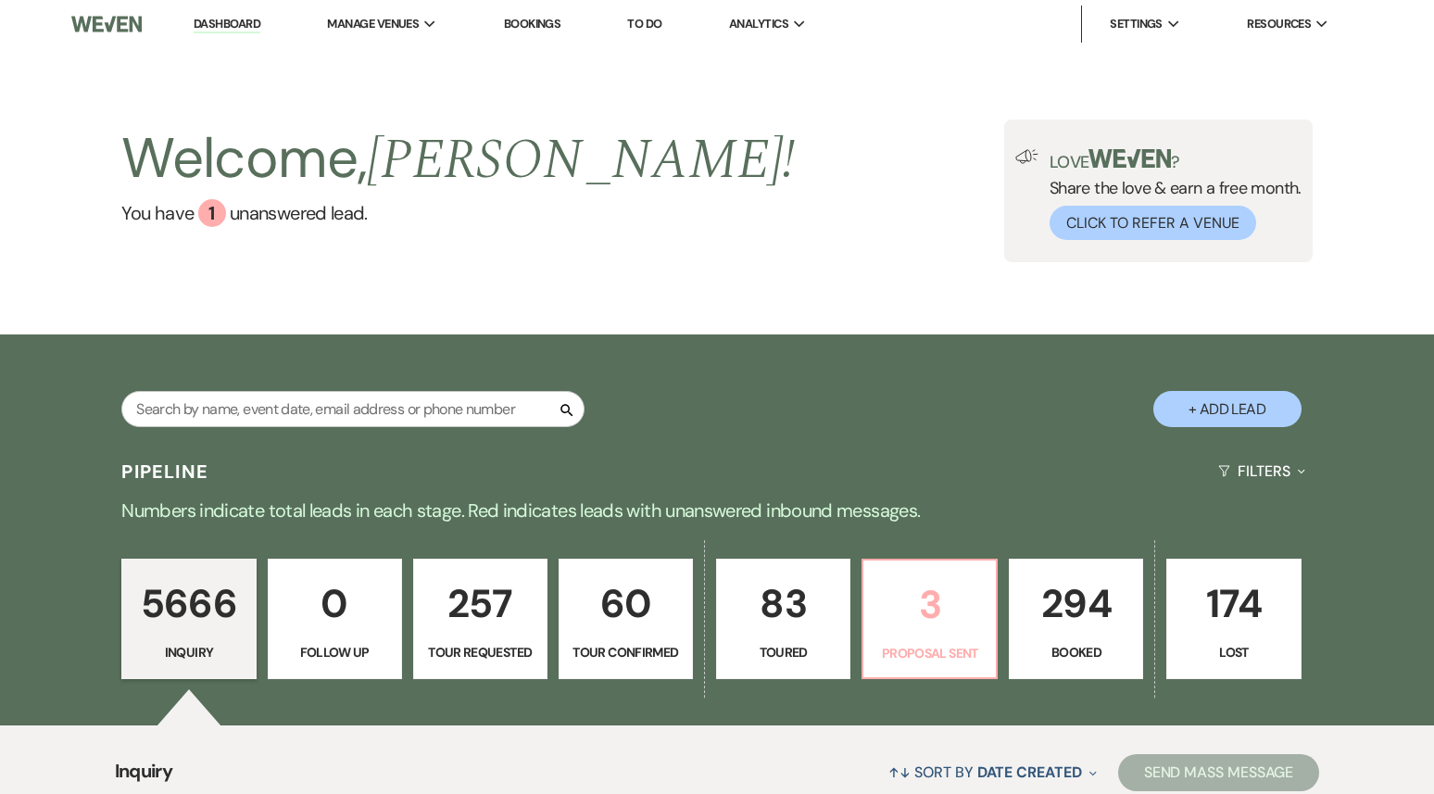
click at [900, 632] on p "3" at bounding box center [929, 604] width 110 height 62
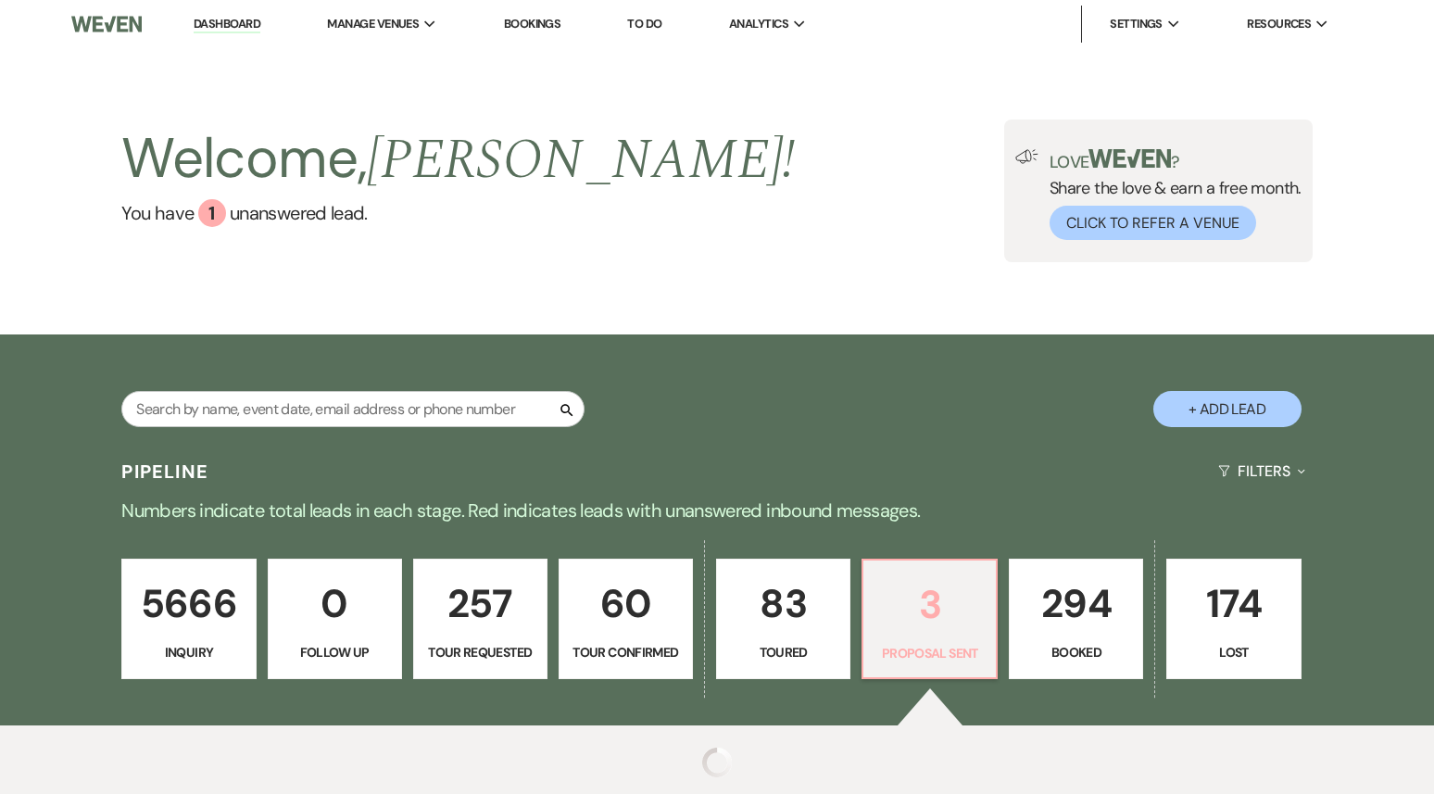
select select "6"
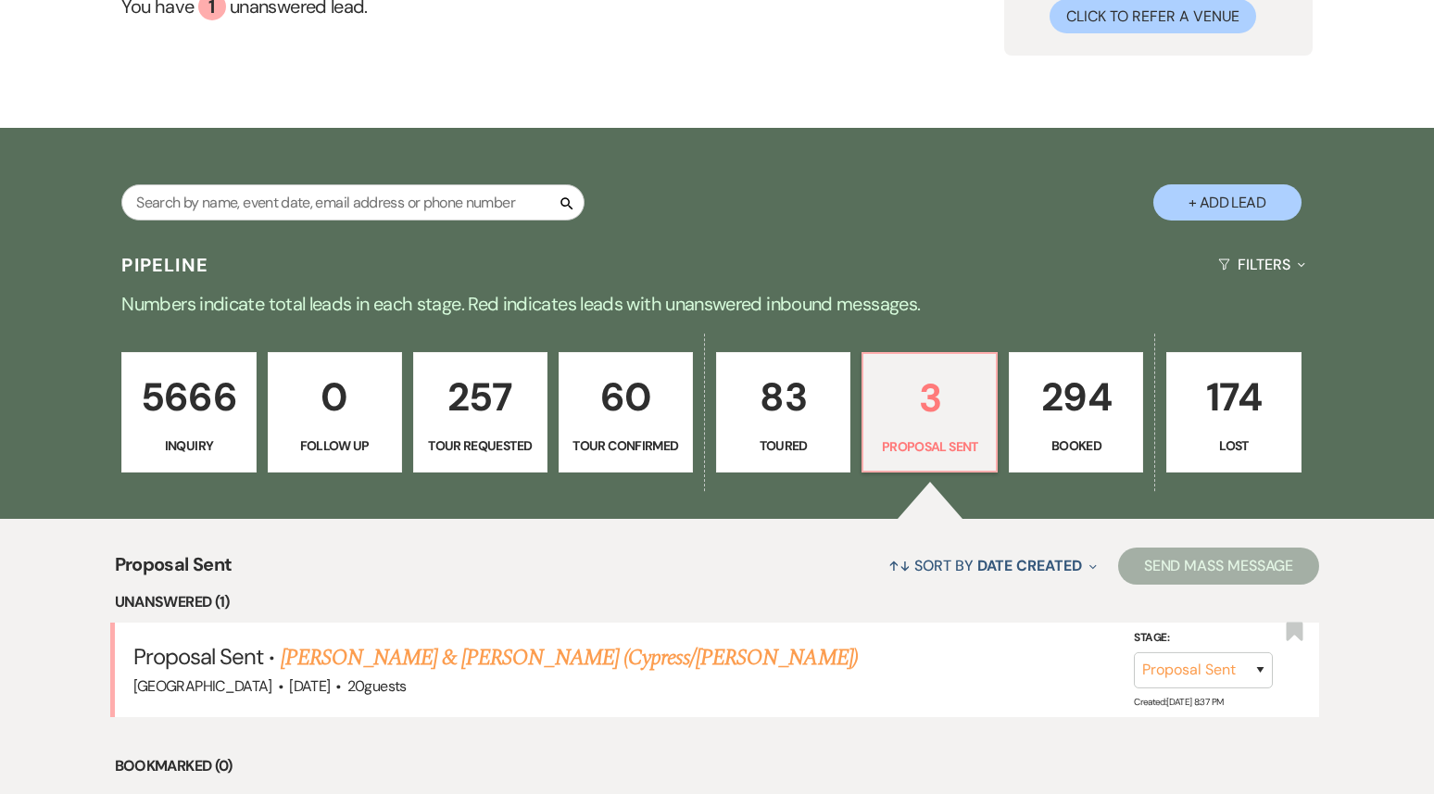
scroll to position [407, 0]
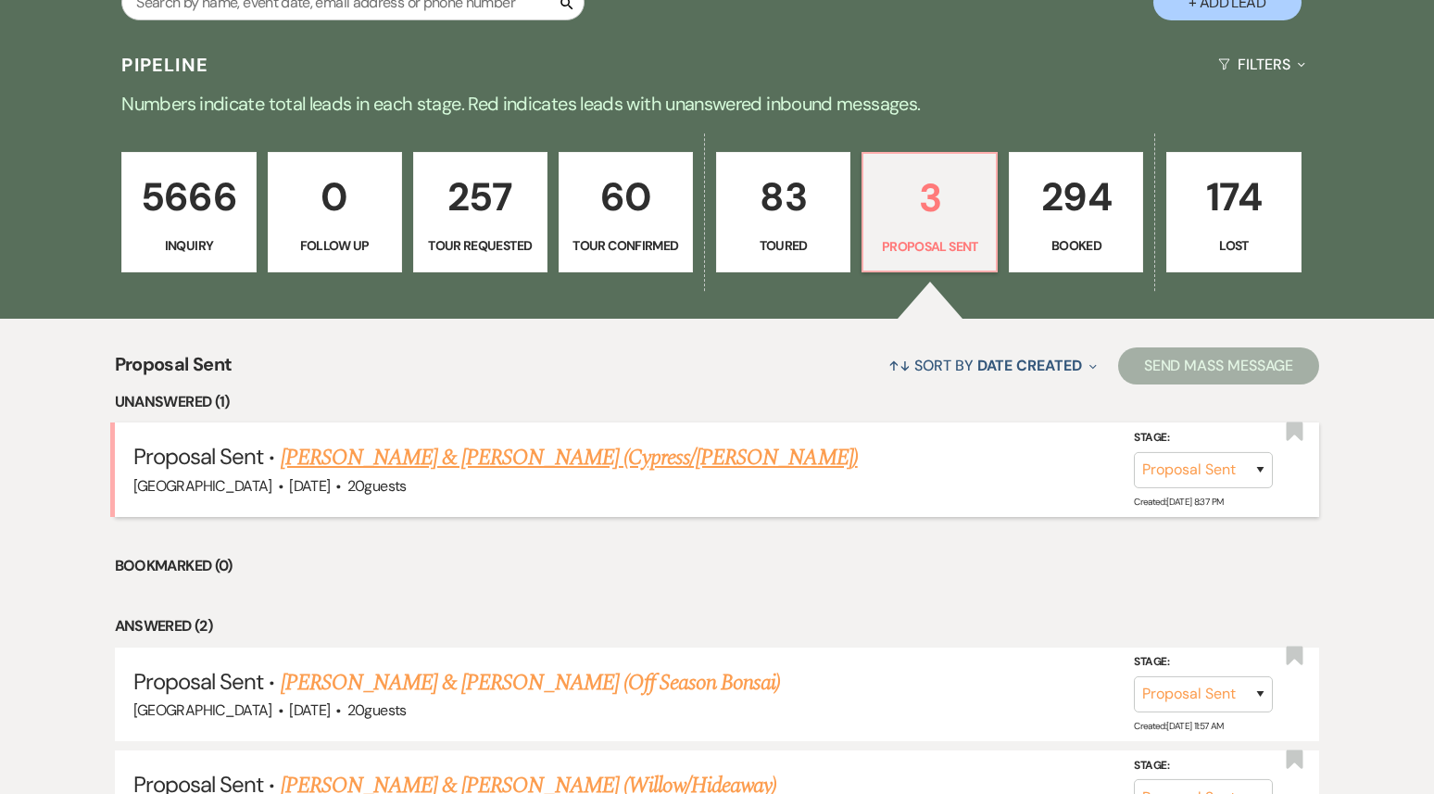
click at [589, 461] on link "[PERSON_NAME] & [PERSON_NAME] (Cypress/[PERSON_NAME])" at bounding box center [569, 457] width 577 height 33
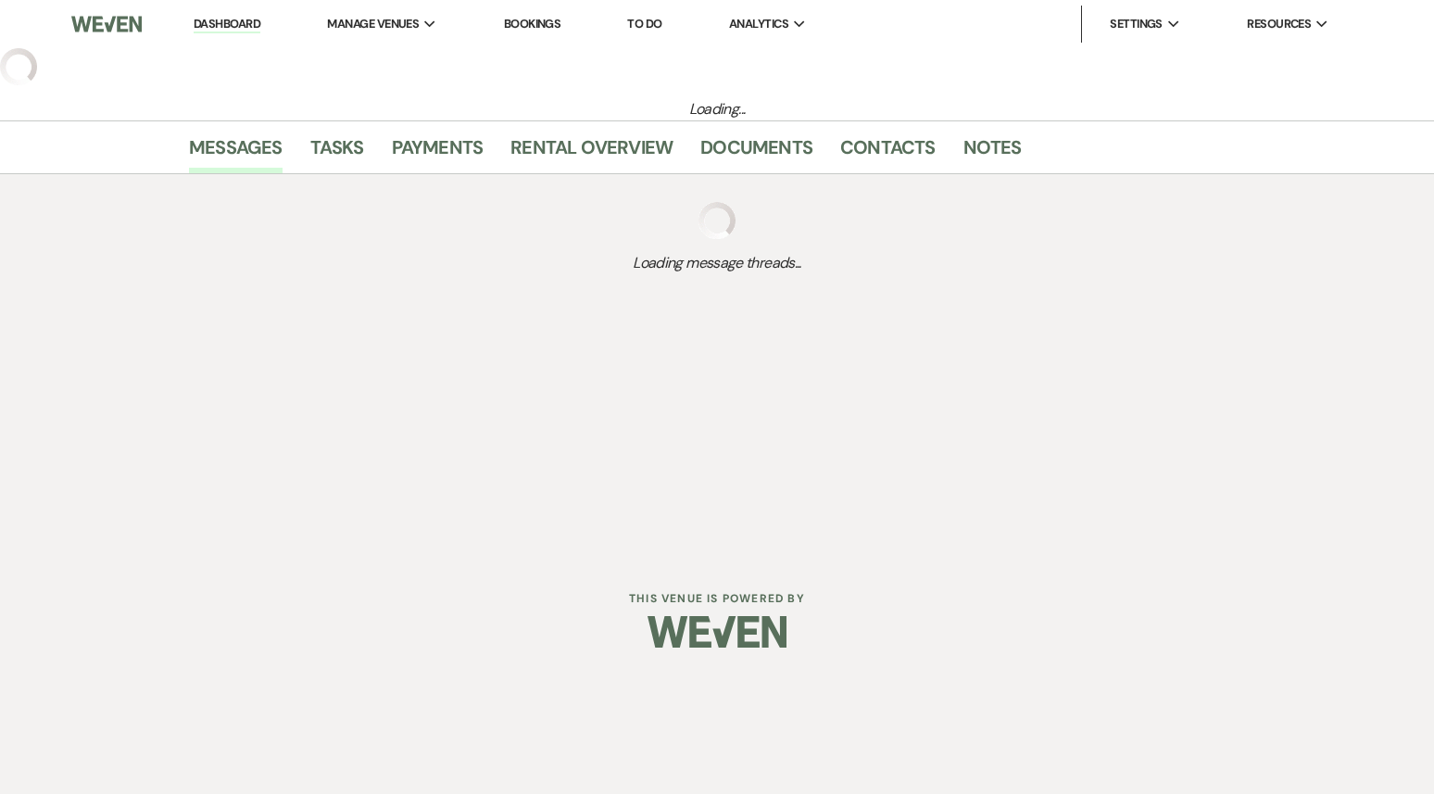
select select "6"
select select "5"
select select "16"
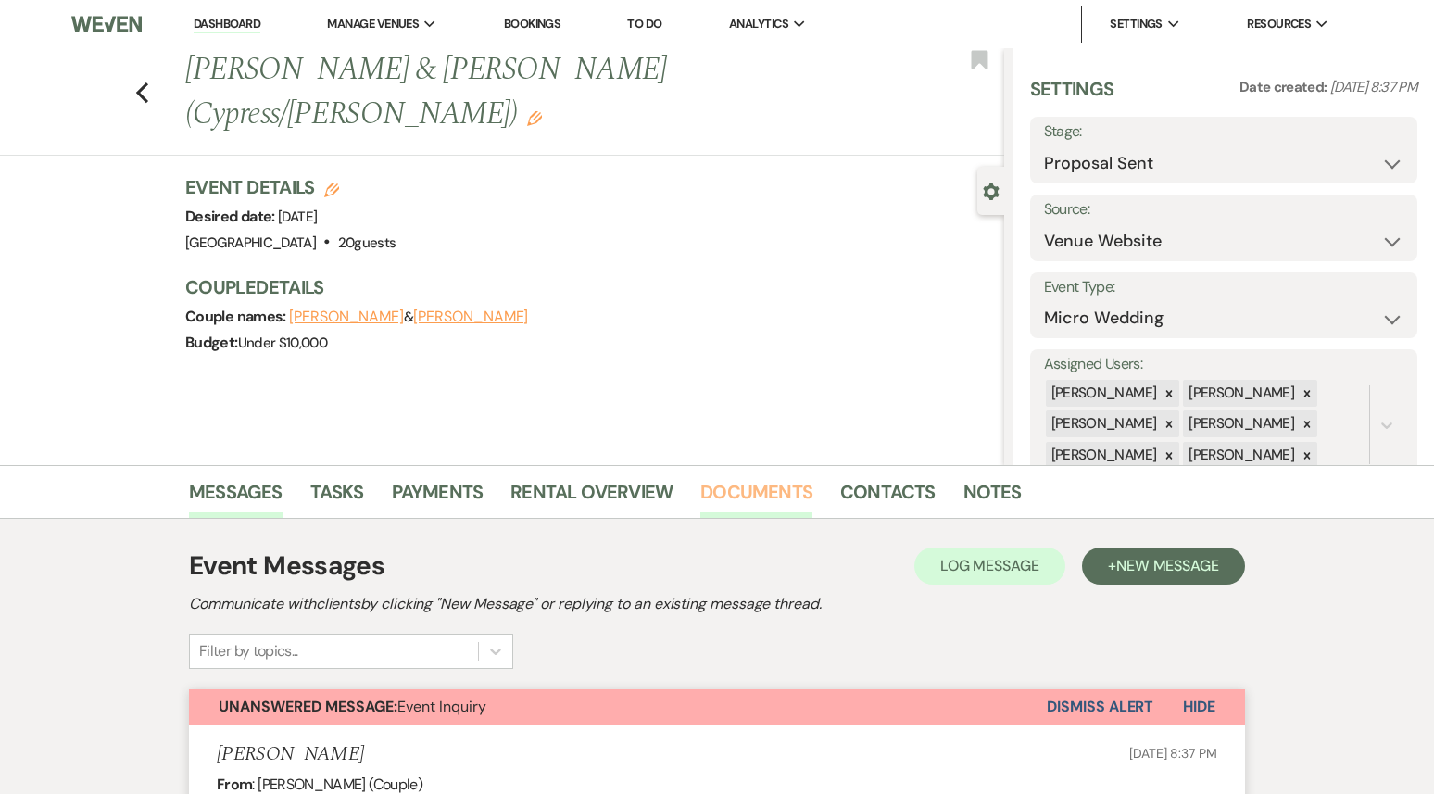
click at [768, 504] on link "Documents" at bounding box center [756, 497] width 112 height 41
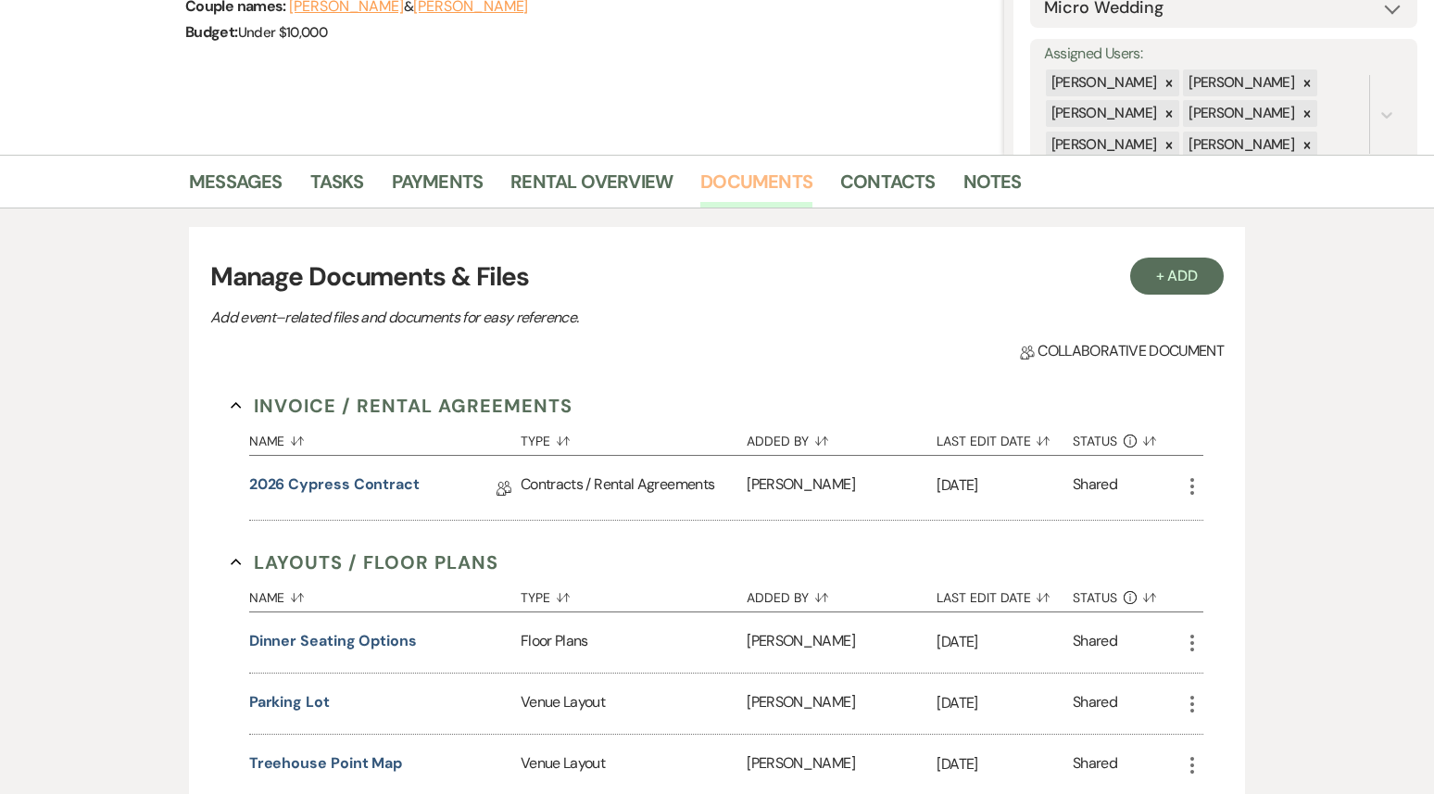
scroll to position [371, 0]
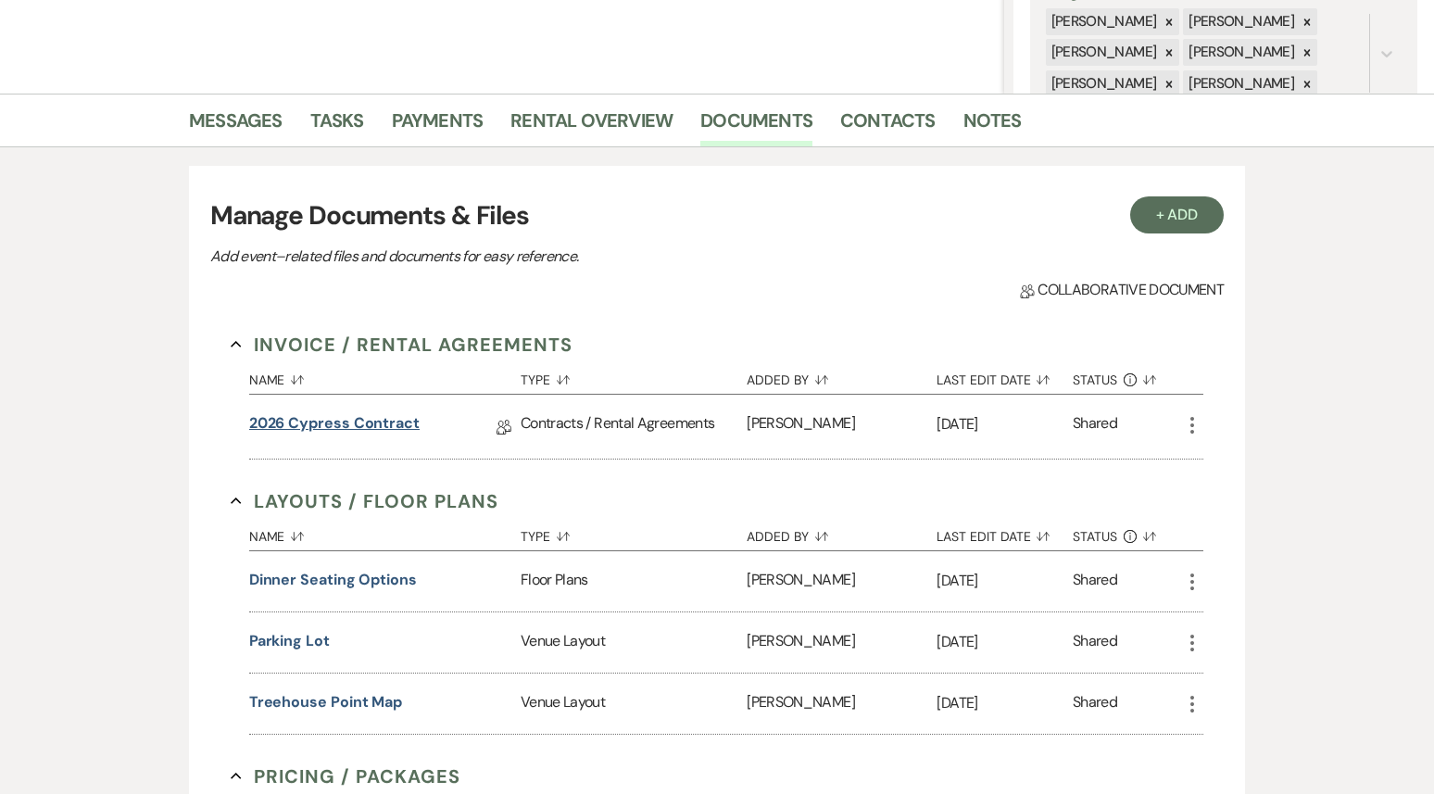
click at [396, 424] on link "2026 Cypress Contract" at bounding box center [334, 426] width 170 height 29
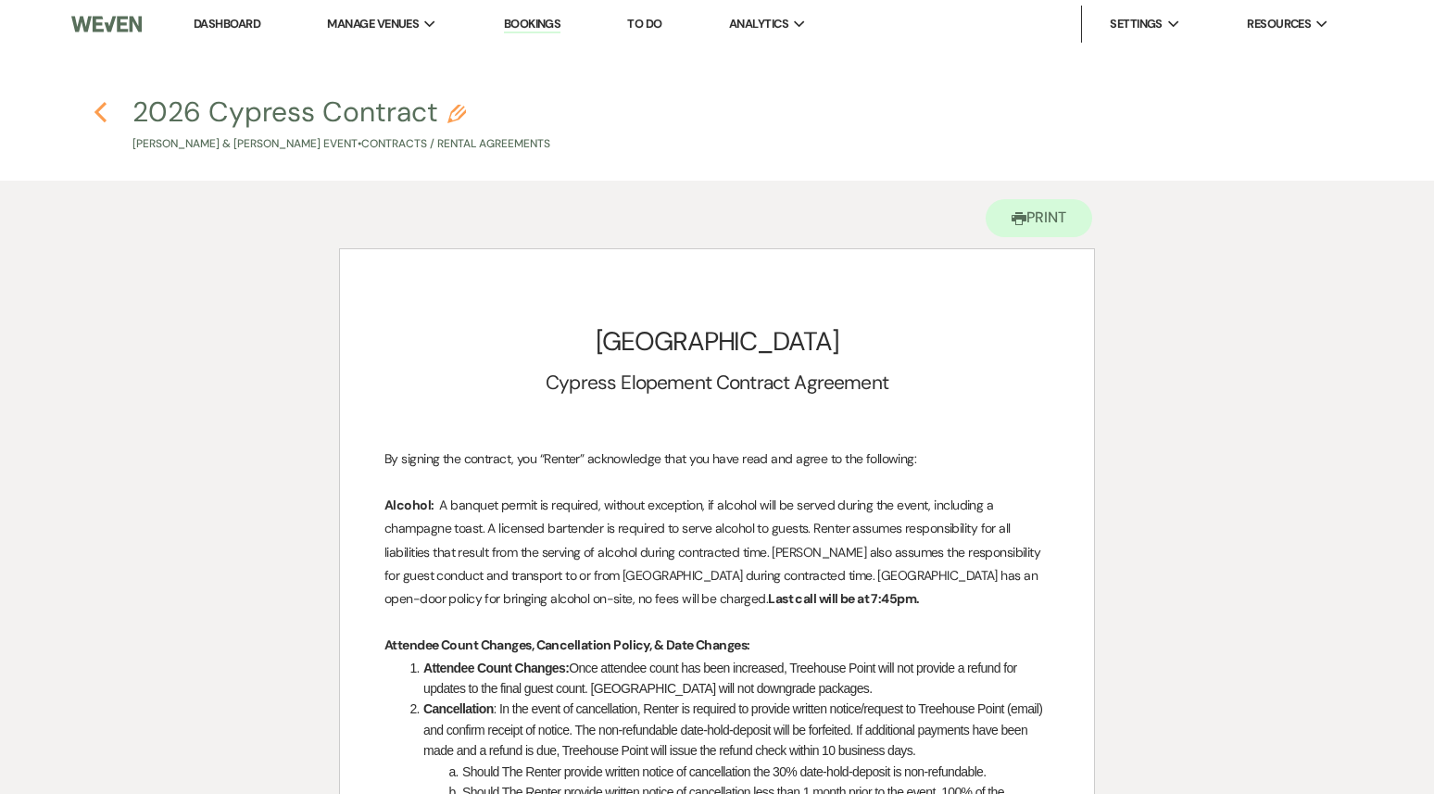
click at [107, 101] on icon "Previous" at bounding box center [101, 112] width 14 height 22
select select "6"
select select "5"
select select "16"
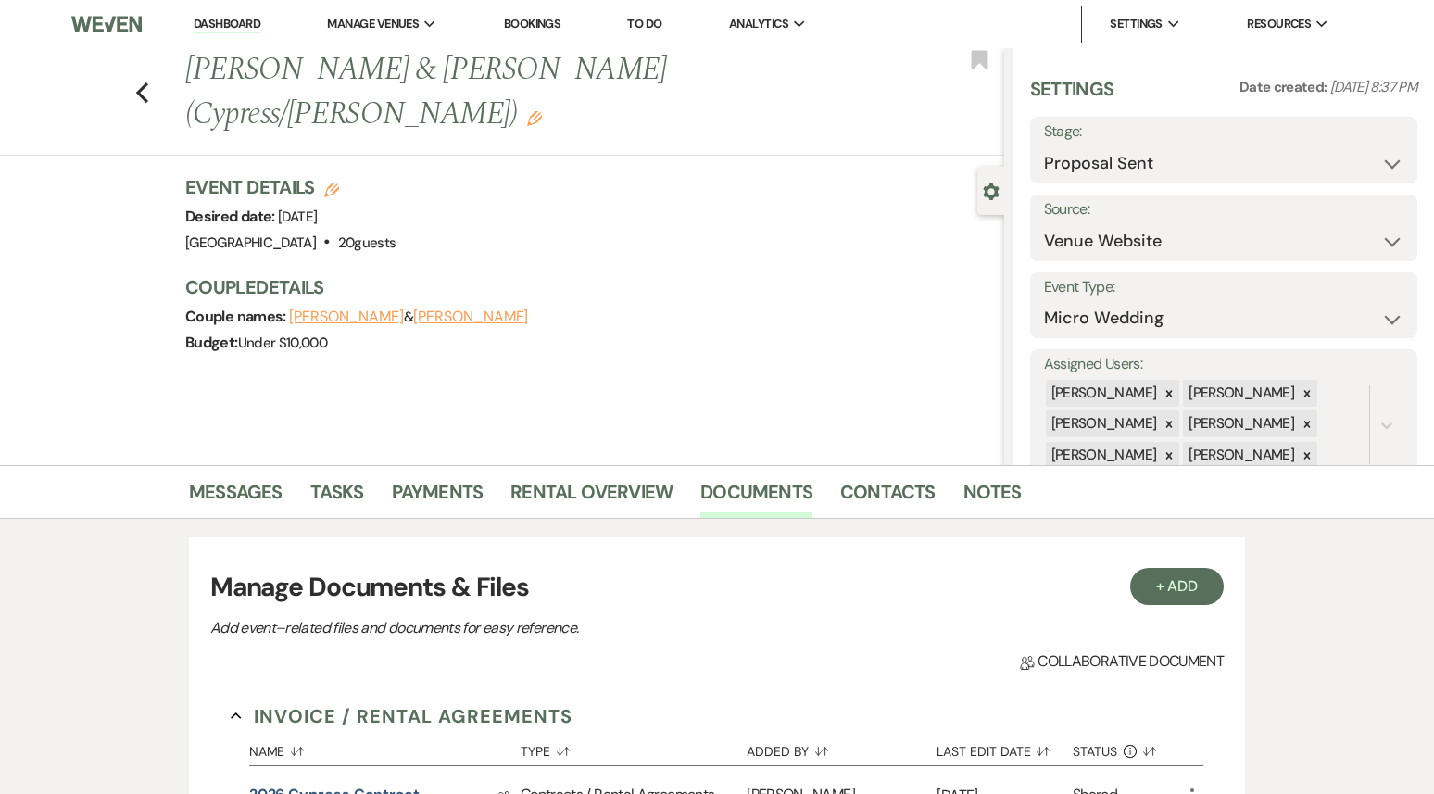
scroll to position [371, 0]
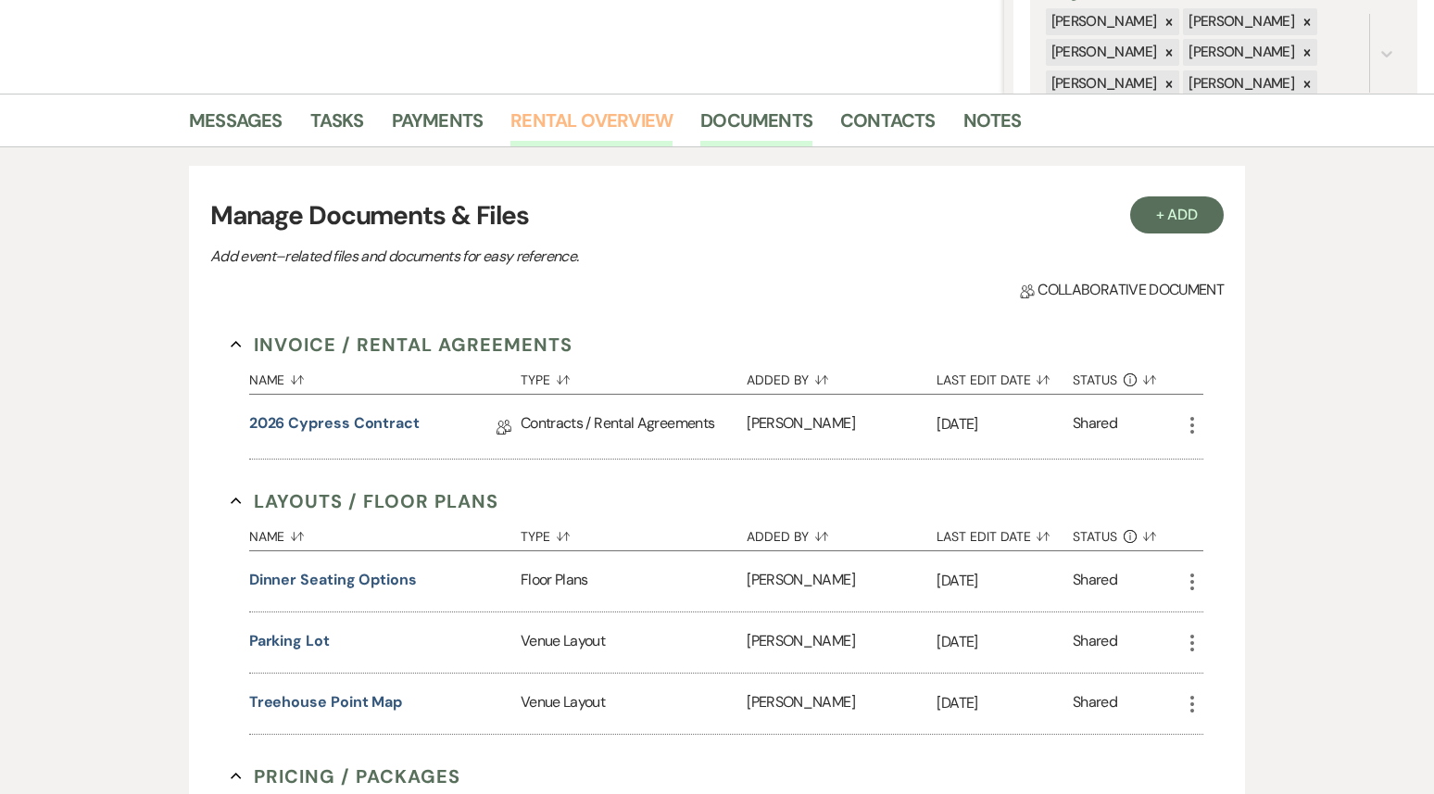
click at [614, 128] on link "Rental Overview" at bounding box center [591, 126] width 162 height 41
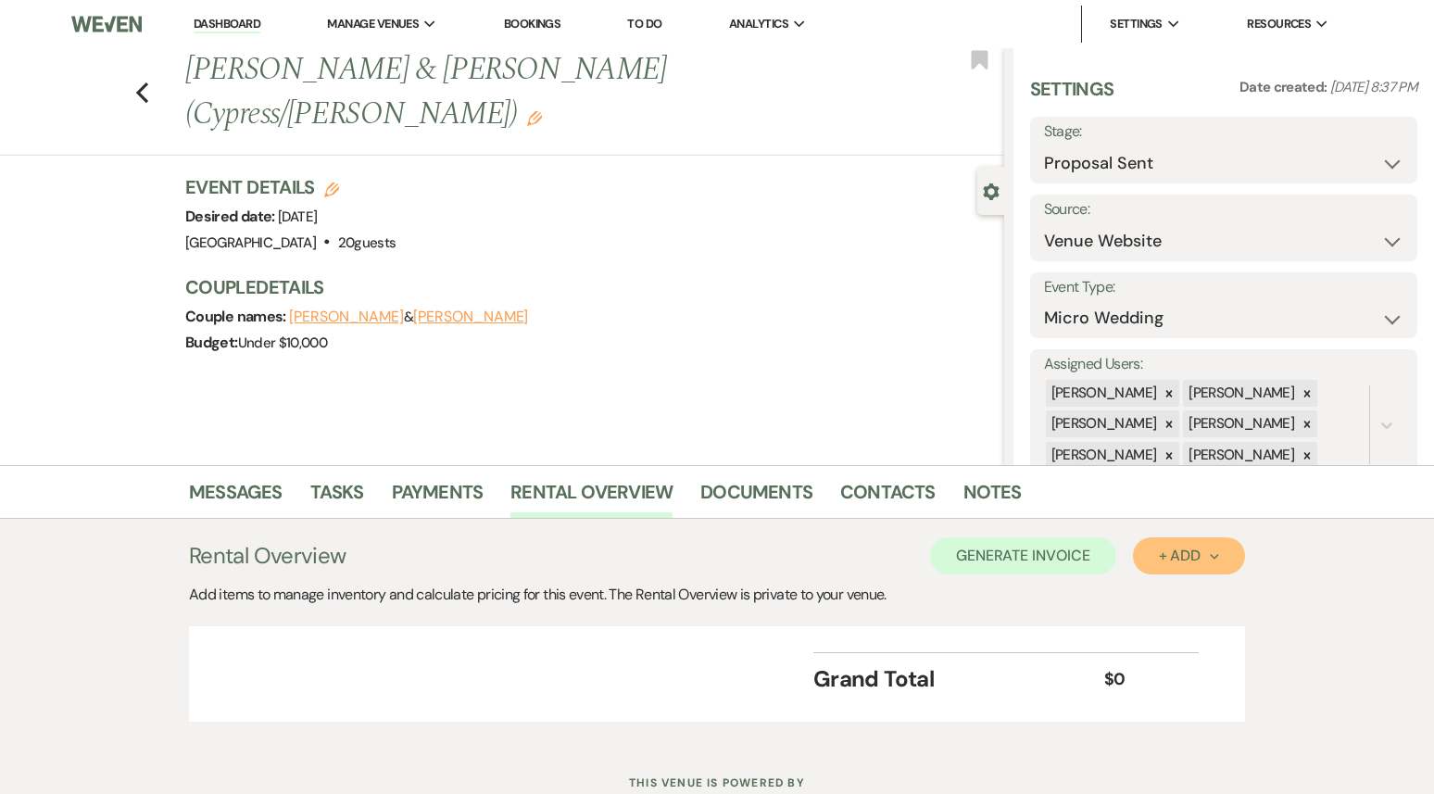
click at [1185, 552] on div "+ Add Next" at bounding box center [1189, 555] width 60 height 15
click at [1187, 592] on button "Item" at bounding box center [1180, 598] width 94 height 29
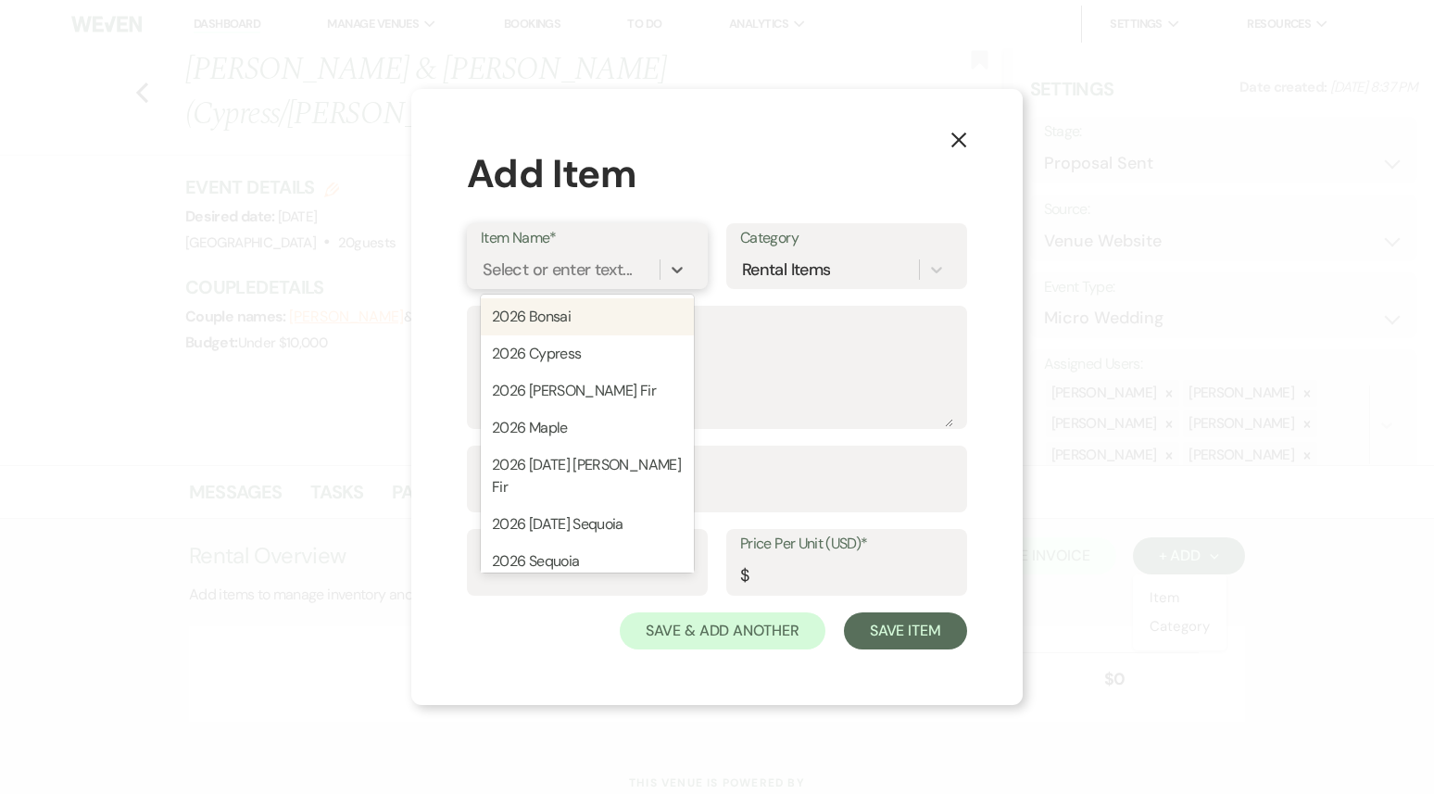
click at [608, 270] on div "Select or enter text..." at bounding box center [557, 270] width 149 height 25
click at [596, 358] on div "2026 Cypress" at bounding box center [587, 353] width 213 height 37
type textarea "Up to 20 guests 2pm - 9pm"
type input "1"
type input "6000"
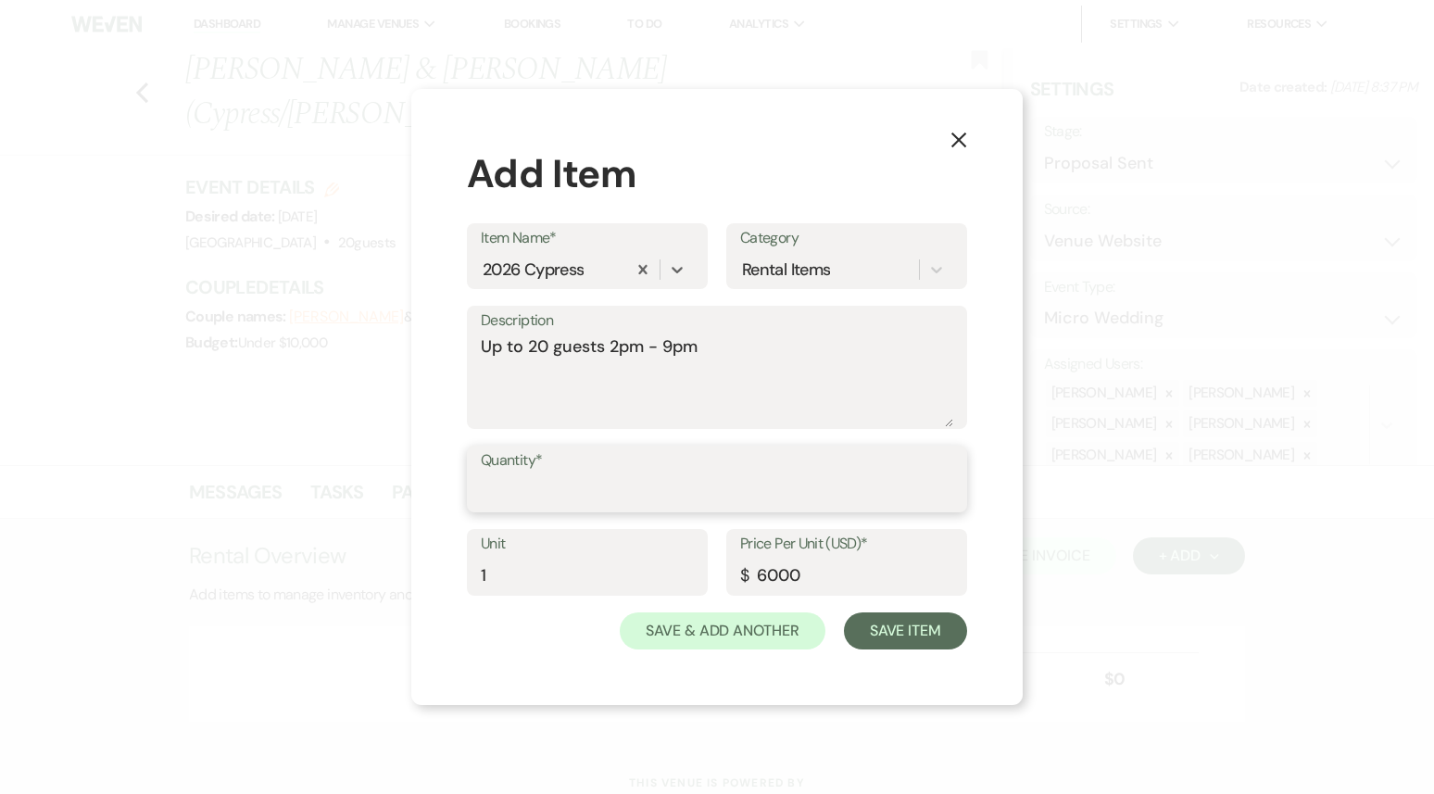
click at [597, 474] on input "Quantity*" at bounding box center [717, 492] width 472 height 36
type input "1"
click at [953, 633] on button "Save Item" at bounding box center [905, 630] width 123 height 37
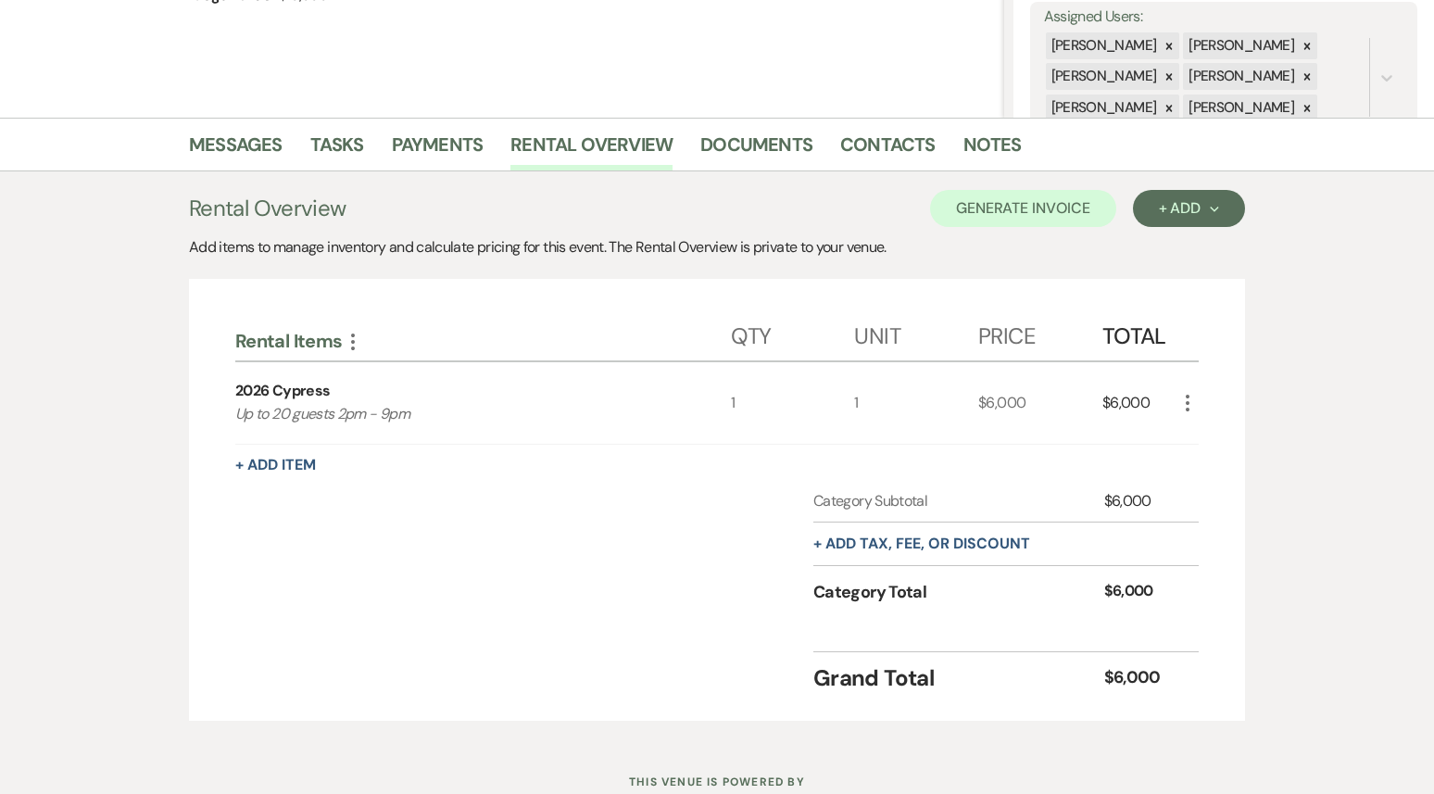
scroll to position [411, 0]
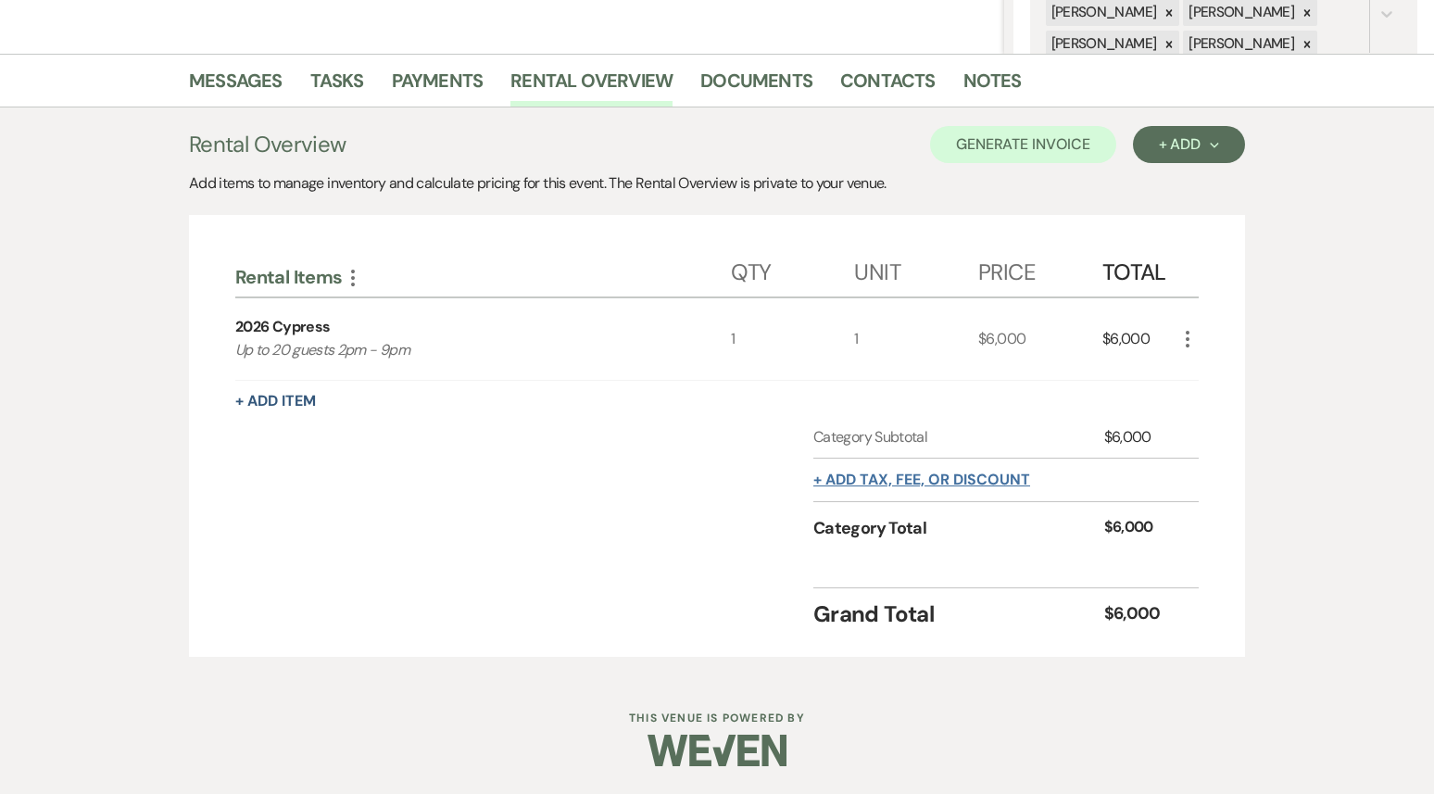
click at [926, 476] on button "+ Add tax, fee, or discount" at bounding box center [921, 479] width 217 height 15
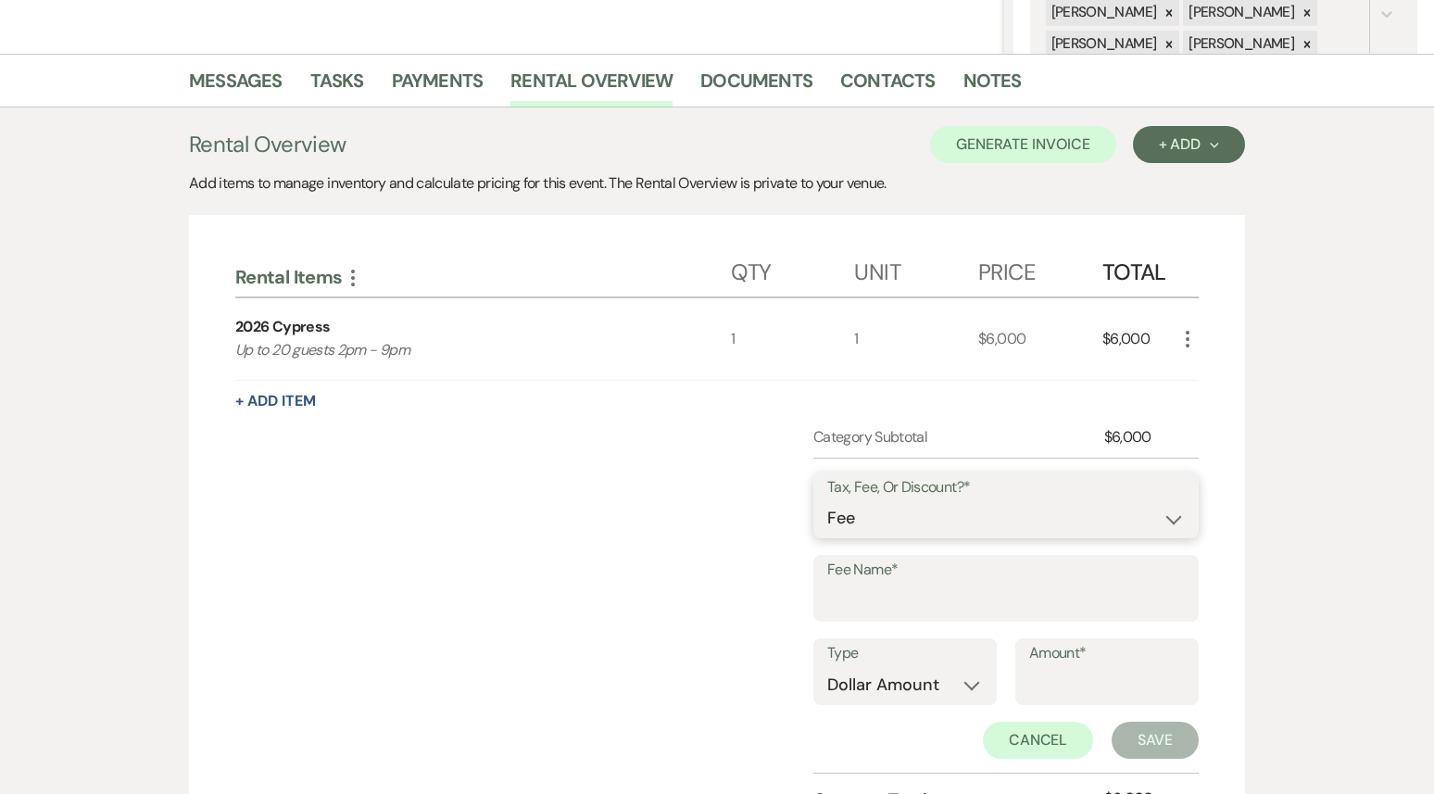
click at [872, 535] on select "Fee Discount Tax" at bounding box center [1006, 518] width 358 height 36
select select "3"
click at [827, 500] on select "Fee Discount Tax" at bounding box center [1006, 518] width 358 height 36
click at [873, 597] on input "Fee Name*" at bounding box center [1006, 602] width 358 height 36
type input "Lodging and Sales tax"
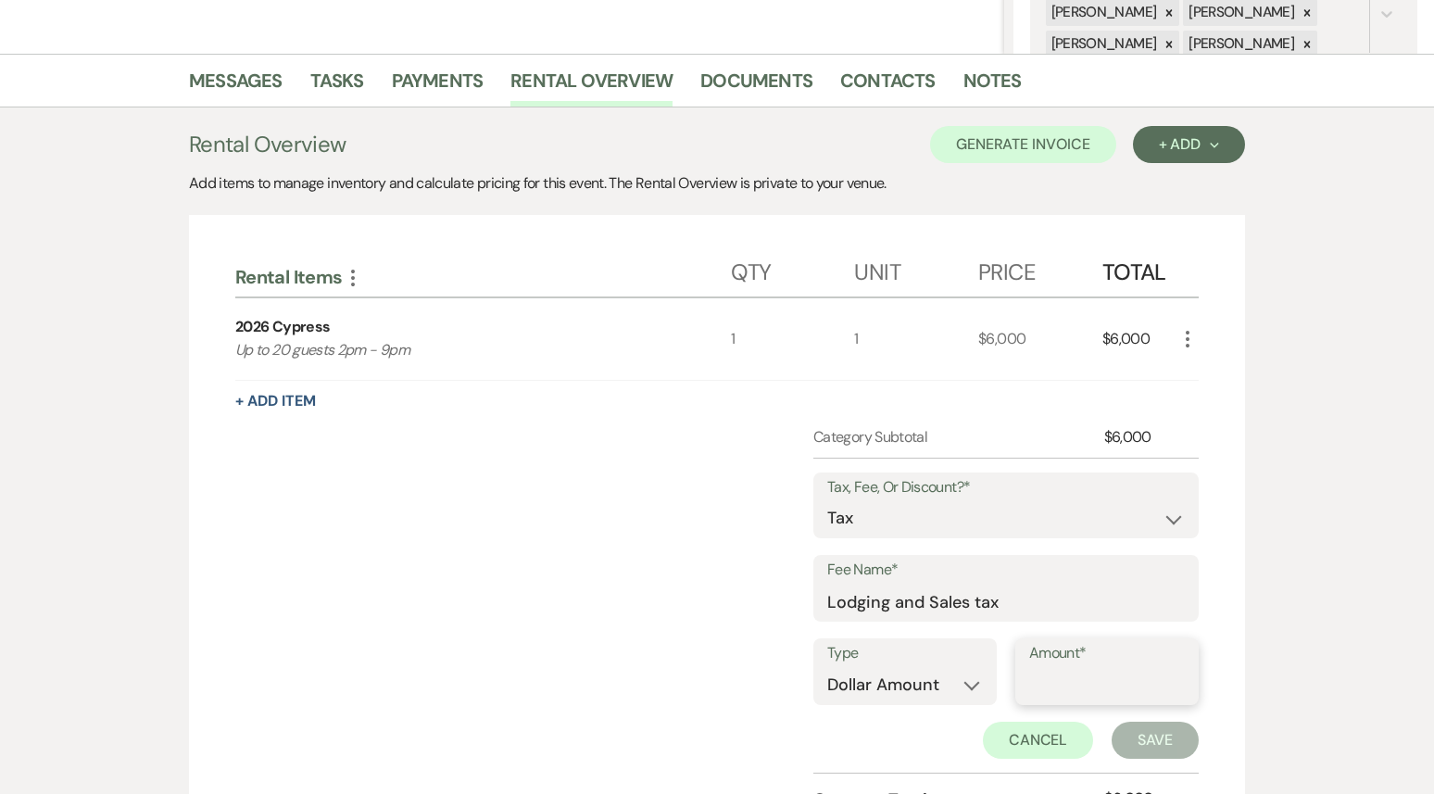
click at [1074, 678] on input "Amount*" at bounding box center [1107, 685] width 156 height 36
type input "554.24"
click at [1167, 743] on button "Save" at bounding box center [1155, 740] width 87 height 37
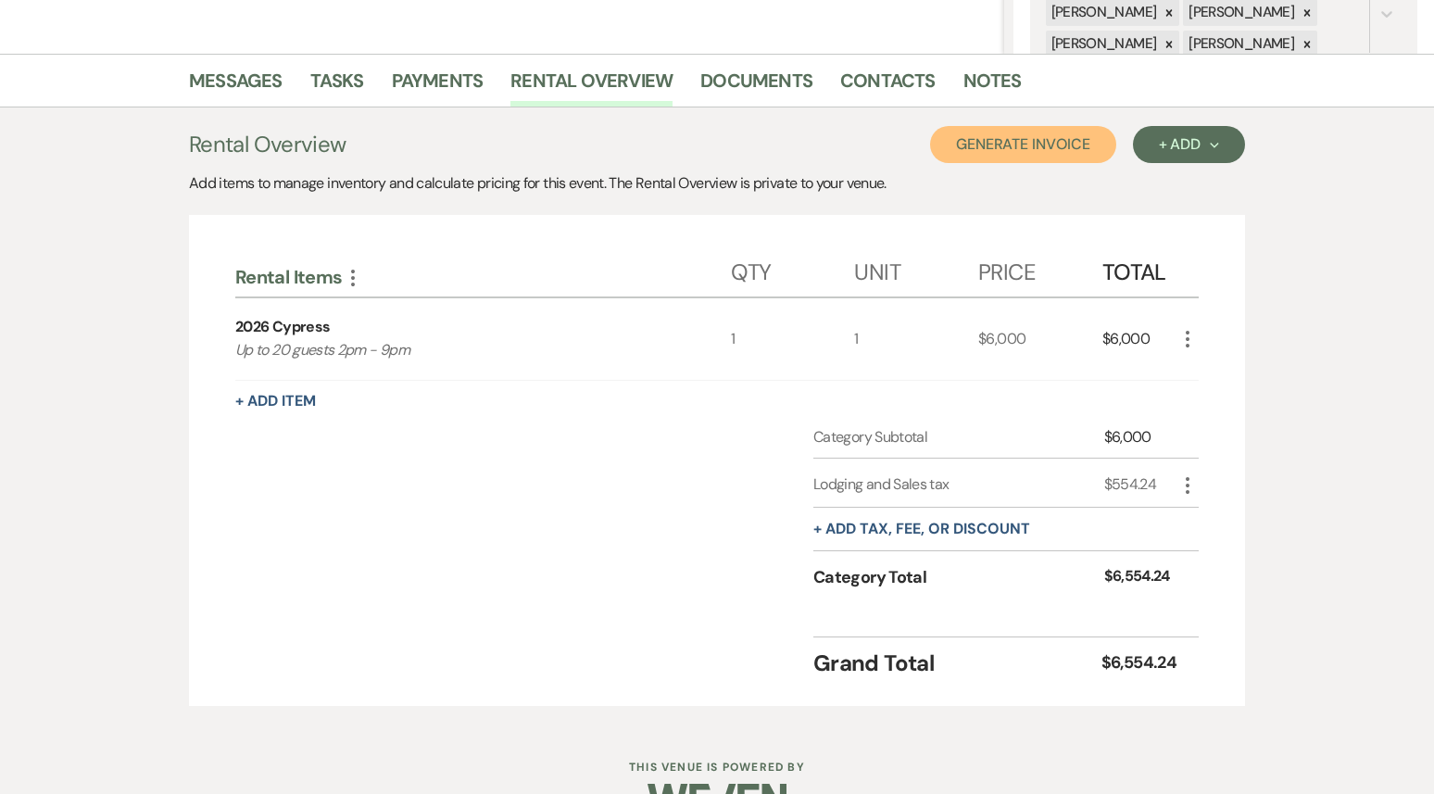
click at [999, 151] on button "Generate Invoice" at bounding box center [1023, 144] width 186 height 37
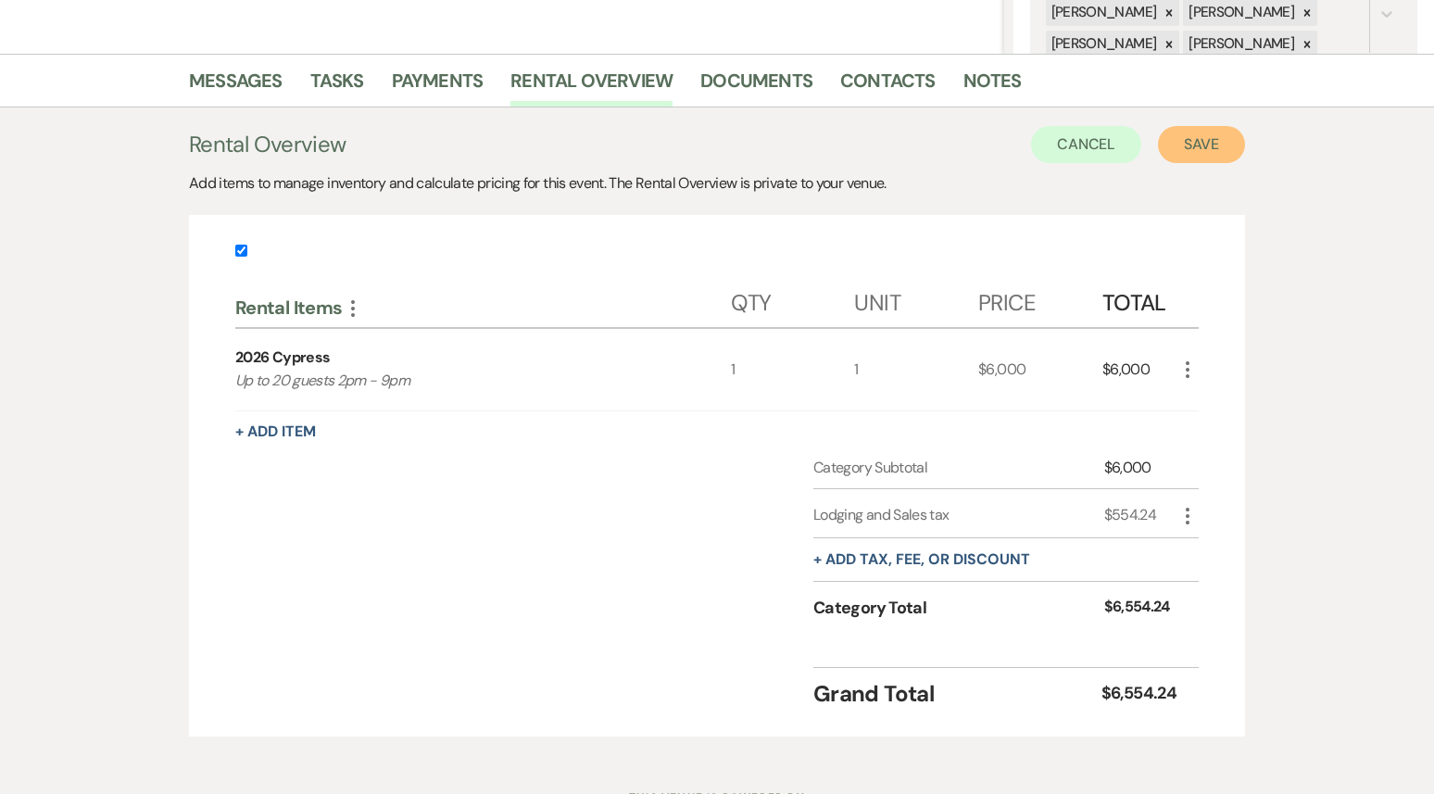
click at [1220, 142] on button "Save" at bounding box center [1201, 144] width 87 height 37
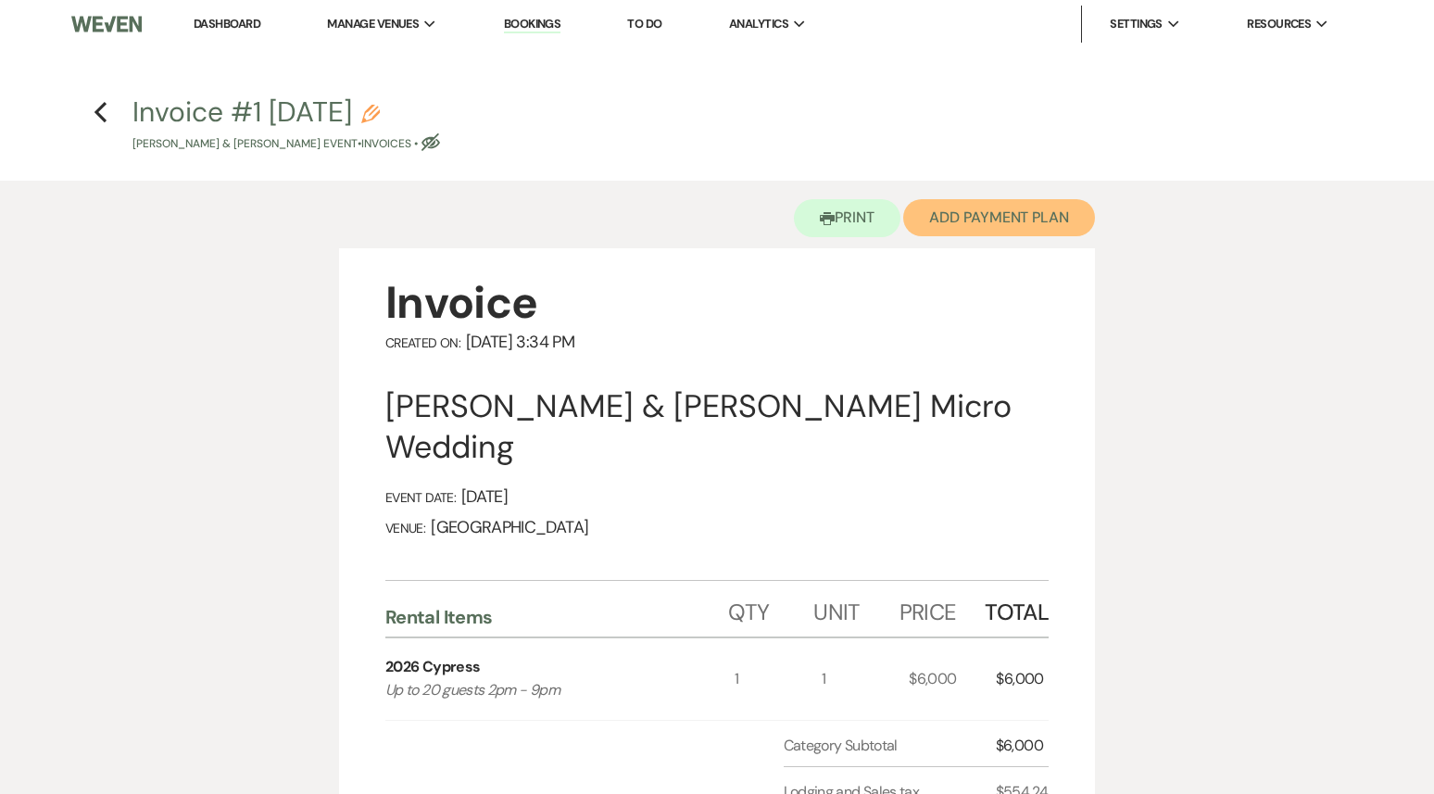
click at [980, 218] on button "Add Payment Plan" at bounding box center [999, 217] width 192 height 37
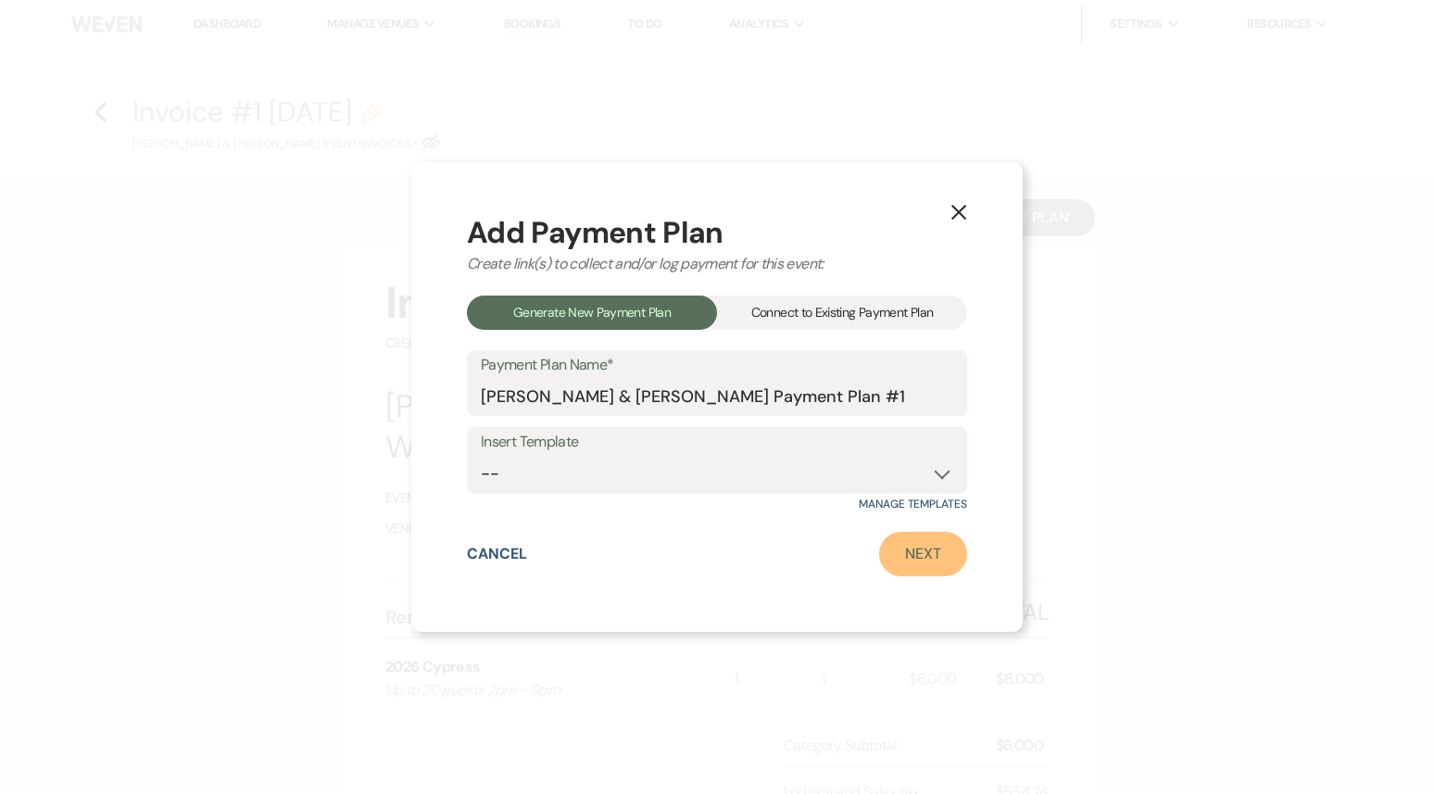
click at [911, 555] on link "Next" at bounding box center [923, 554] width 88 height 44
select select "28676"
select select "2"
select select "percentage"
select select "false"
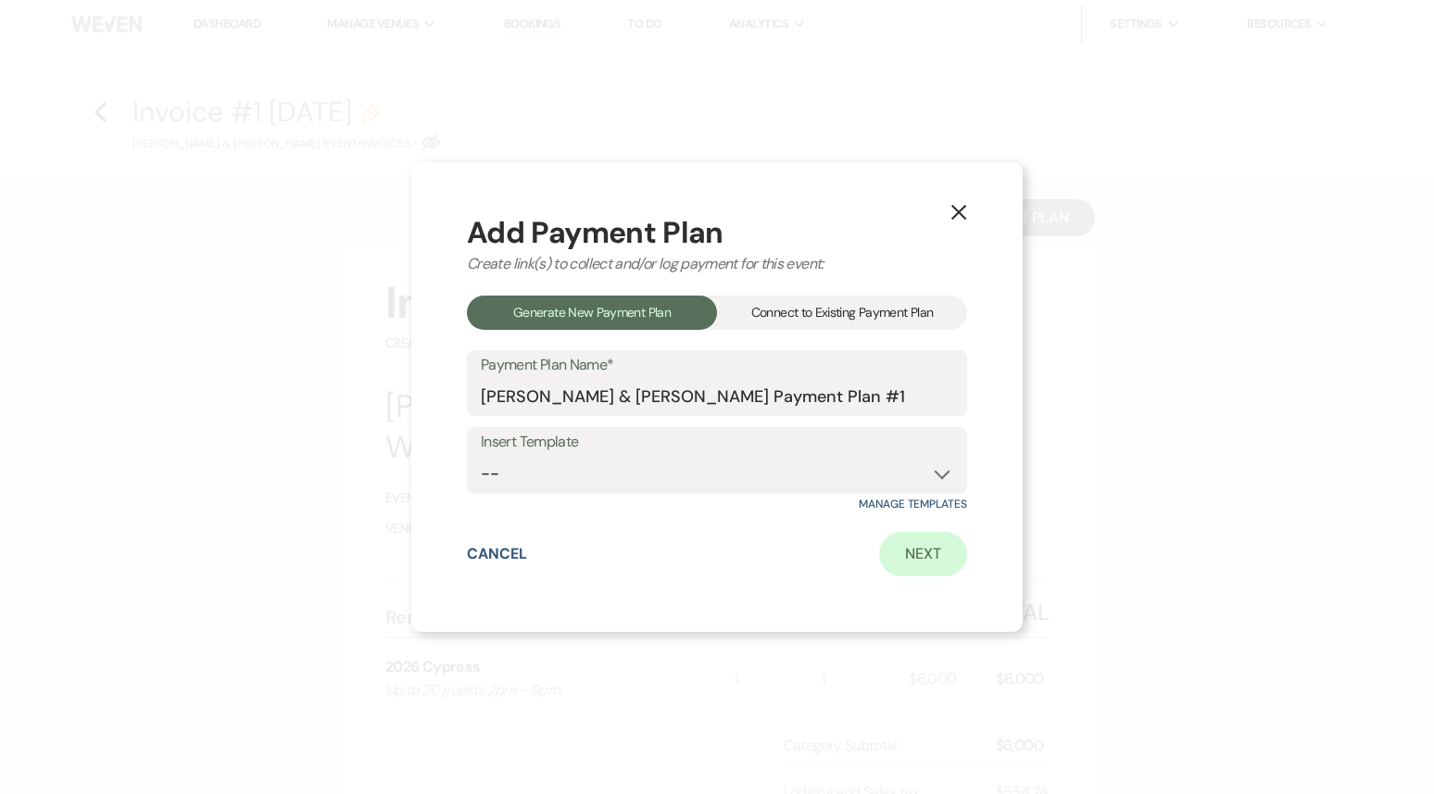
select select "client"
select select "weeks"
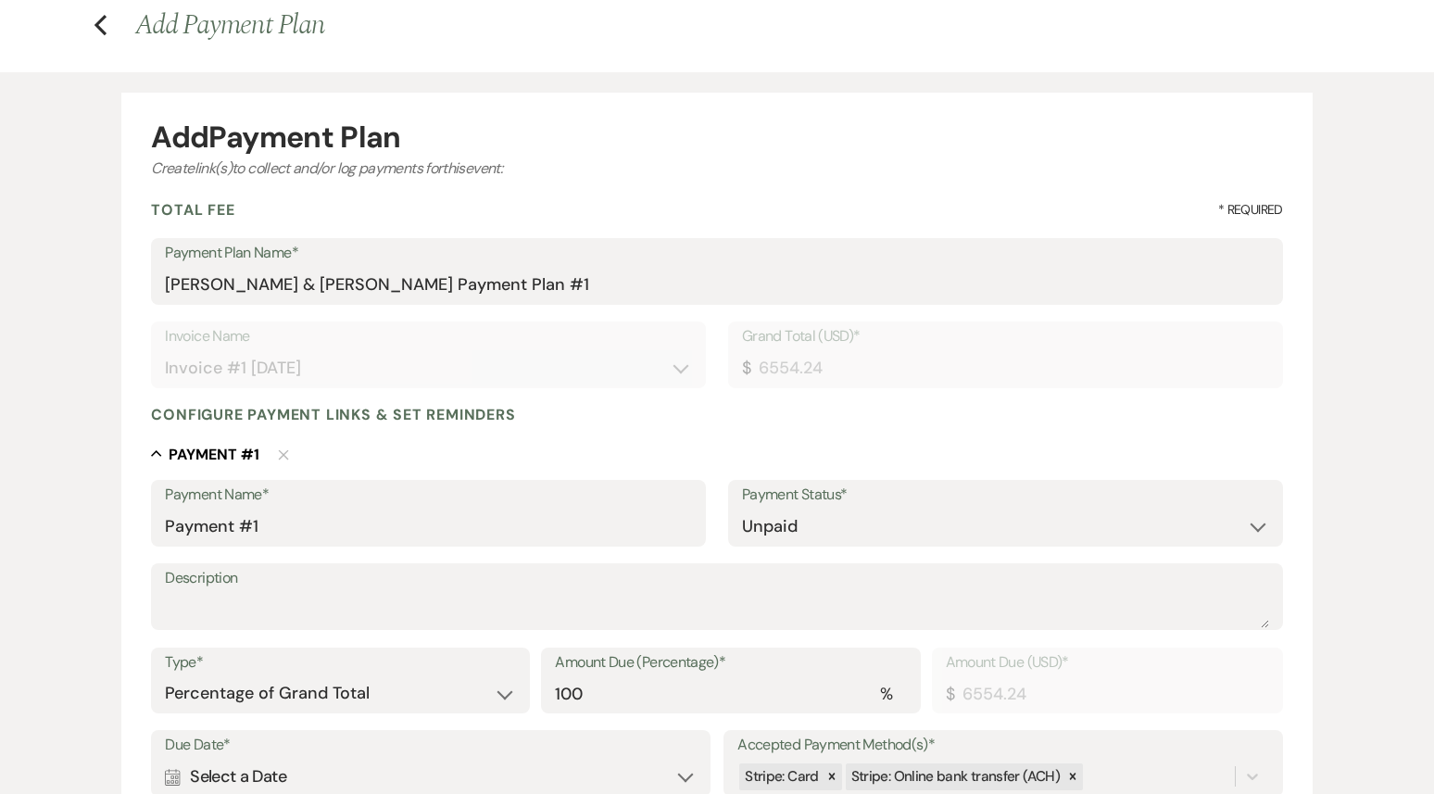
scroll to position [329, 0]
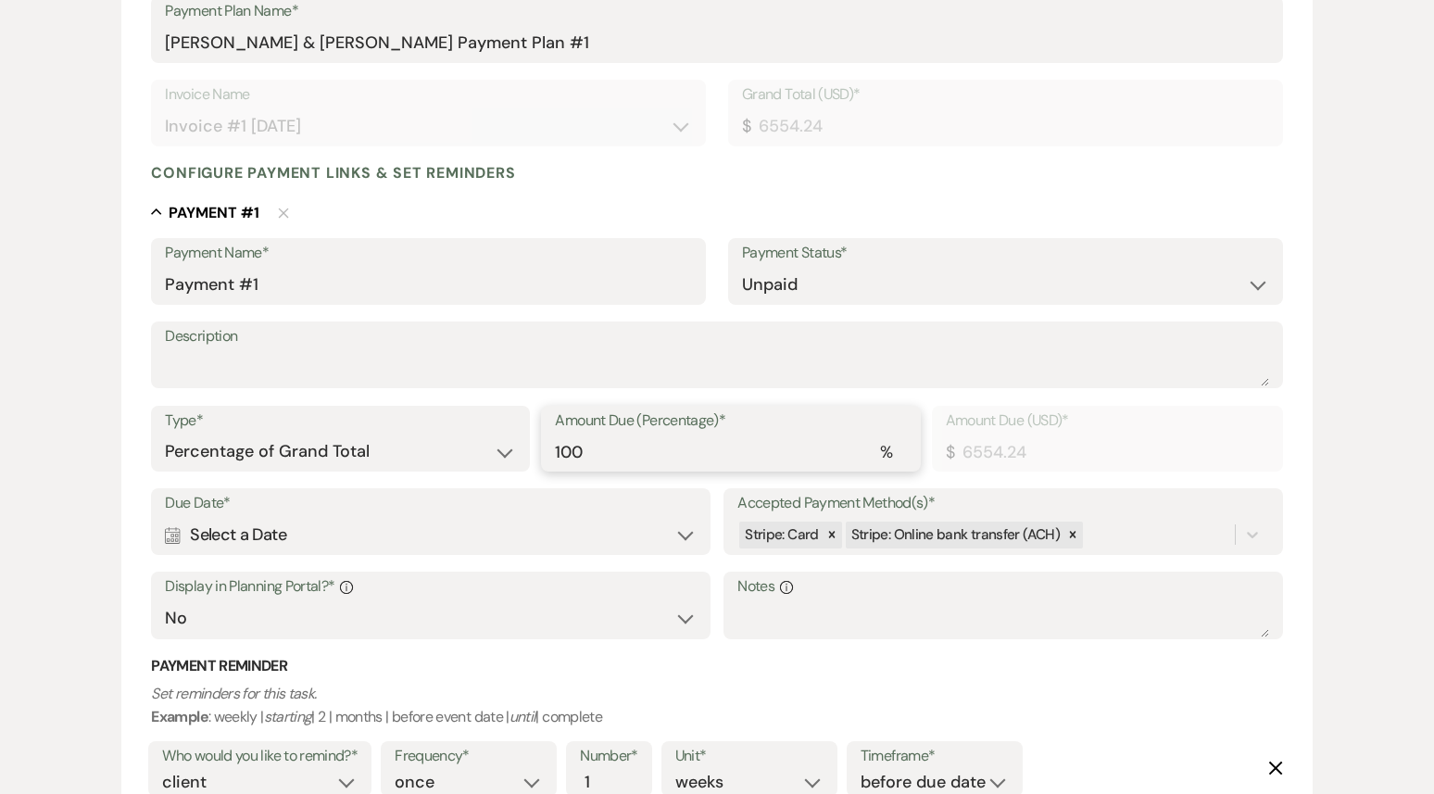
drag, startPoint x: 572, startPoint y: 452, endPoint x: 487, endPoint y: 446, distance: 85.5
click at [487, 446] on div "Type* Dollar Amount Percentage of Grand Total Amount Due (Percentage)* % 100 Am…" at bounding box center [716, 447] width 1131 height 83
type input "30"
type input "1966.27"
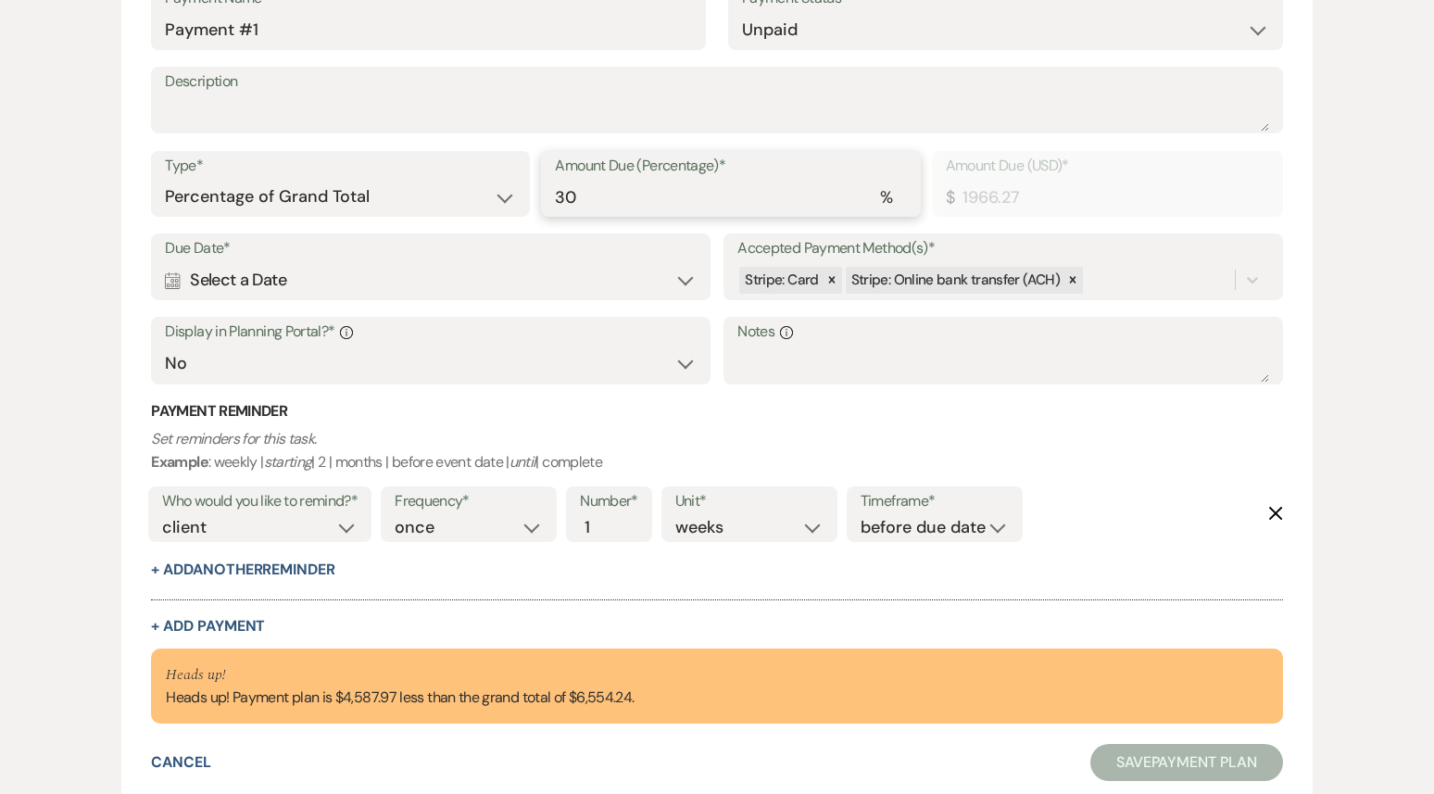
scroll to position [719, 0]
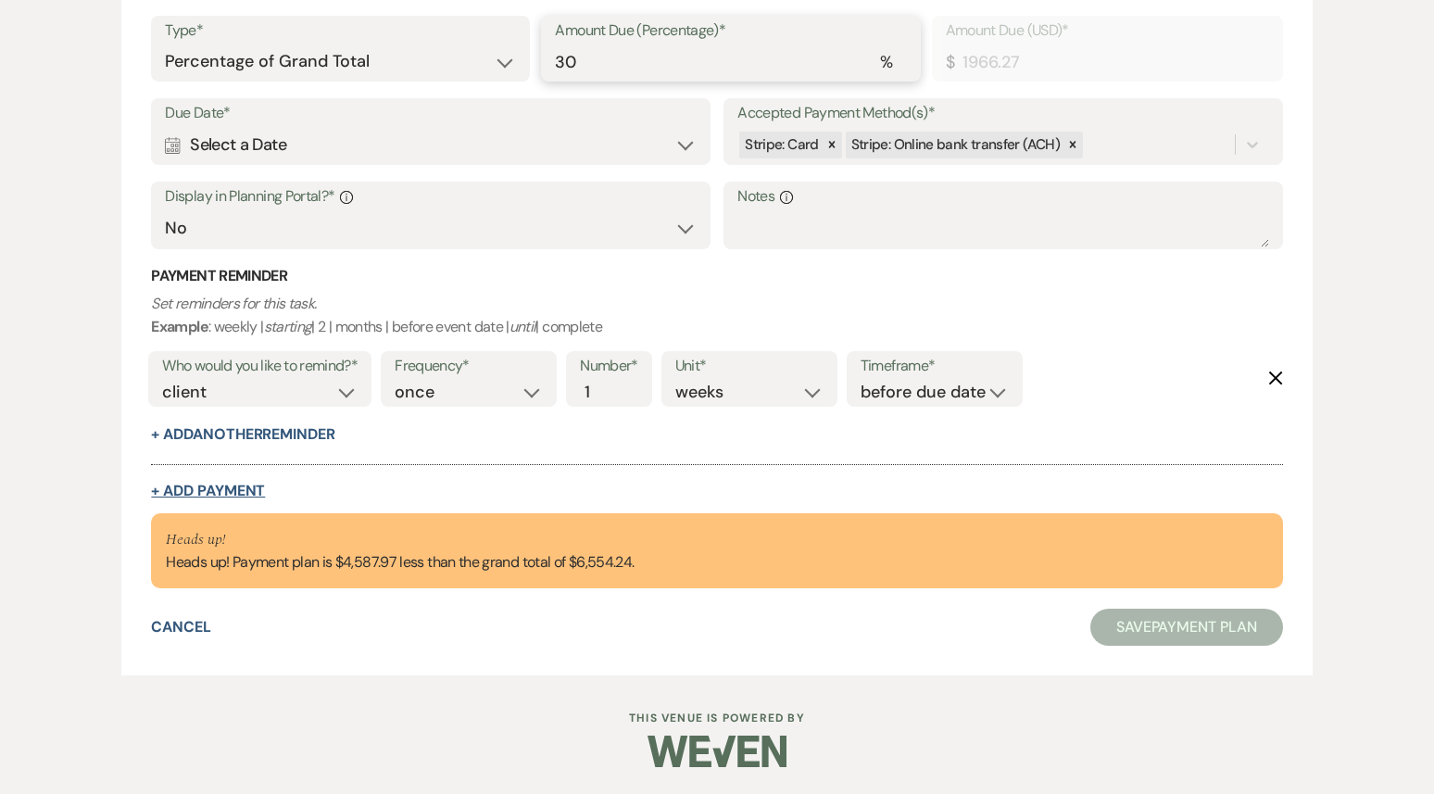
type input "30"
click at [234, 495] on button "+ Add Payment" at bounding box center [208, 491] width 114 height 15
select select "2"
select select "percentage"
select select "false"
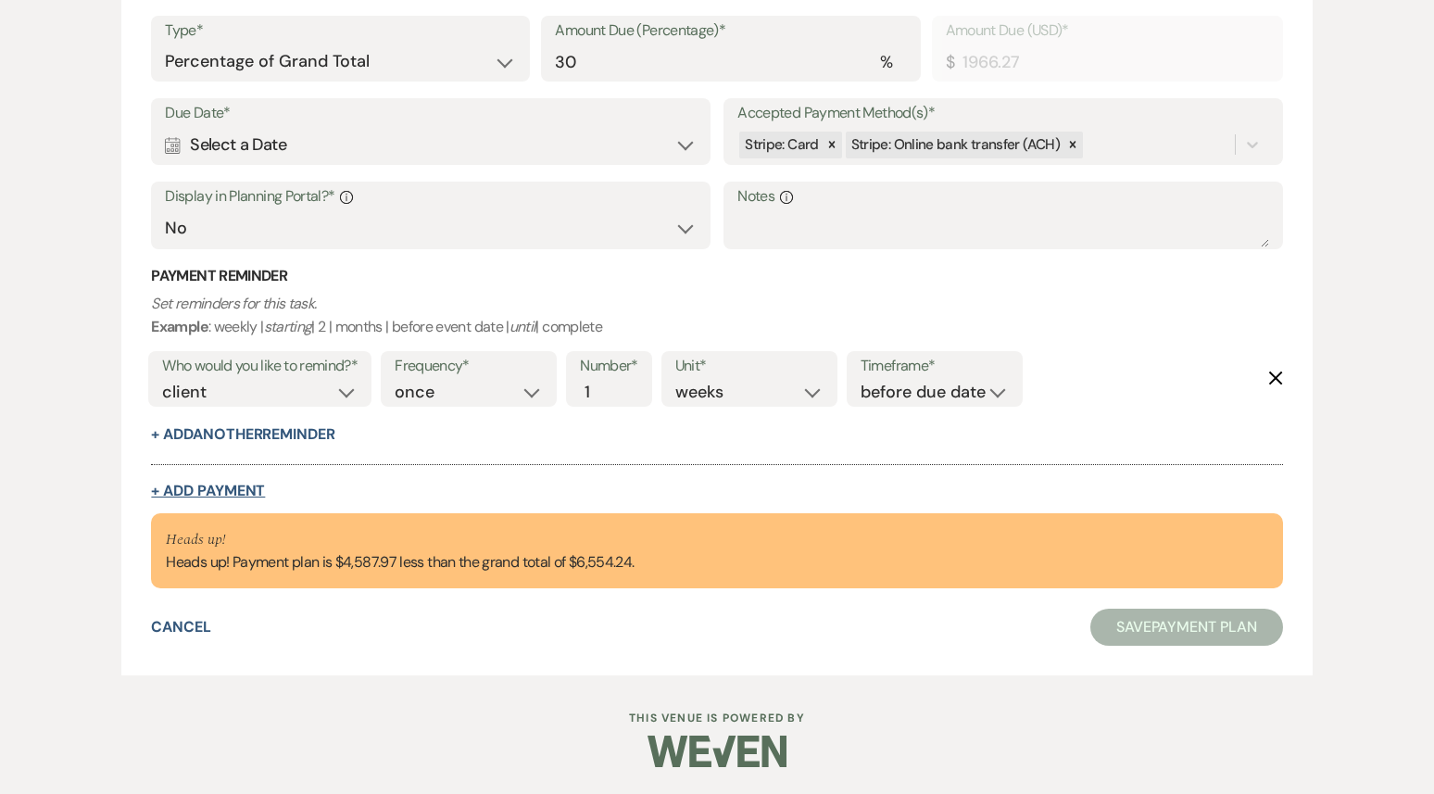
select select "client"
select select "weeks"
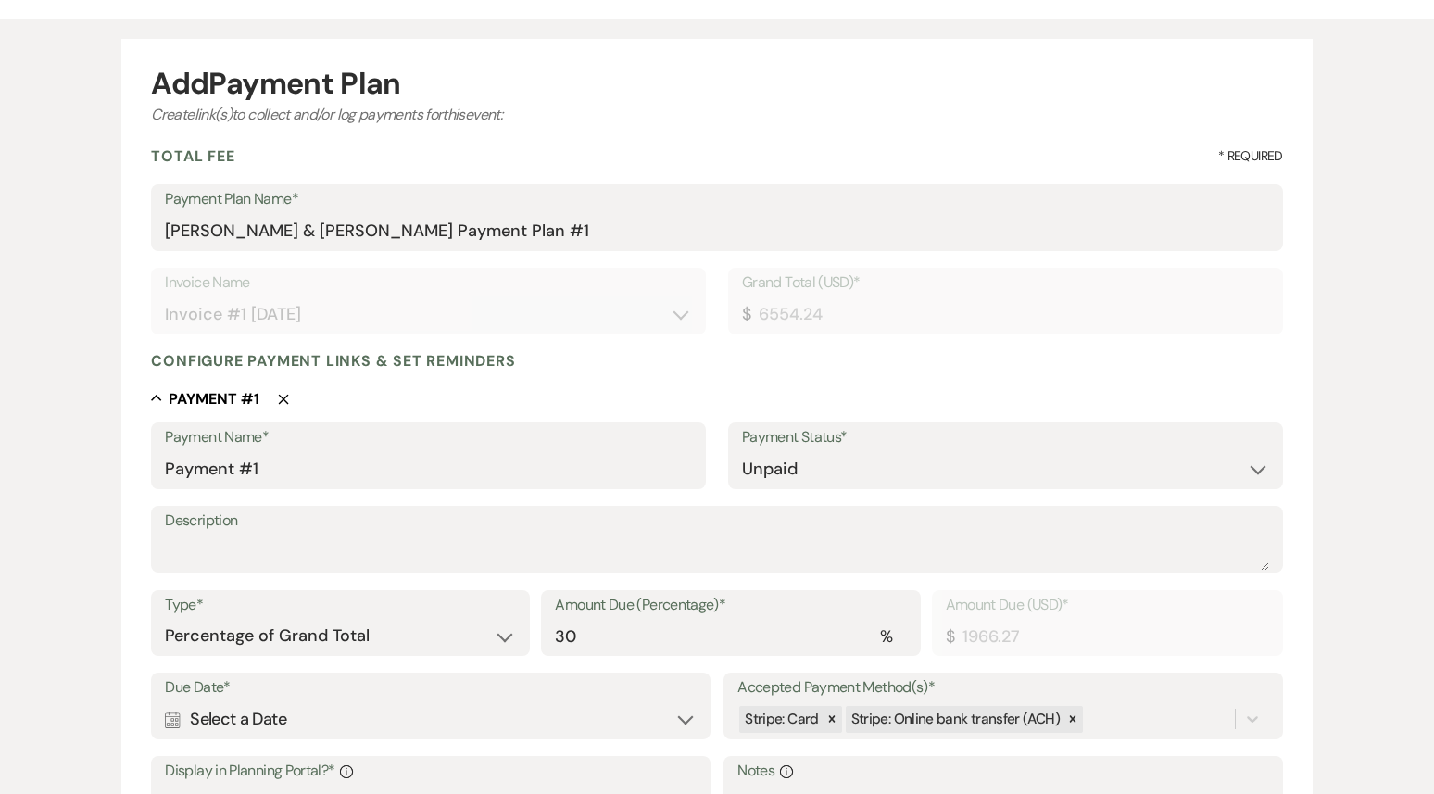
scroll to position [63, 0]
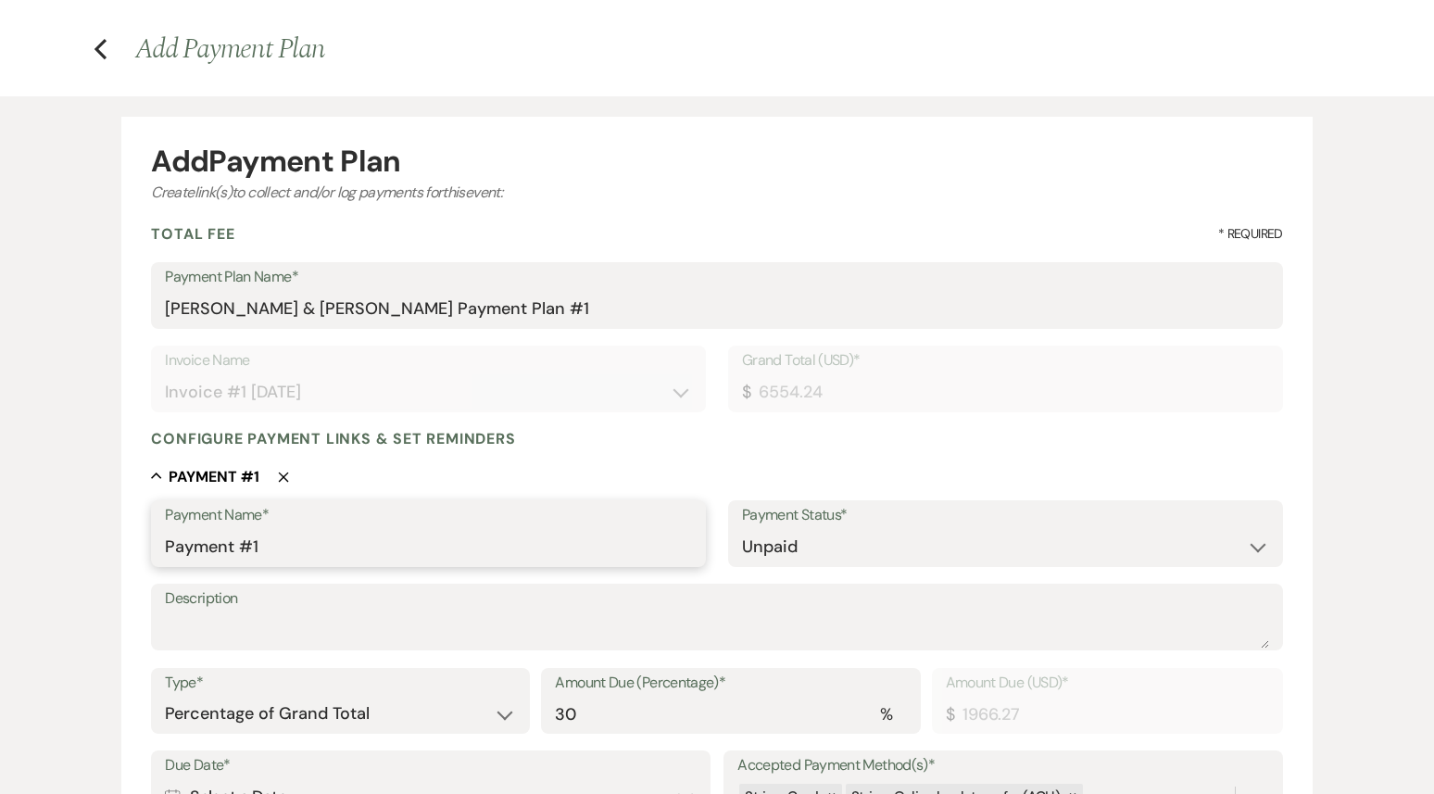
drag, startPoint x: 270, startPoint y: 551, endPoint x: 102, endPoint y: 538, distance: 168.2
type input "30% Non-Refundable Deposit"
drag, startPoint x: 421, startPoint y: 547, endPoint x: 111, endPoint y: 563, distance: 310.7
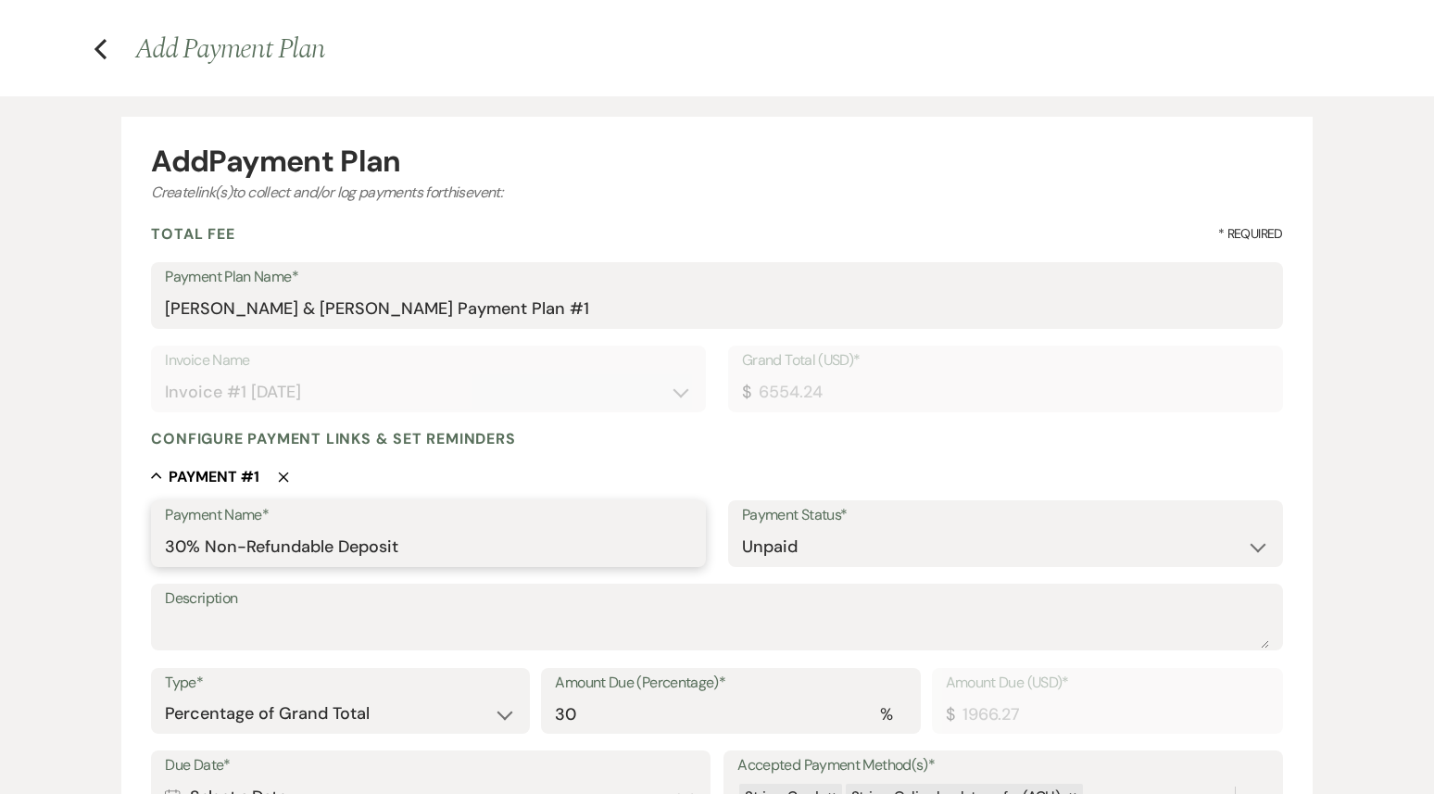
drag, startPoint x: 419, startPoint y: 552, endPoint x: 153, endPoint y: 547, distance: 265.9
click at [153, 547] on div "Payment Name* 30% Non-Refundable Deposit" at bounding box center [428, 533] width 555 height 67
click at [196, 637] on textarea "Description" at bounding box center [716, 629] width 1103 height 37
paste textarea "30% Non-Refundable Deposit"
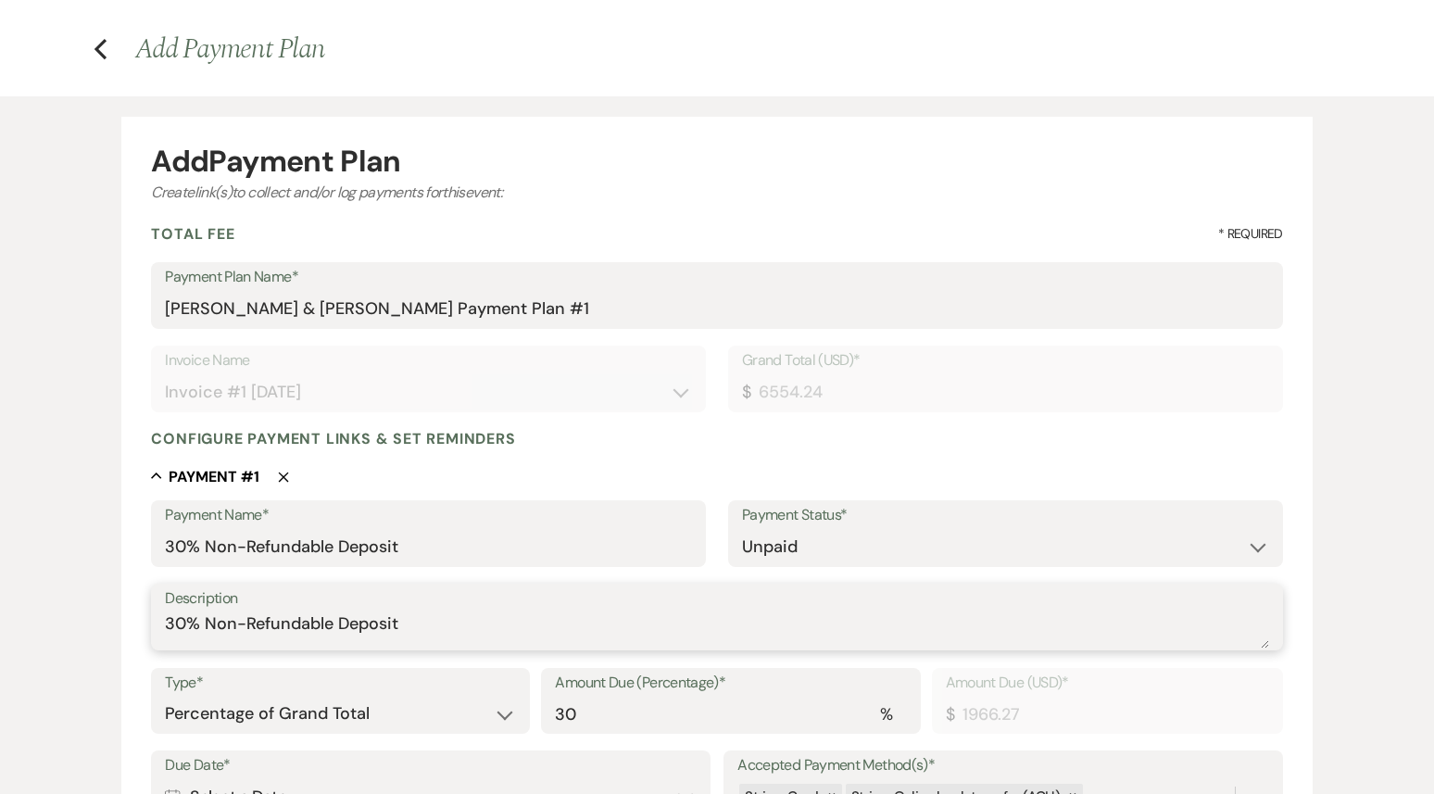
type textarea "30% Non-Refundable Deposit"
click at [453, 535] on input "30% Non-Refundable Deposit" at bounding box center [428, 547] width 527 height 36
drag, startPoint x: 431, startPoint y: 311, endPoint x: 153, endPoint y: 309, distance: 277.9
click at [152, 308] on div "Payment Plan Name* [PERSON_NAME] & [PERSON_NAME] Payment Plan #1" at bounding box center [716, 295] width 1131 height 67
click at [451, 547] on input "30% Non-Refundable Deposit" at bounding box center [428, 547] width 527 height 36
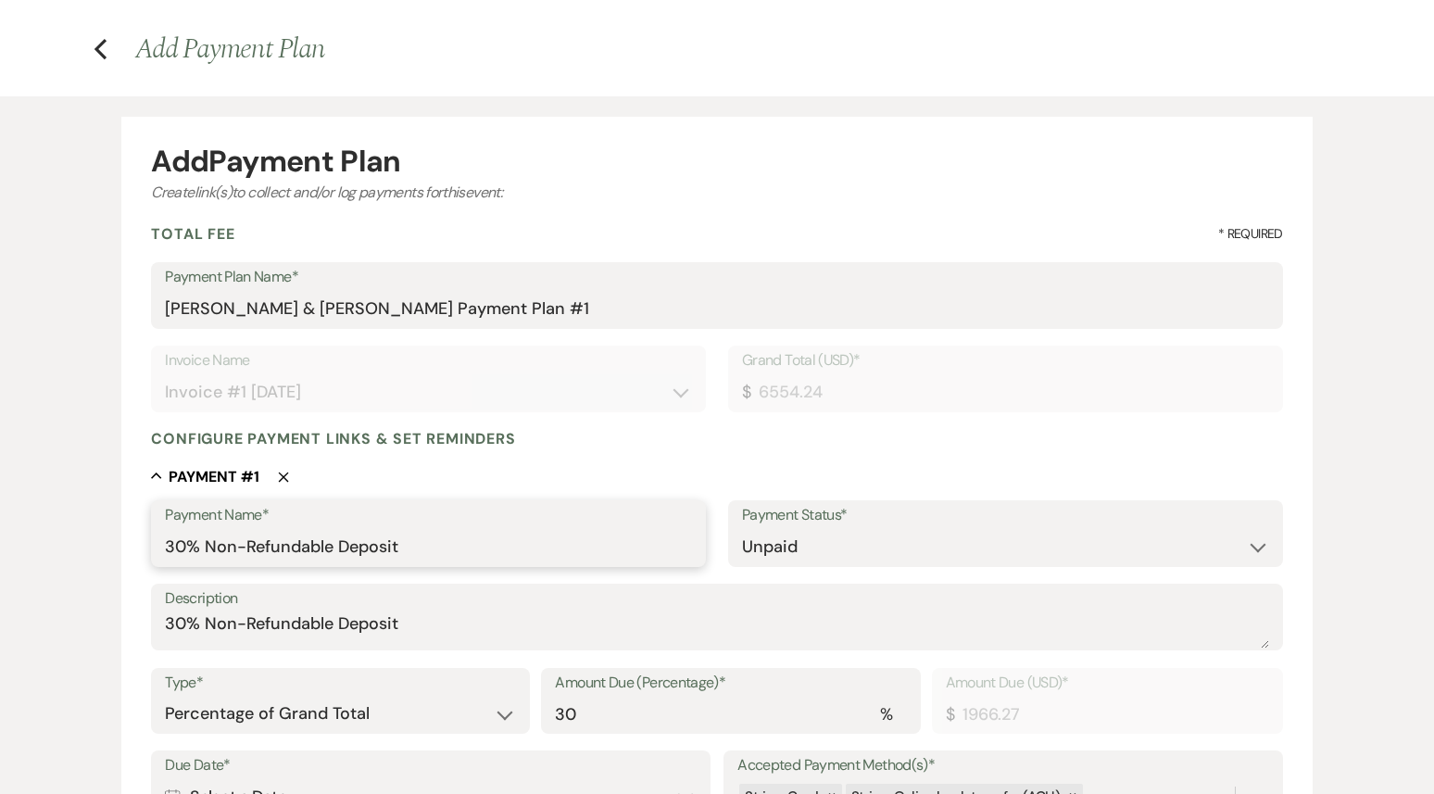
paste input "[PERSON_NAME] & [PERSON_NAME]"
type input "30% Non-Refundable Deposit [PERSON_NAME] & [PERSON_NAME]"
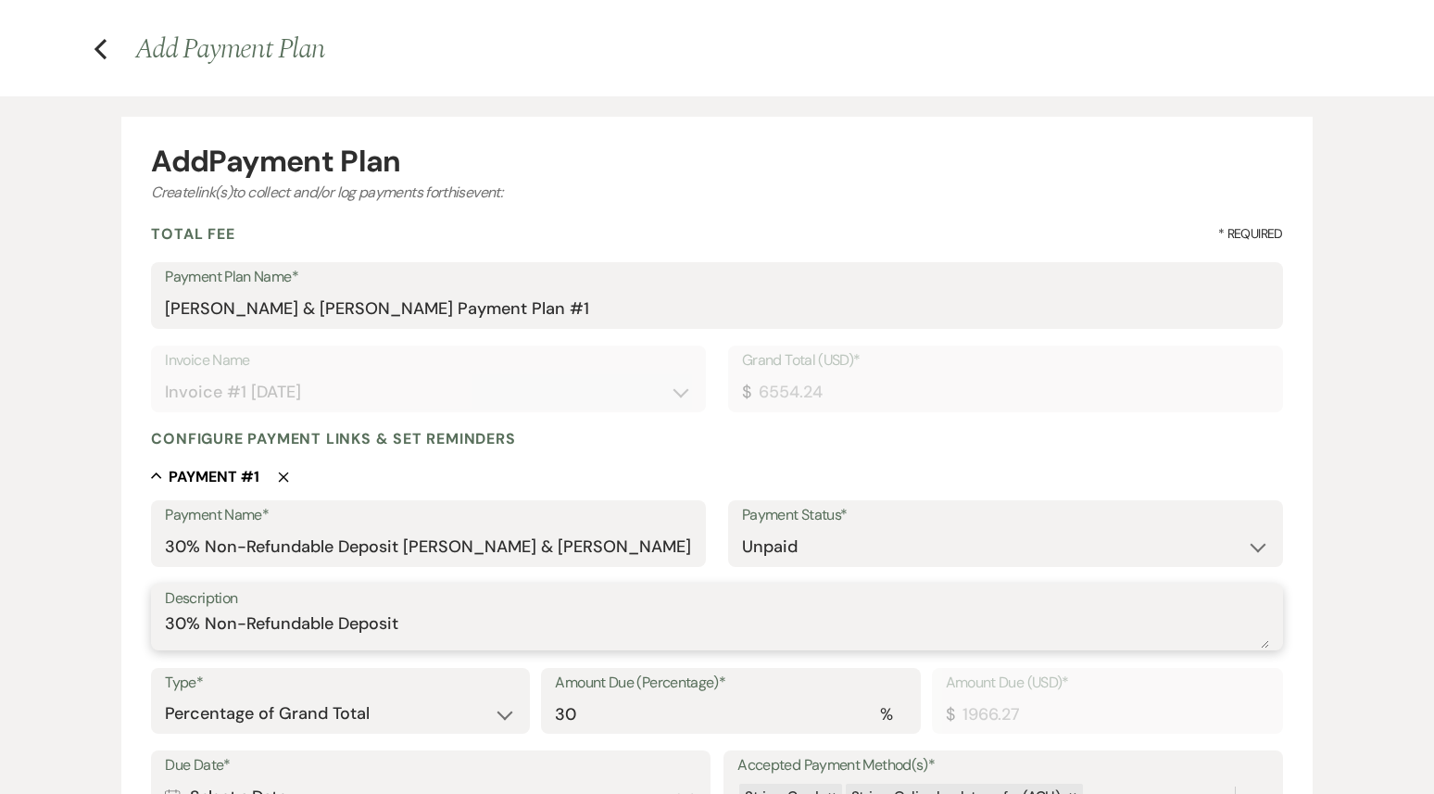
click at [455, 622] on textarea "30% Non-Refundable Deposit" at bounding box center [716, 629] width 1103 height 37
paste textarea "[PERSON_NAME] & [PERSON_NAME]"
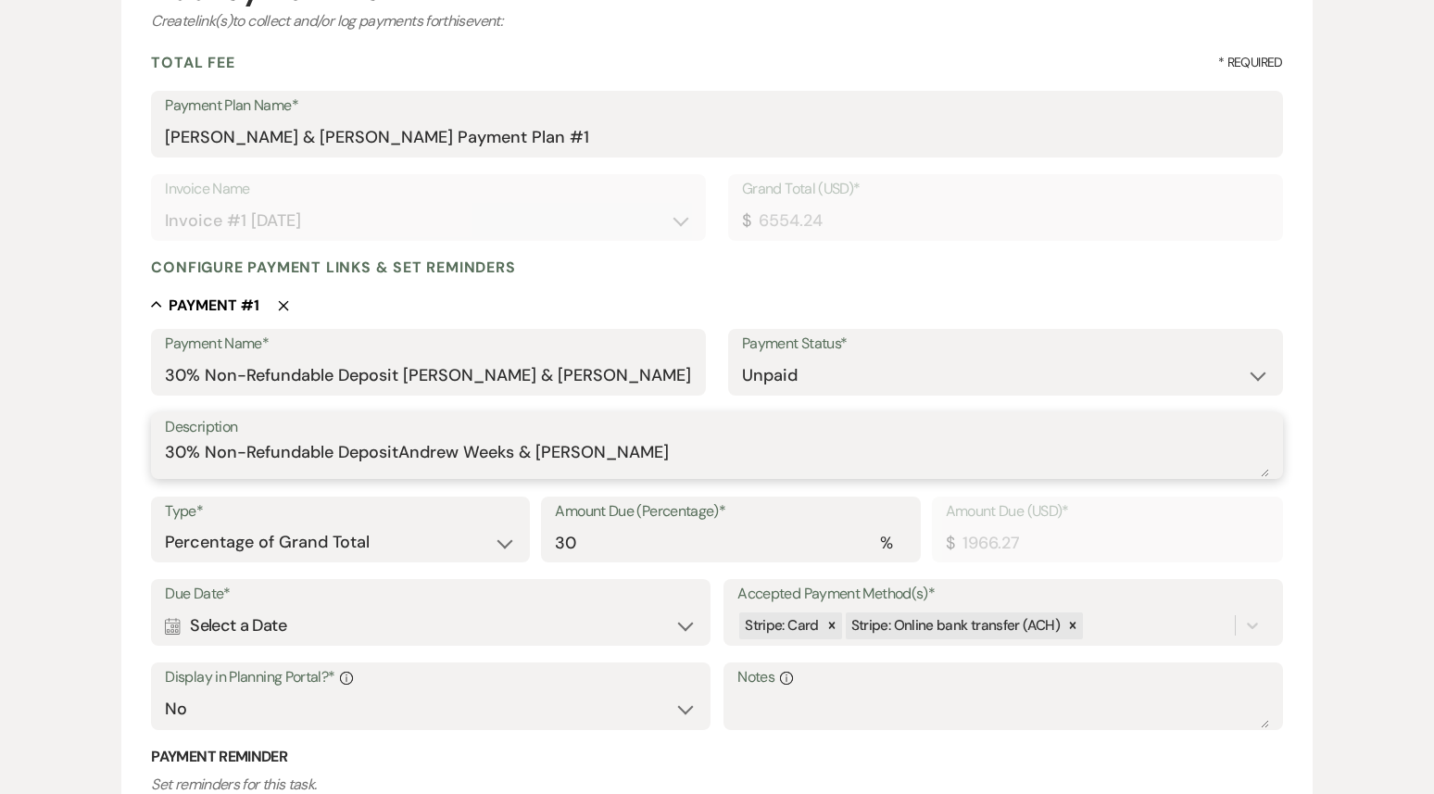
scroll to position [633, 0]
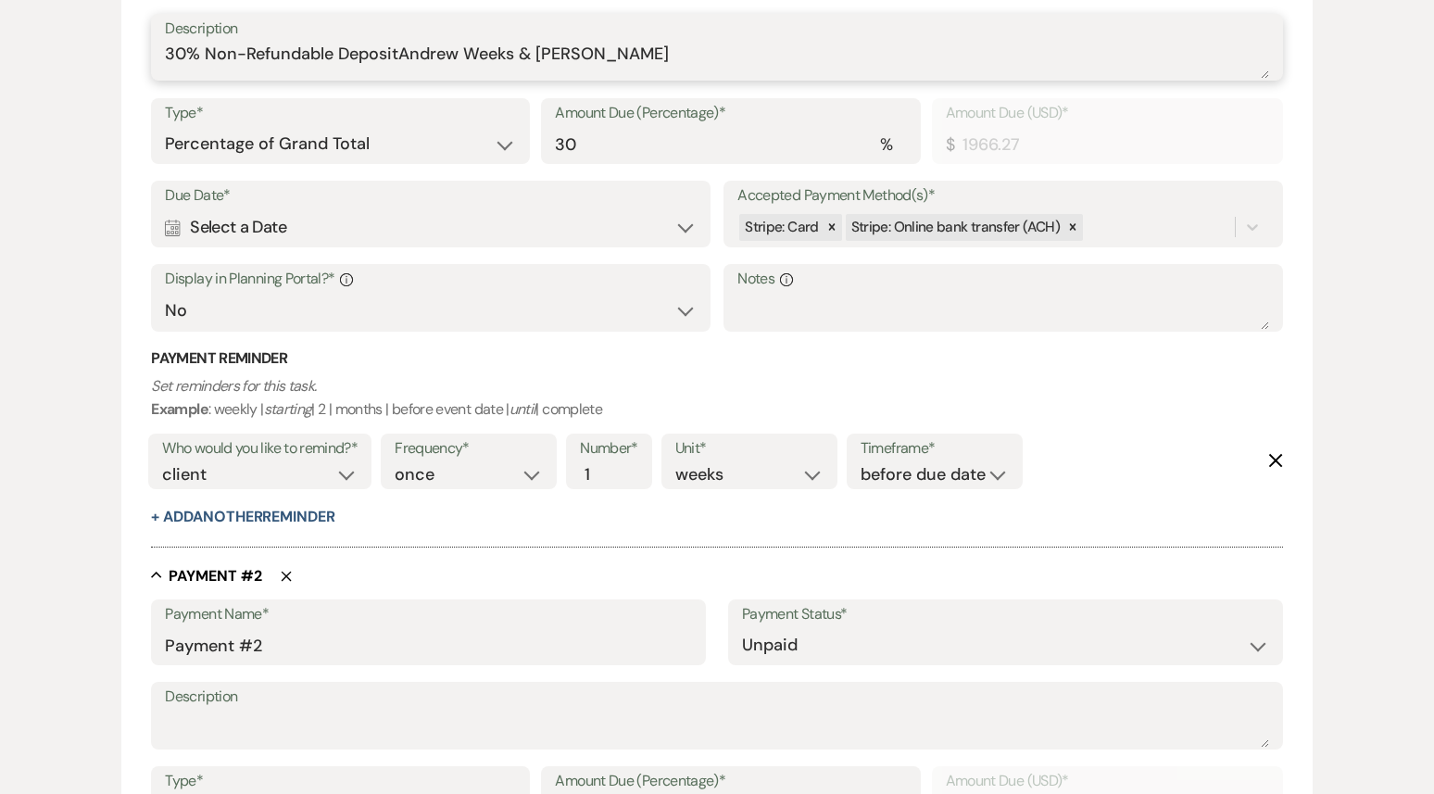
type textarea "30% Non-Refundable DepositAndrew Weeks & [PERSON_NAME]"
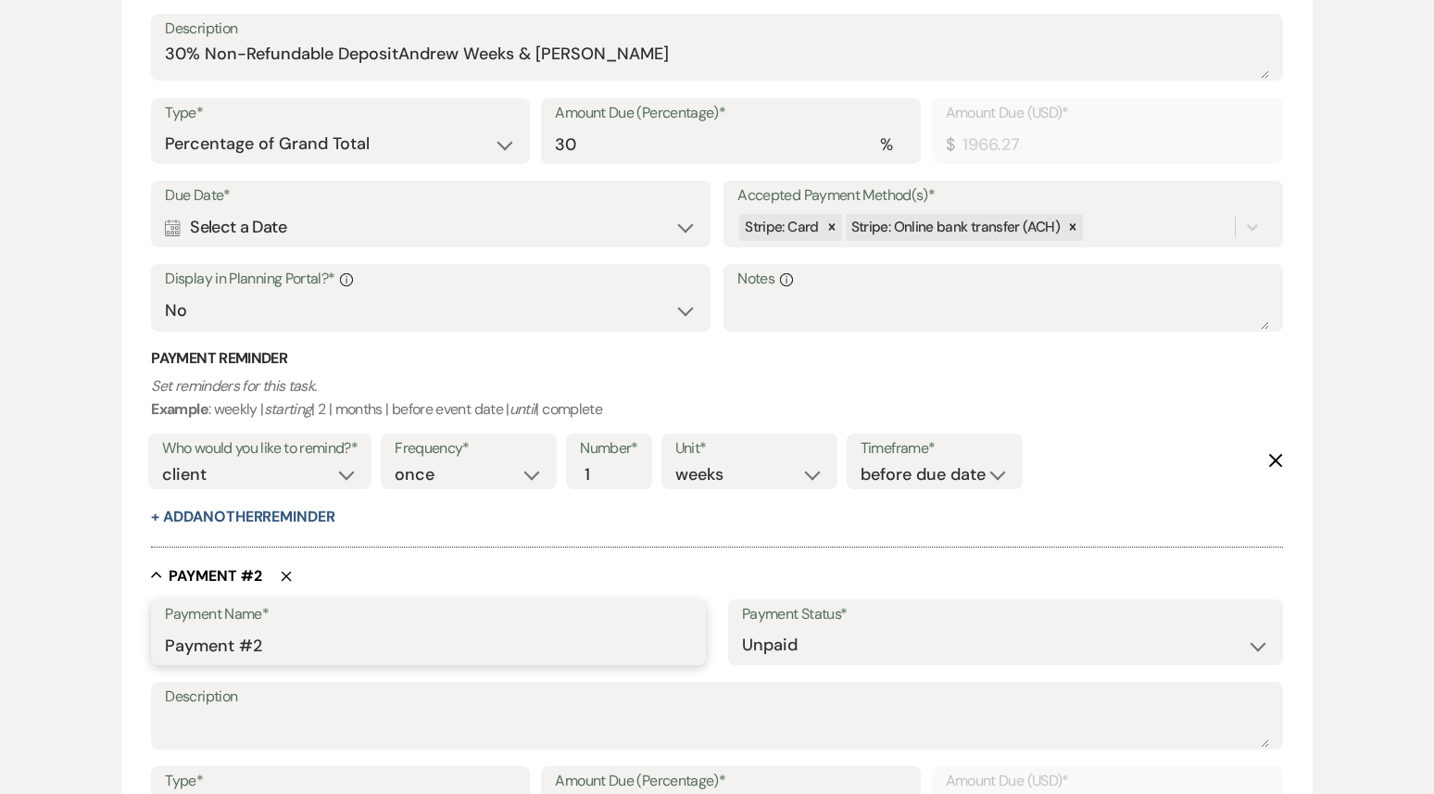
drag, startPoint x: 311, startPoint y: 638, endPoint x: 128, endPoint y: 638, distance: 183.4
click at [127, 637] on form "Add Payment Plan Create link(s) to collect and/or log payments for this event: …" at bounding box center [716, 434] width 1190 height 1774
paste input "[PERSON_NAME] & [PERSON_NAME]"
drag, startPoint x: 556, startPoint y: 656, endPoint x: 157, endPoint y: 654, distance: 398.3
click at [157, 654] on div "Payment Name* Final Payment [PERSON_NAME] & [PERSON_NAME]" at bounding box center [428, 632] width 555 height 67
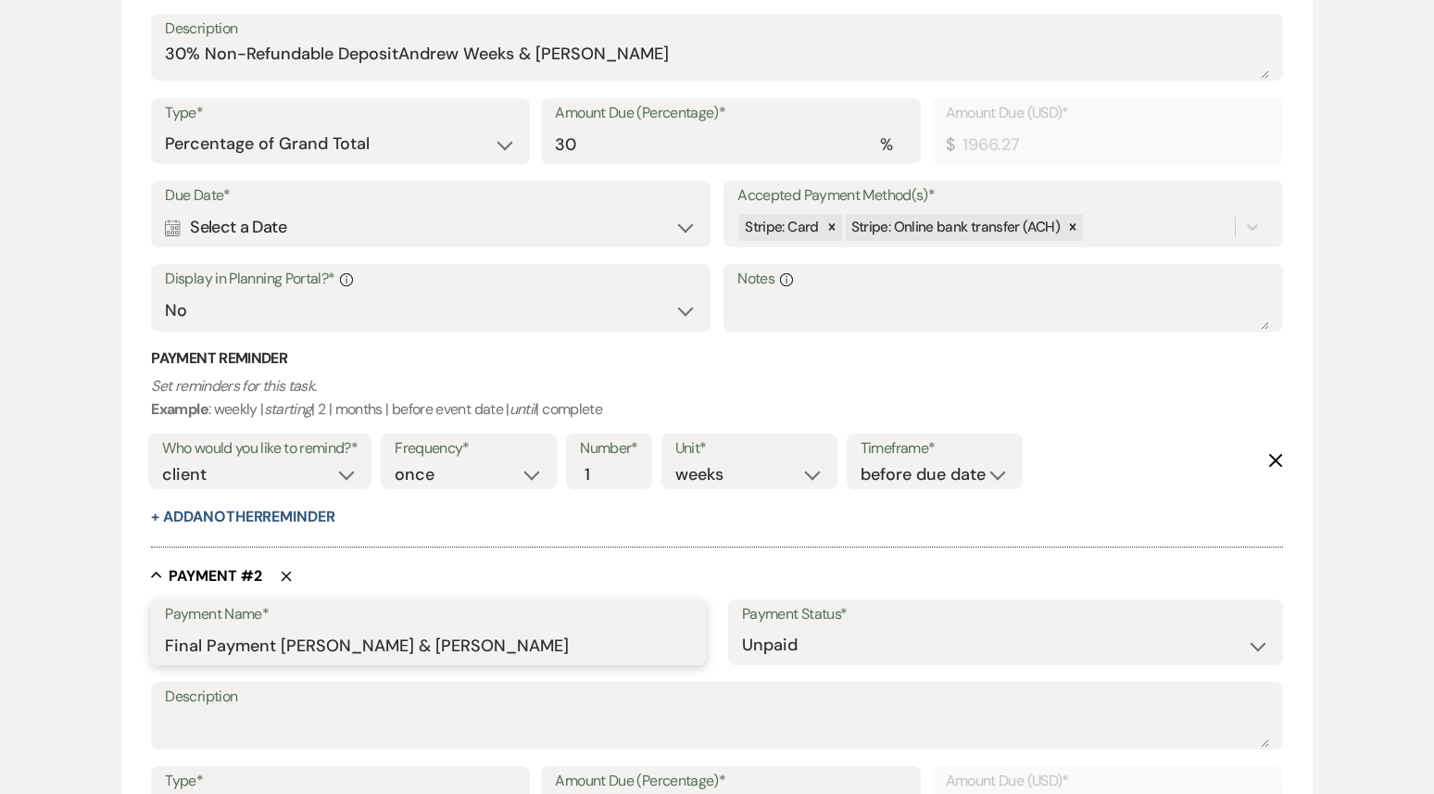
drag, startPoint x: 563, startPoint y: 644, endPoint x: 264, endPoint y: 618, distance: 300.3
click at [264, 618] on div "Payment Name* Final Payment [PERSON_NAME] & [PERSON_NAME]" at bounding box center [428, 632] width 555 height 67
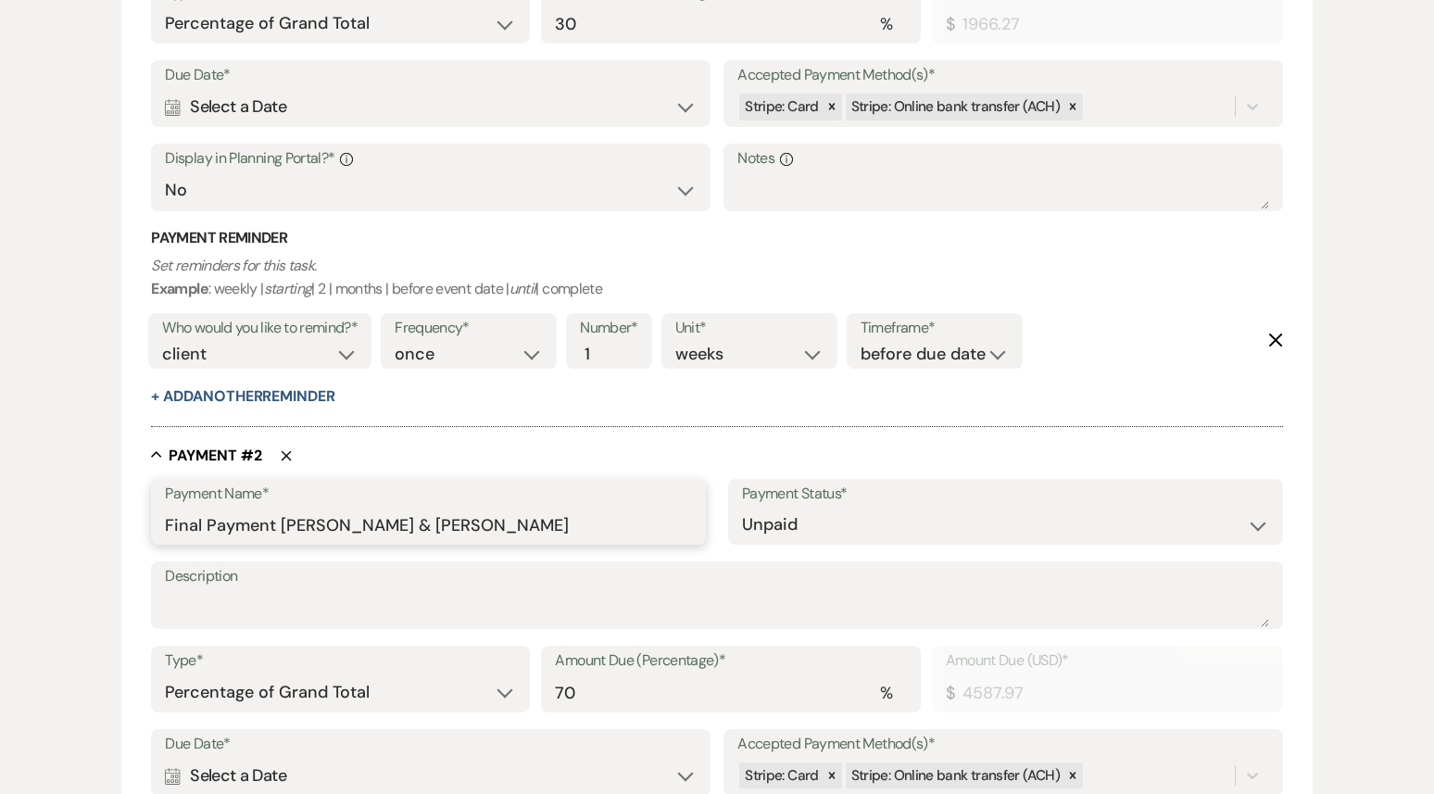
scroll to position [815, 0]
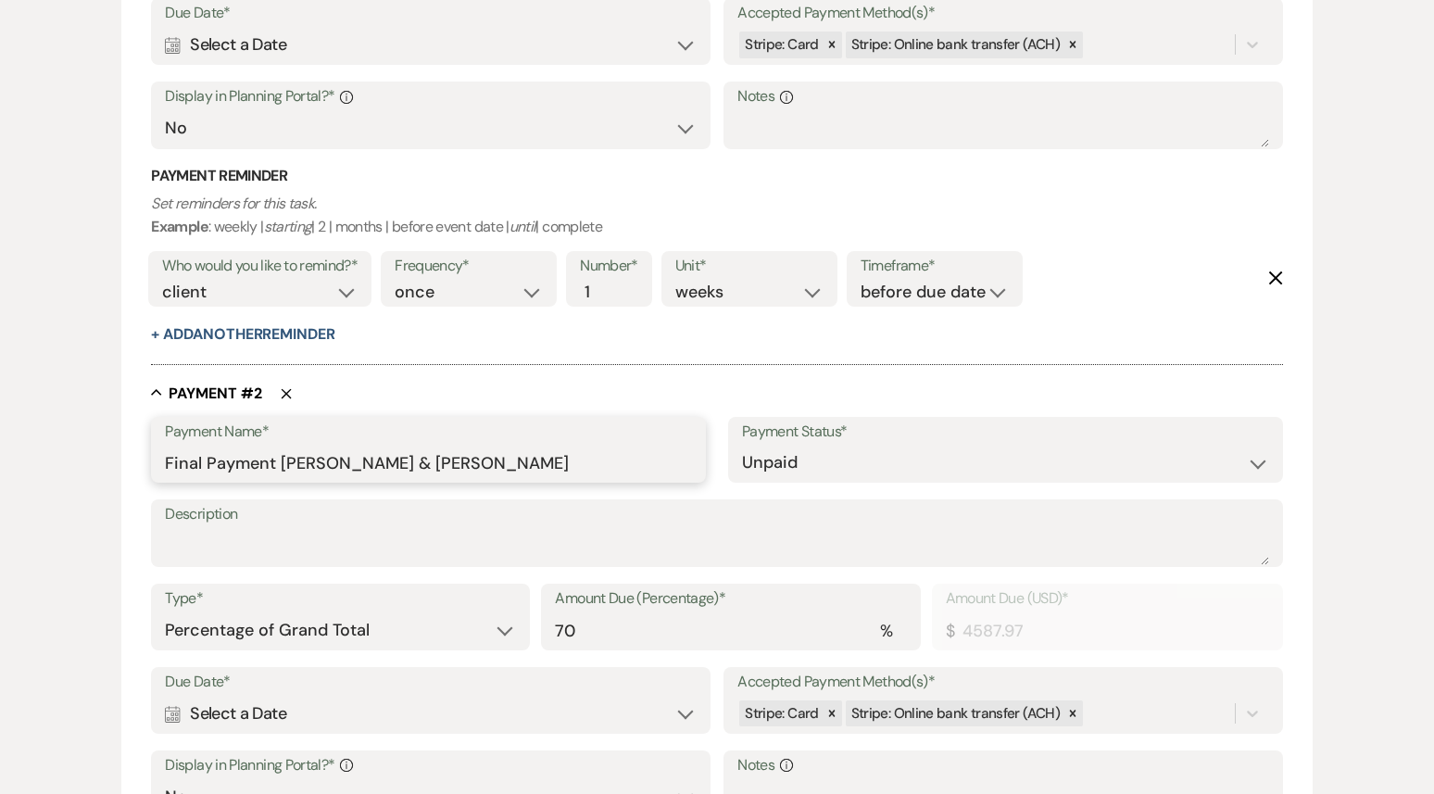
type input "Final Payment [PERSON_NAME] & [PERSON_NAME]"
click at [255, 538] on textarea "Description" at bounding box center [716, 546] width 1103 height 37
paste textarea "Final Payment [PERSON_NAME] & [PERSON_NAME]"
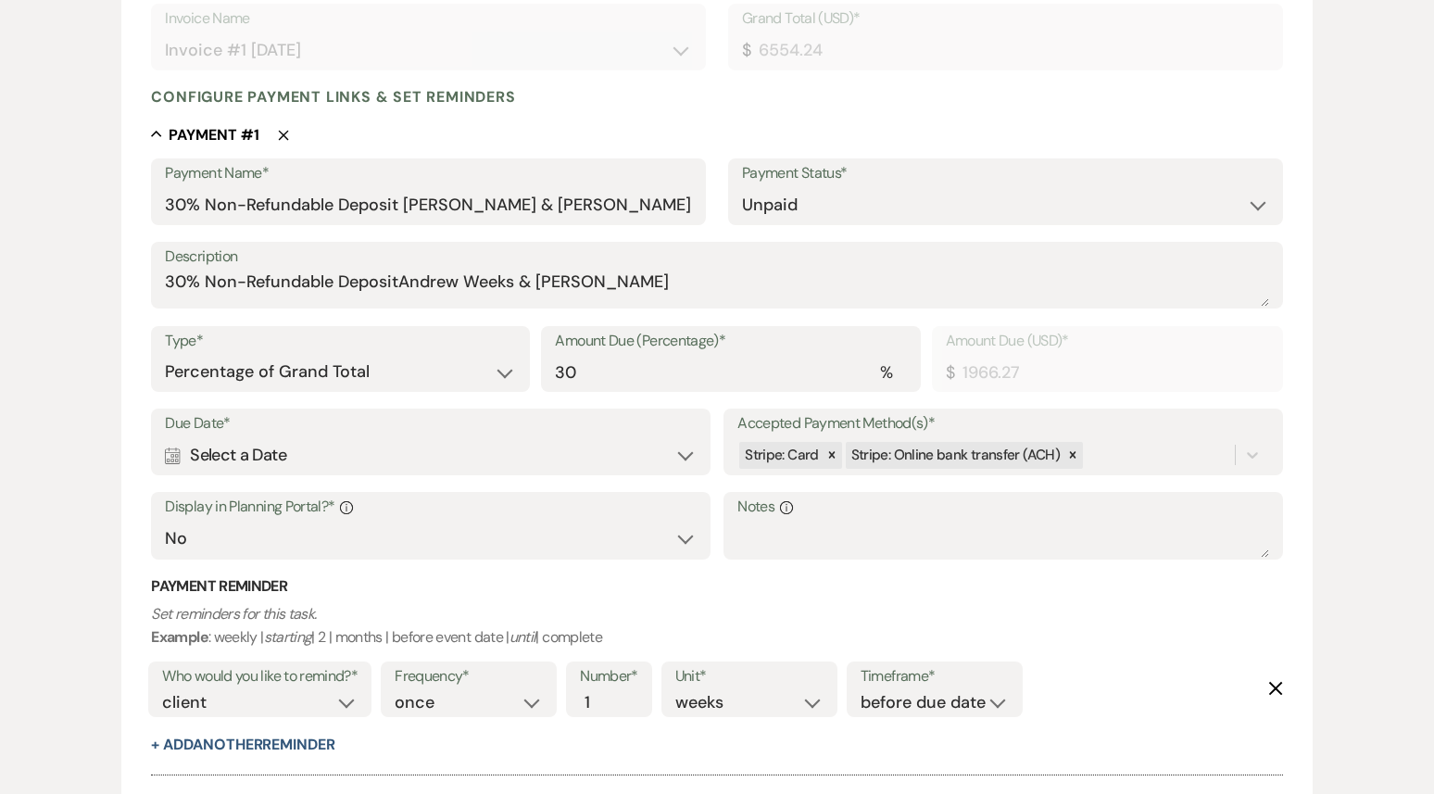
scroll to position [416, 0]
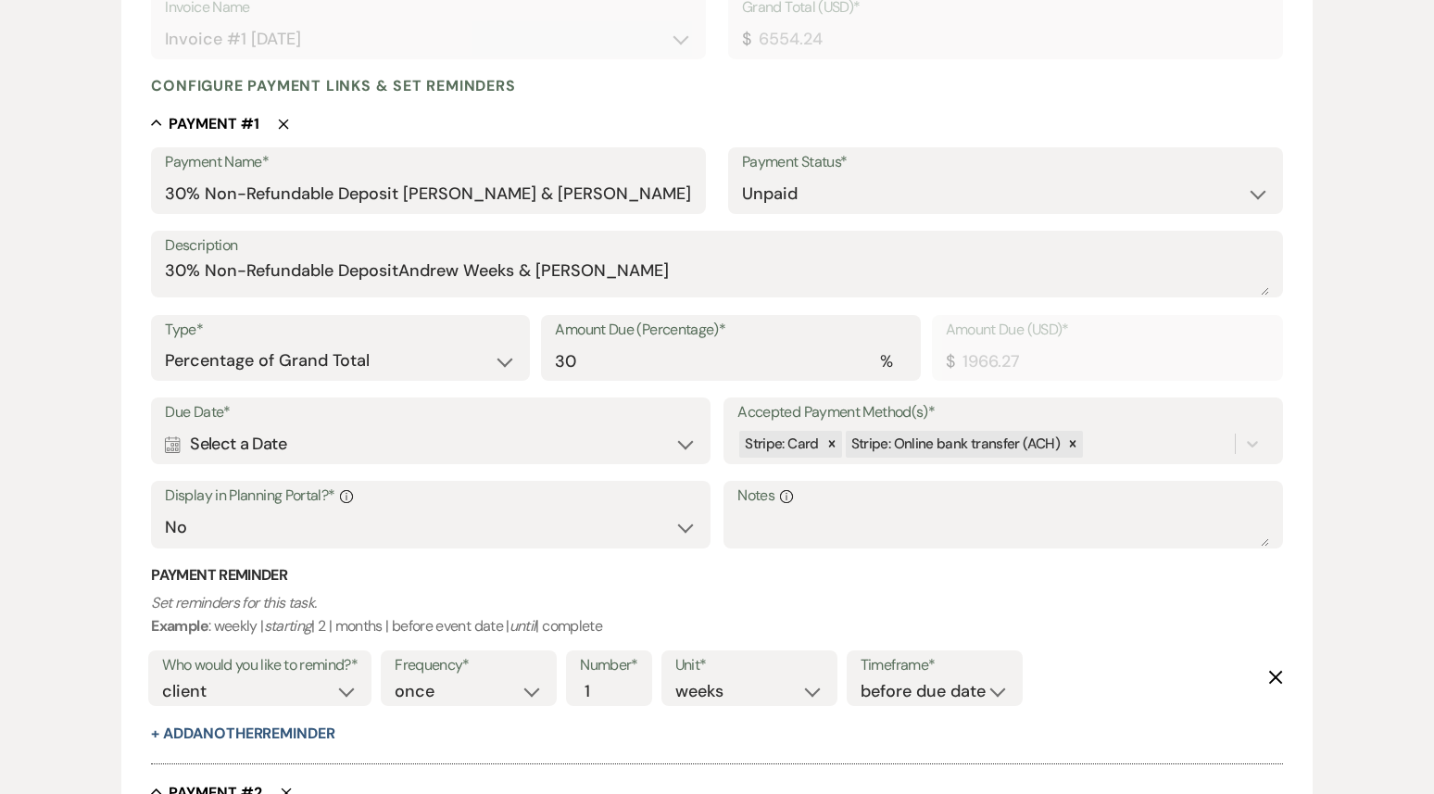
type textarea "Final Payment [PERSON_NAME] & [PERSON_NAME]"
click at [248, 432] on div "Calendar Select a Date Expand" at bounding box center [430, 444] width 531 height 36
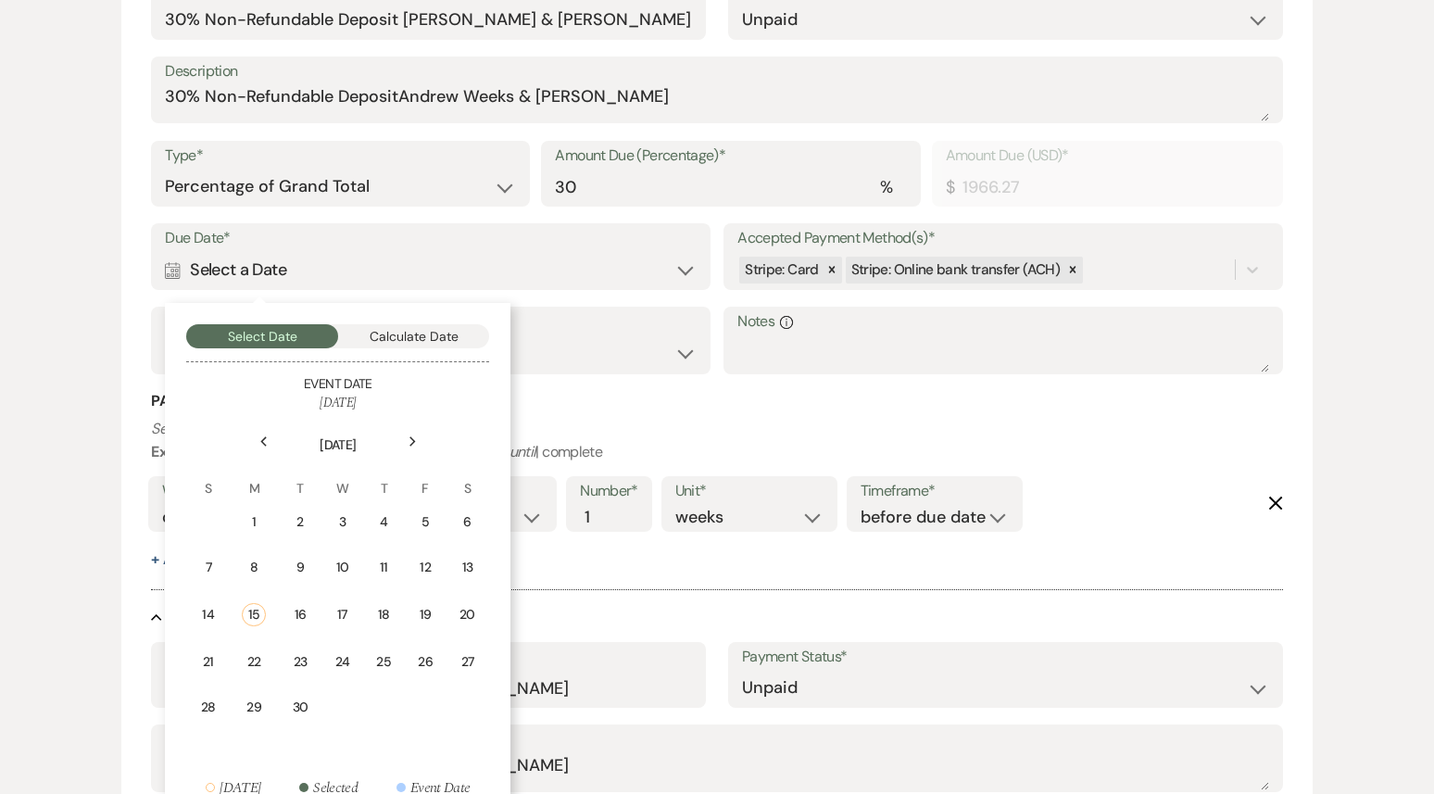
scroll to position [595, 0]
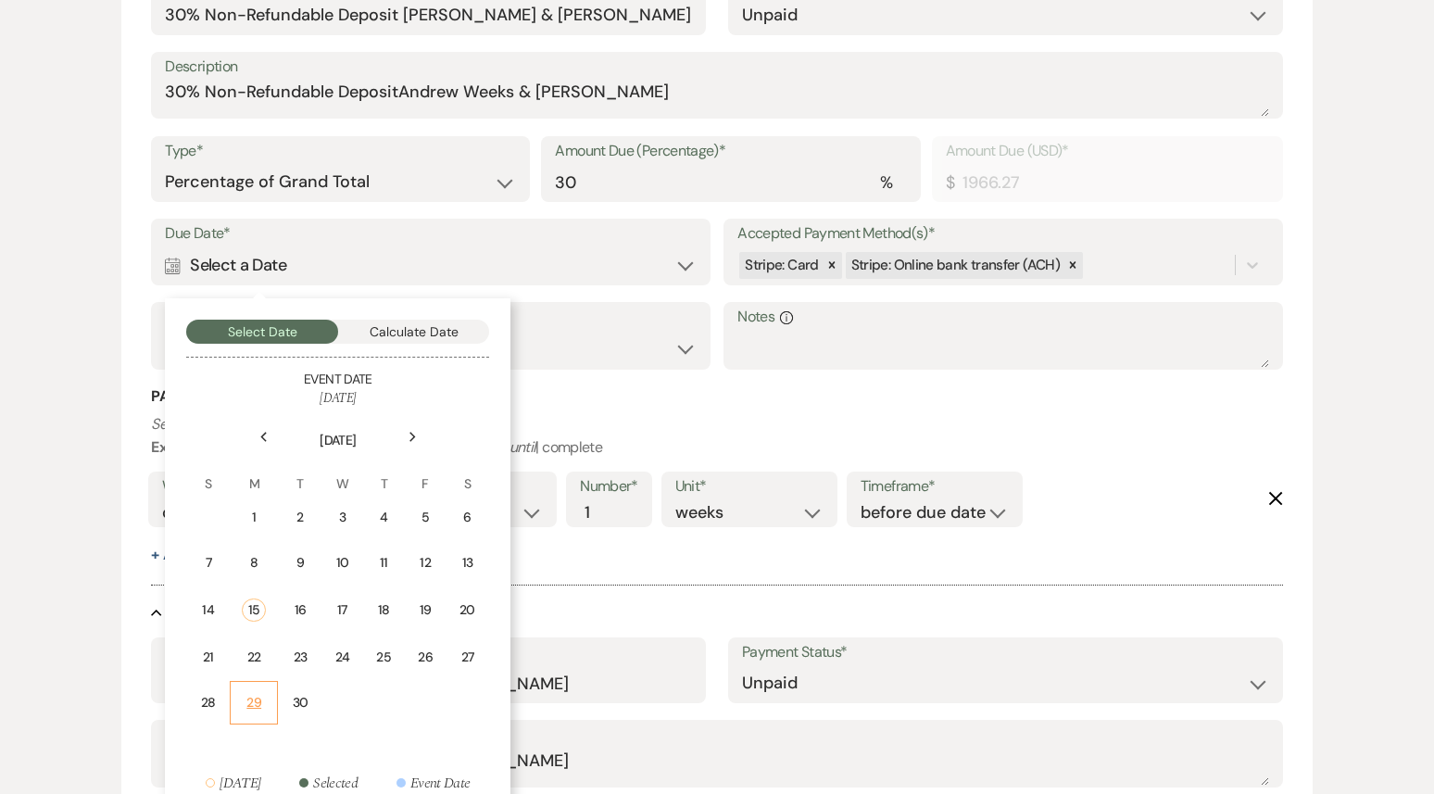
click at [257, 705] on div "29" at bounding box center [254, 702] width 24 height 19
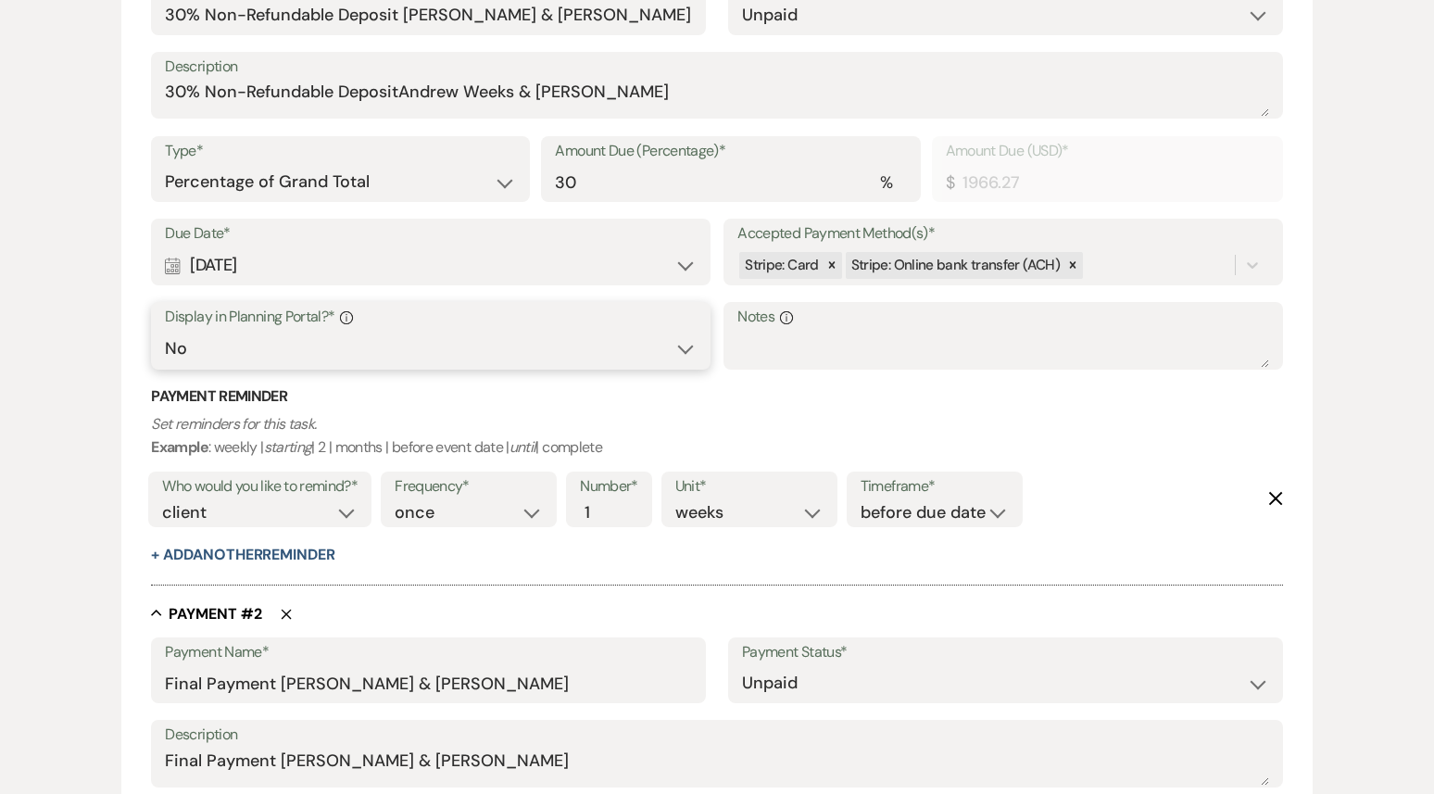
click at [357, 341] on select "Yes No" at bounding box center [430, 349] width 531 height 36
select select "true"
click at [165, 331] on select "Yes No" at bounding box center [430, 349] width 531 height 36
click at [822, 270] on div at bounding box center [832, 265] width 20 height 27
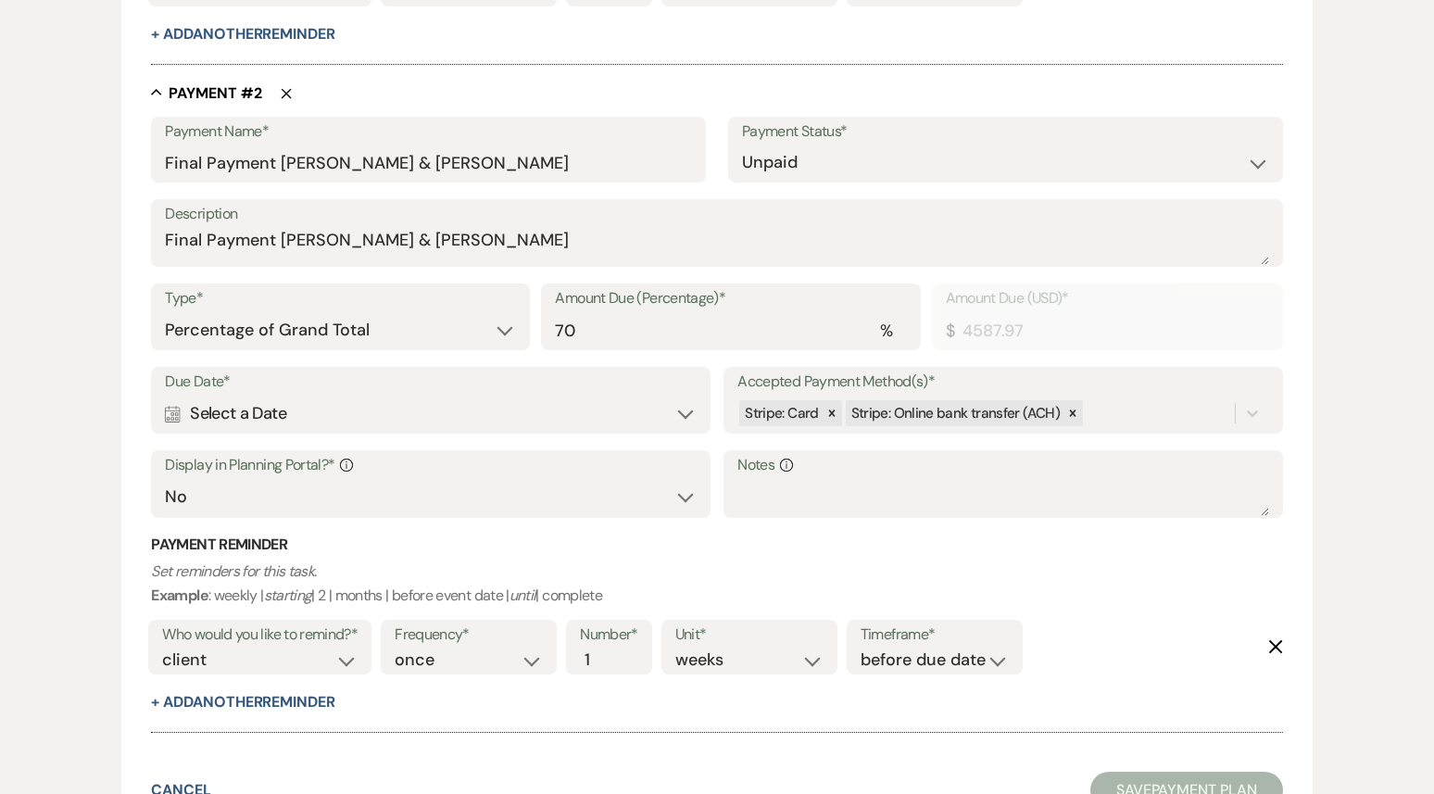
scroll to position [1183, 0]
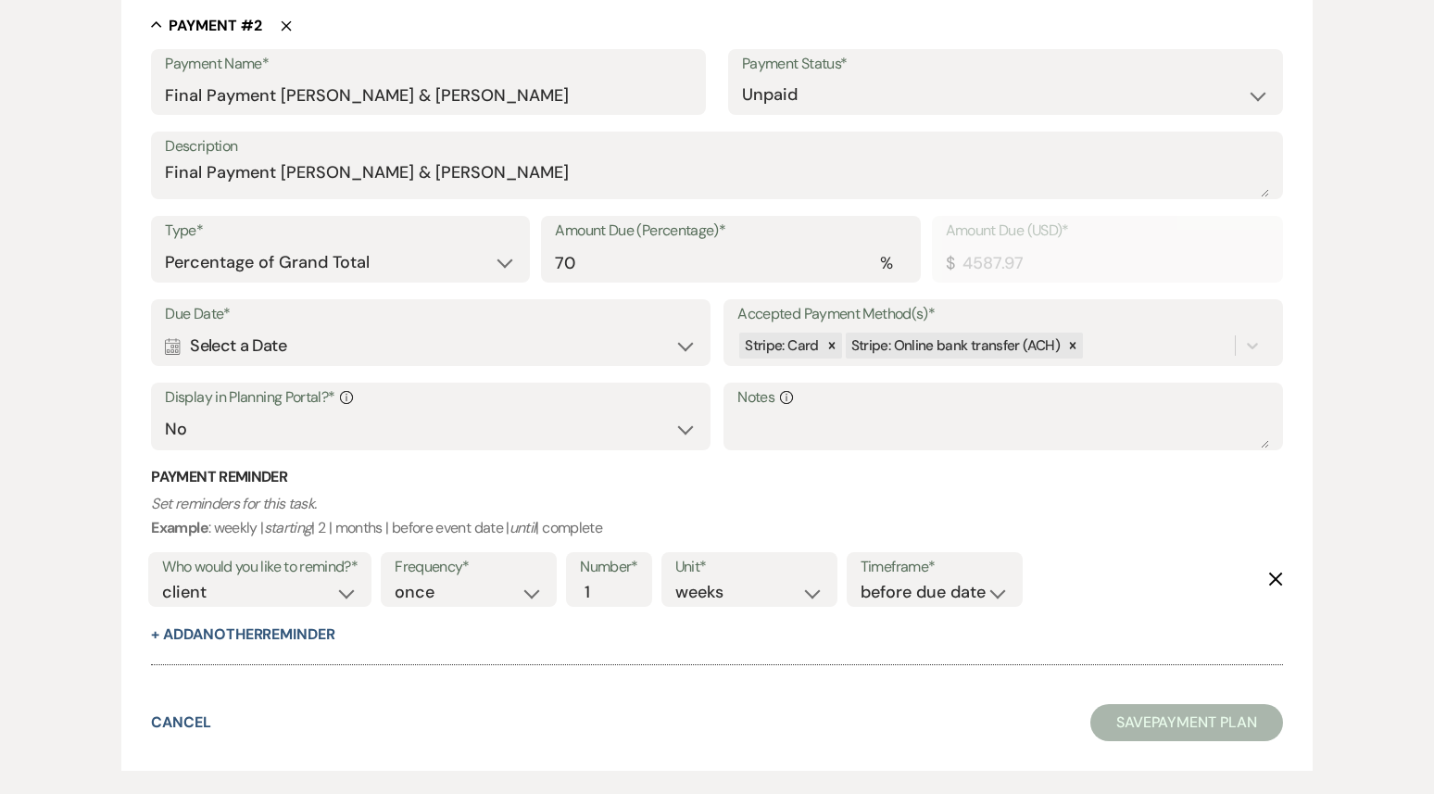
click at [176, 350] on icon "Calendar" at bounding box center [173, 346] width 16 height 17
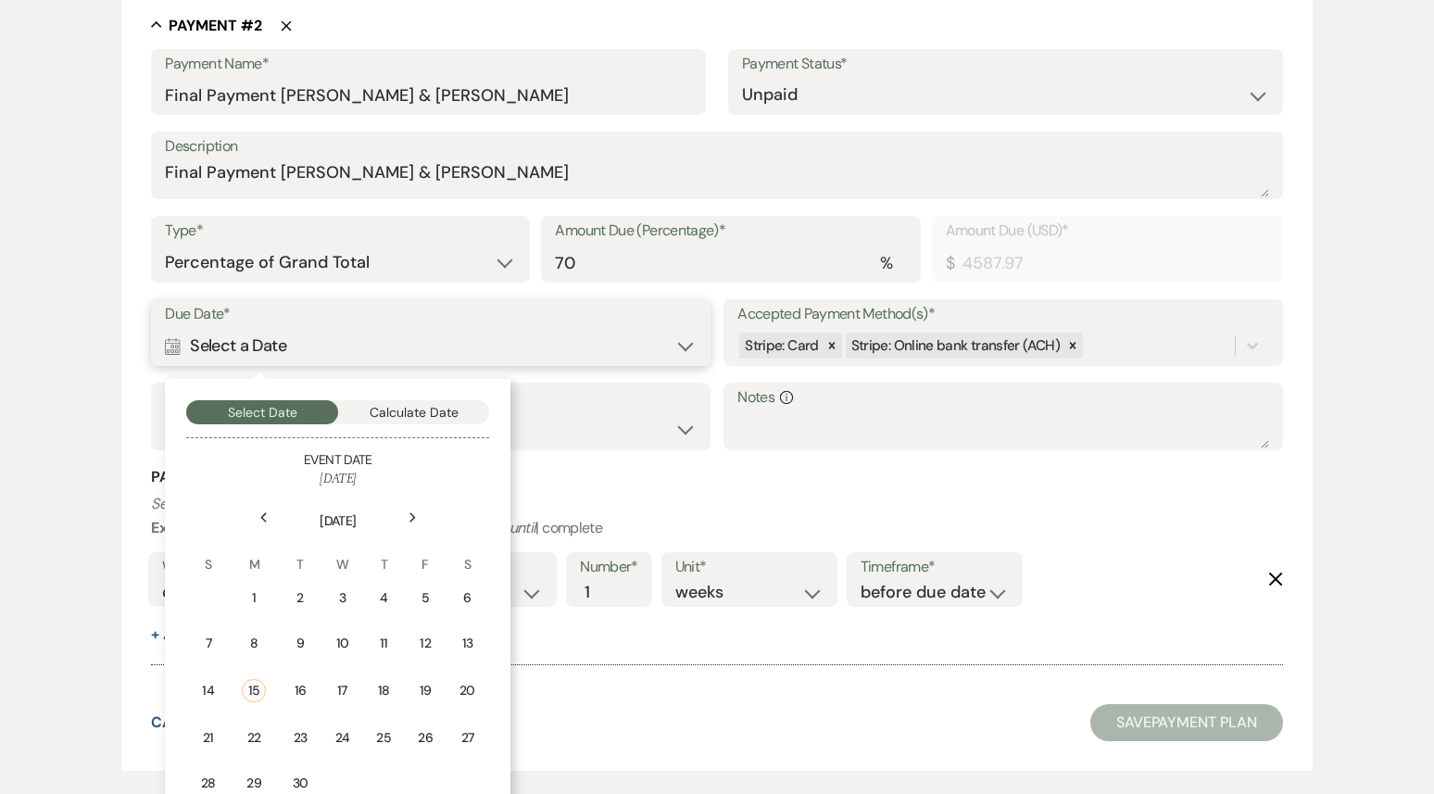
click at [398, 412] on button "Calculate Date" at bounding box center [414, 412] width 152 height 24
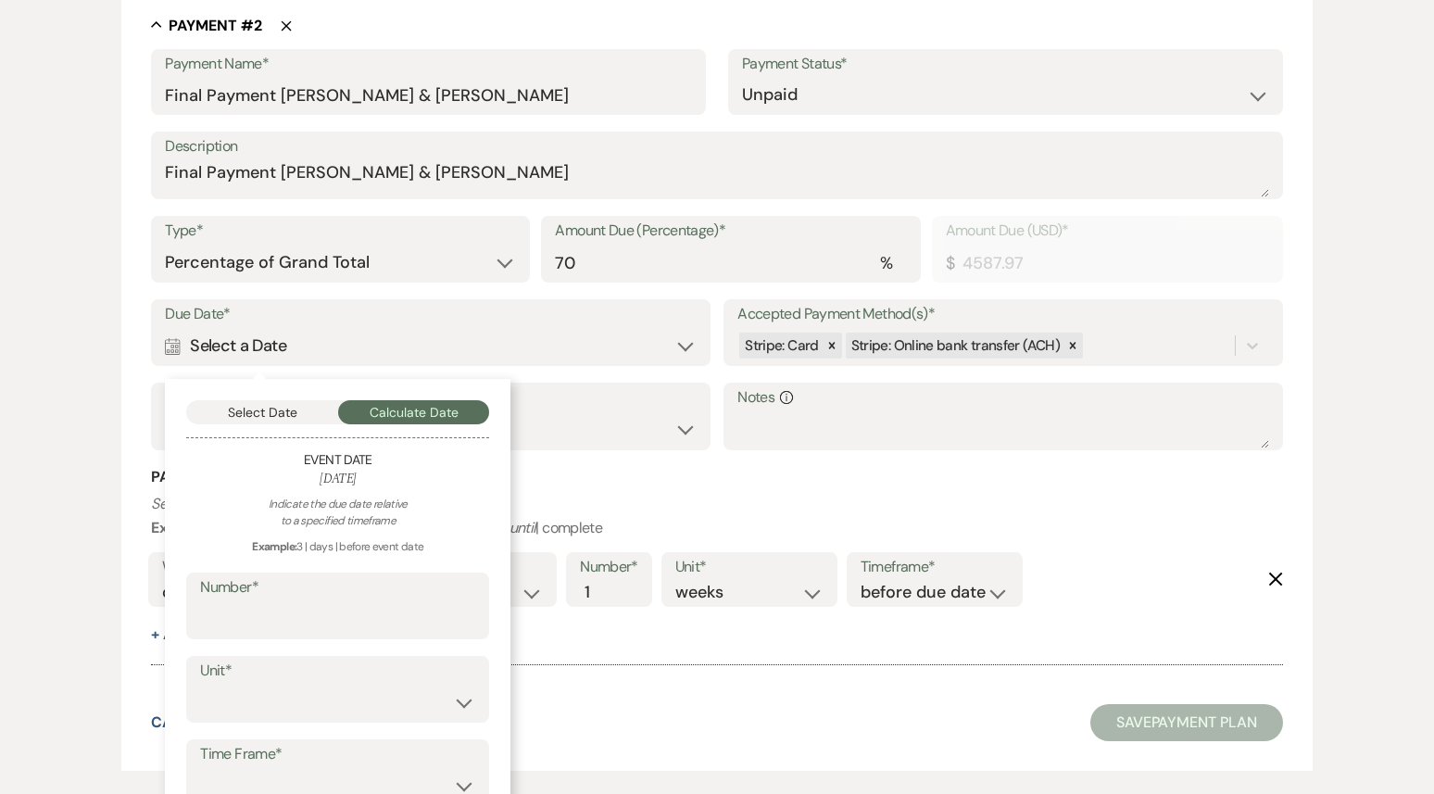
click at [313, 594] on label "Number*" at bounding box center [337, 587] width 275 height 27
click at [313, 601] on input "Number*" at bounding box center [337, 619] width 275 height 36
type input "6"
click at [354, 706] on select "days weeks months" at bounding box center [337, 703] width 275 height 36
select select "week"
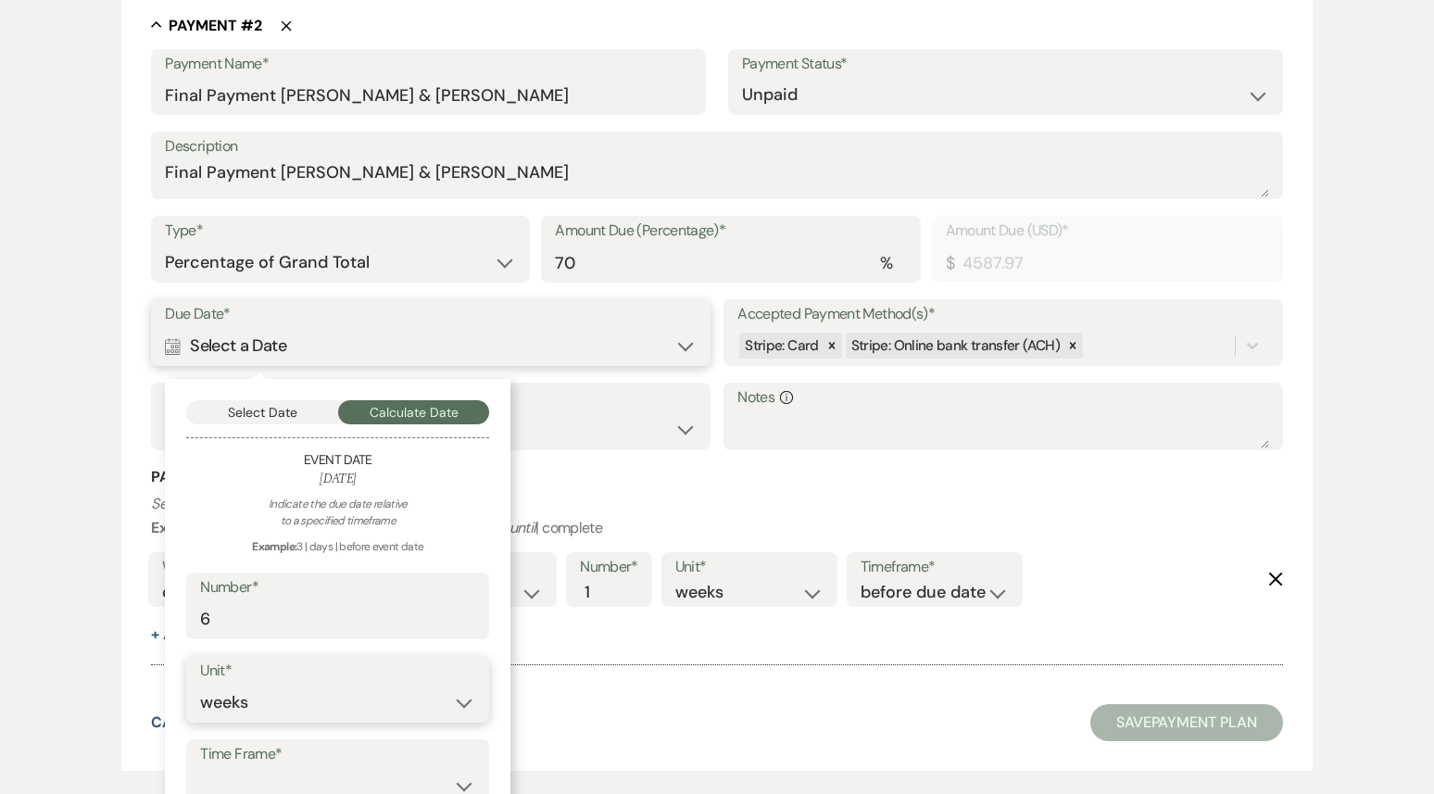
click at [200, 685] on select "days weeks months" at bounding box center [337, 703] width 275 height 36
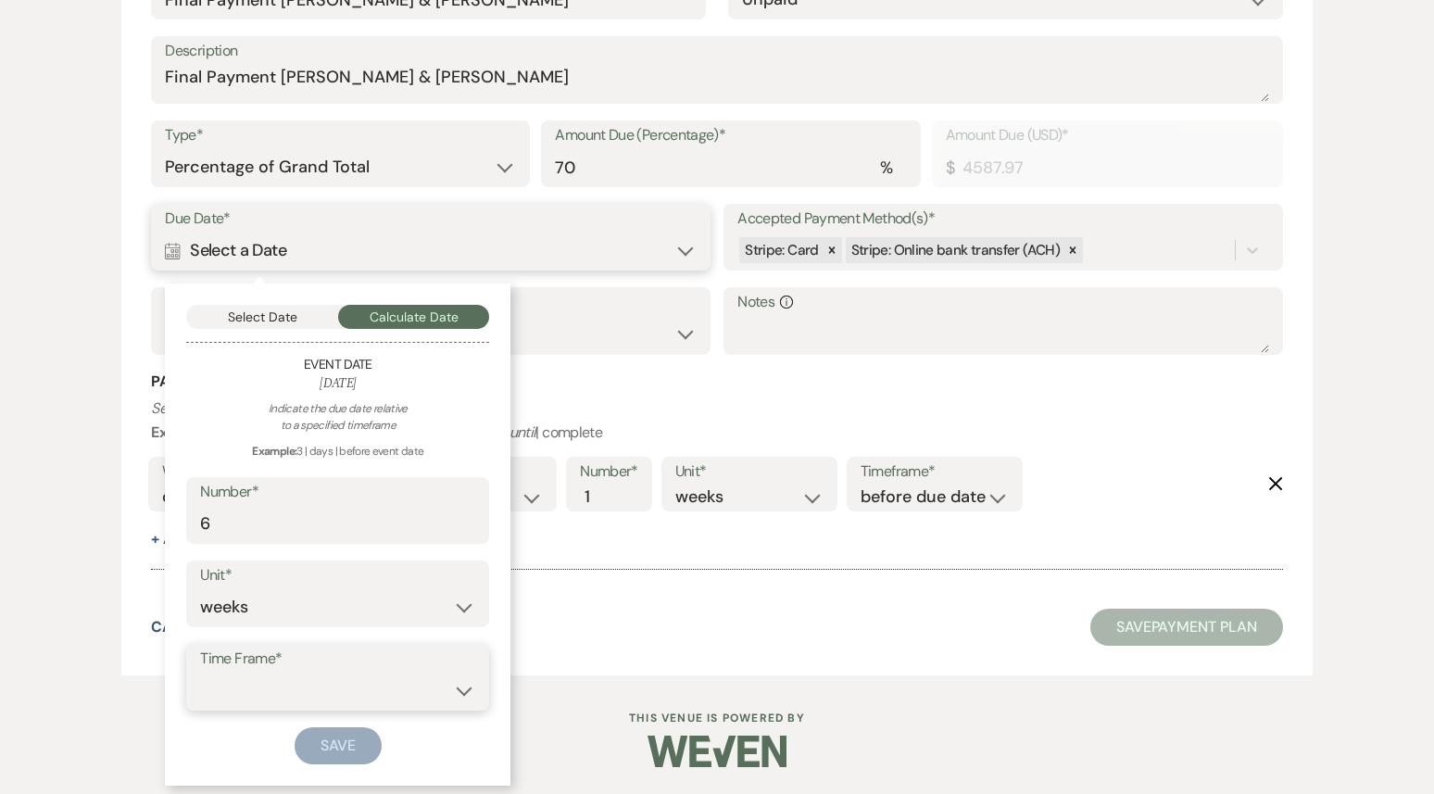
click at [359, 687] on select "before event date after event date after [DATE] date" at bounding box center [337, 690] width 275 height 36
select select "beforeEventDate"
click at [200, 672] on select "before event date after event date after [DATE] date" at bounding box center [337, 690] width 275 height 36
click at [349, 740] on button "Save" at bounding box center [338, 745] width 87 height 37
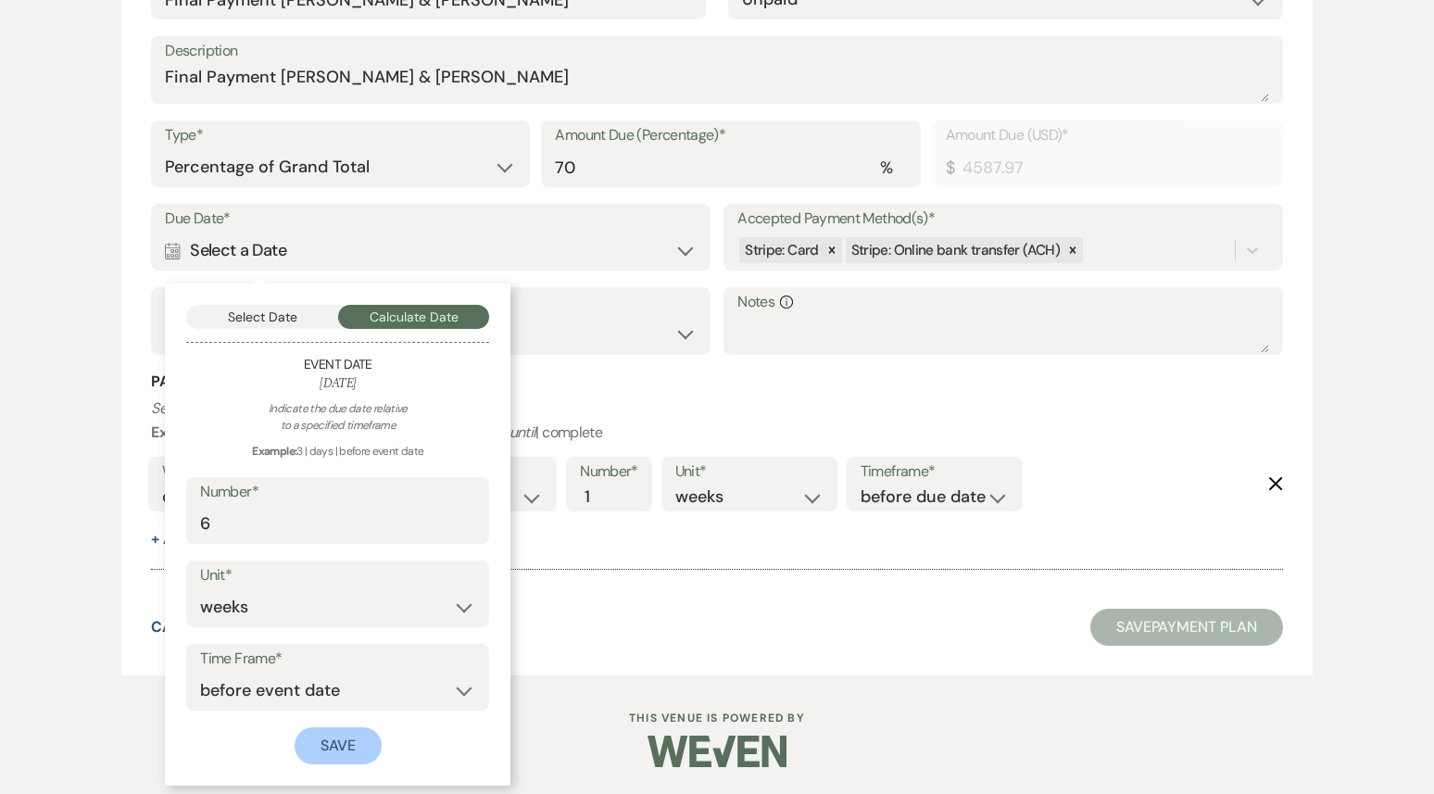
scroll to position [1323, 0]
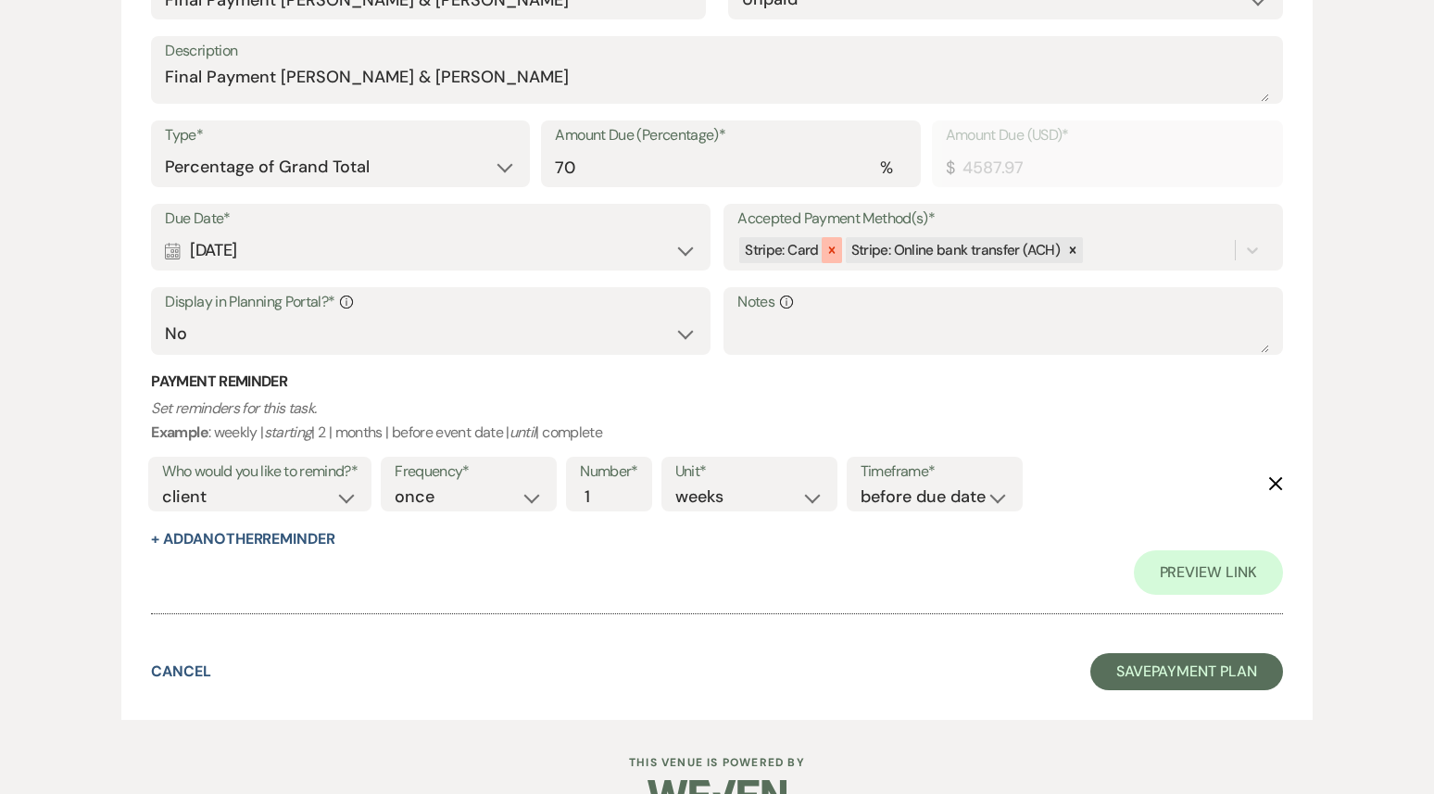
click at [827, 248] on icon at bounding box center [831, 250] width 13 height 13
click at [222, 348] on select "Yes No" at bounding box center [430, 334] width 531 height 36
select select "true"
click at [165, 316] on select "Yes No" at bounding box center [430, 334] width 531 height 36
click at [711, 491] on select "days weeks months" at bounding box center [749, 496] width 148 height 25
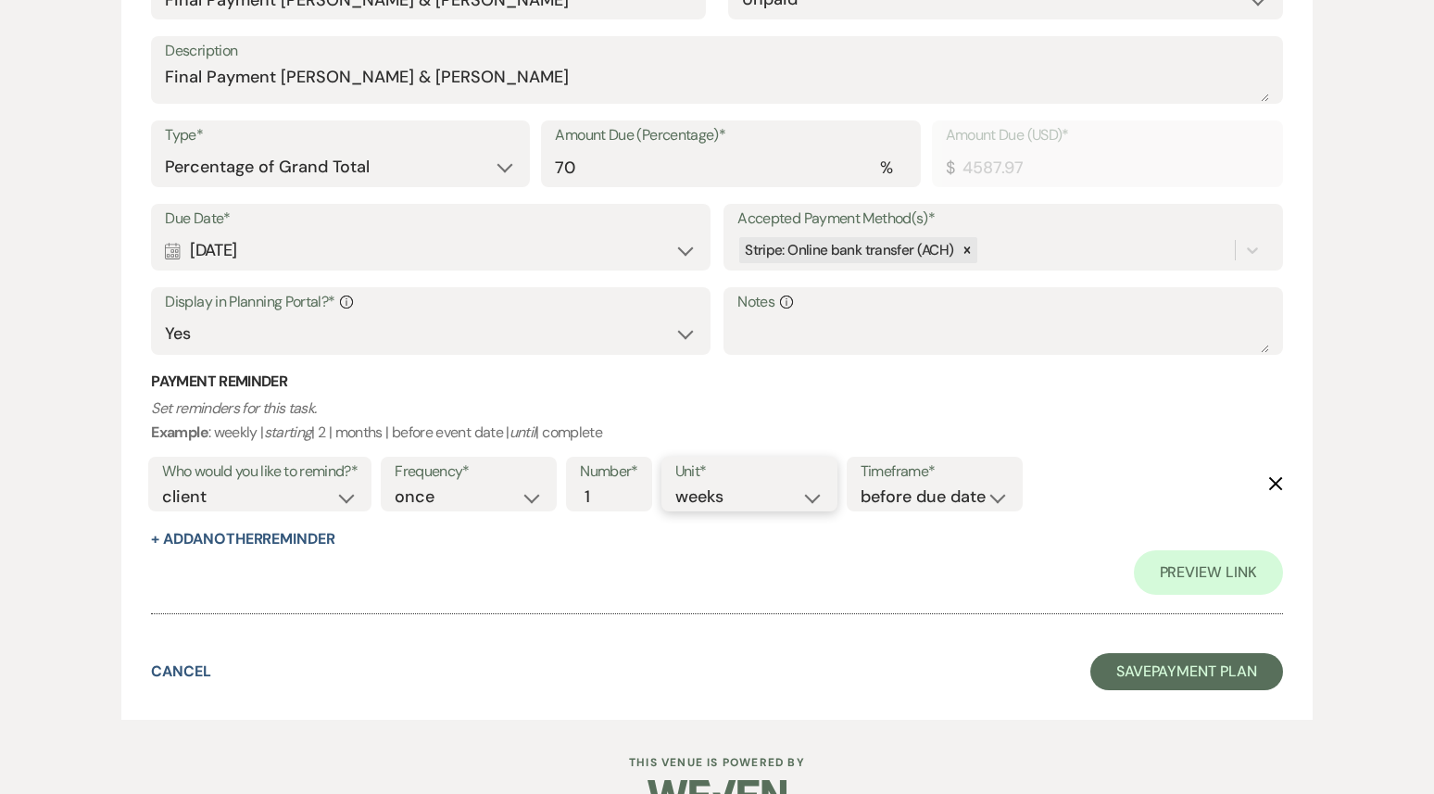
select select "months"
click at [678, 484] on select "days weeks months" at bounding box center [749, 496] width 148 height 25
click at [267, 537] on button "+ Add Another Reminder" at bounding box center [242, 539] width 183 height 15
select select "client"
select select "days"
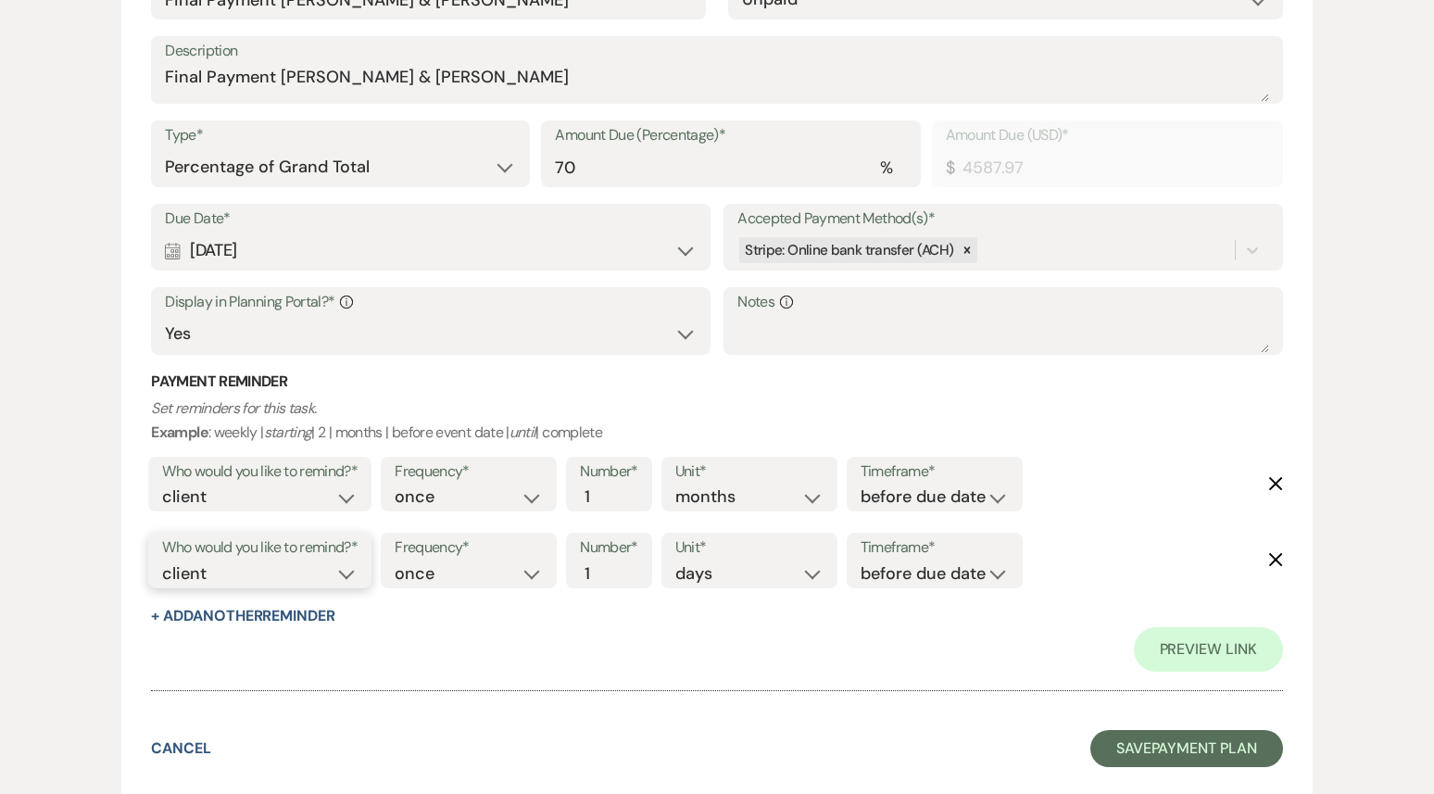
click at [265, 572] on select "client venue both" at bounding box center [259, 573] width 195 height 25
select select "both"
click at [162, 561] on select "client venue both" at bounding box center [259, 573] width 195 height 25
click at [750, 554] on label "Unit*" at bounding box center [749, 547] width 148 height 27
click at [748, 575] on select "days weeks months" at bounding box center [749, 573] width 148 height 25
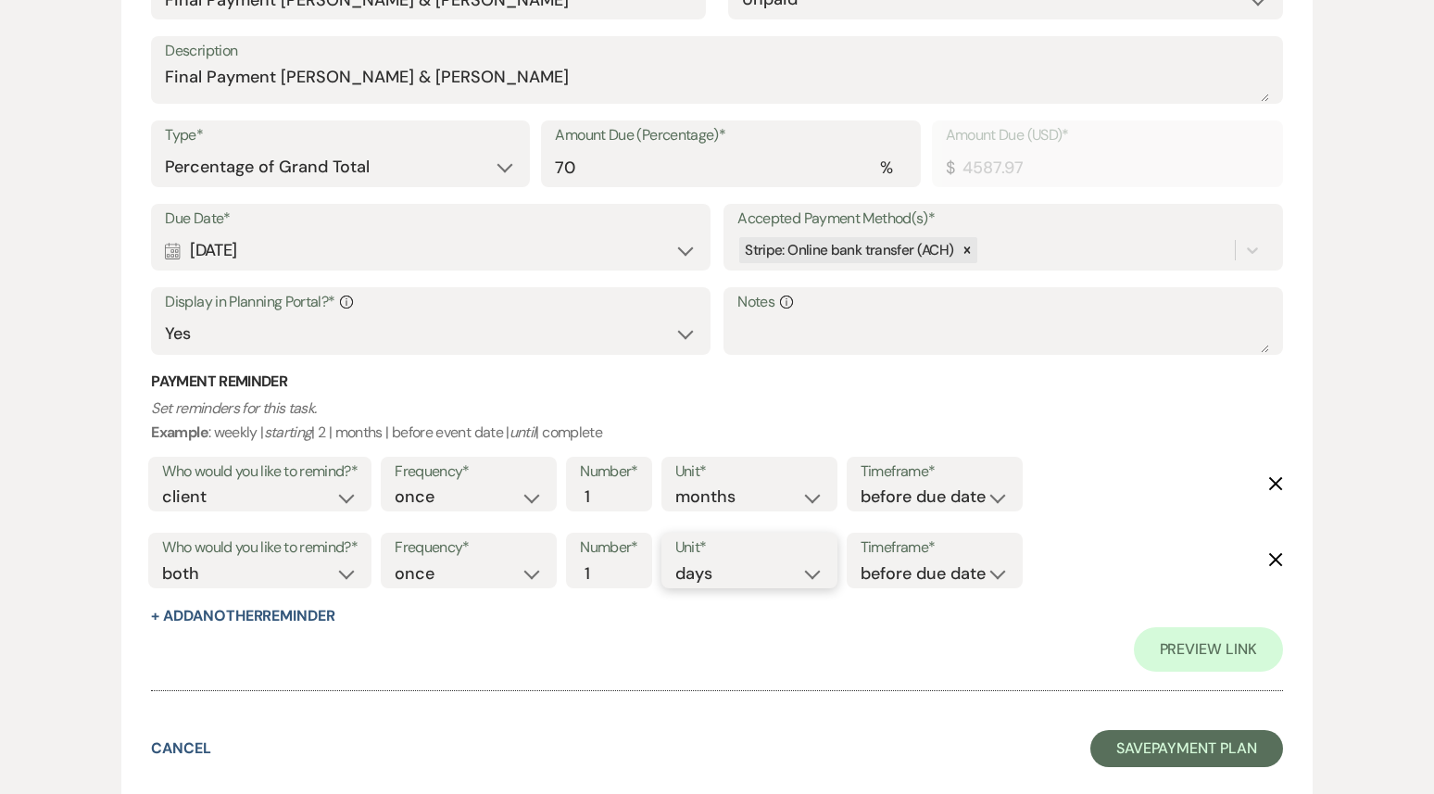
select select "weeks"
click at [678, 561] on select "days weeks months" at bounding box center [749, 573] width 148 height 25
click at [1135, 744] on button "Save Payment Plan" at bounding box center [1186, 748] width 193 height 37
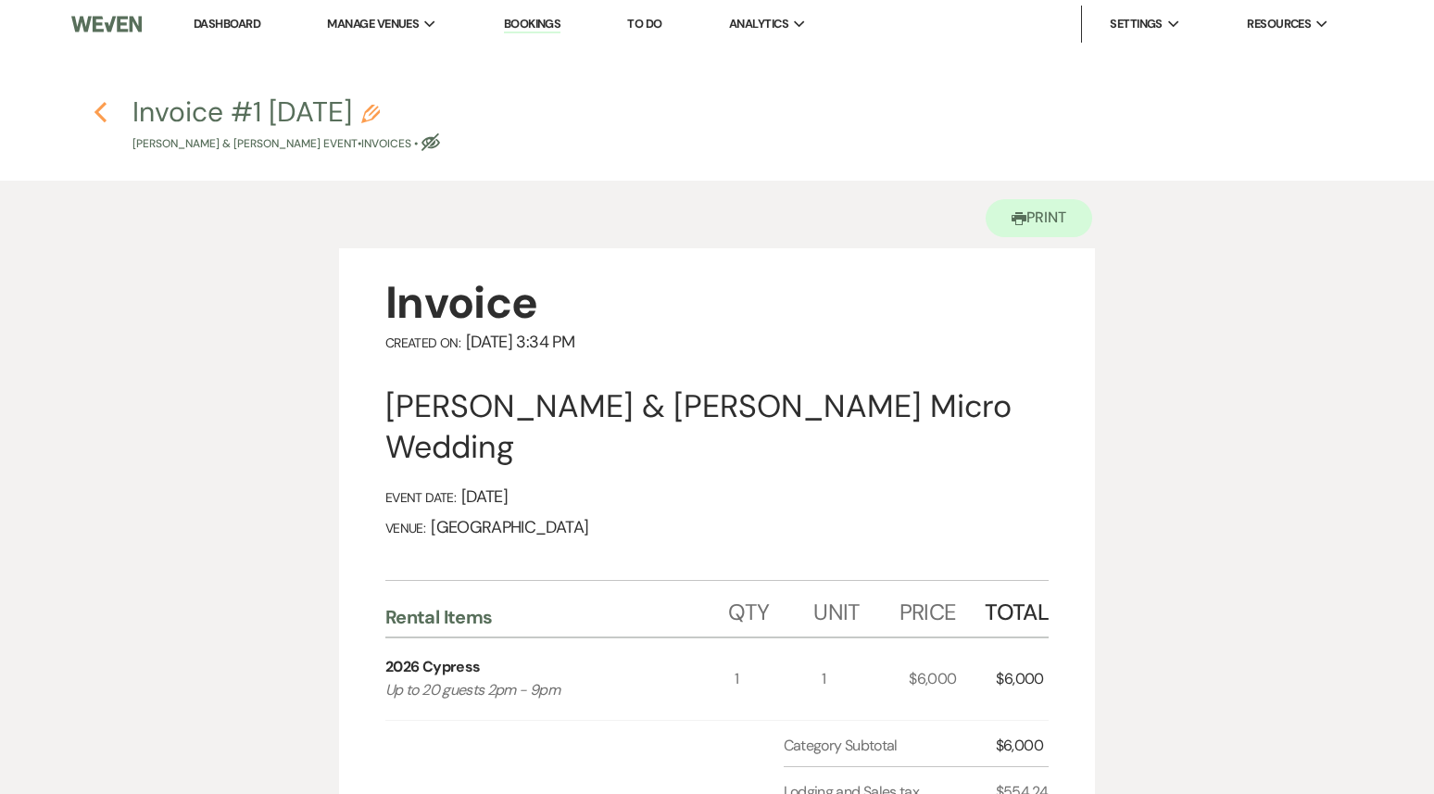
click at [107, 119] on icon "Previous" at bounding box center [101, 112] width 14 height 22
select select "6"
select select "5"
select select "16"
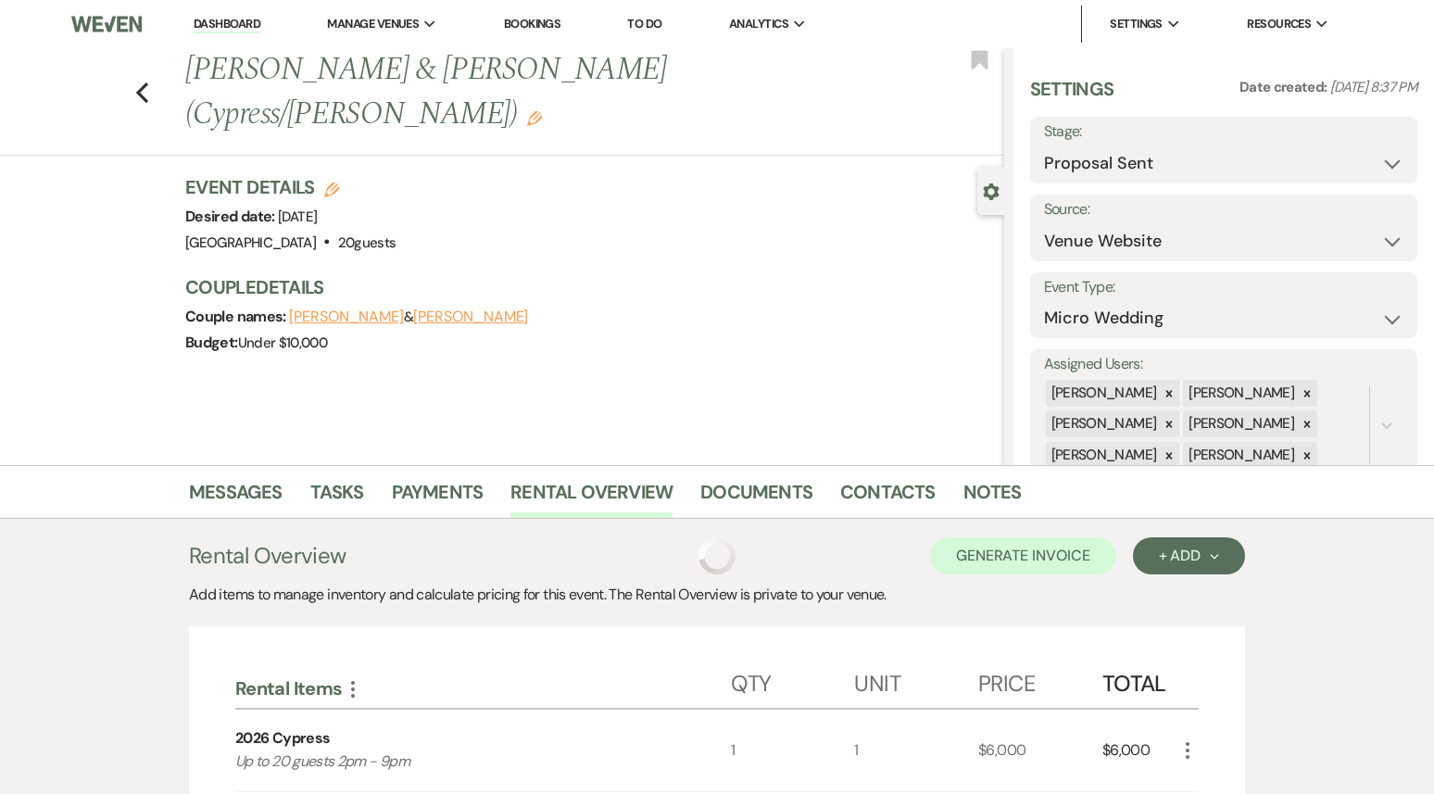
scroll to position [411, 0]
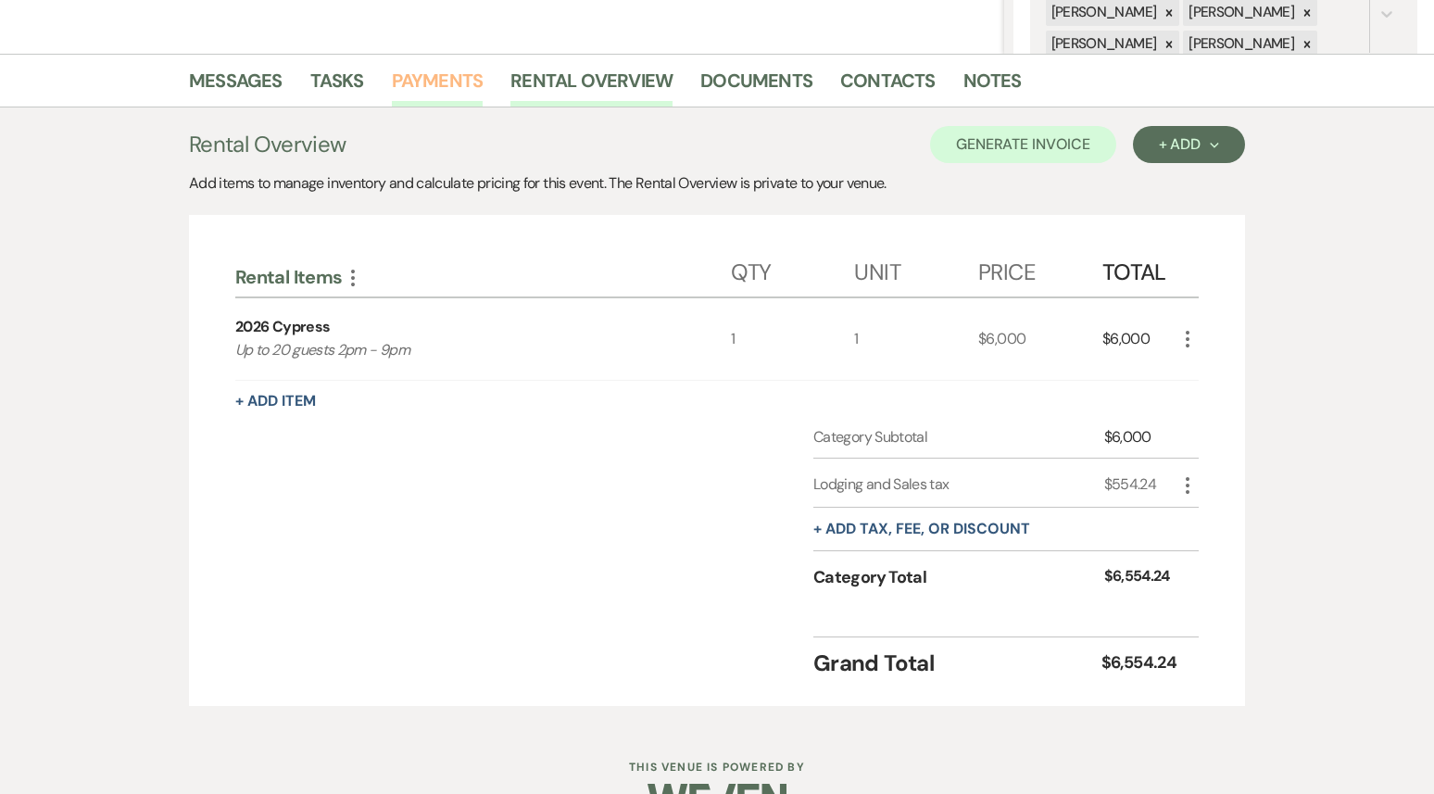
click at [439, 93] on link "Payments" at bounding box center [438, 86] width 92 height 41
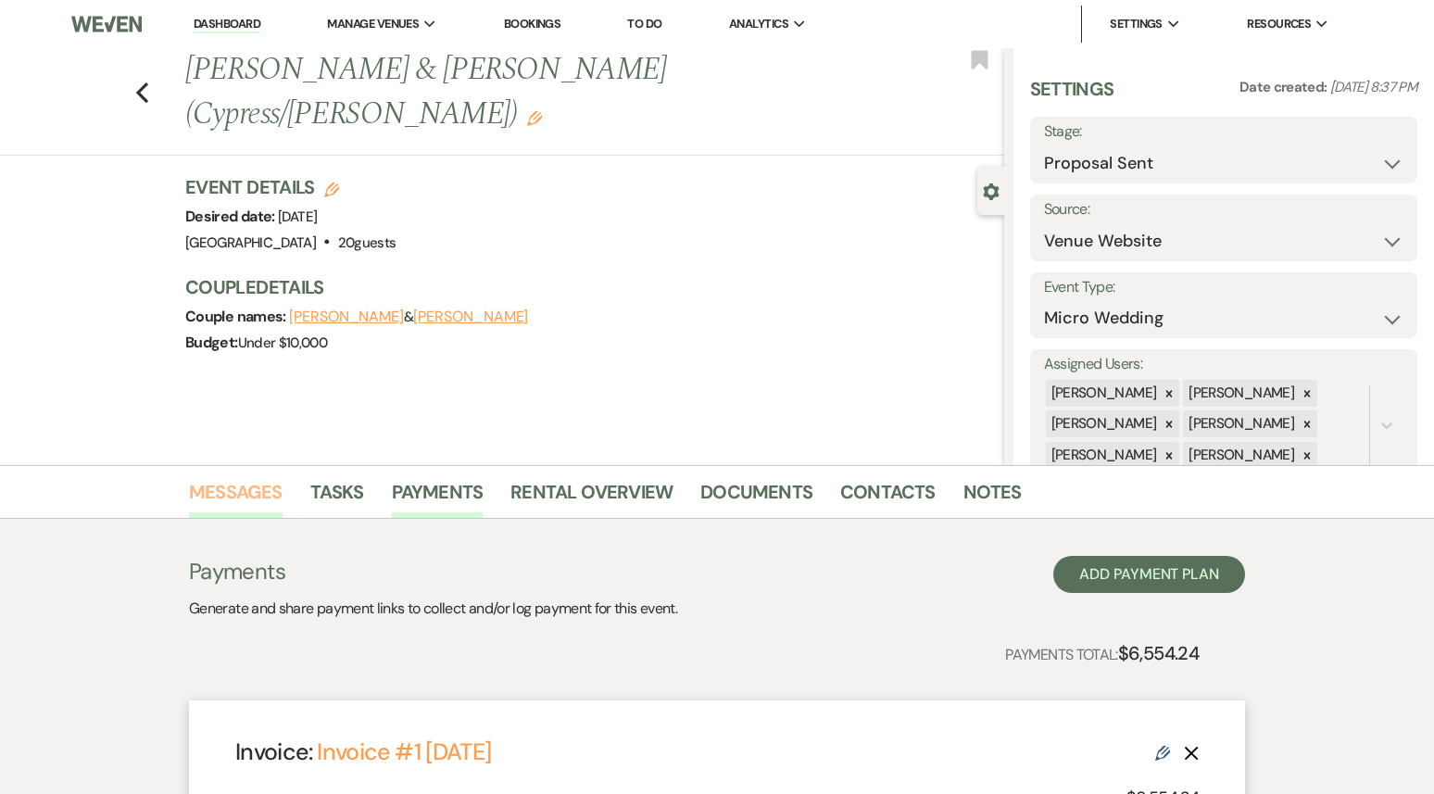
click at [229, 506] on link "Messages" at bounding box center [236, 497] width 94 height 41
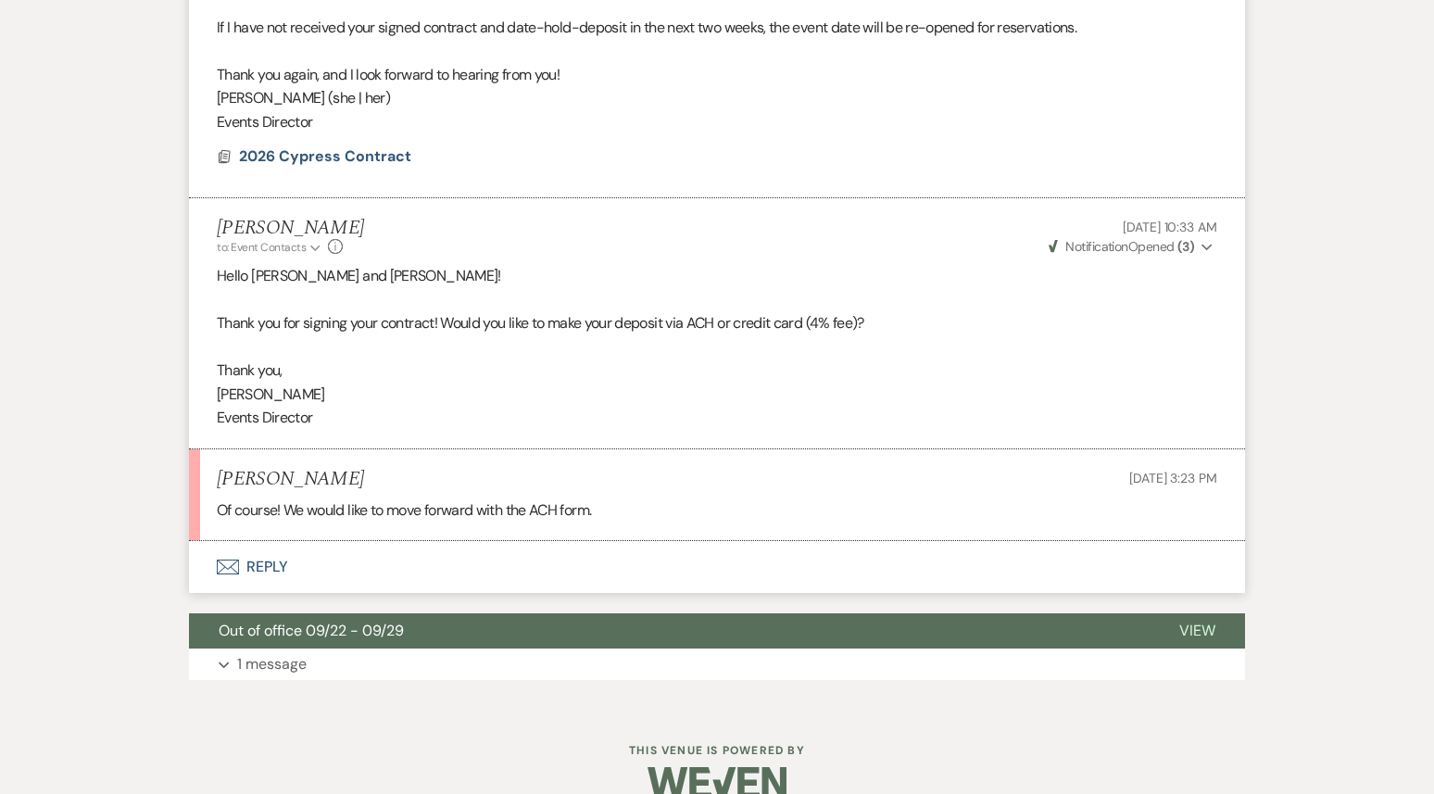
scroll to position [4415, 0]
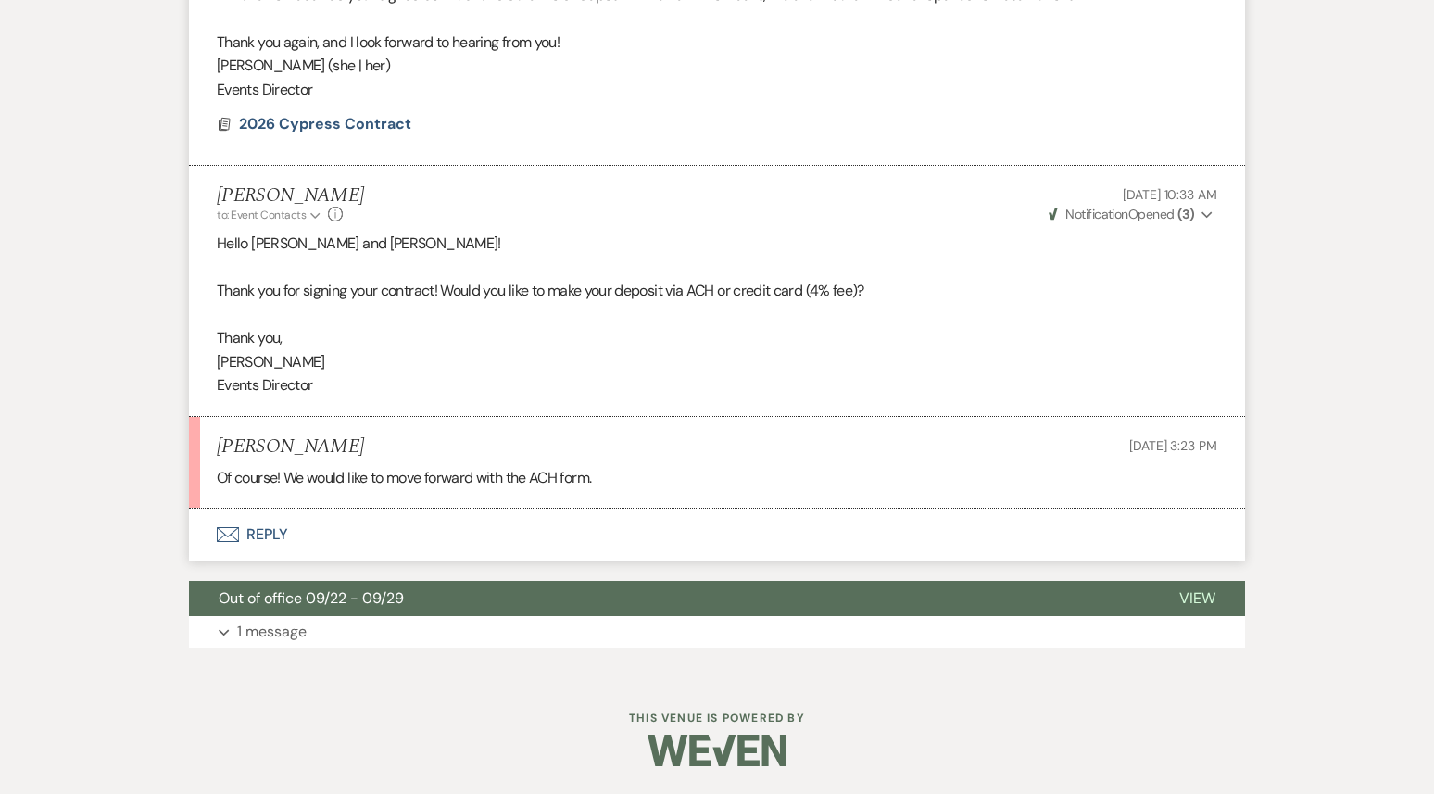
click at [398, 535] on button "Envelope Reply" at bounding box center [717, 535] width 1056 height 52
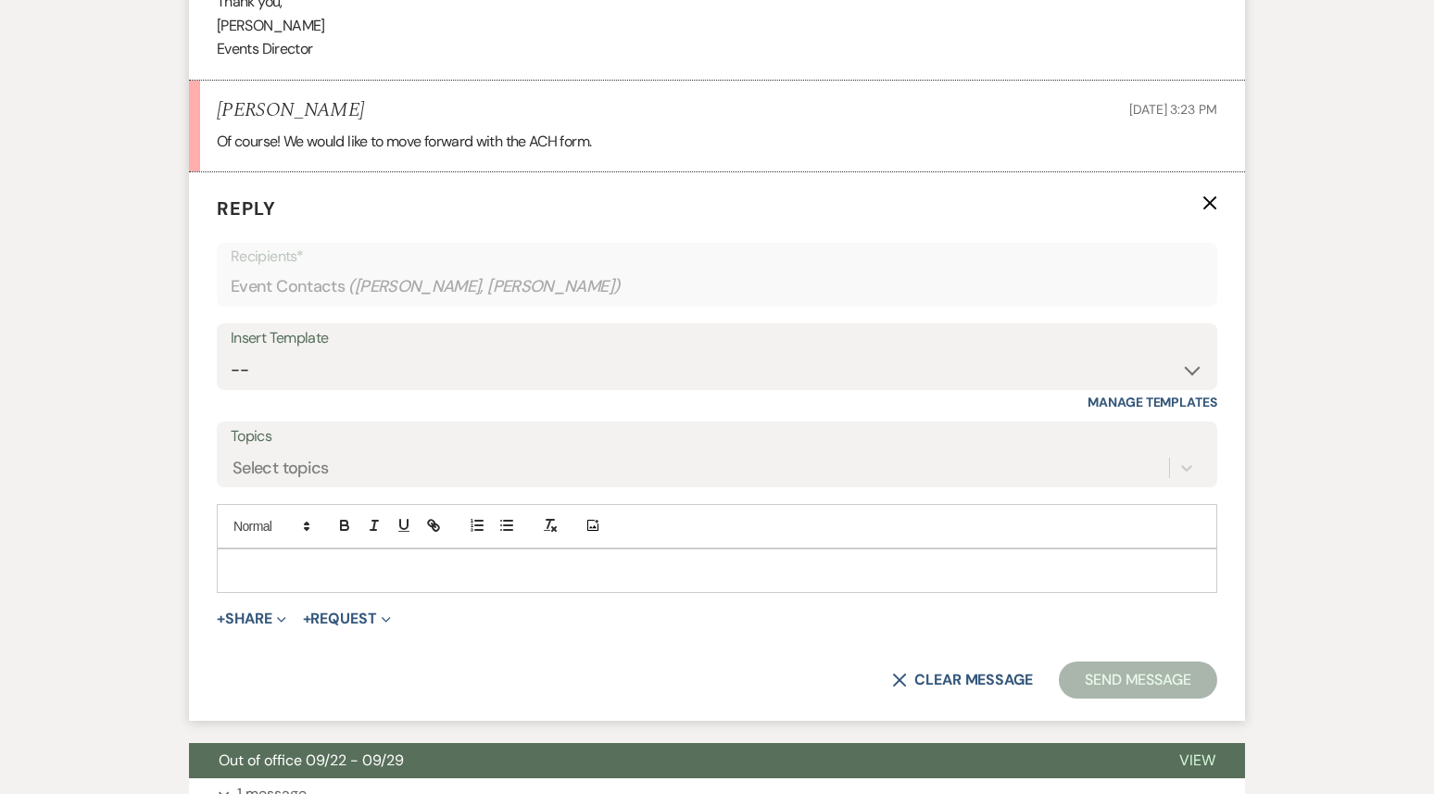
scroll to position [4752, 0]
click at [371, 630] on form "Reply X Recipients* Event Contacts ( [PERSON_NAME], [PERSON_NAME] ) Insert Temp…" at bounding box center [717, 445] width 1056 height 548
click at [371, 622] on button "+ Request Expand" at bounding box center [347, 617] width 88 height 15
click at [385, 653] on button "Generate Payment Payment" at bounding box center [432, 654] width 259 height 33
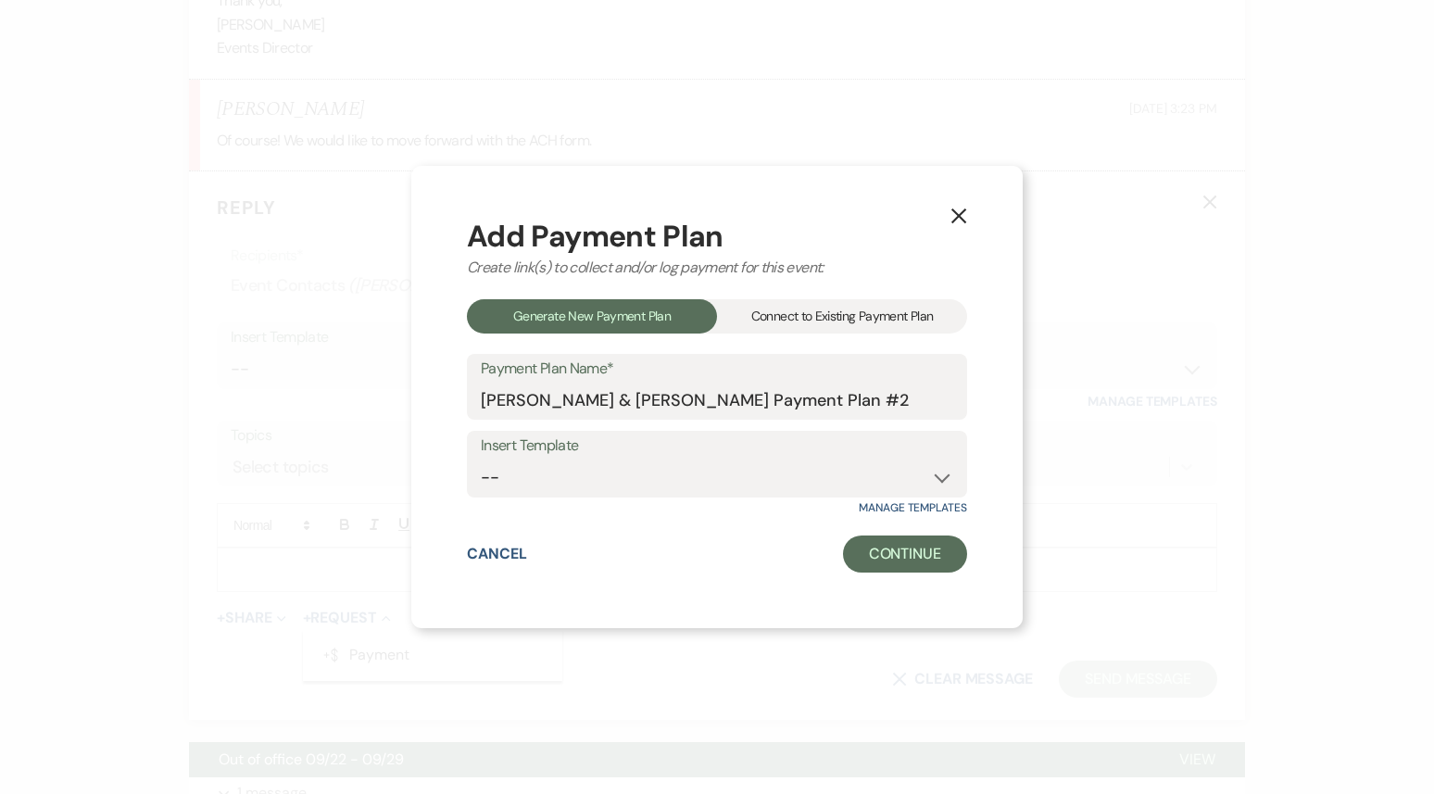
click at [824, 308] on div "Connect to Existing Payment Plan" at bounding box center [842, 316] width 250 height 34
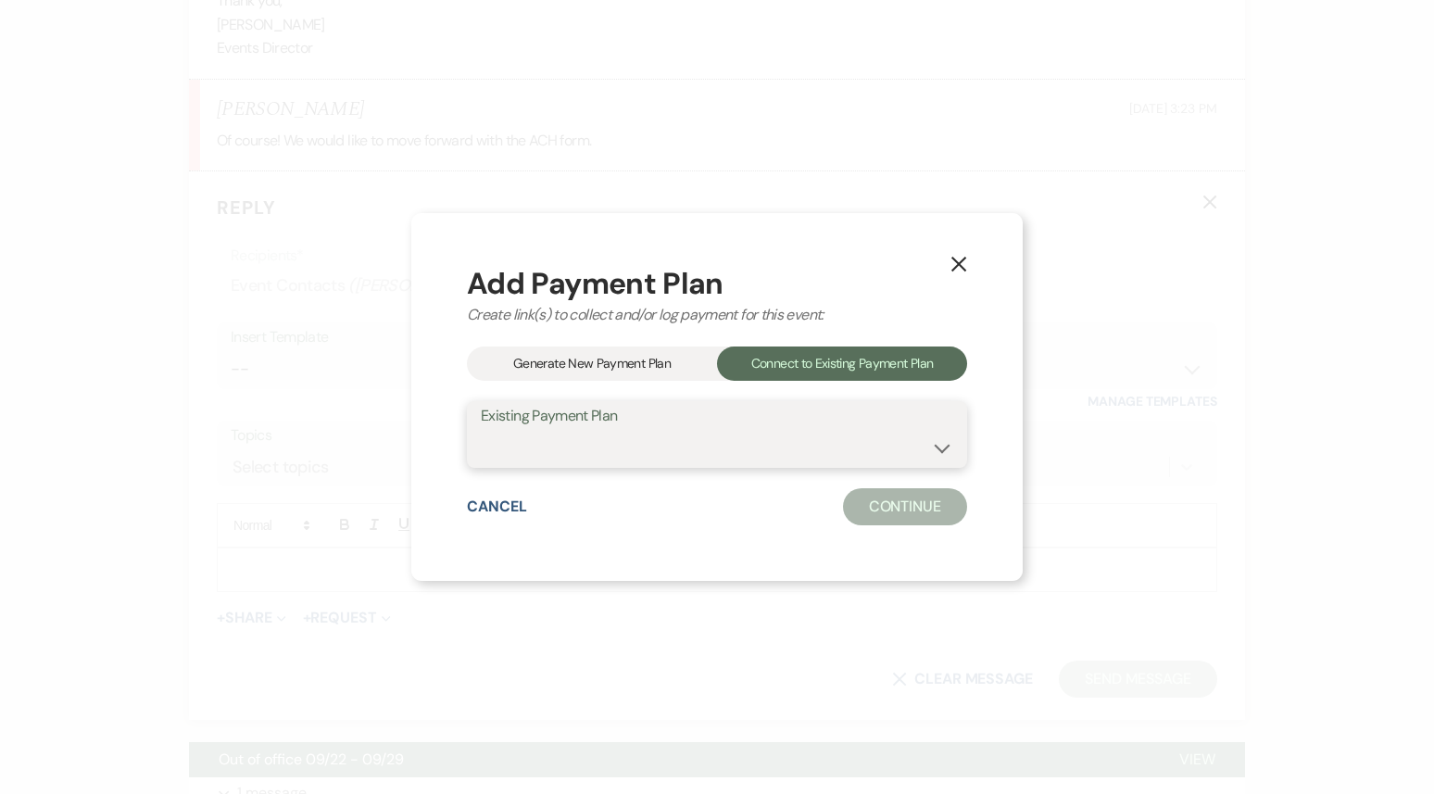
click at [724, 452] on select "[PERSON_NAME] & [PERSON_NAME] Payment Plan #1" at bounding box center [717, 448] width 472 height 36
select select "25427"
click at [481, 430] on select "[PERSON_NAME] & [PERSON_NAME] Payment Plan #1" at bounding box center [717, 448] width 472 height 36
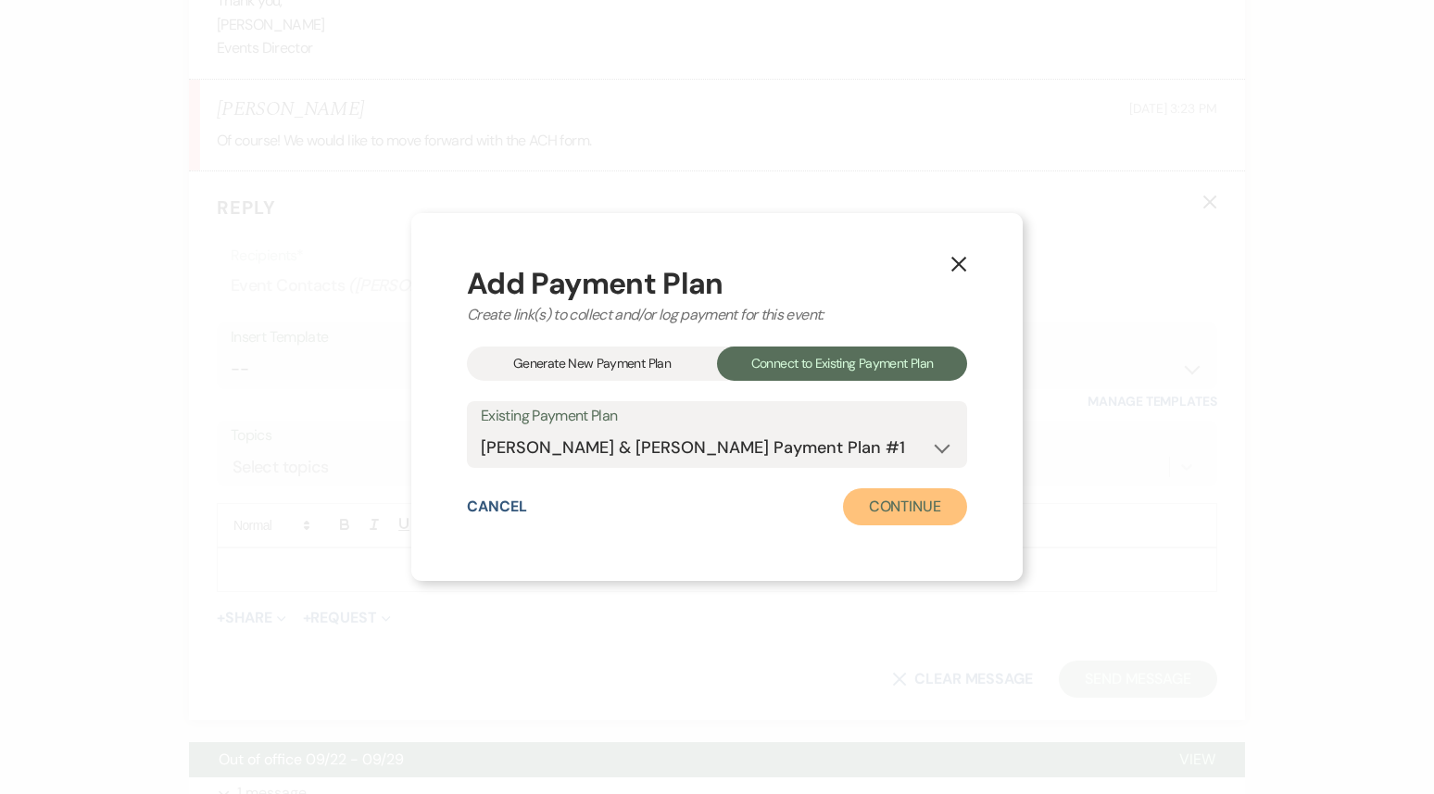
click at [917, 498] on button "Continue" at bounding box center [905, 506] width 124 height 37
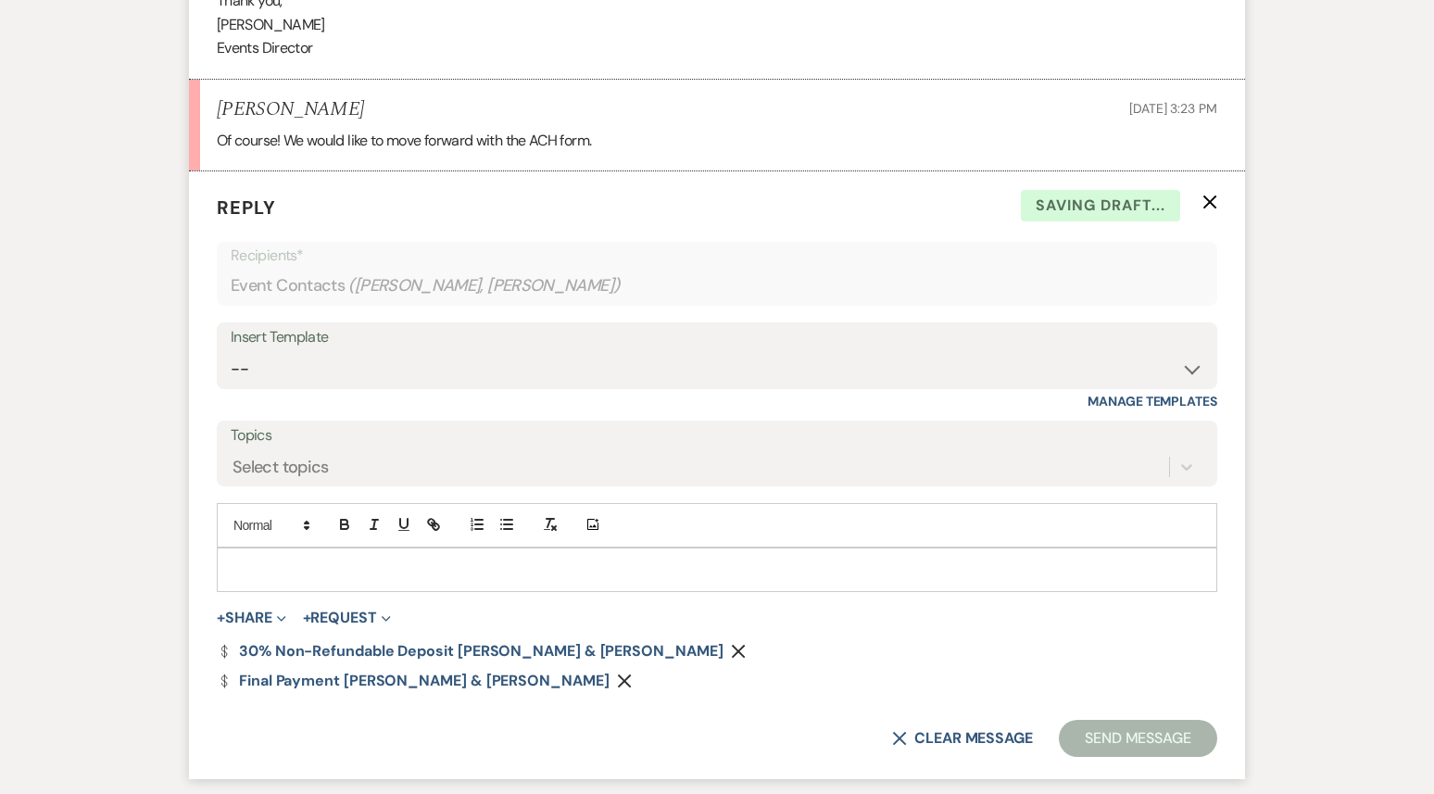
click at [414, 576] on p at bounding box center [717, 569] width 971 height 20
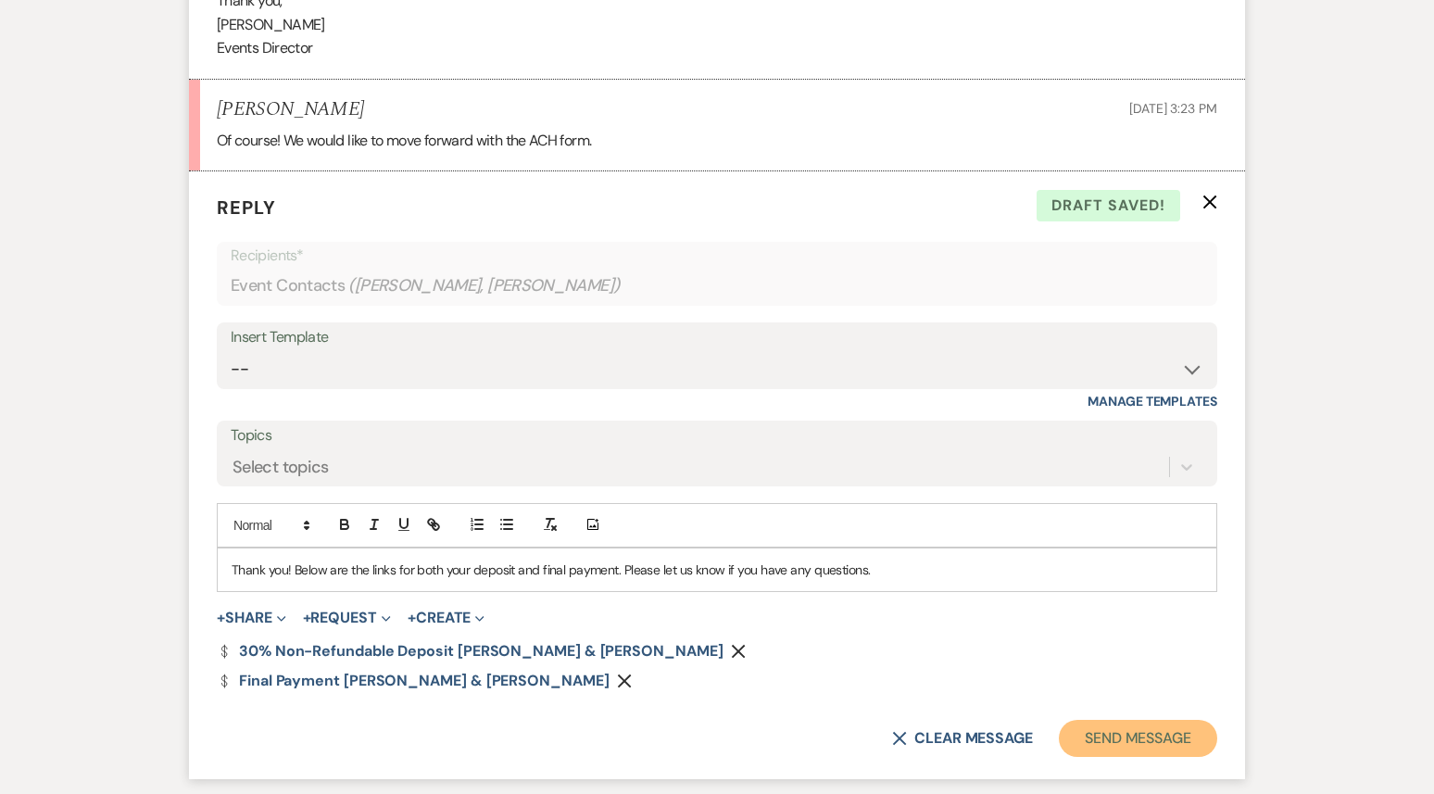
click at [1147, 736] on button "Send Message" at bounding box center [1138, 738] width 158 height 37
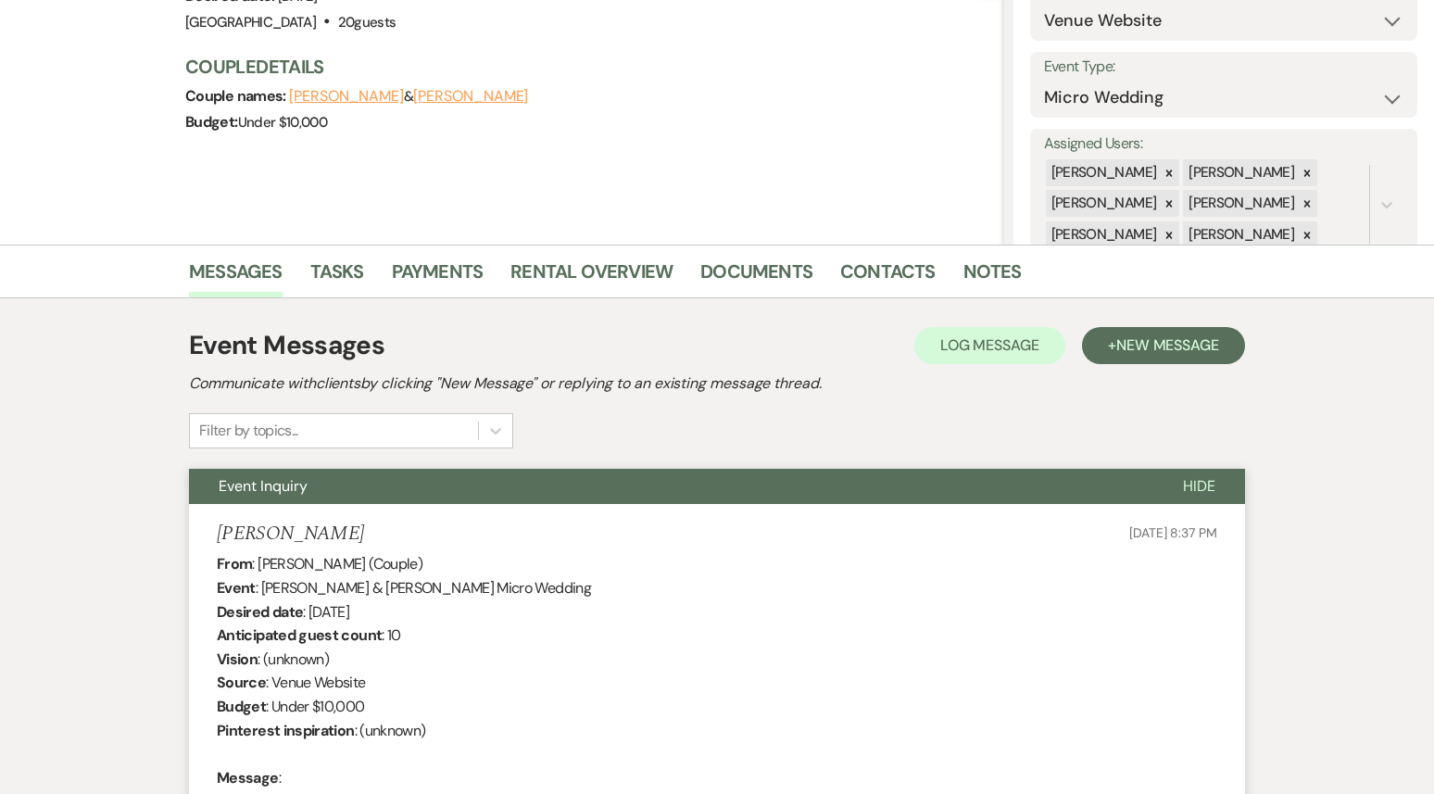
scroll to position [0, 0]
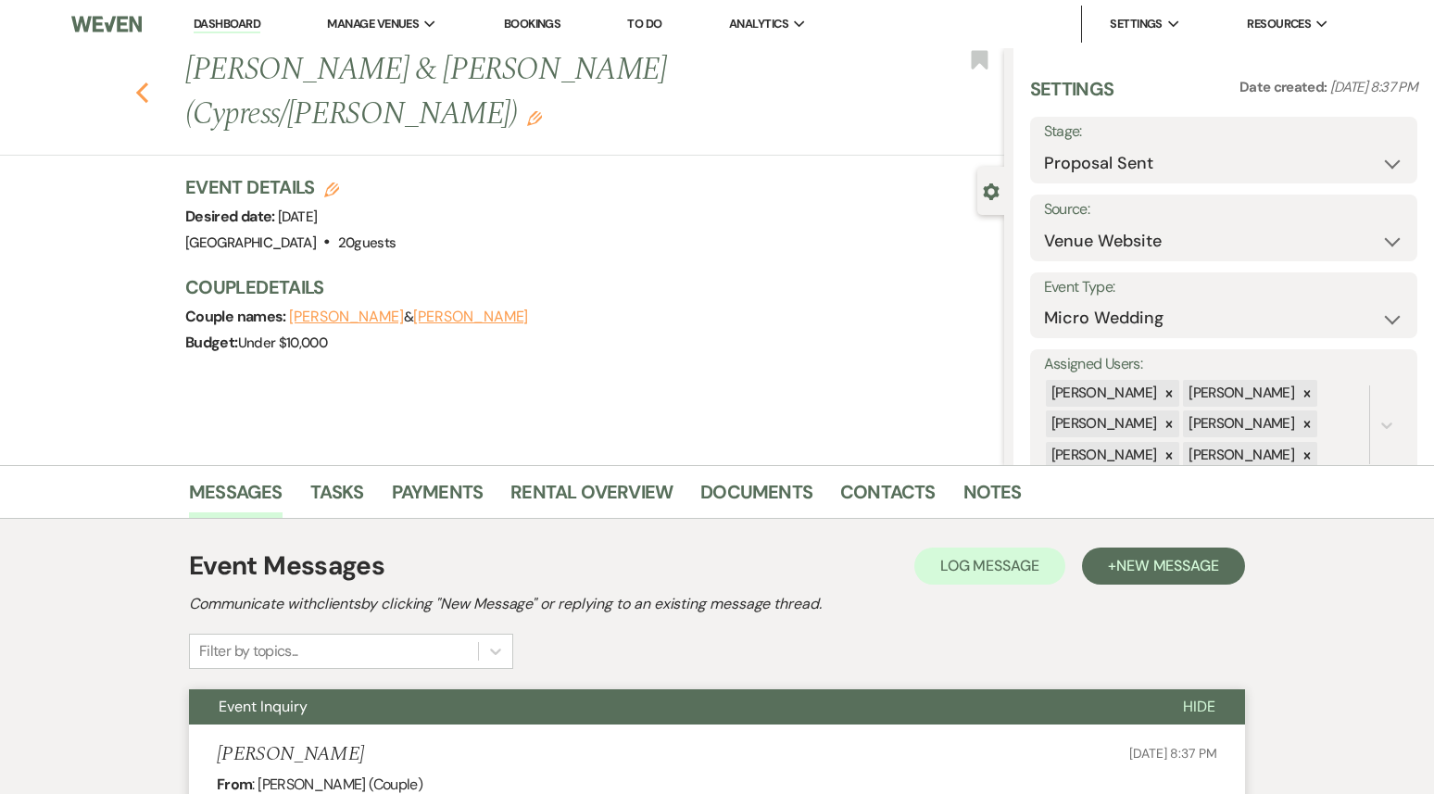
click at [137, 82] on icon "Previous" at bounding box center [142, 93] width 14 height 22
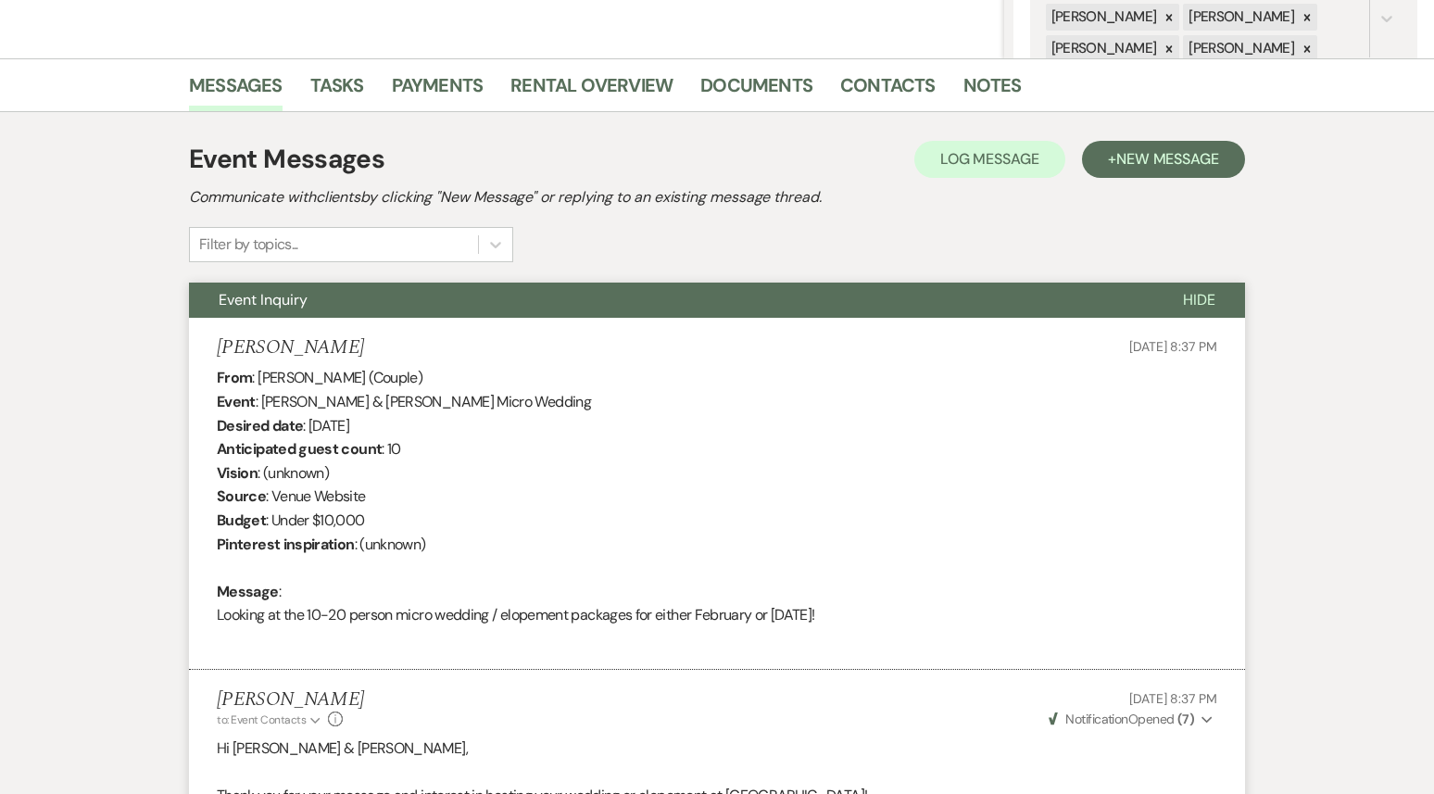
select select "6"
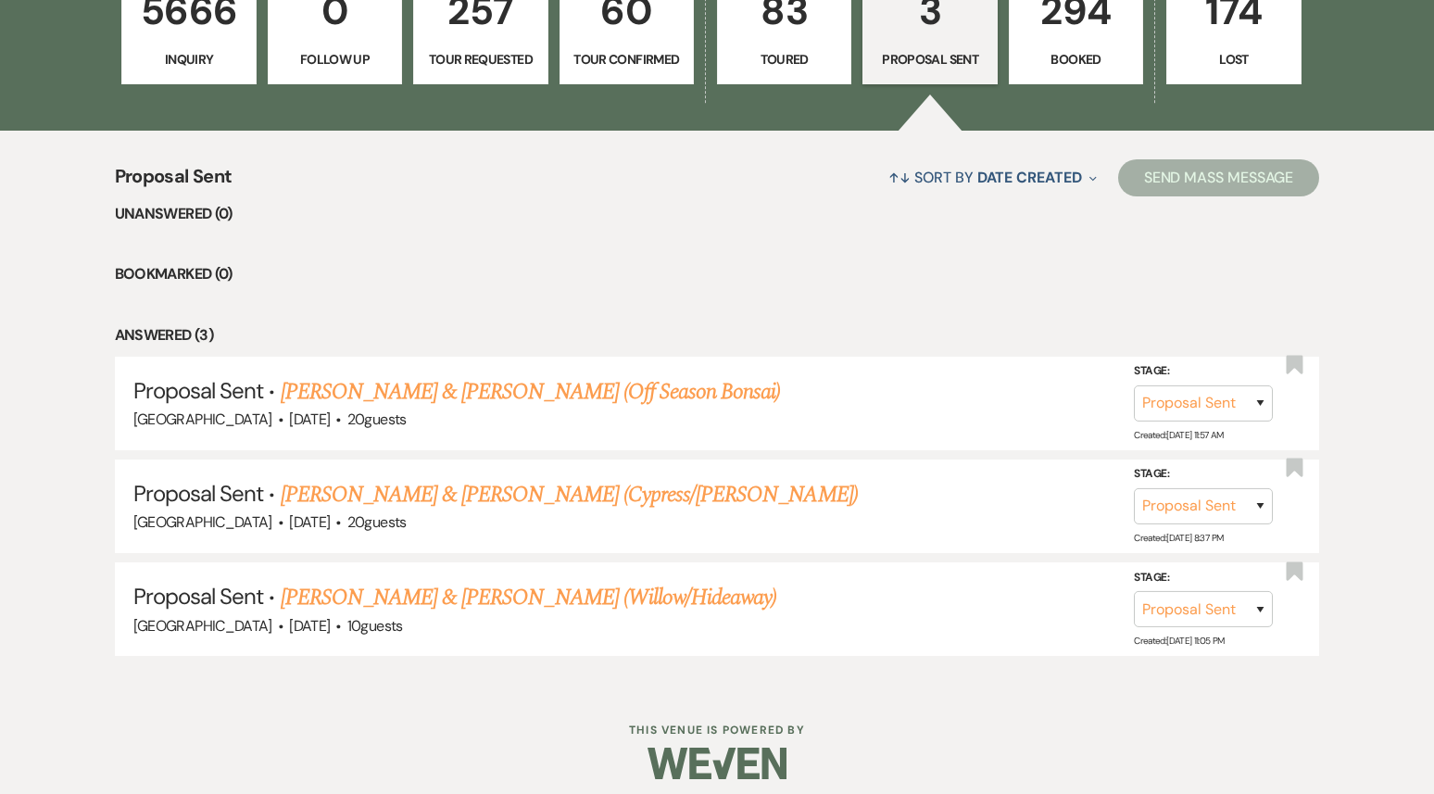
scroll to position [603, 0]
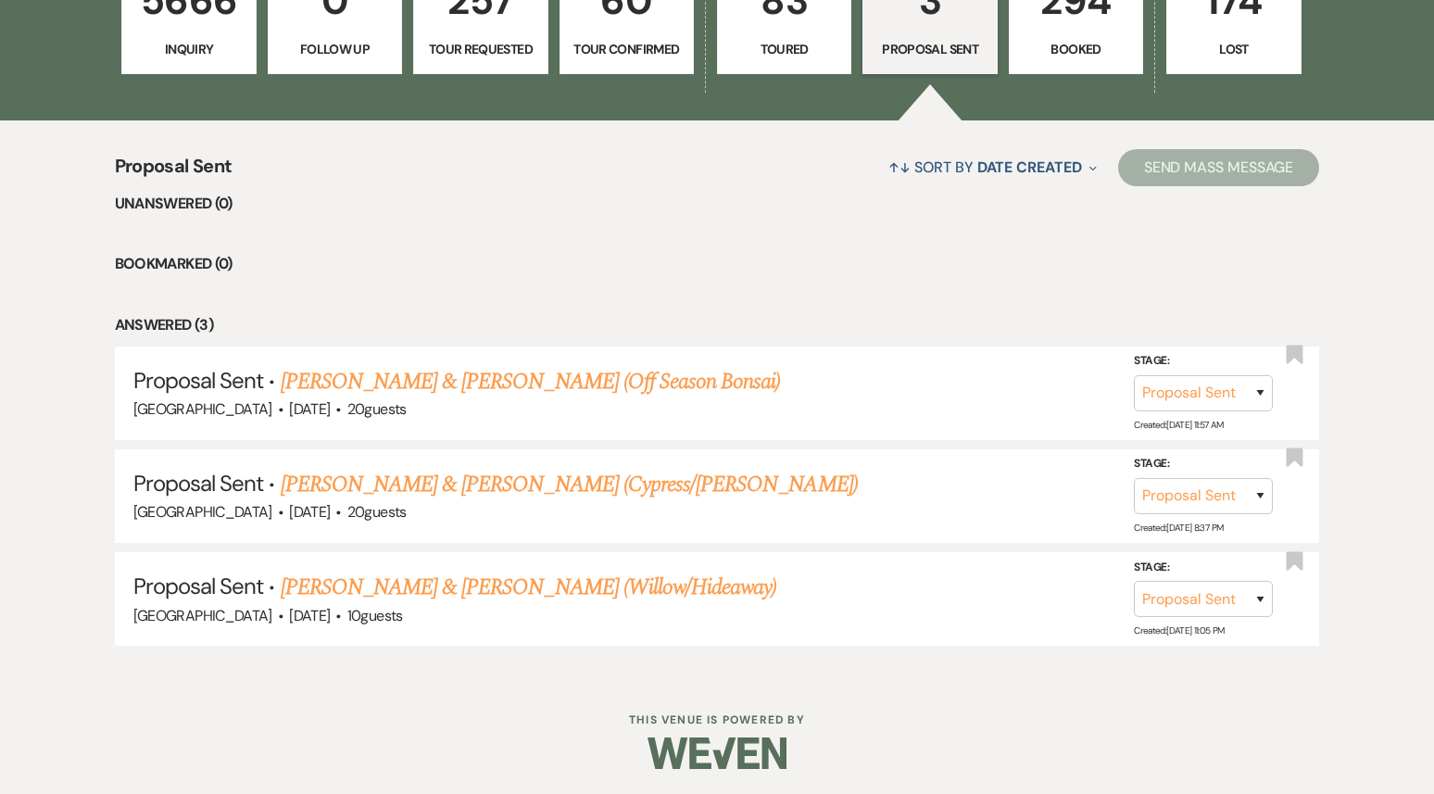
click at [540, 372] on link "[PERSON_NAME] & [PERSON_NAME] (Off Season Bonsai)" at bounding box center [531, 381] width 500 height 33
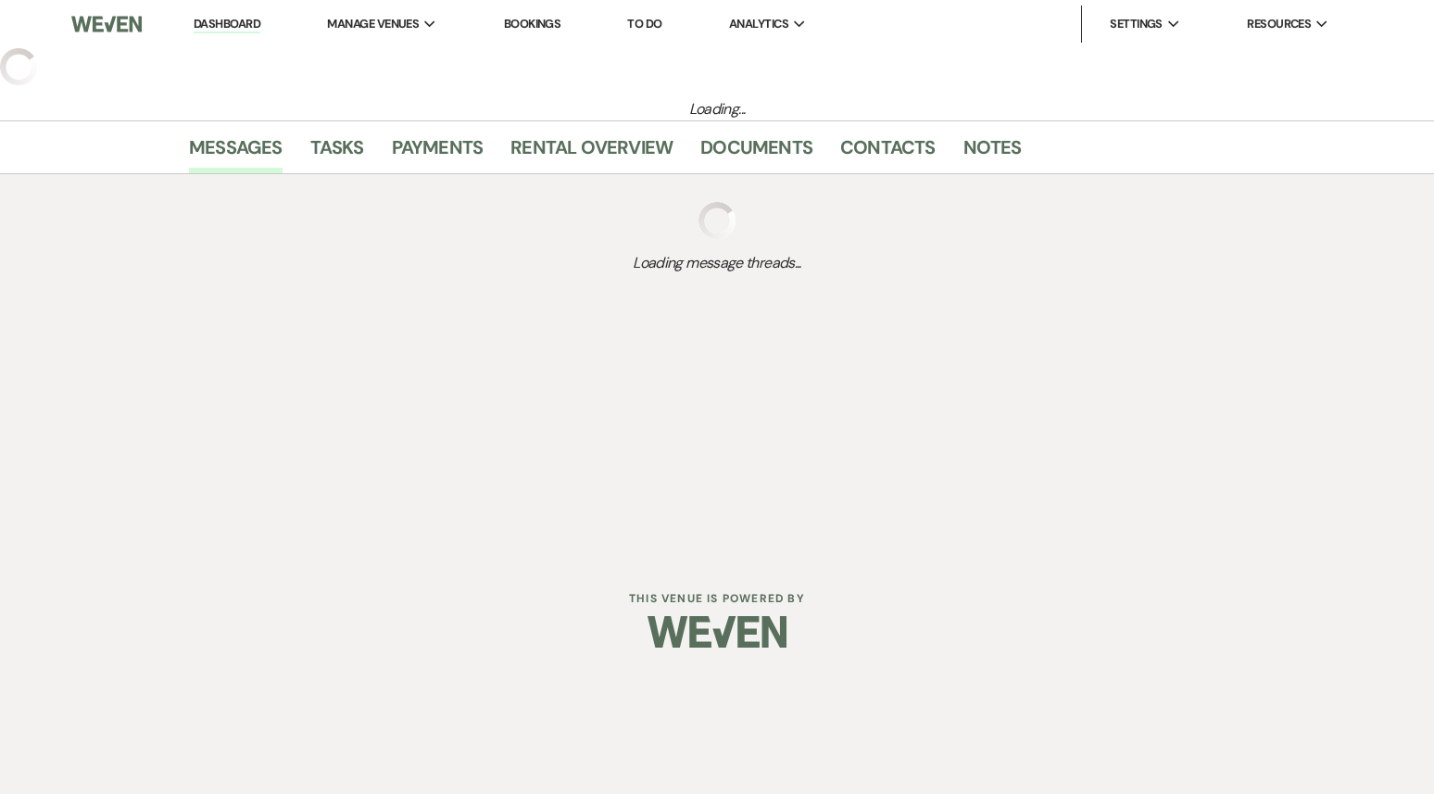
select select "6"
select select "5"
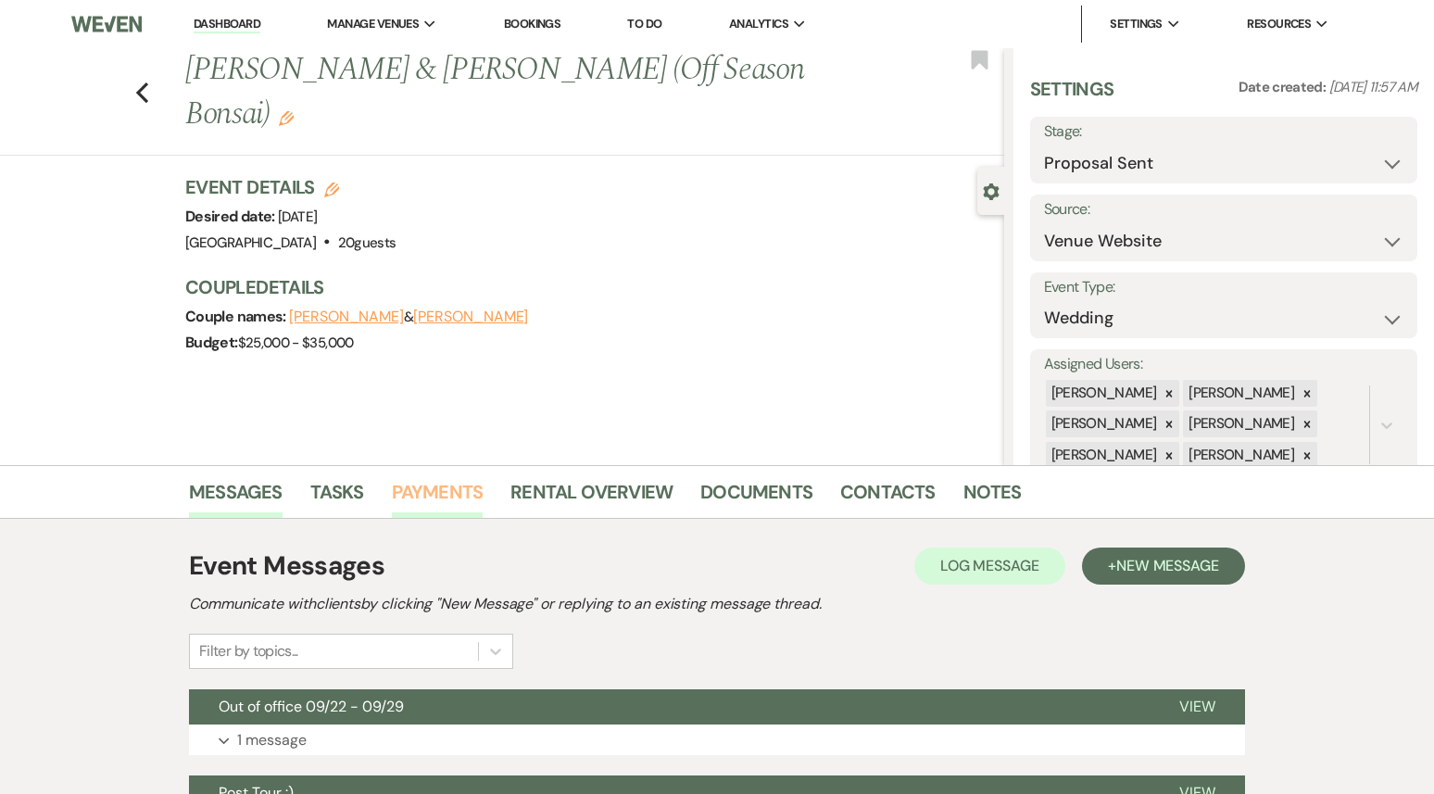
click at [446, 488] on link "Payments" at bounding box center [438, 497] width 92 height 41
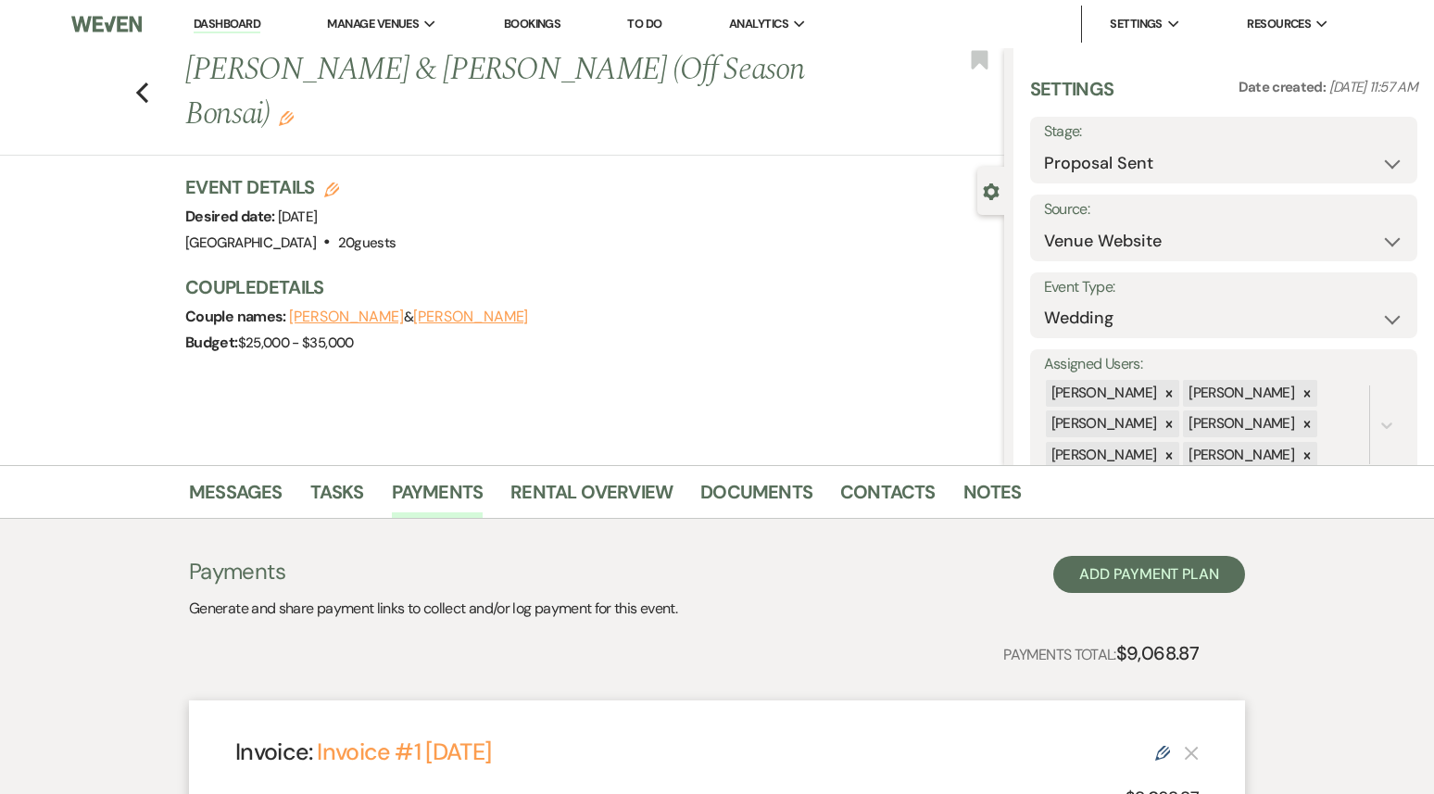
click at [142, 82] on div "Previous [PERSON_NAME] & [PERSON_NAME] (Off Season Bonsai) Edit Bookmark" at bounding box center [497, 101] width 1013 height 107
click at [147, 82] on icon "Previous" at bounding box center [142, 93] width 14 height 22
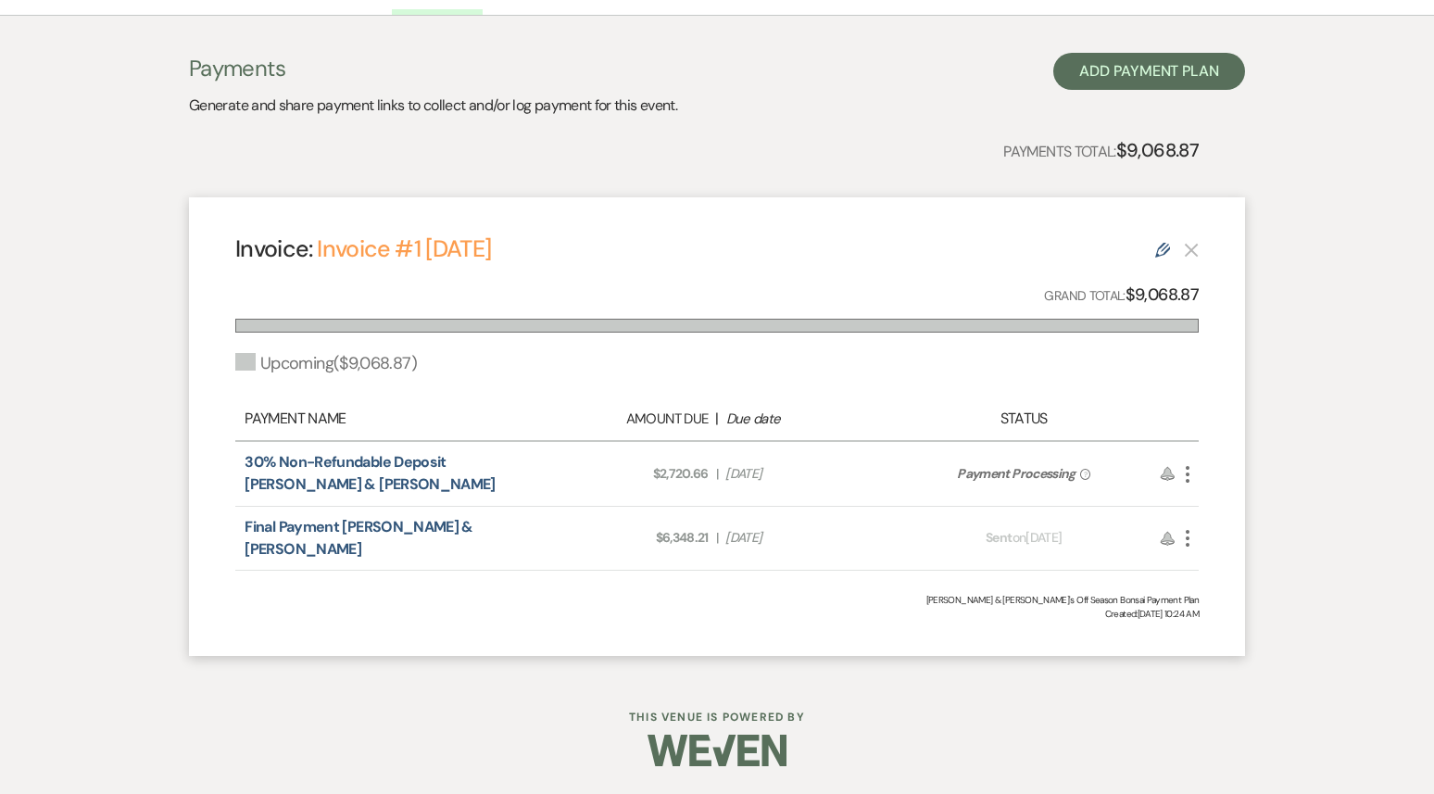
select select "6"
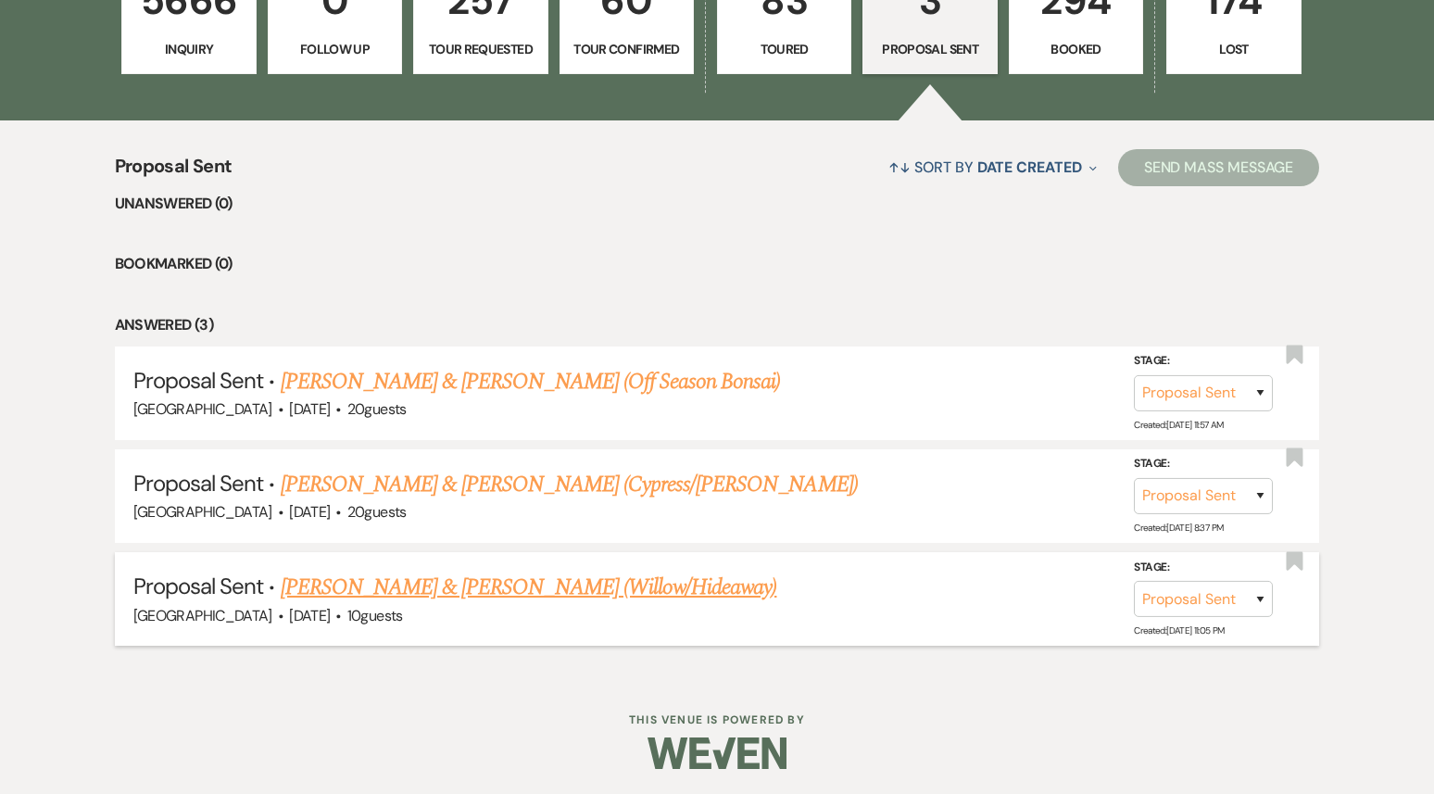
click at [463, 592] on link "[PERSON_NAME] & [PERSON_NAME] (Willow/Hideaway)" at bounding box center [529, 587] width 496 height 33
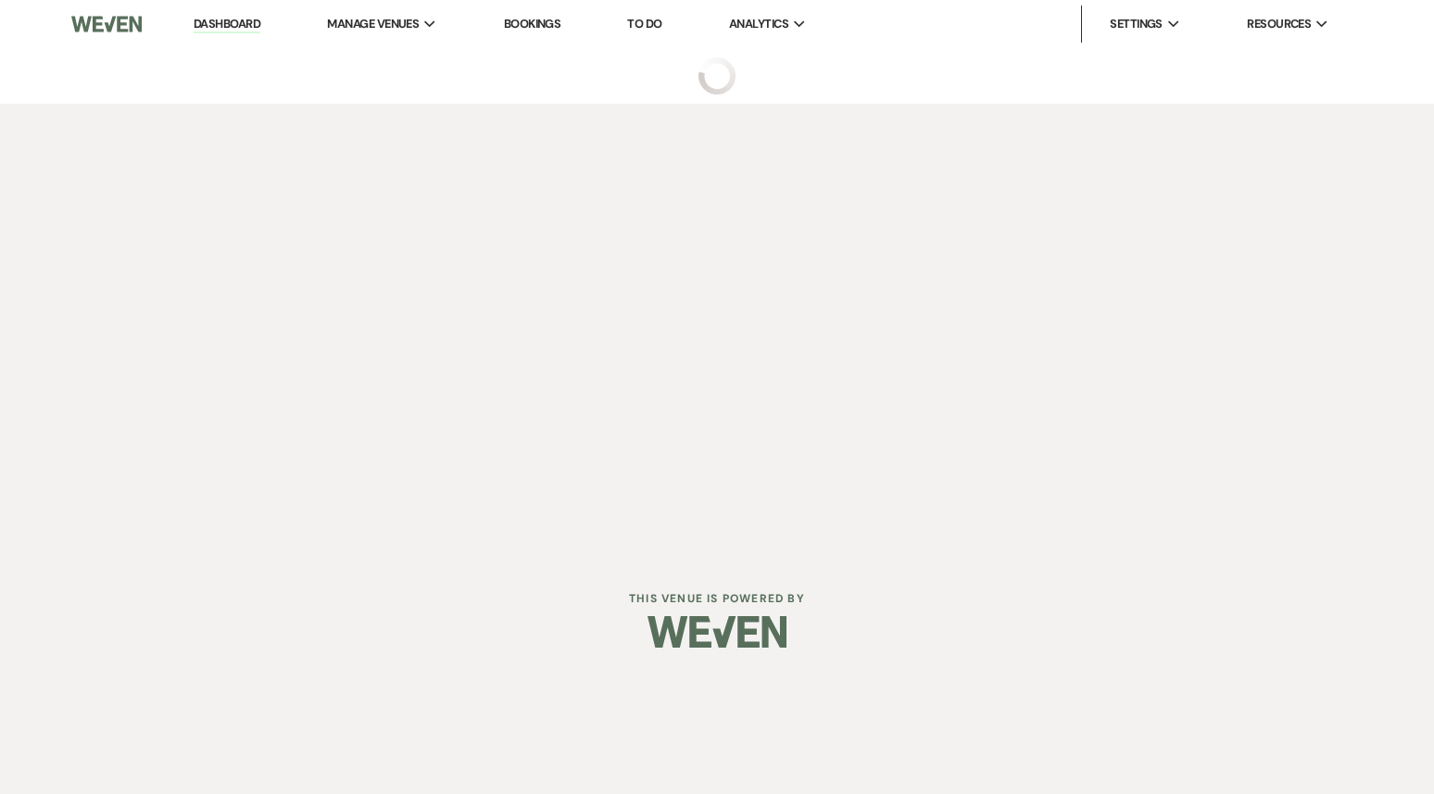
select select "6"
select select "5"
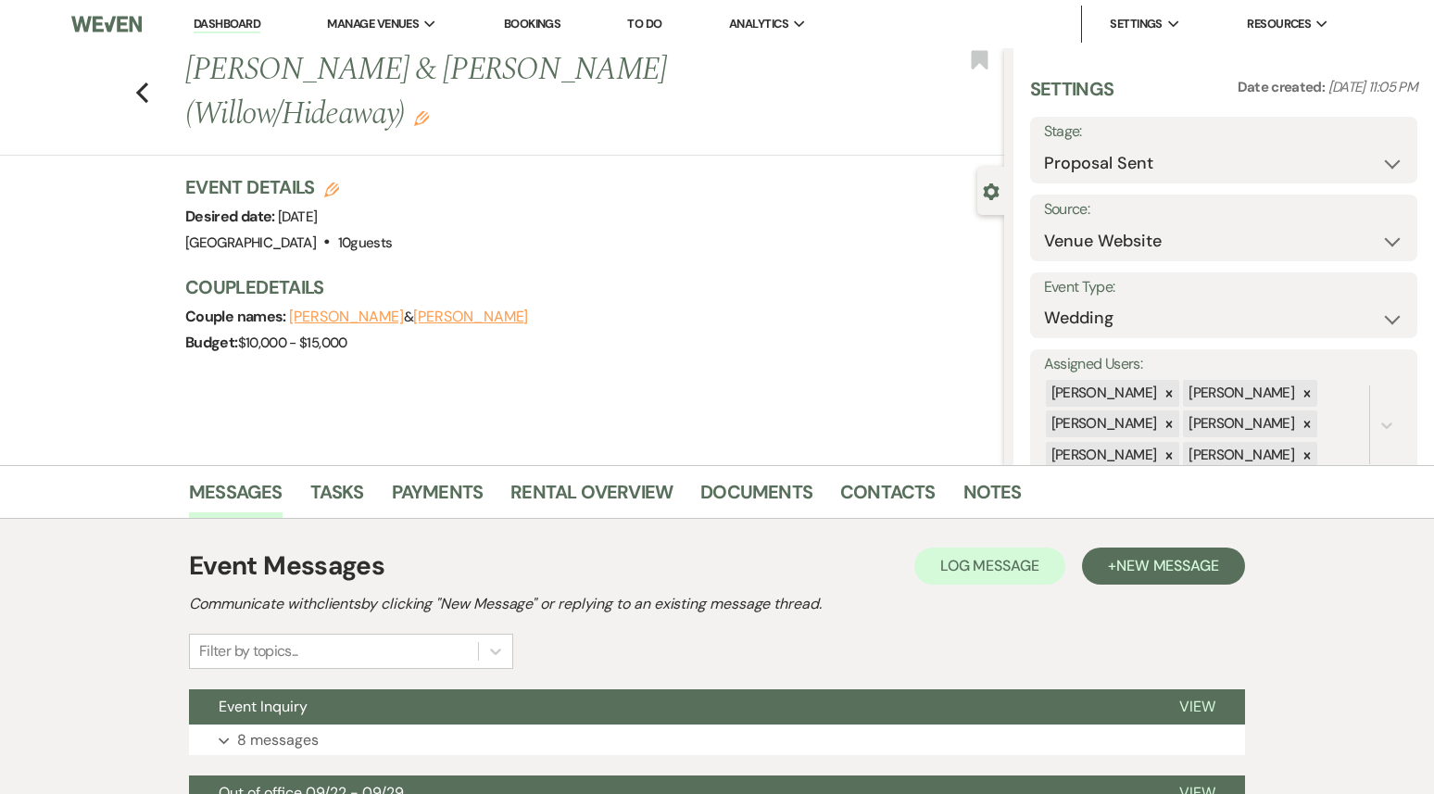
scroll to position [195, 0]
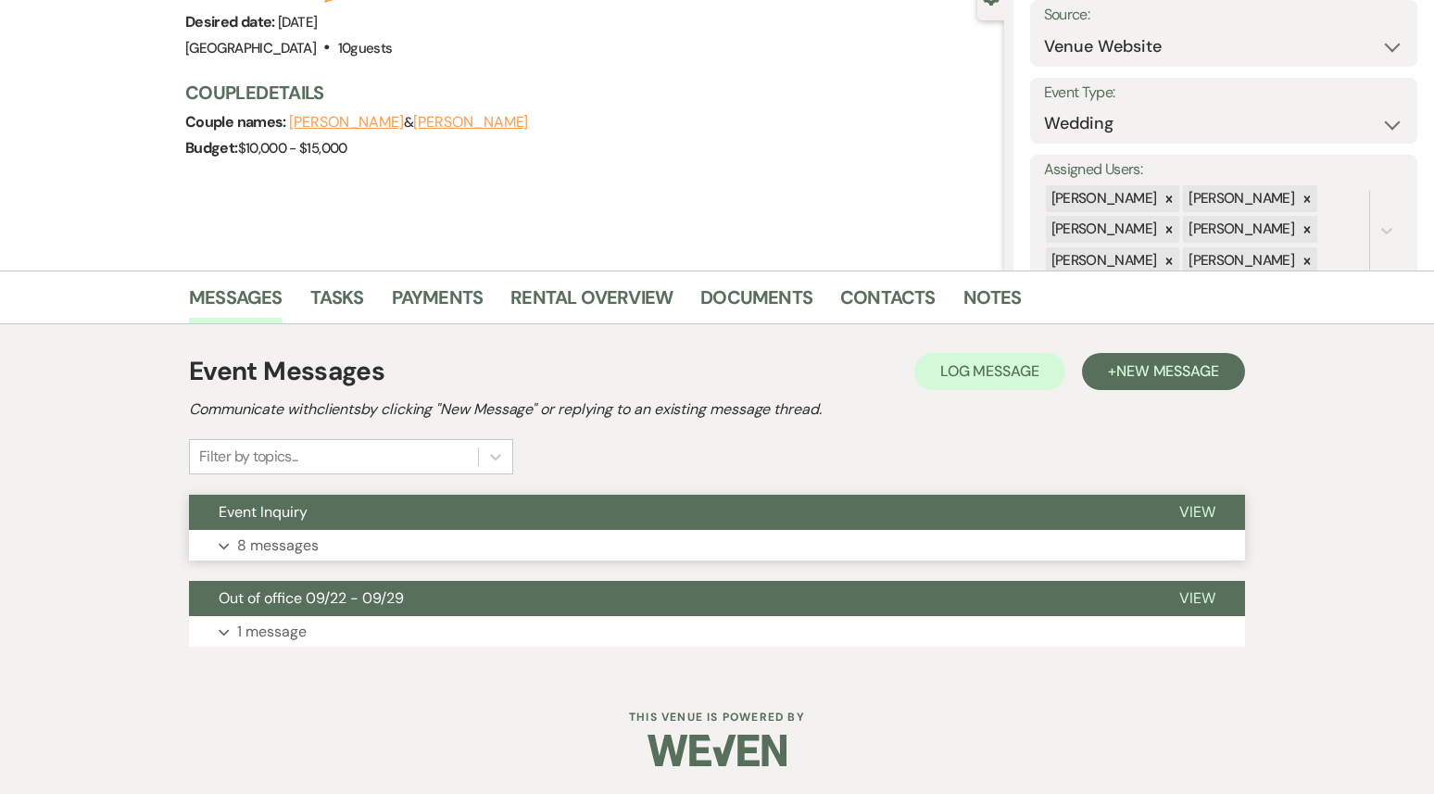
click at [478, 542] on button "Expand 8 messages" at bounding box center [717, 545] width 1056 height 31
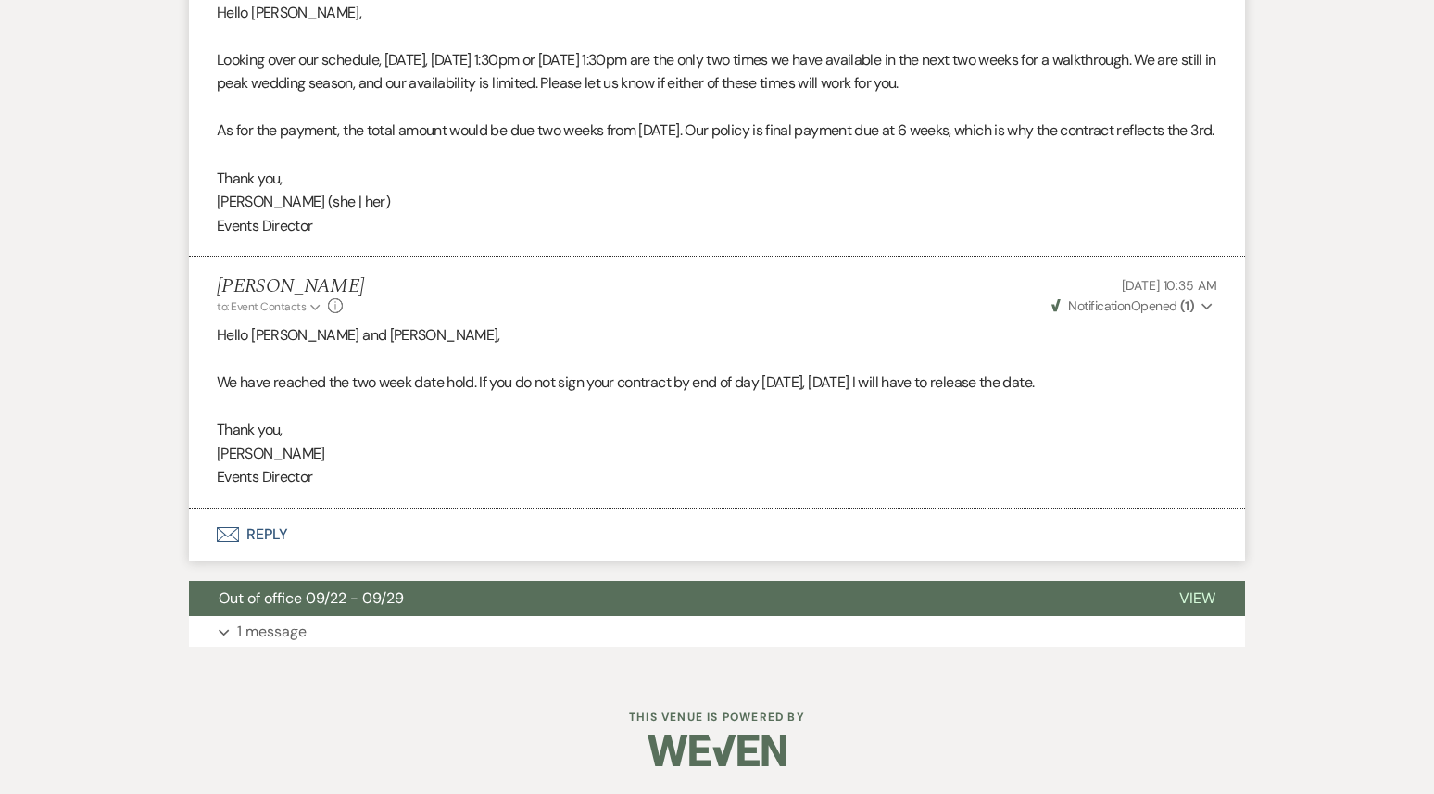
scroll to position [4307, 0]
click at [467, 609] on button "Out of office 09/22 - 09/29" at bounding box center [669, 598] width 961 height 35
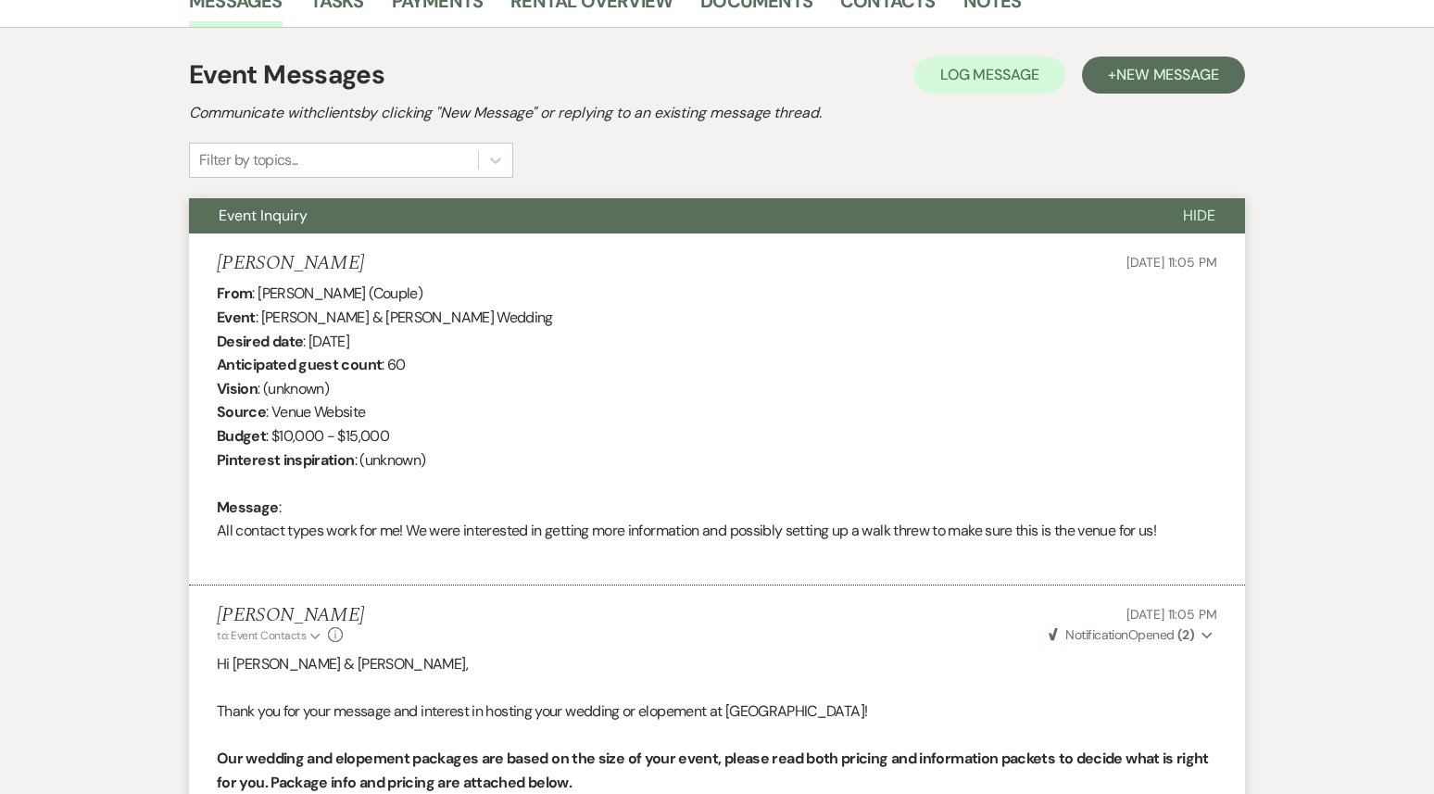
scroll to position [0, 0]
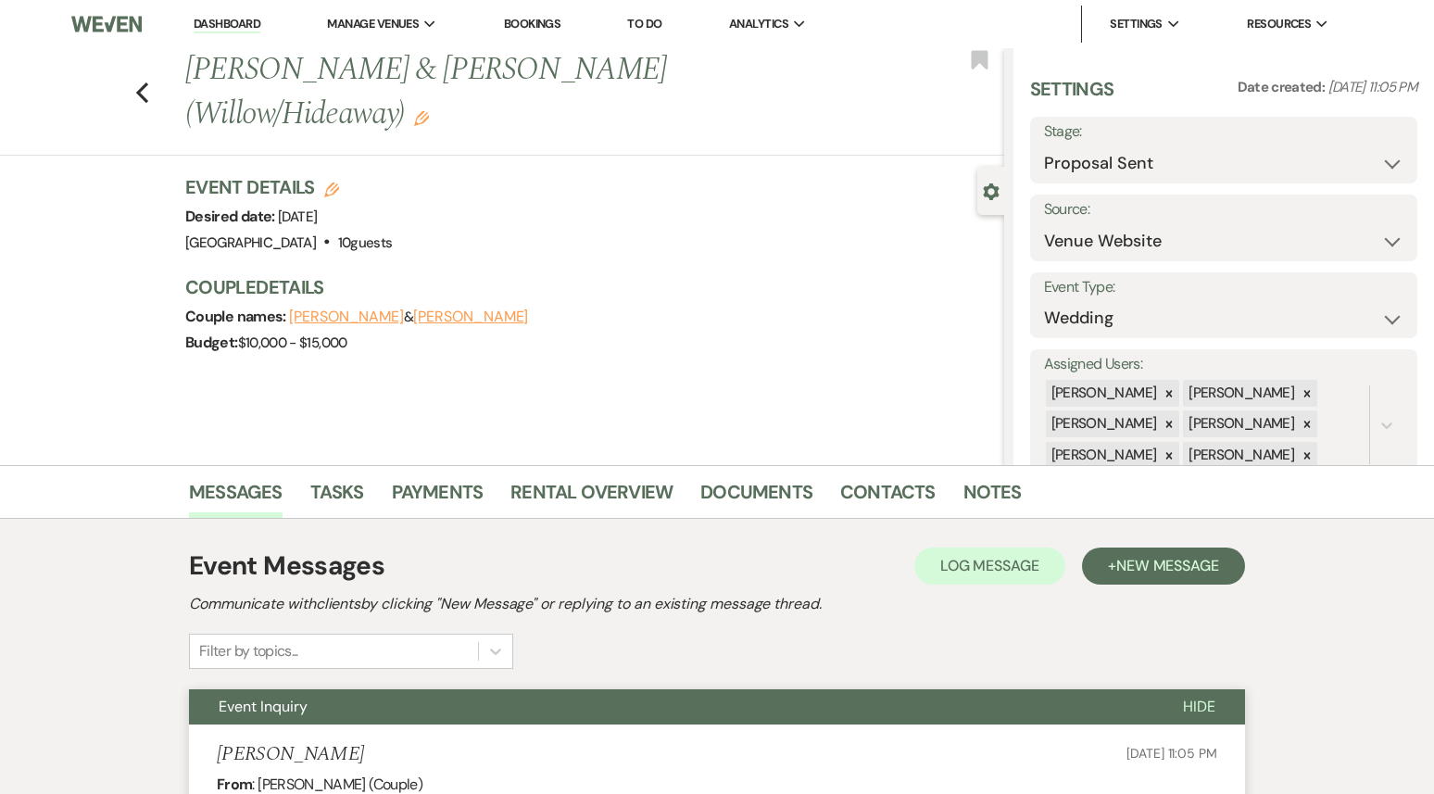
click at [236, 28] on link "Dashboard" at bounding box center [227, 25] width 67 height 18
